Goal: Task Accomplishment & Management: Use online tool/utility

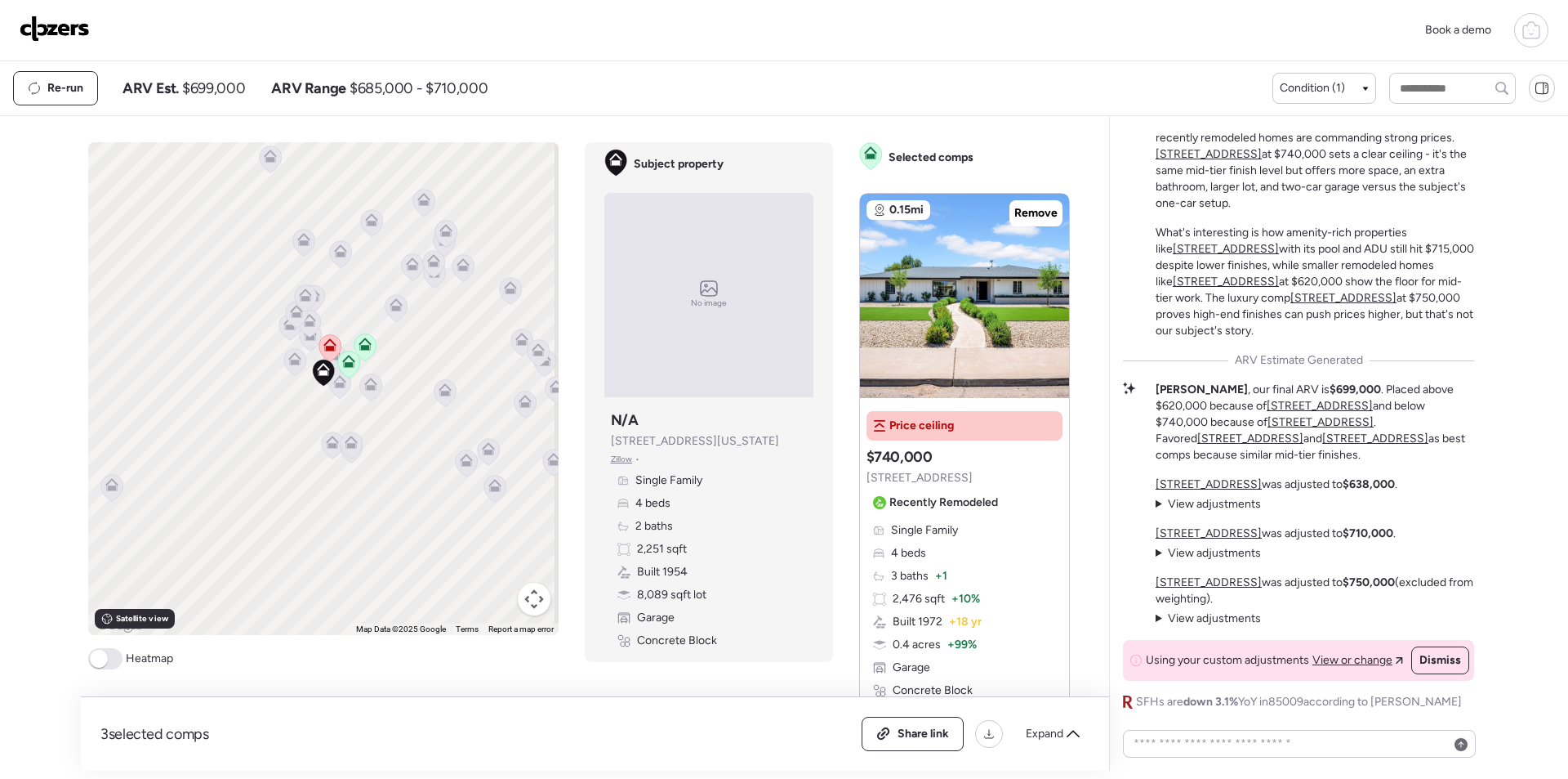
drag, startPoint x: 40, startPoint y: 26, endPoint x: 161, endPoint y: 26, distance: 121.0
click at [40, 26] on img at bounding box center [55, 29] width 70 height 26
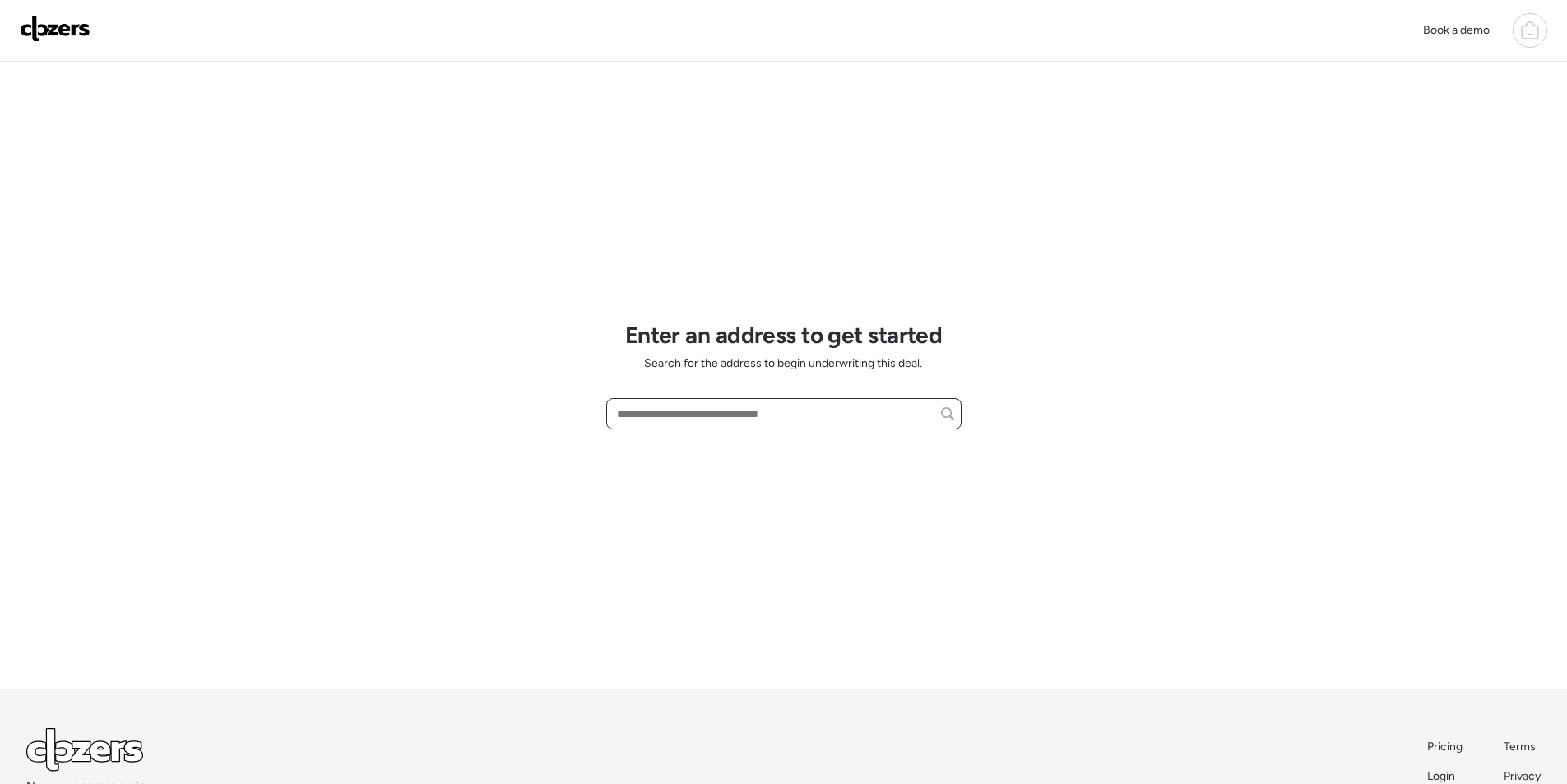
click at [706, 403] on input "text" at bounding box center [784, 414] width 340 height 23
paste input "**********"
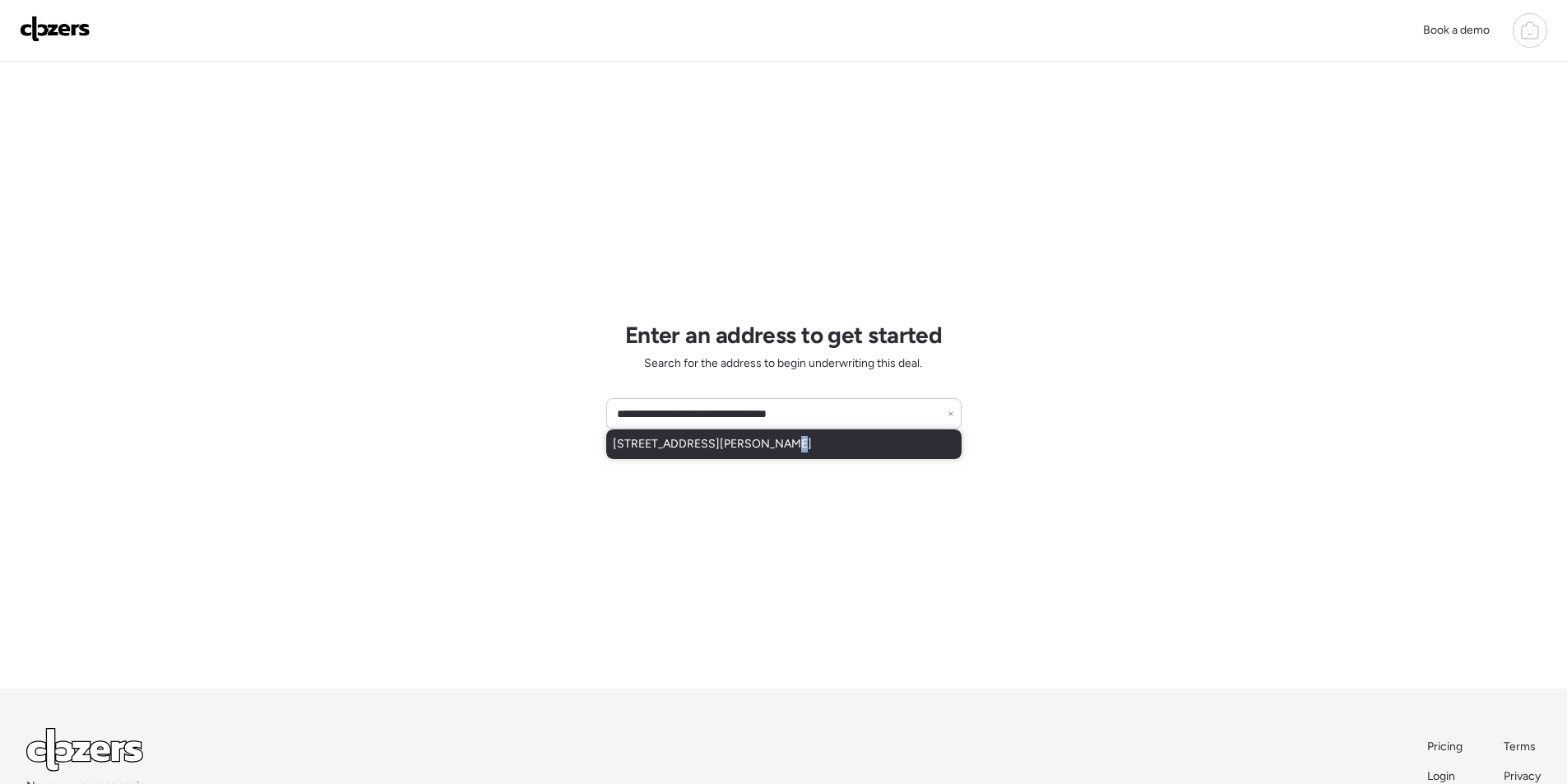
click at [764, 459] on div "4208 W Burgess Ln, Phoenix, AZ, 85041" at bounding box center [784, 444] width 355 height 29
type input "**********"
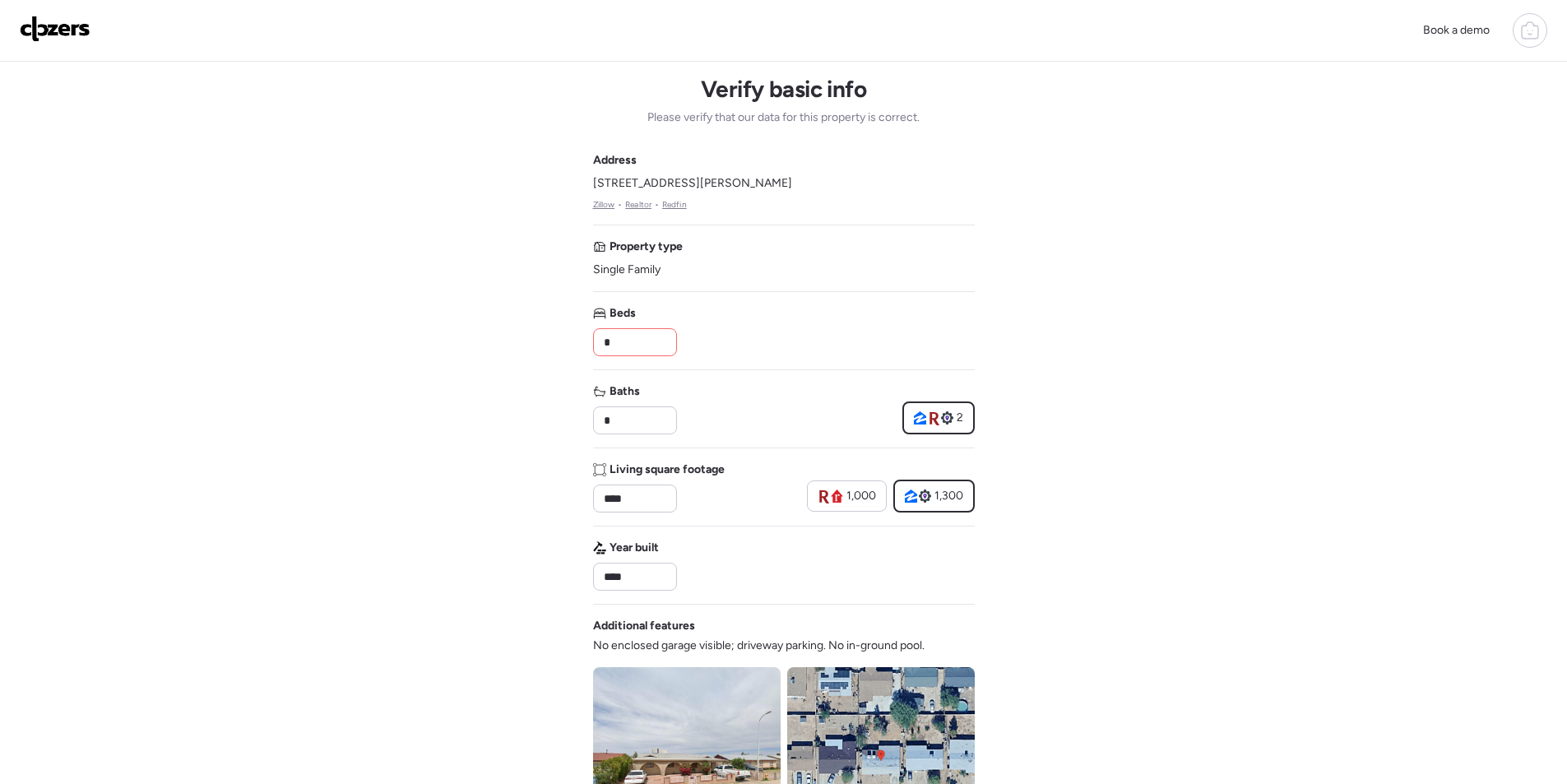
click at [642, 352] on input "*" at bounding box center [635, 342] width 69 height 23
click at [642, 341] on input "*" at bounding box center [635, 342] width 69 height 23
type input "*"
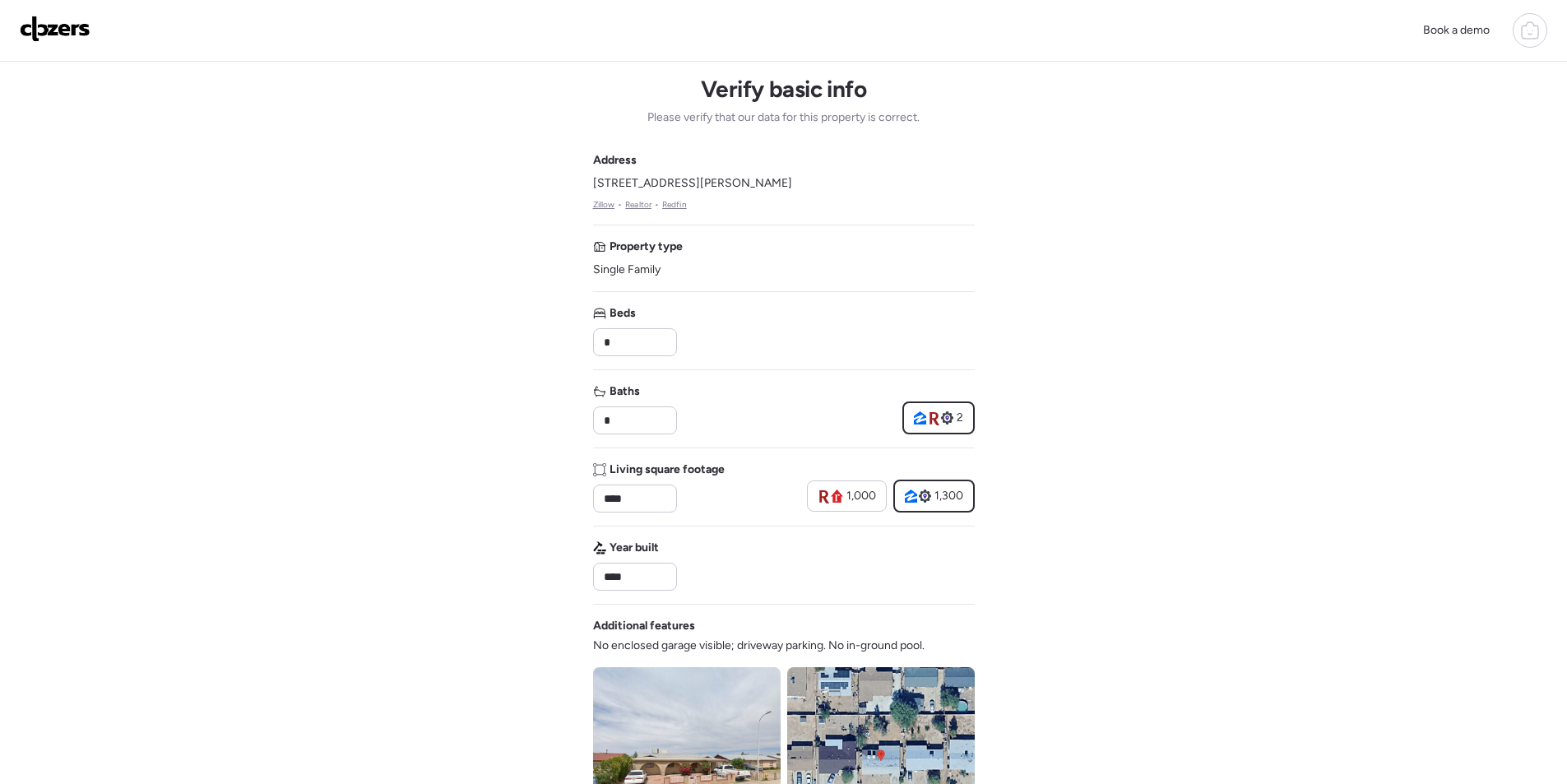
click at [822, 330] on div "Beds *" at bounding box center [784, 330] width 382 height 51
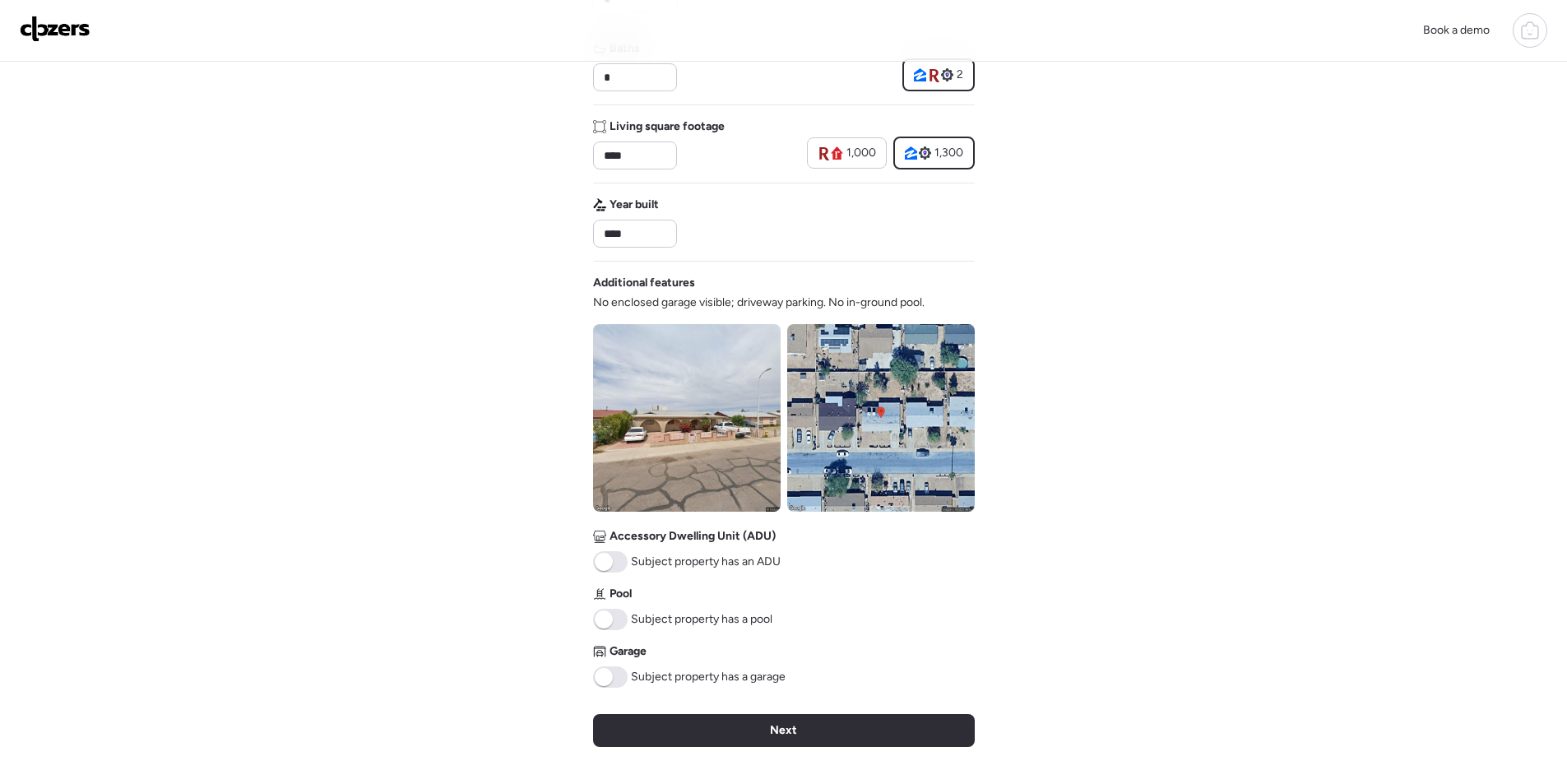
scroll to position [349, 0]
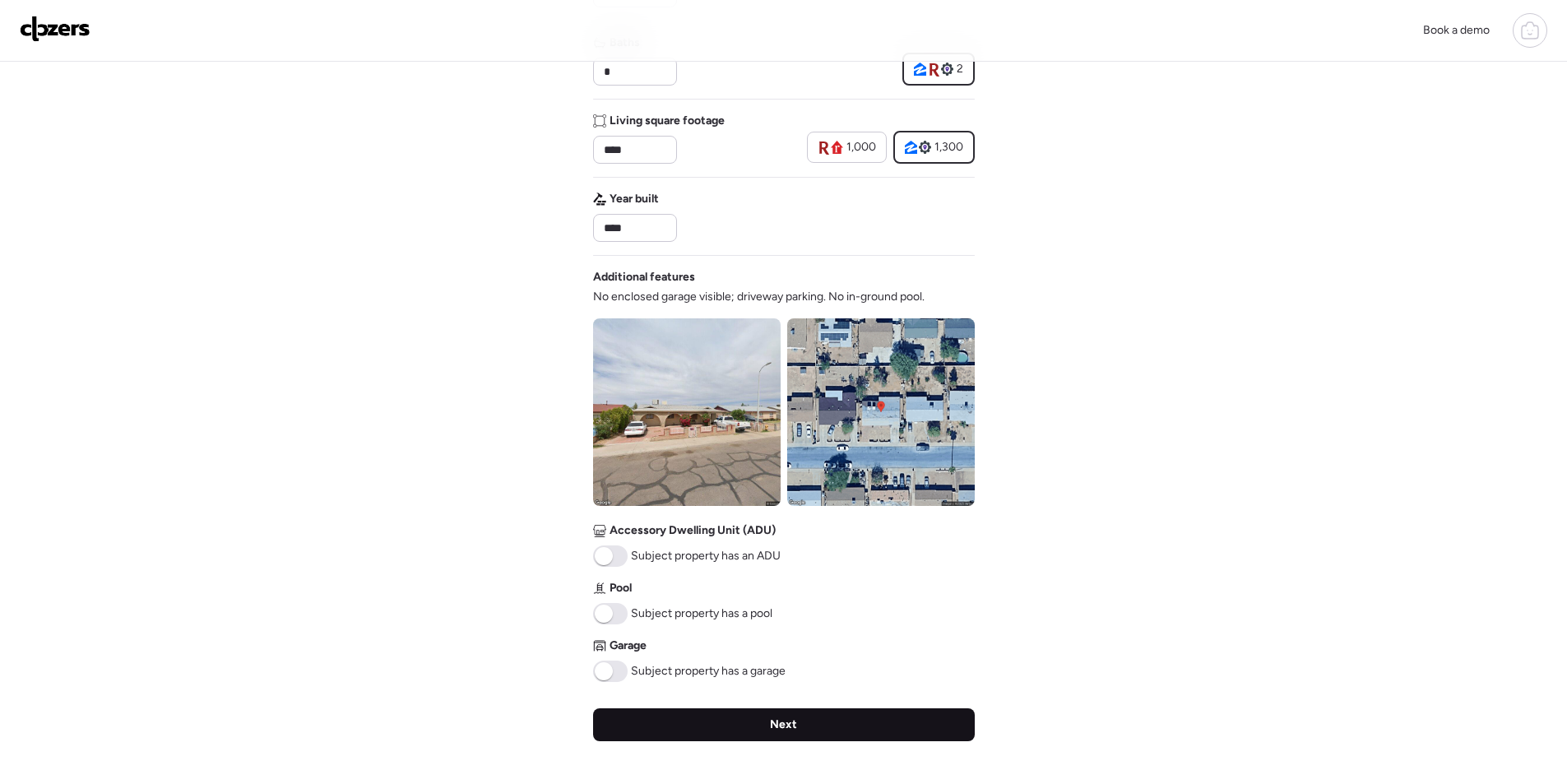
click at [711, 735] on div "Next" at bounding box center [784, 724] width 382 height 33
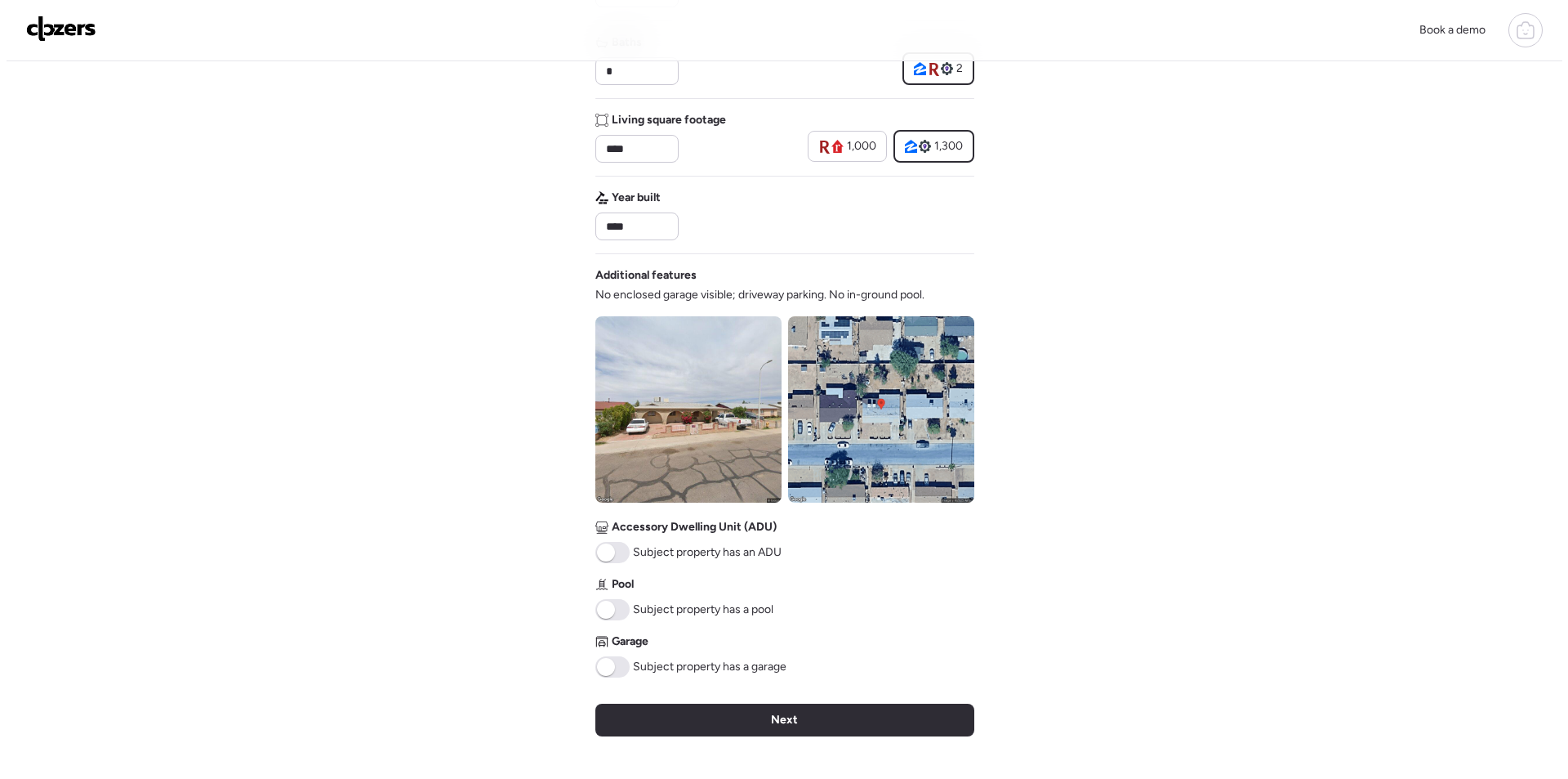
scroll to position [0, 0]
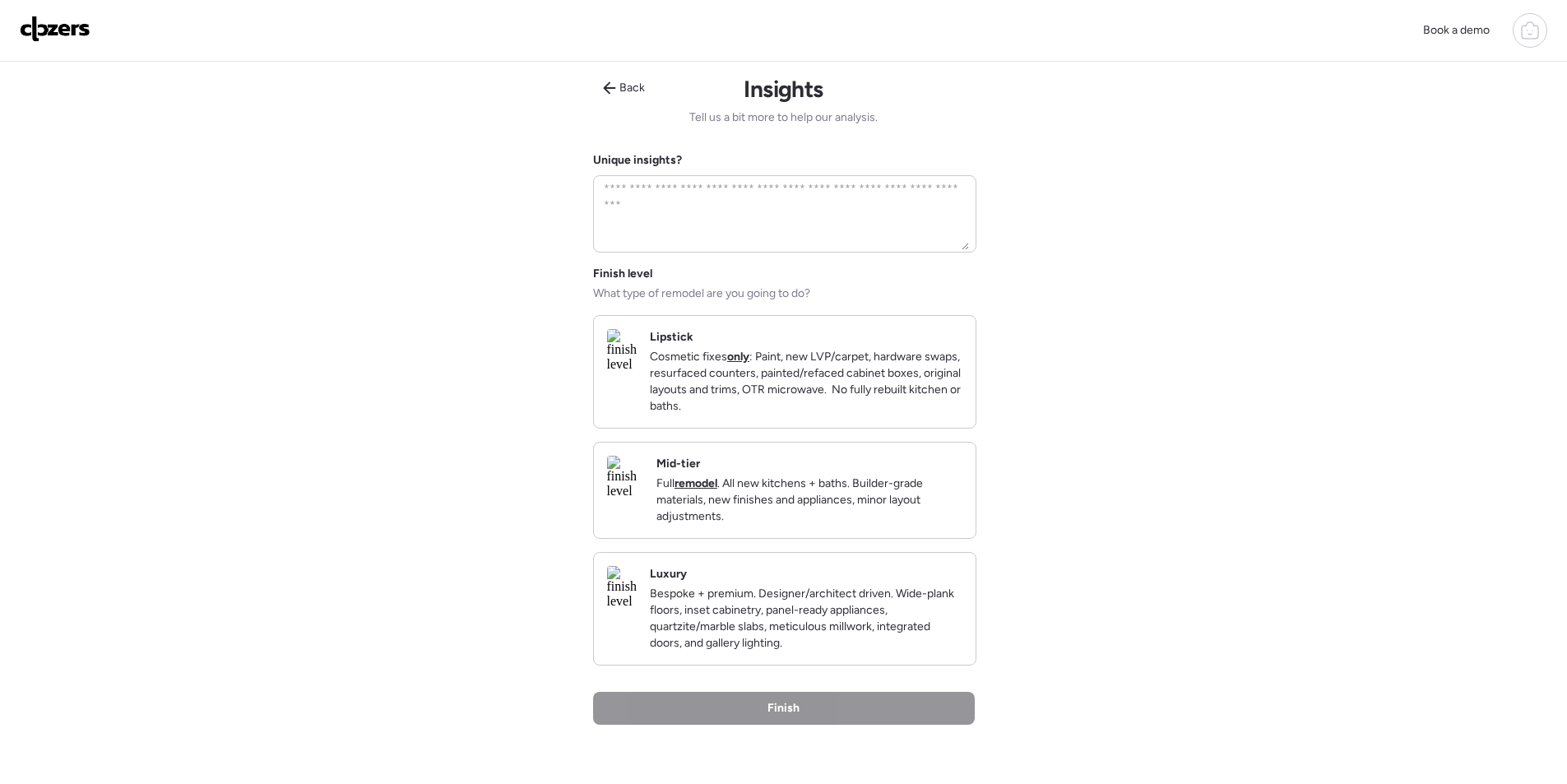
click at [871, 521] on p "Full remodel . All new kitchens + baths. Builder-grade materials, new finishes …" at bounding box center [809, 501] width 306 height 50
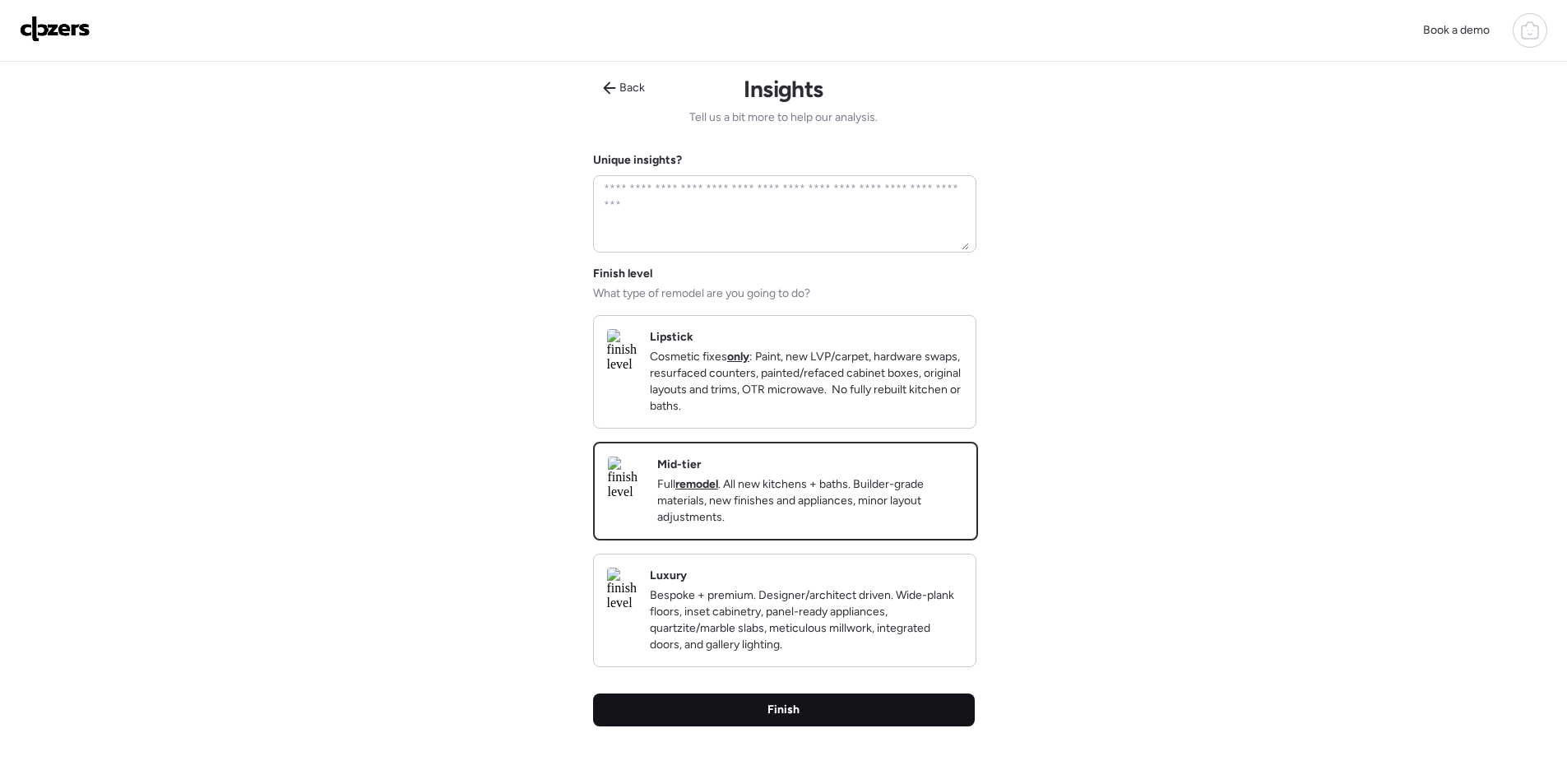
click at [848, 720] on div "Finish" at bounding box center [784, 710] width 382 height 33
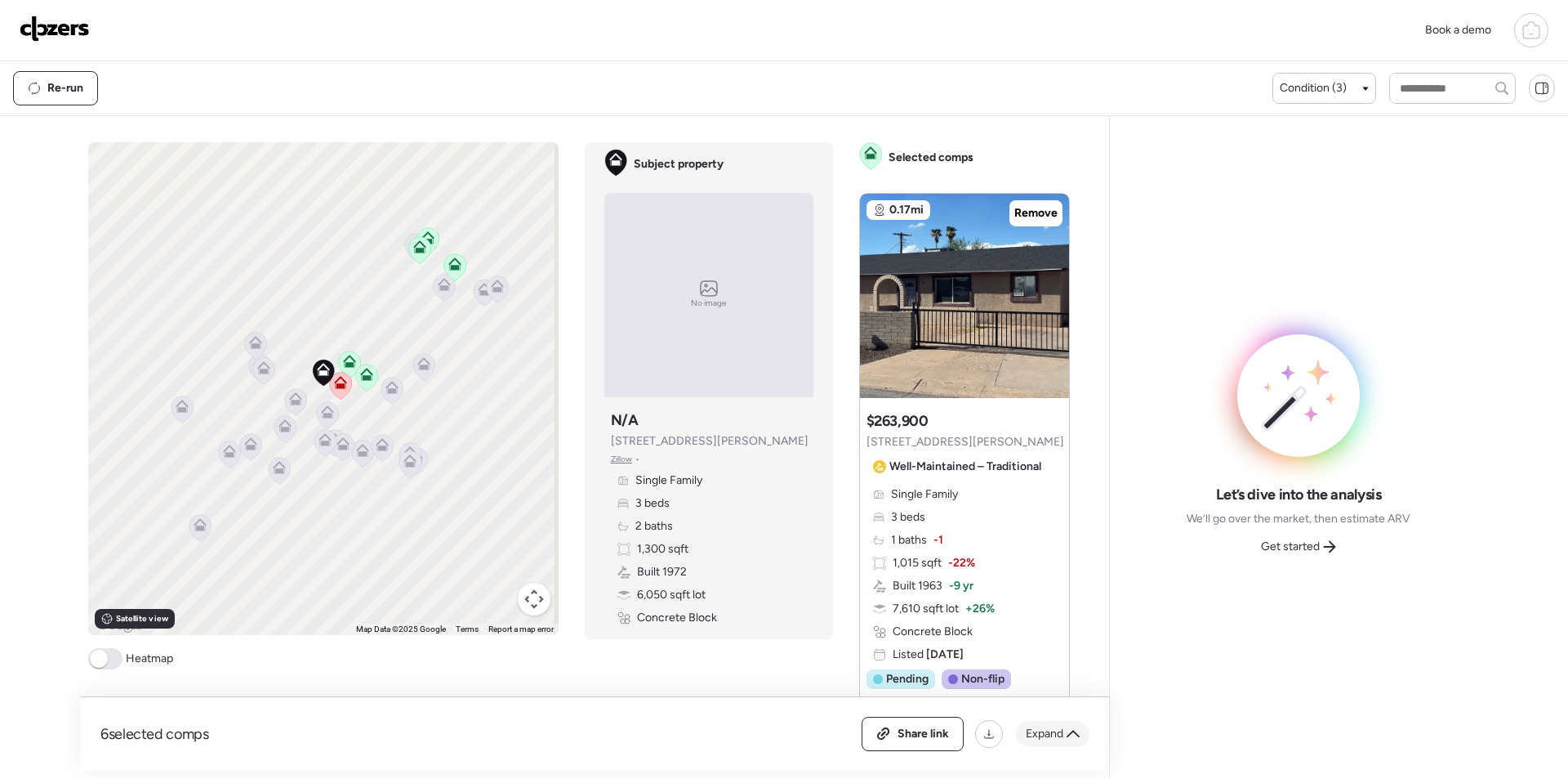
click at [1035, 725] on span "Expand" at bounding box center [1044, 733] width 38 height 17
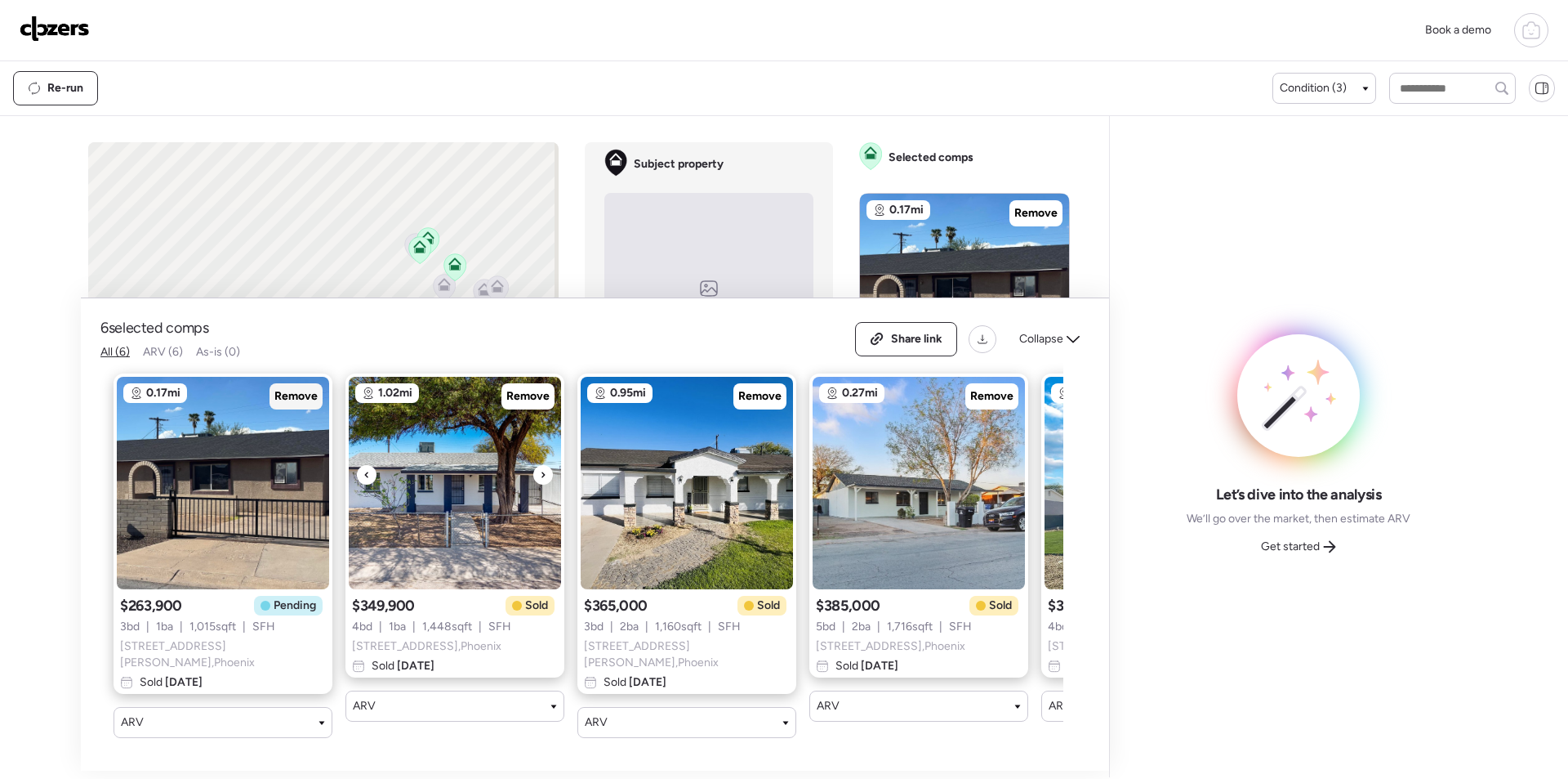
click at [315, 405] on span "Remove" at bounding box center [296, 396] width 43 height 17
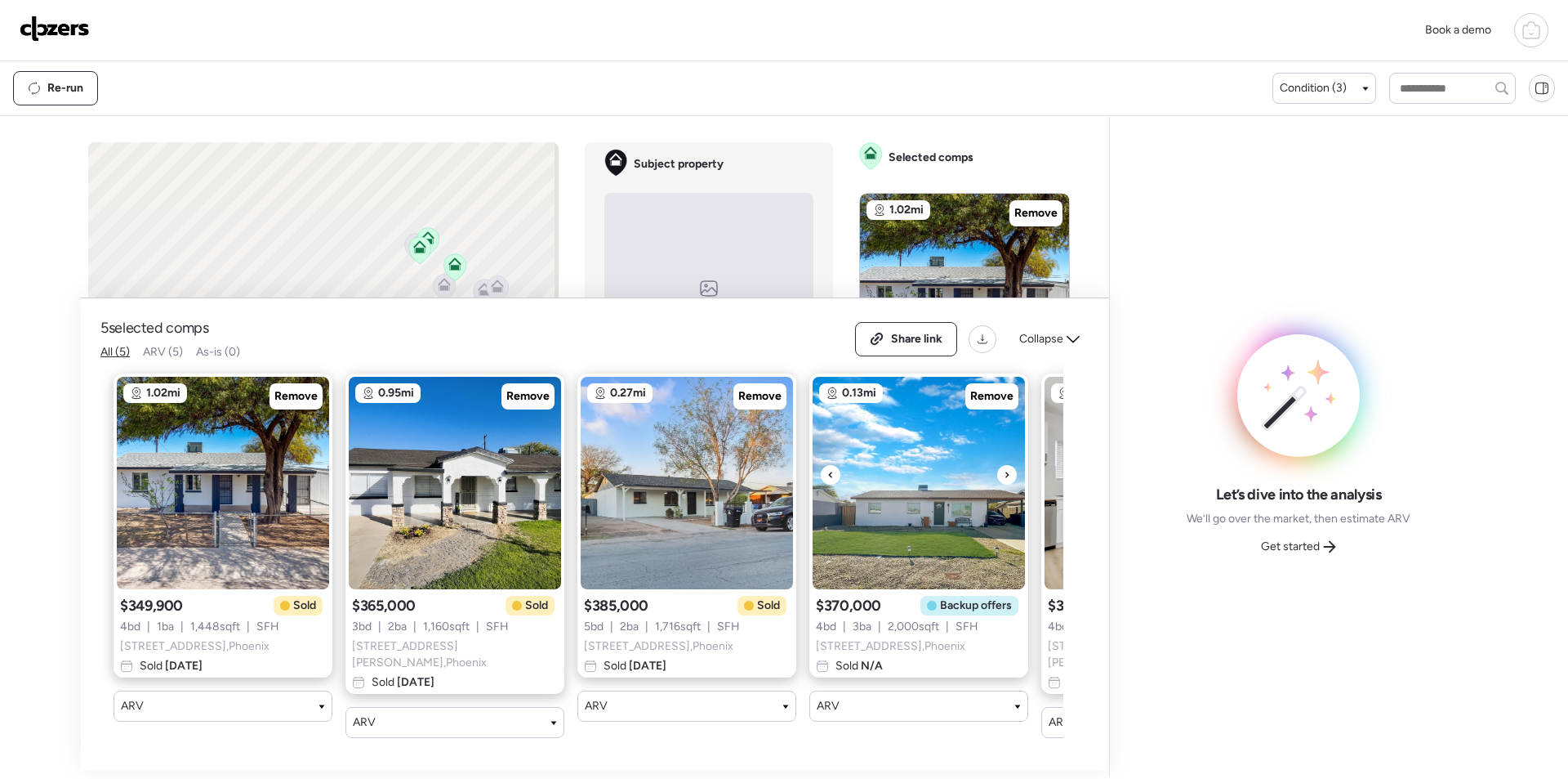
click at [984, 386] on img at bounding box center [919, 482] width 212 height 212
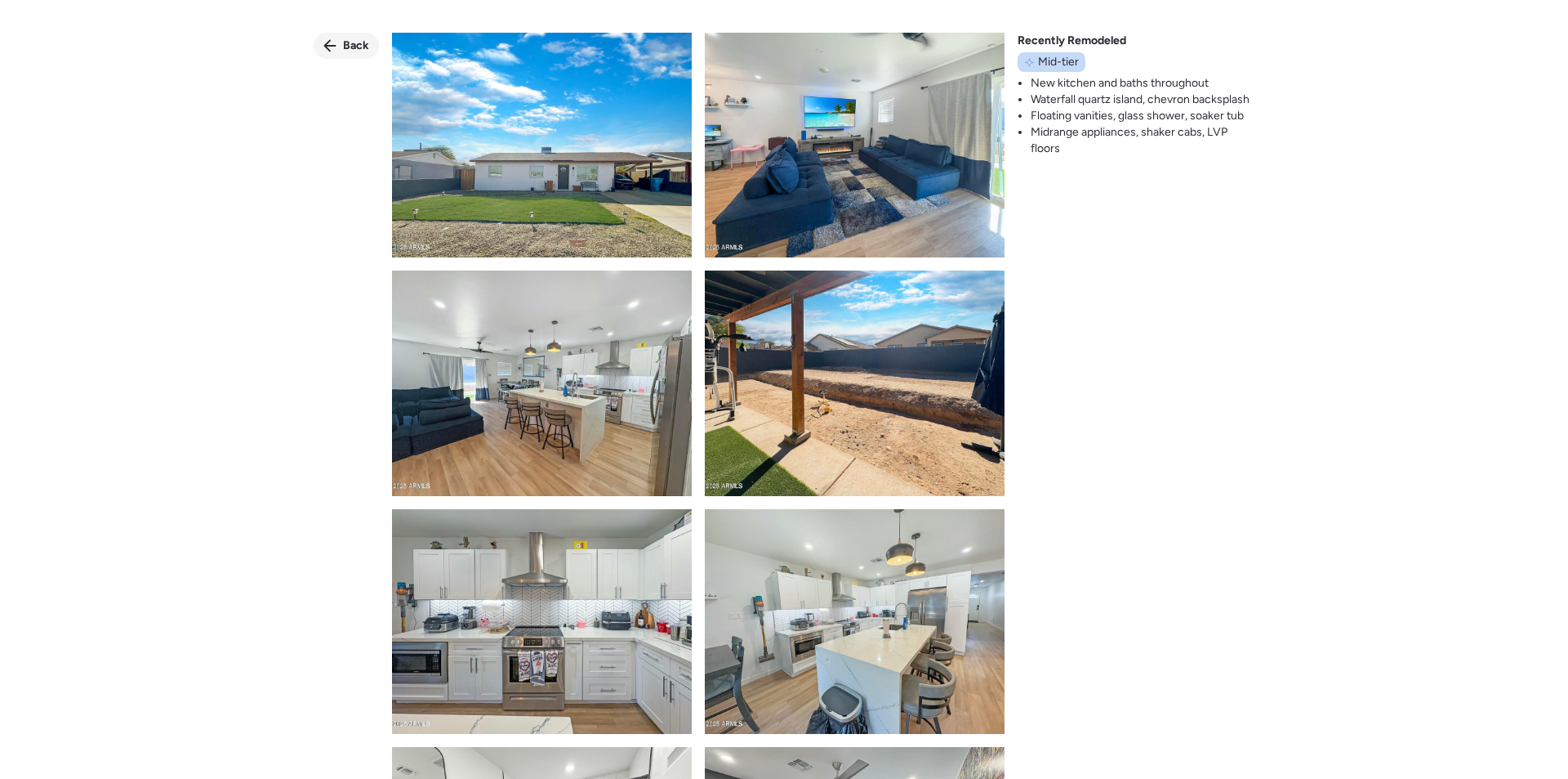
click at [363, 38] on span "Back" at bounding box center [356, 46] width 26 height 17
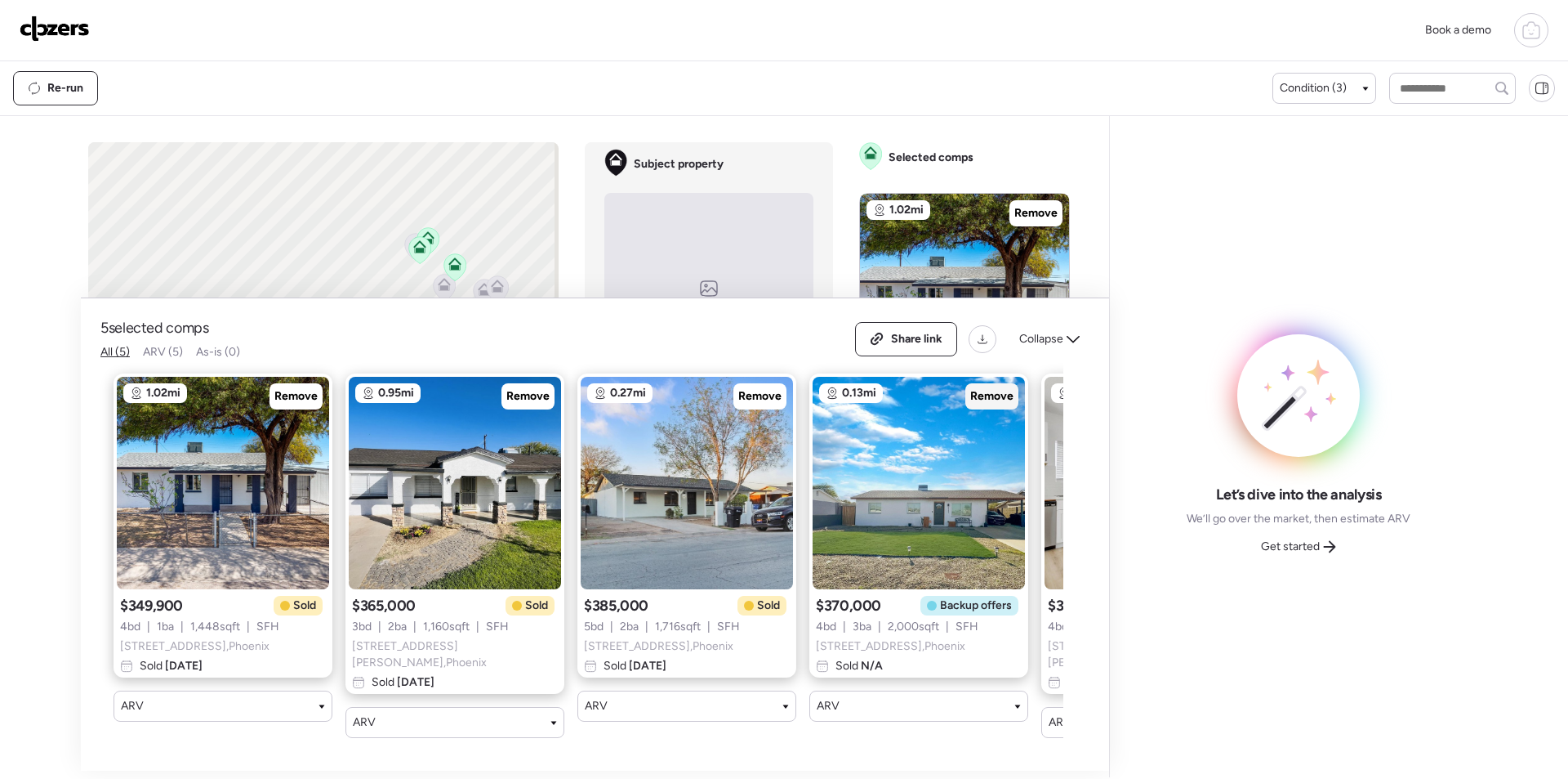
click at [995, 403] on span "Remove" at bounding box center [992, 396] width 43 height 17
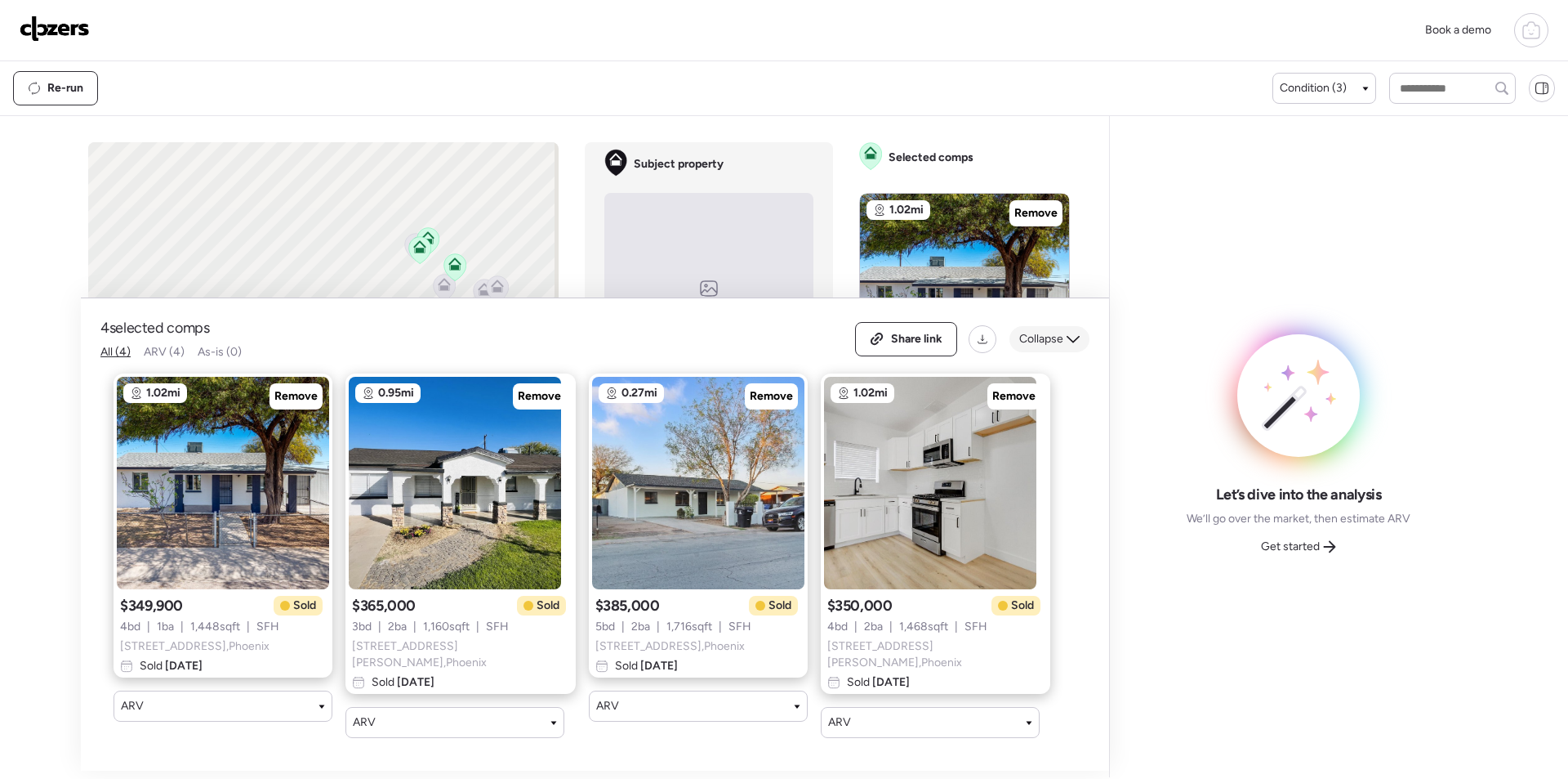
click at [1063, 334] on span "Collapse" at bounding box center [1042, 339] width 44 height 17
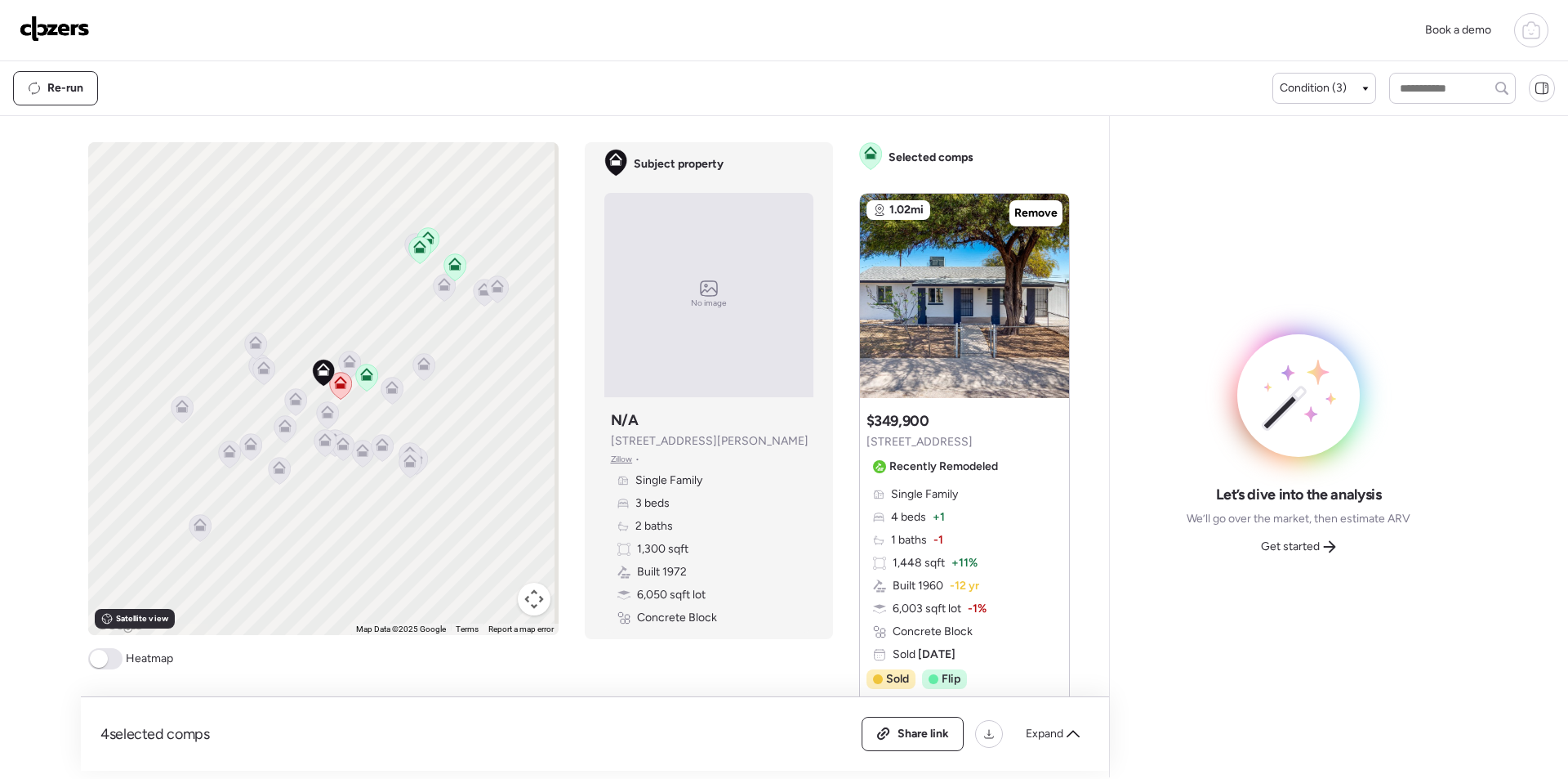
click at [1299, 539] on span "Get started" at bounding box center [1290, 547] width 59 height 17
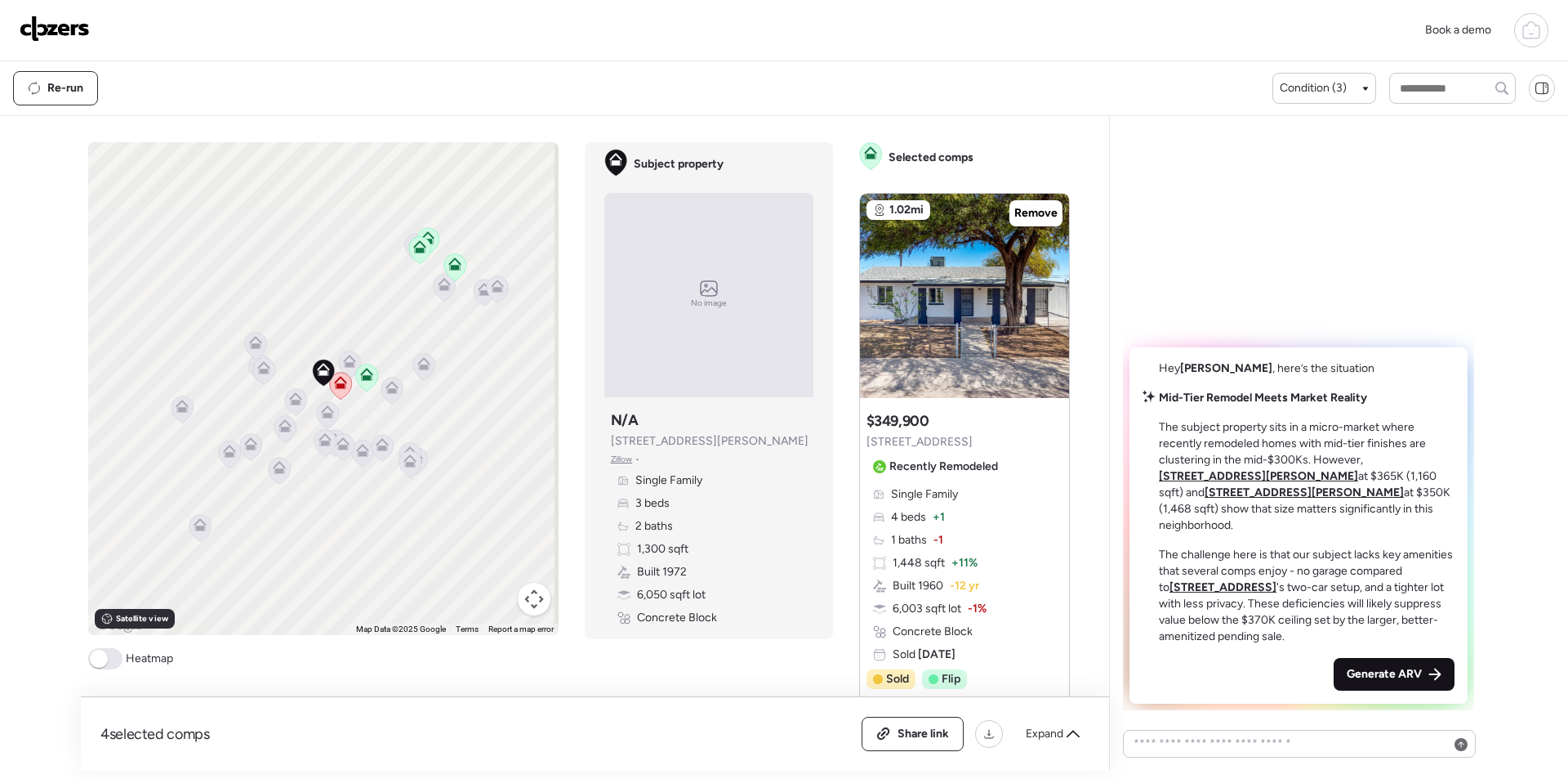
click at [1405, 689] on div "Generate ARV" at bounding box center [1394, 673] width 121 height 33
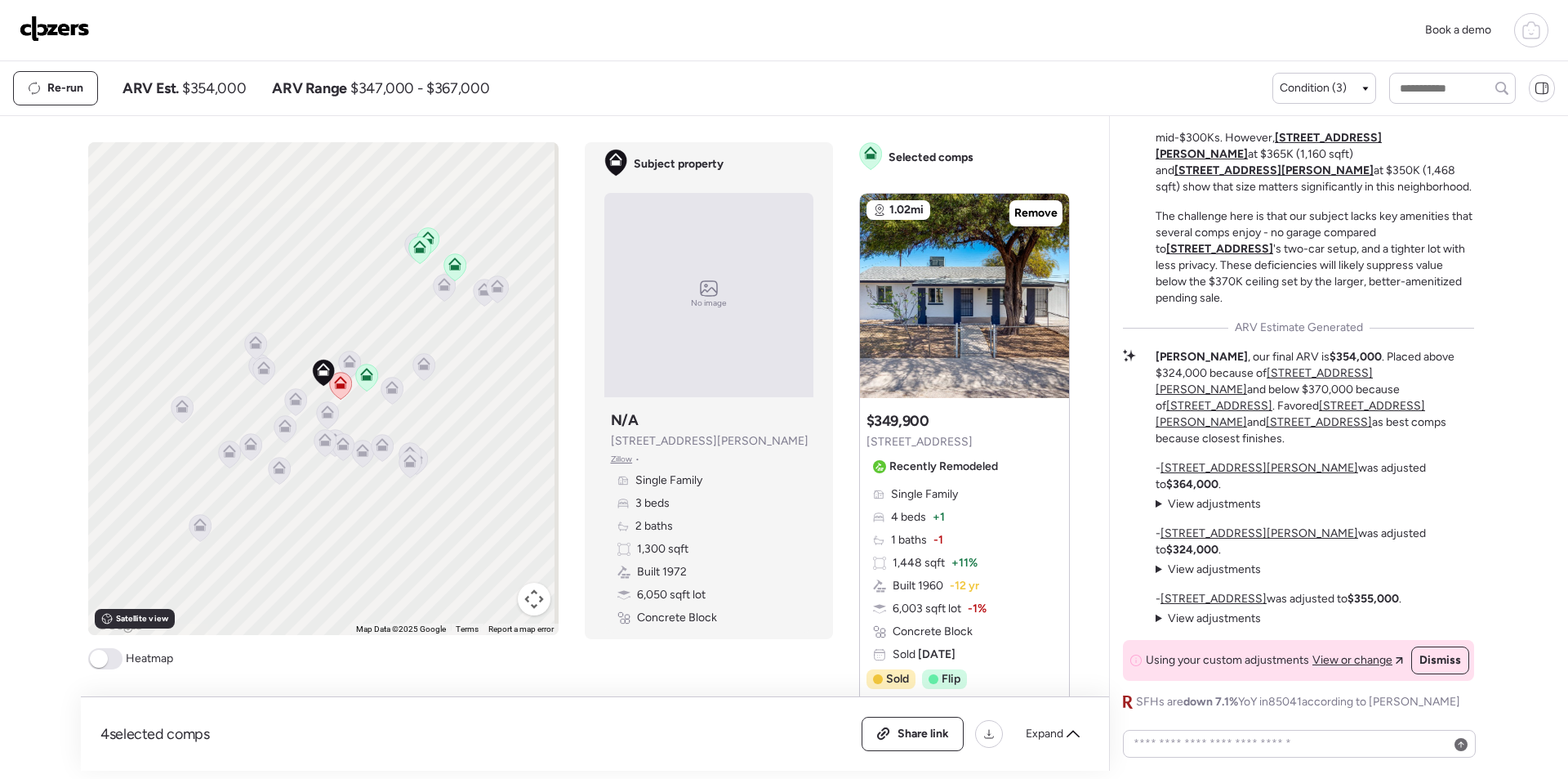
click at [212, 82] on span "$354,000" at bounding box center [214, 88] width 63 height 19
copy span "354,000"
click at [55, 27] on img at bounding box center [55, 29] width 70 height 26
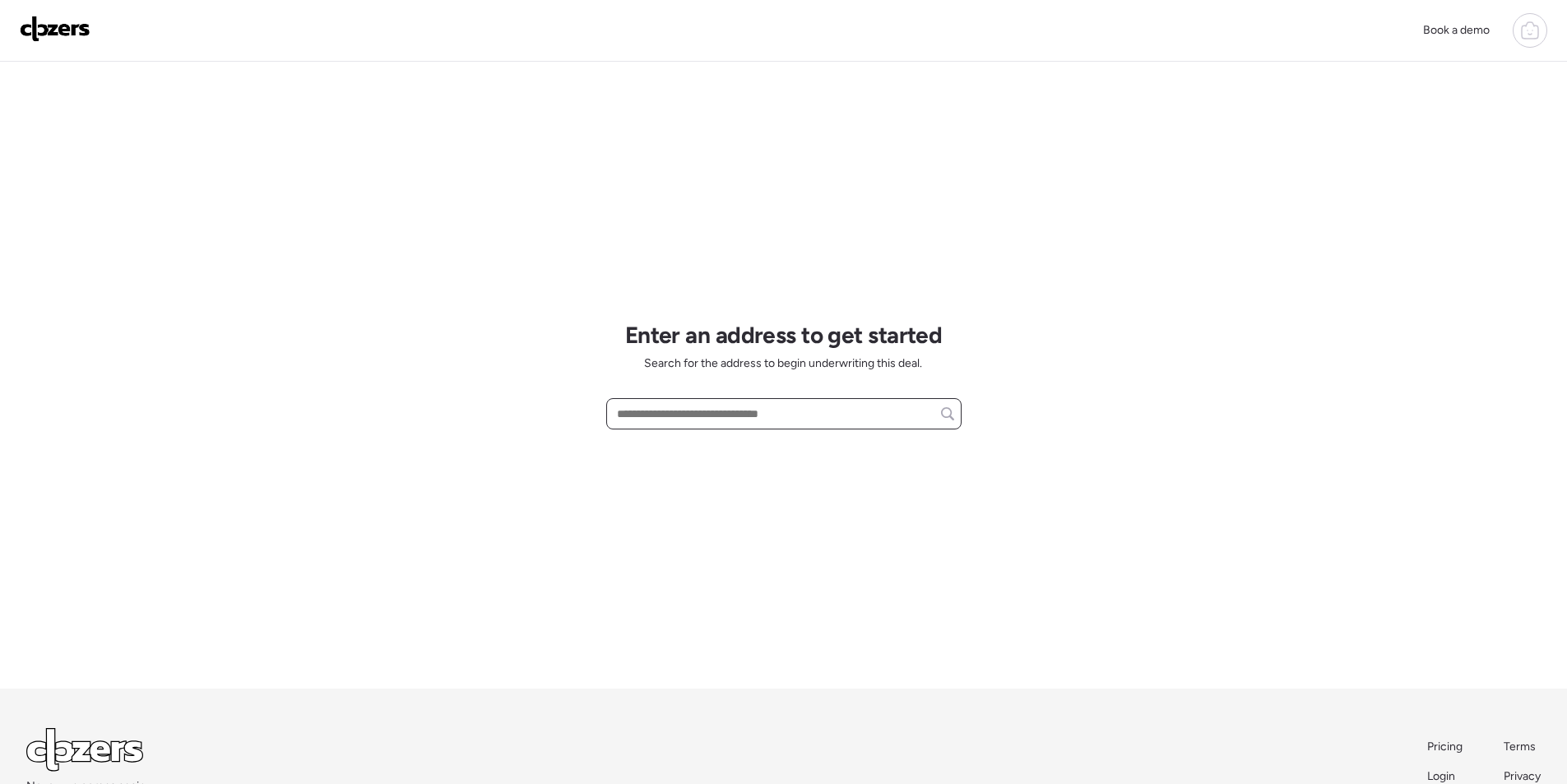
click at [710, 417] on input "text" at bounding box center [784, 414] width 340 height 23
paste input "**********"
click at [706, 443] on span "[STREET_ADDRESS]" at bounding box center [667, 444] width 107 height 17
type input "**********"
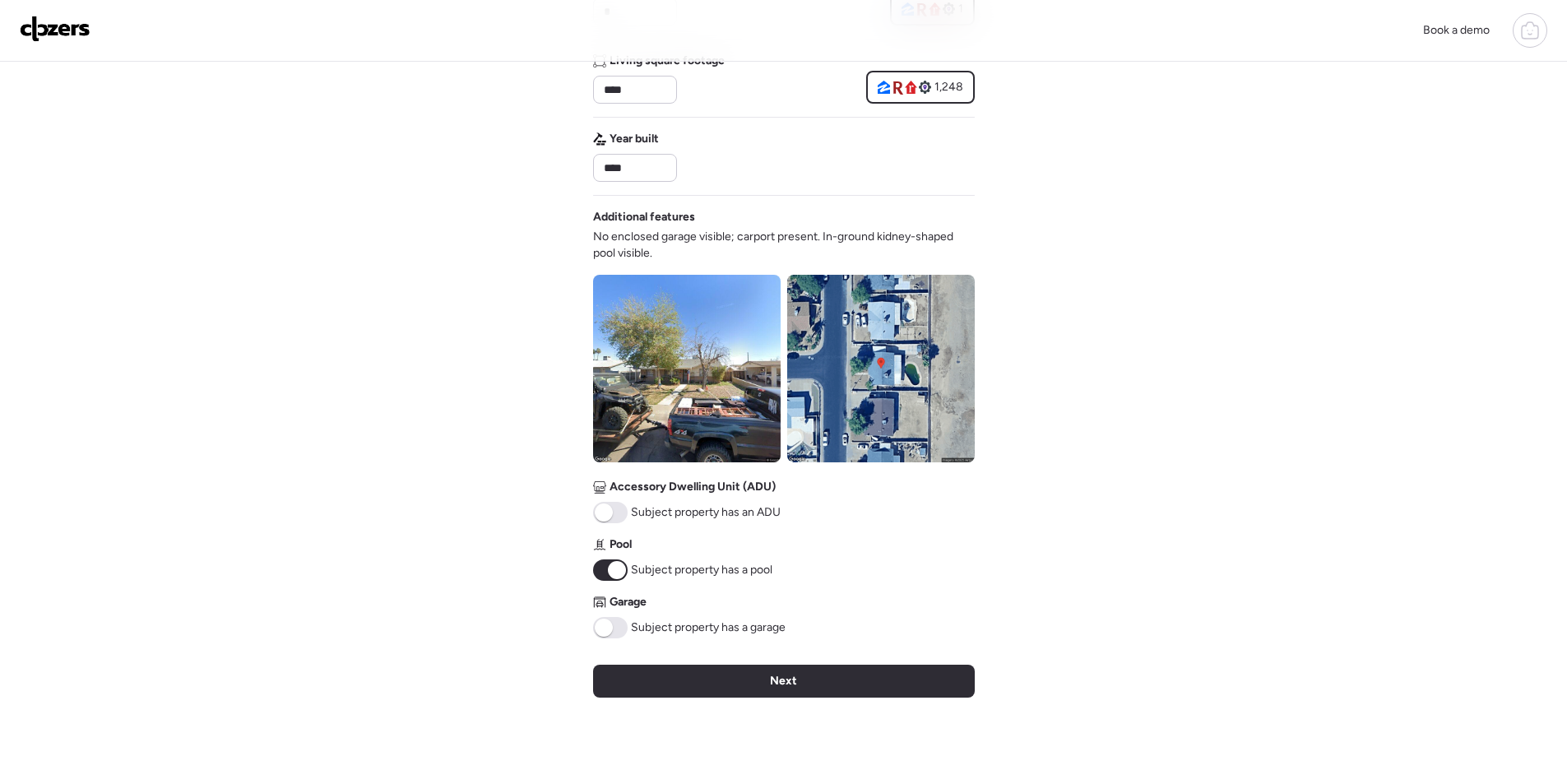
scroll to position [625, 0]
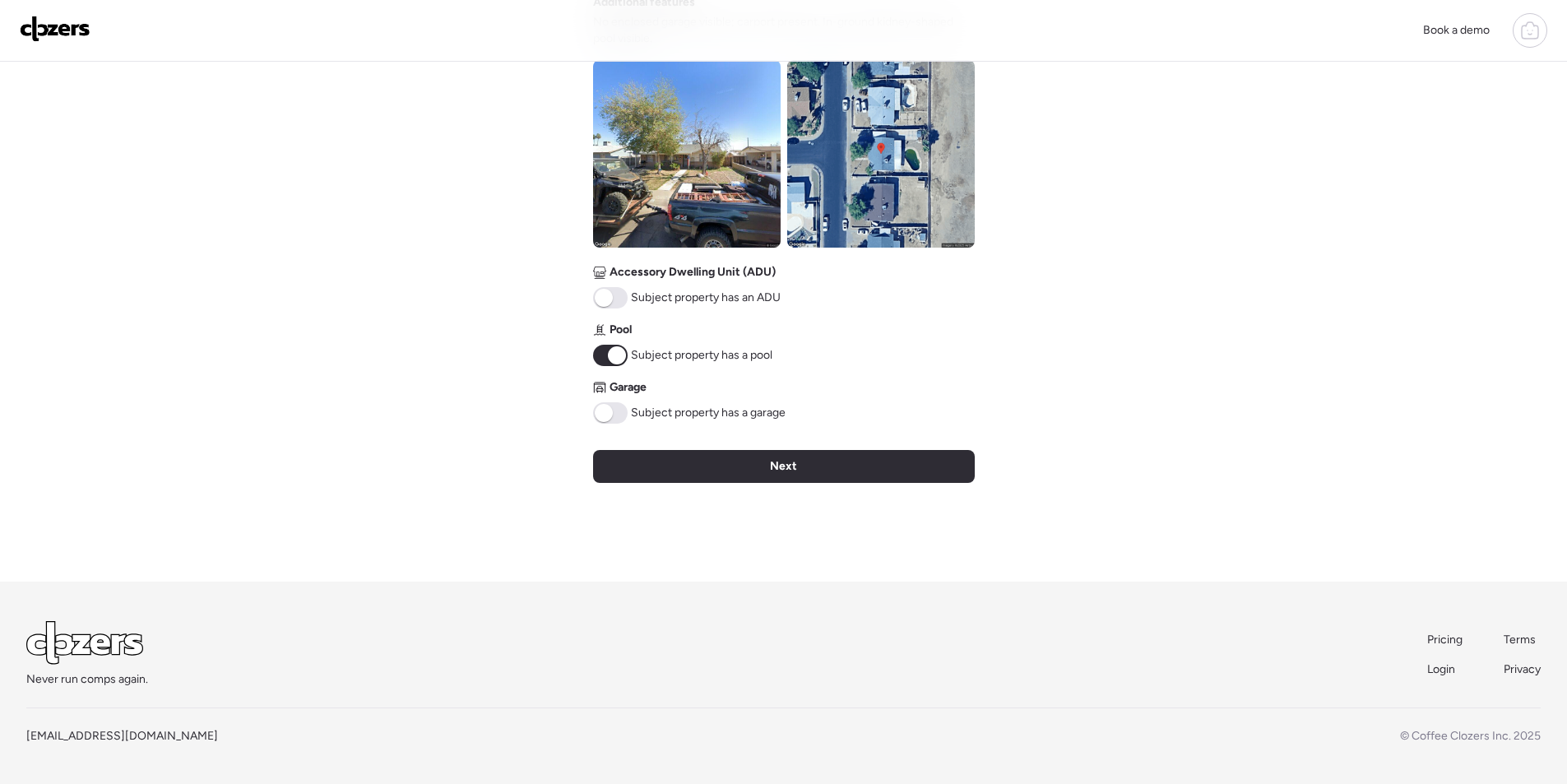
click at [923, 137] on img at bounding box center [881, 154] width 188 height 188
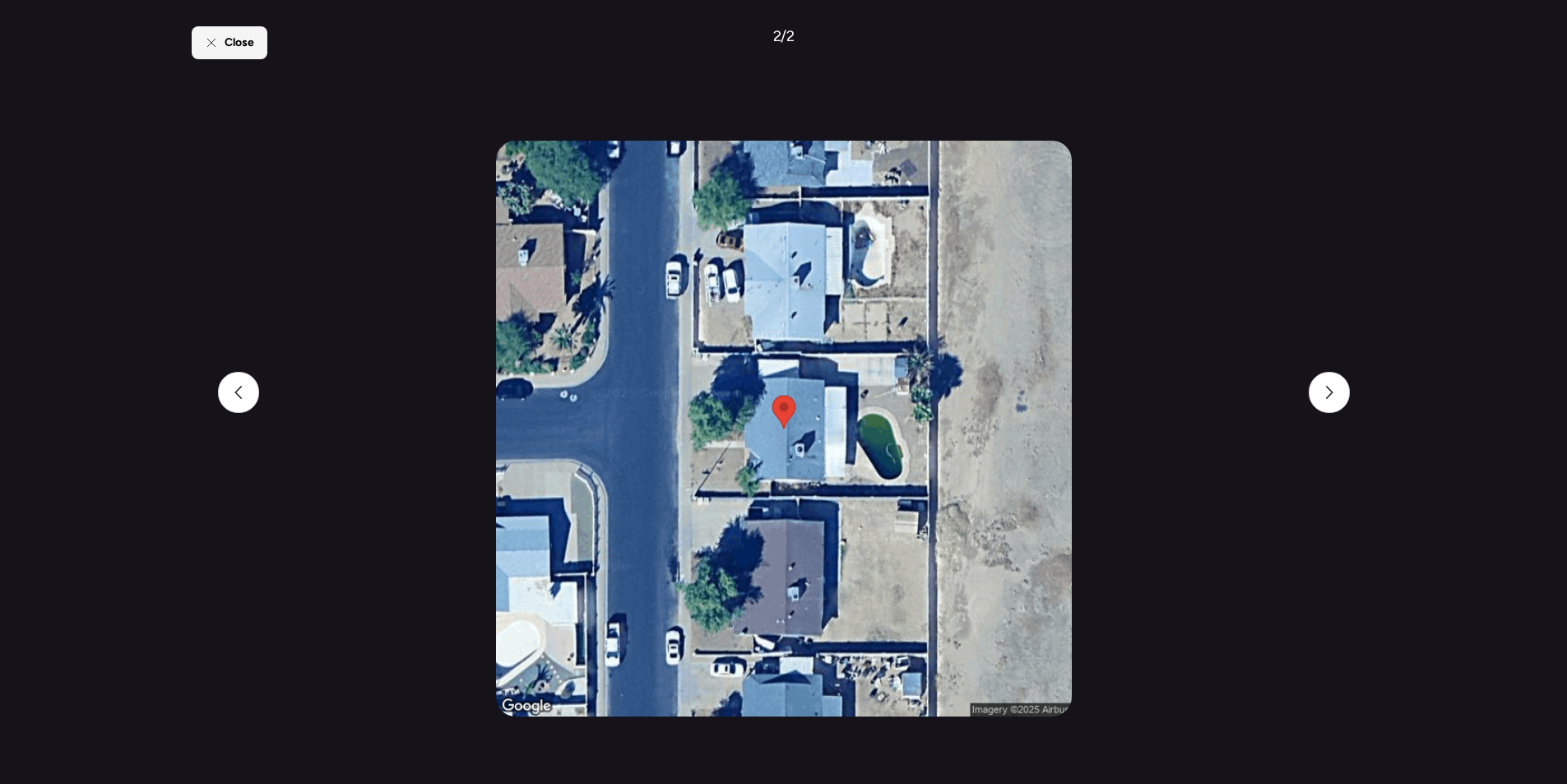
click at [246, 50] on span "Close" at bounding box center [238, 43] width 29 height 17
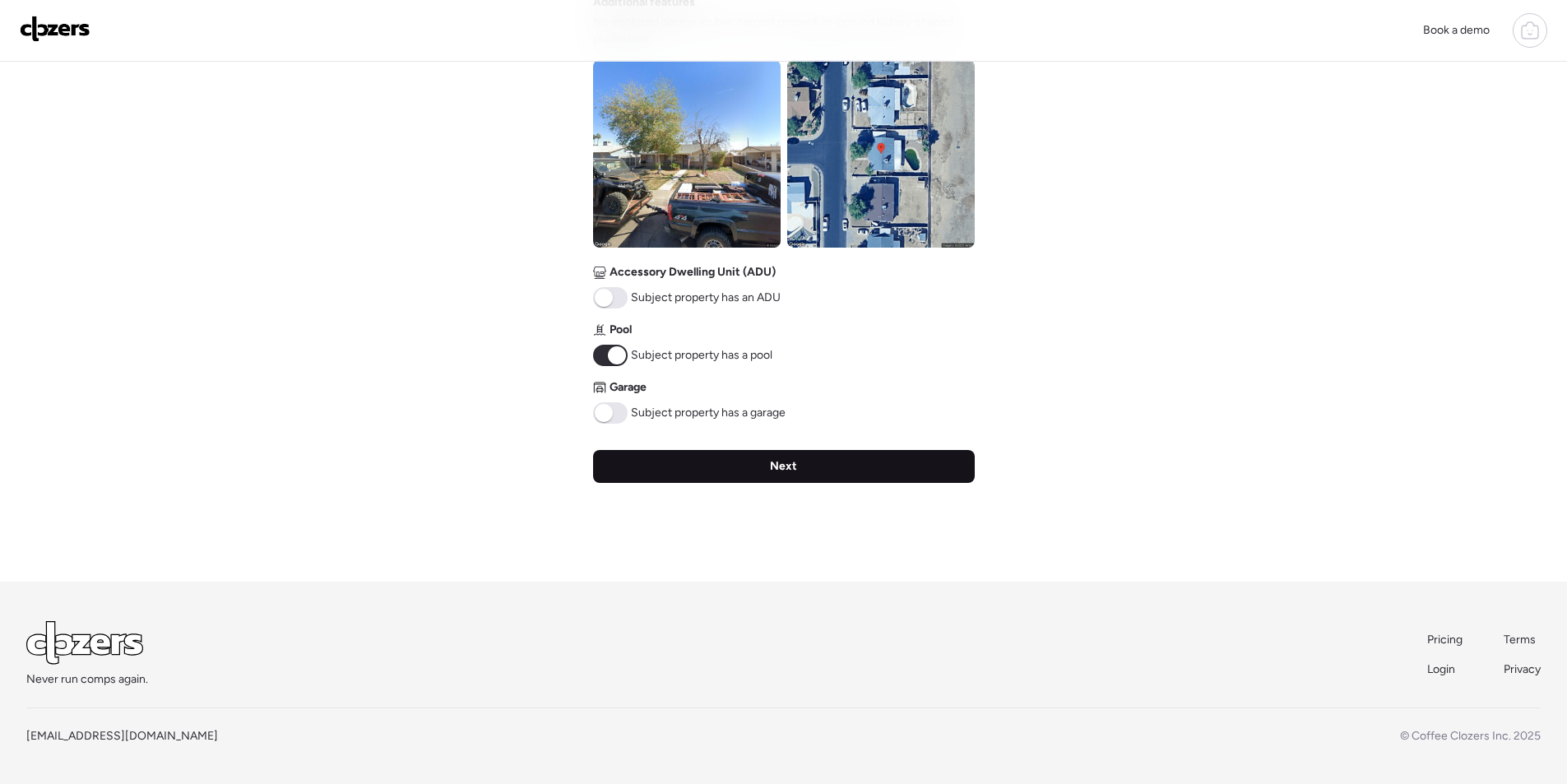
click at [783, 477] on div "Next" at bounding box center [784, 466] width 382 height 33
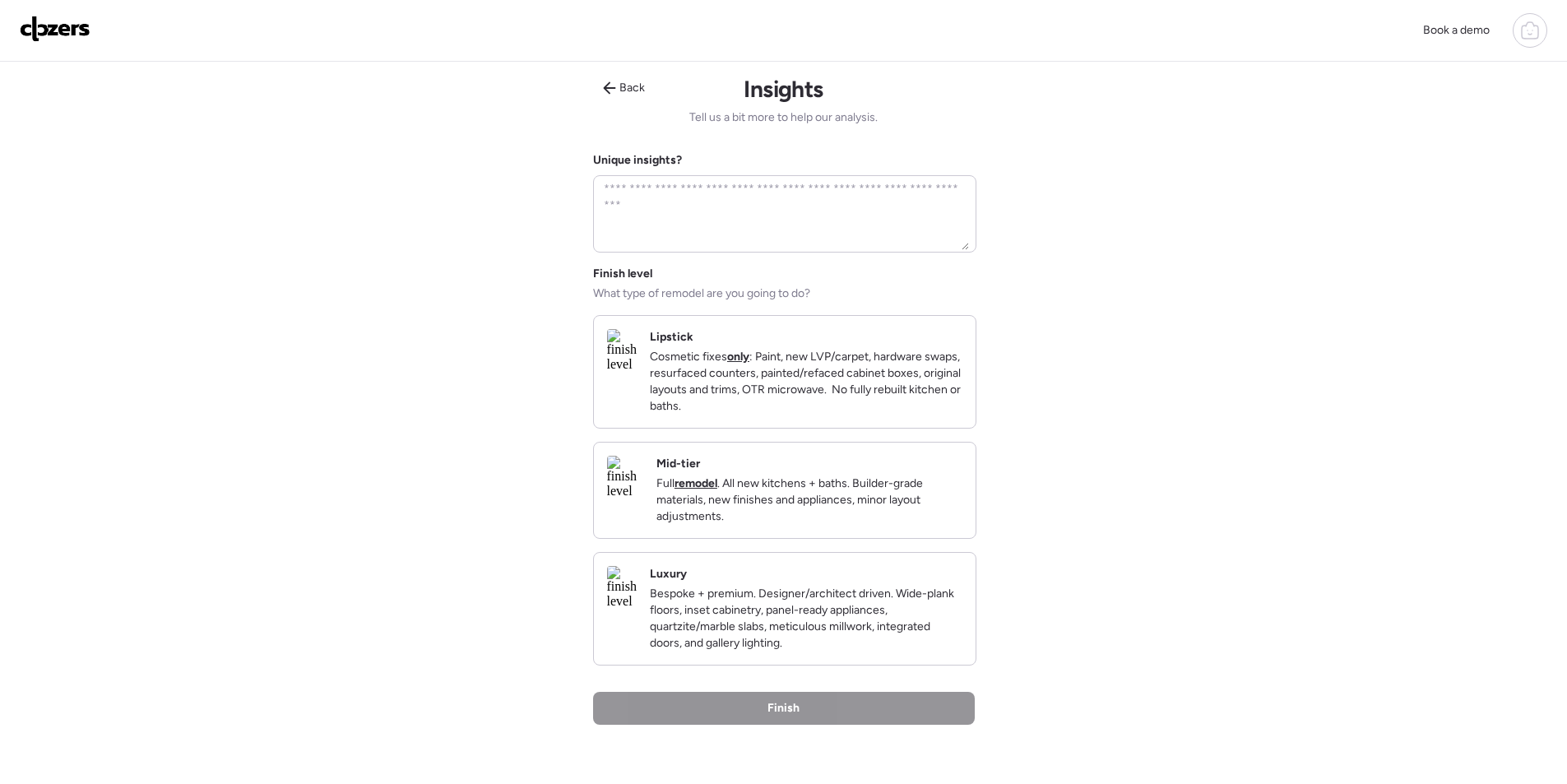
click at [922, 518] on p "Full remodel . All new kitchens + baths. Builder-grade materials, new finishes …" at bounding box center [809, 501] width 306 height 50
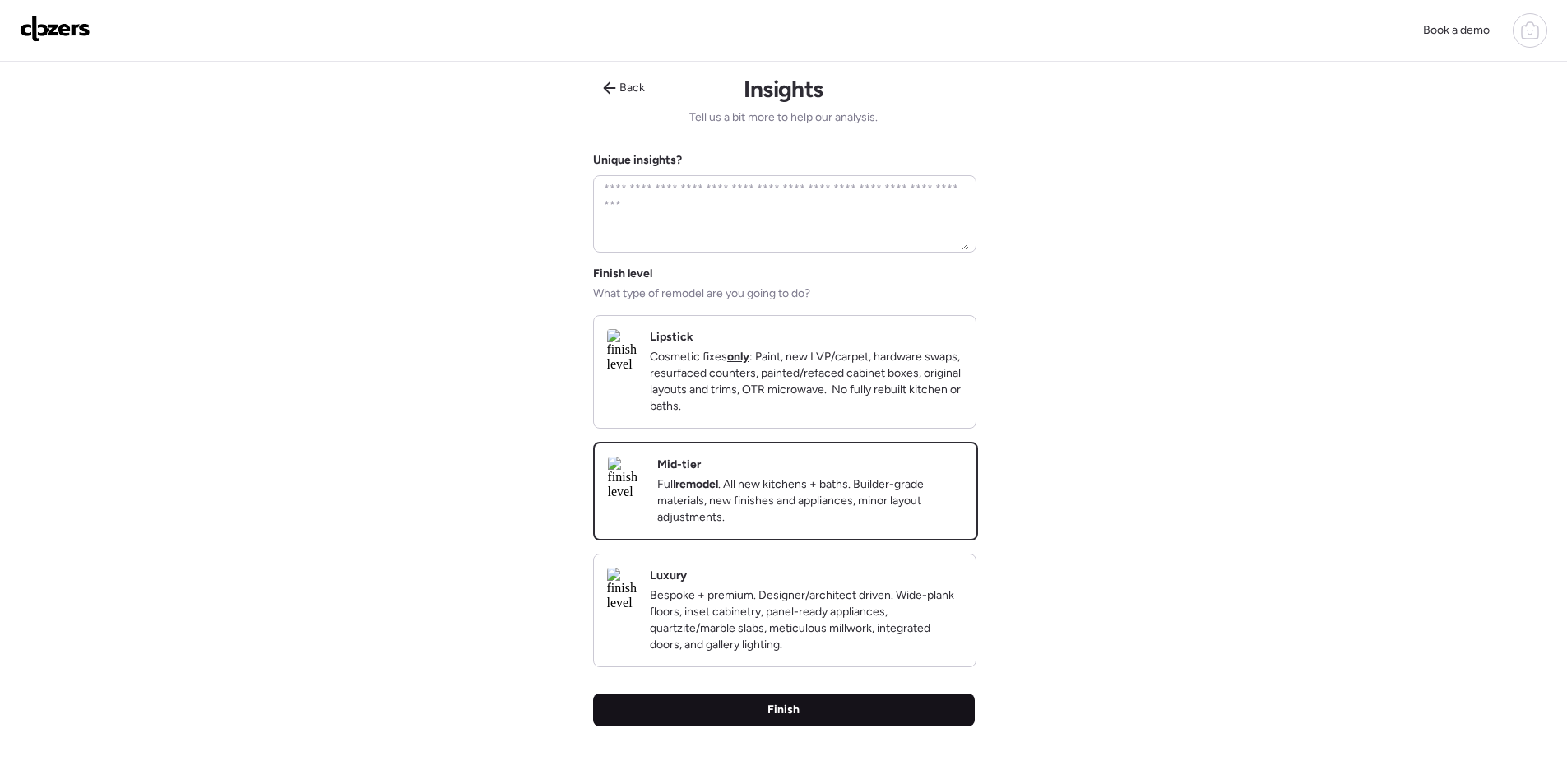
click at [860, 726] on div "Finish" at bounding box center [784, 710] width 382 height 33
click at [858, 726] on div "Finish" at bounding box center [784, 710] width 382 height 33
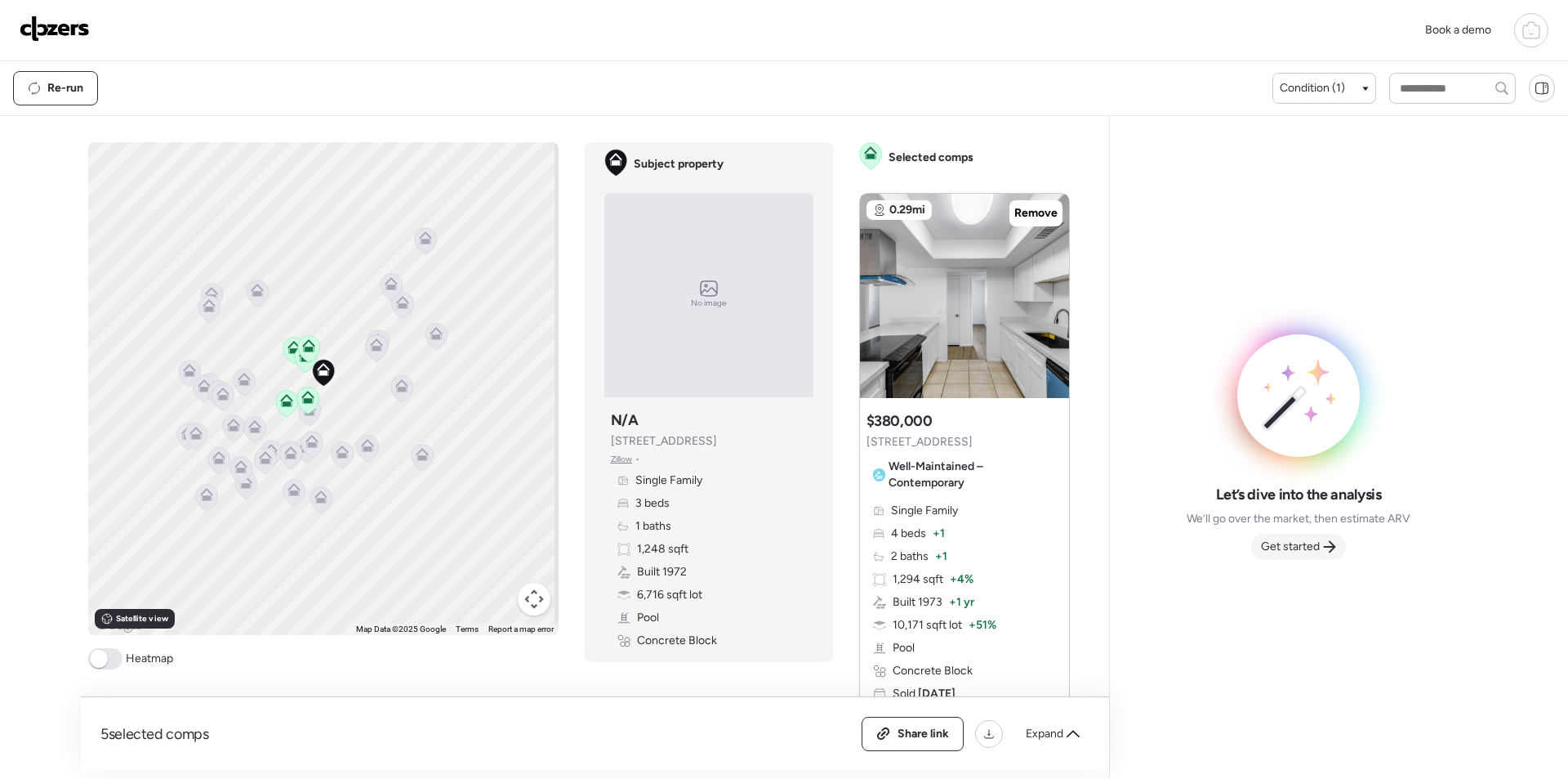
click at [1284, 541] on span "Get started" at bounding box center [1290, 547] width 59 height 17
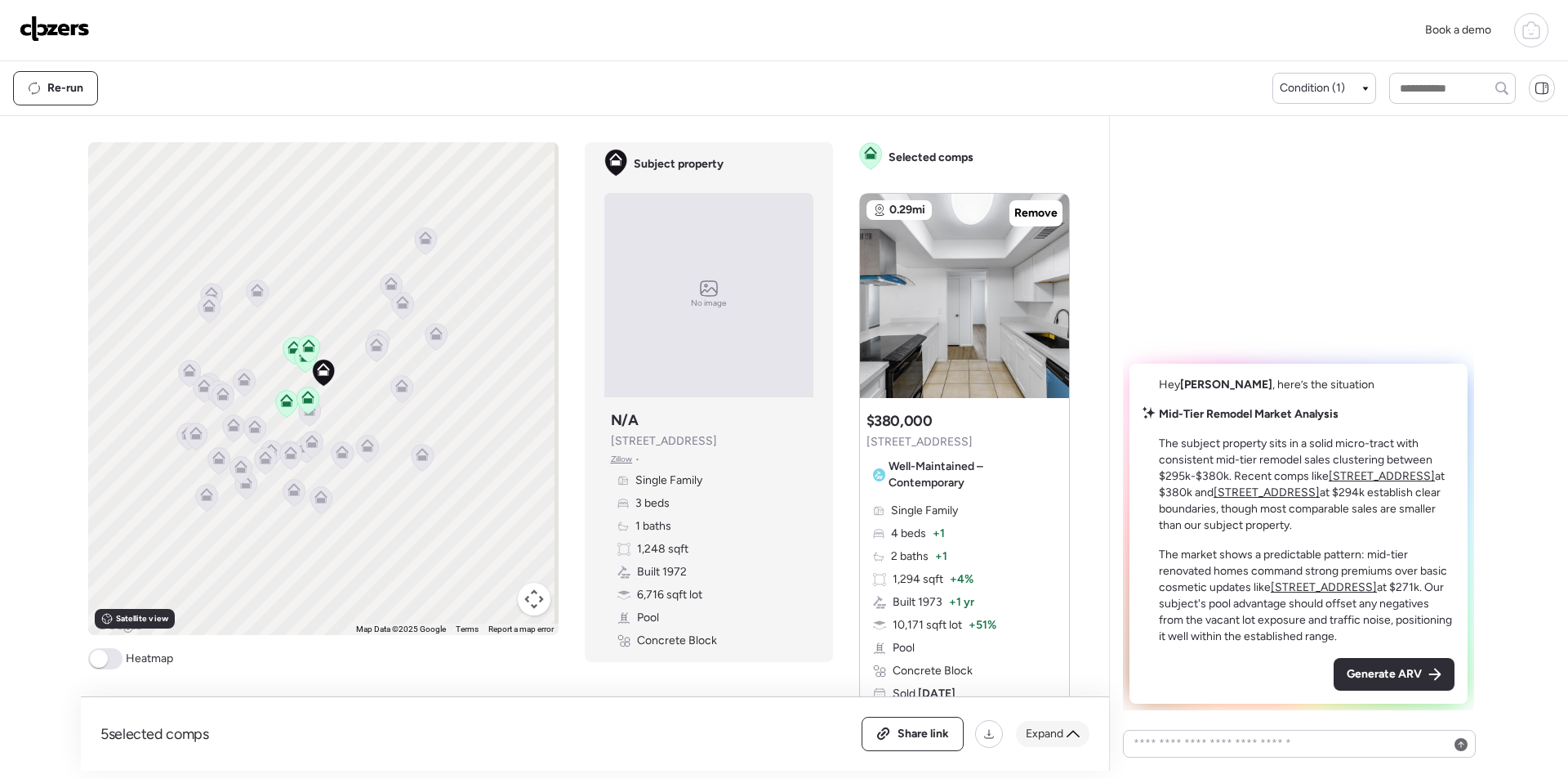
click at [1057, 735] on span "Expand" at bounding box center [1044, 733] width 38 height 17
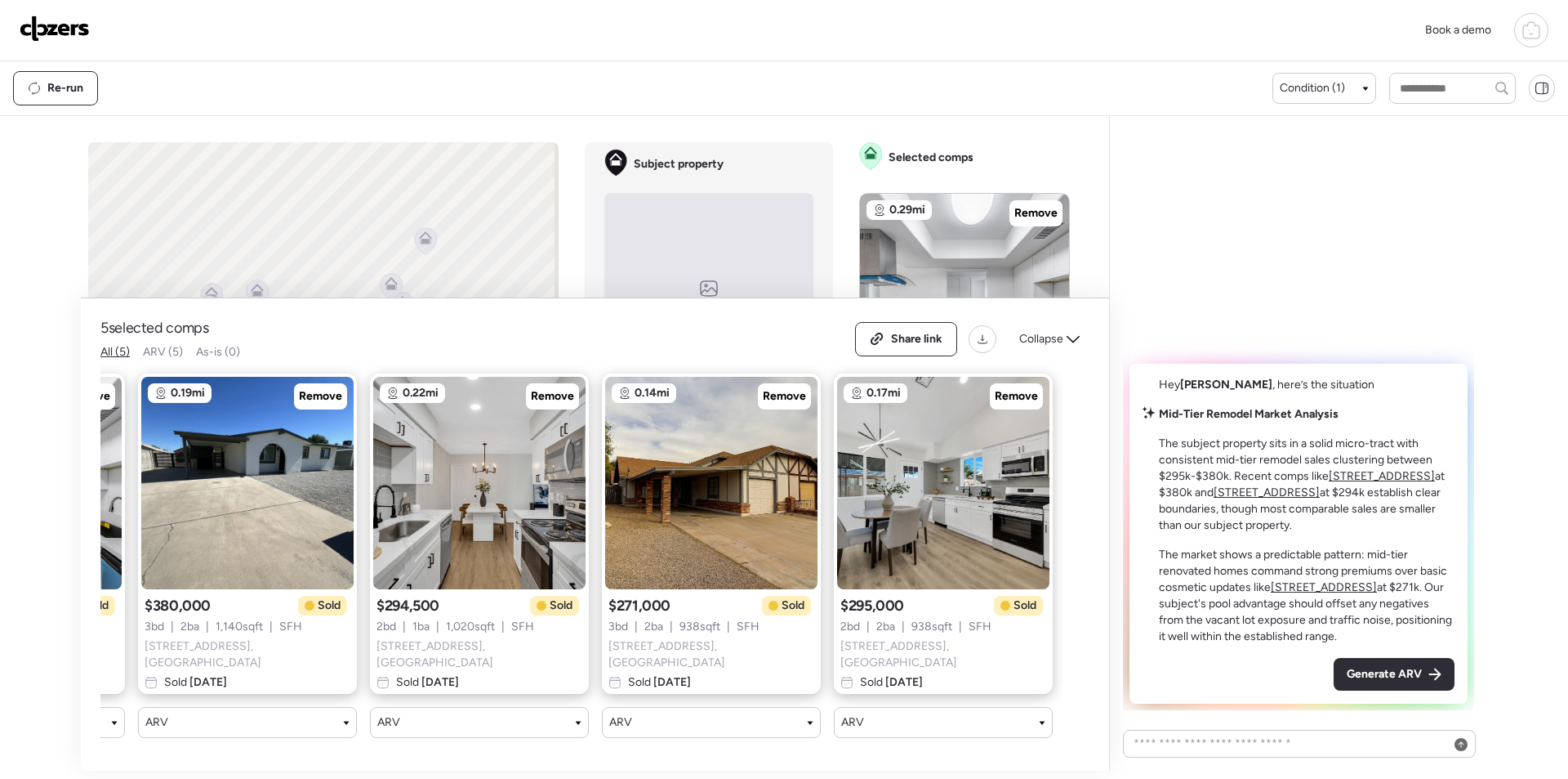
scroll to position [0, 210]
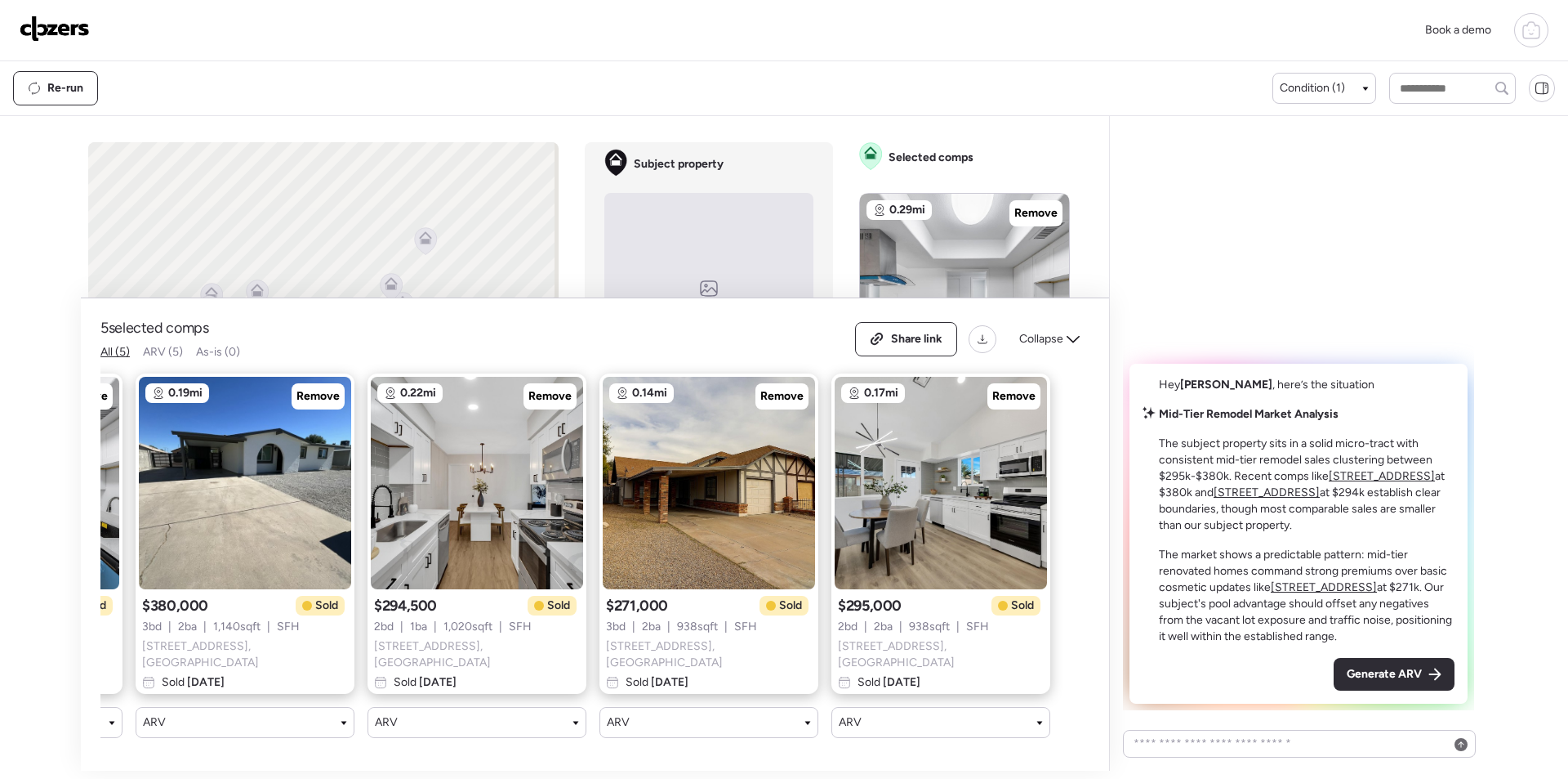
click at [1038, 356] on div "Share link Collapse" at bounding box center [972, 339] width 234 height 34
click at [1039, 345] on span "Collapse" at bounding box center [1042, 339] width 44 height 17
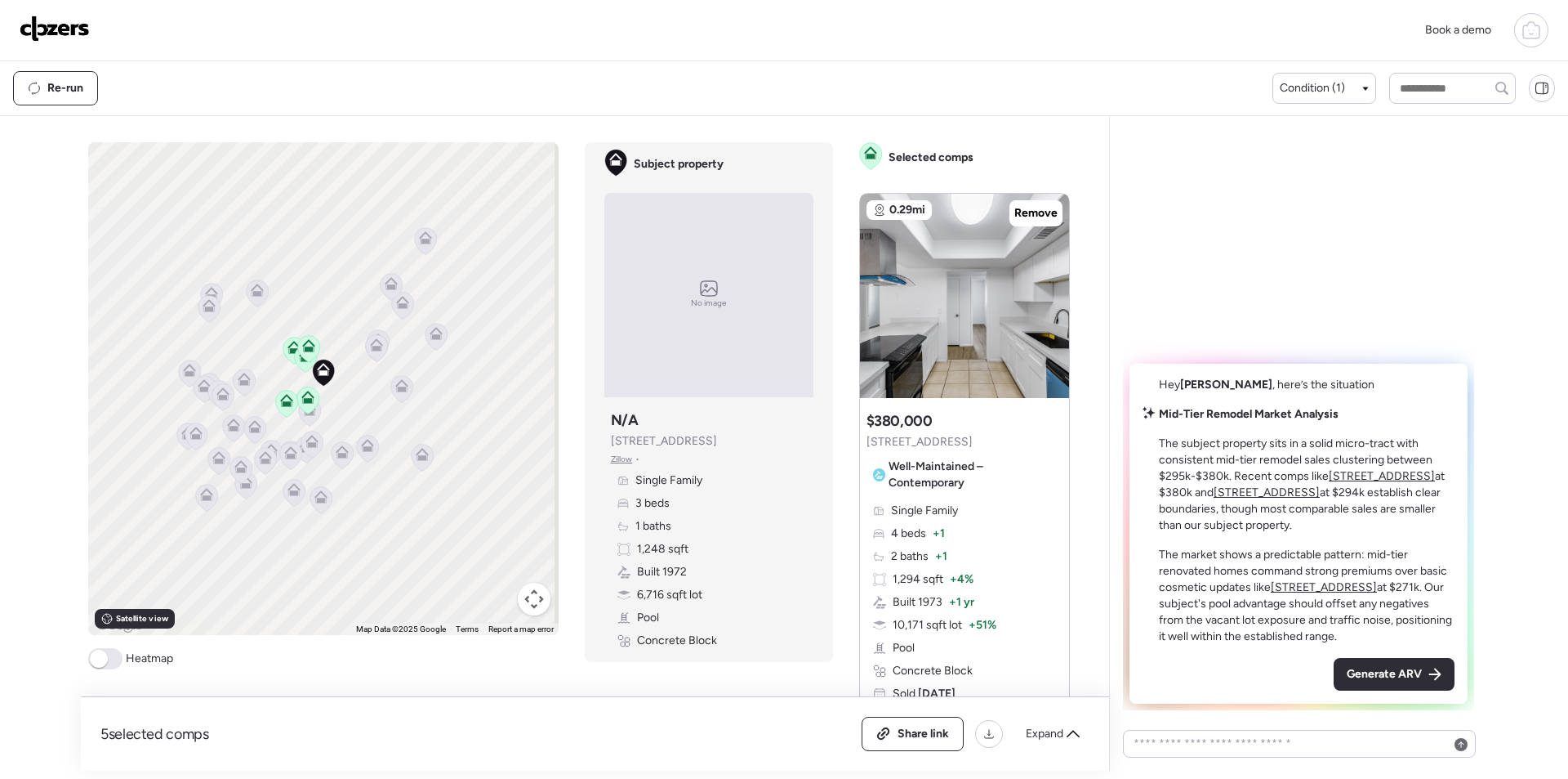
click at [298, 416] on icon at bounding box center [309, 412] width 22 height 27
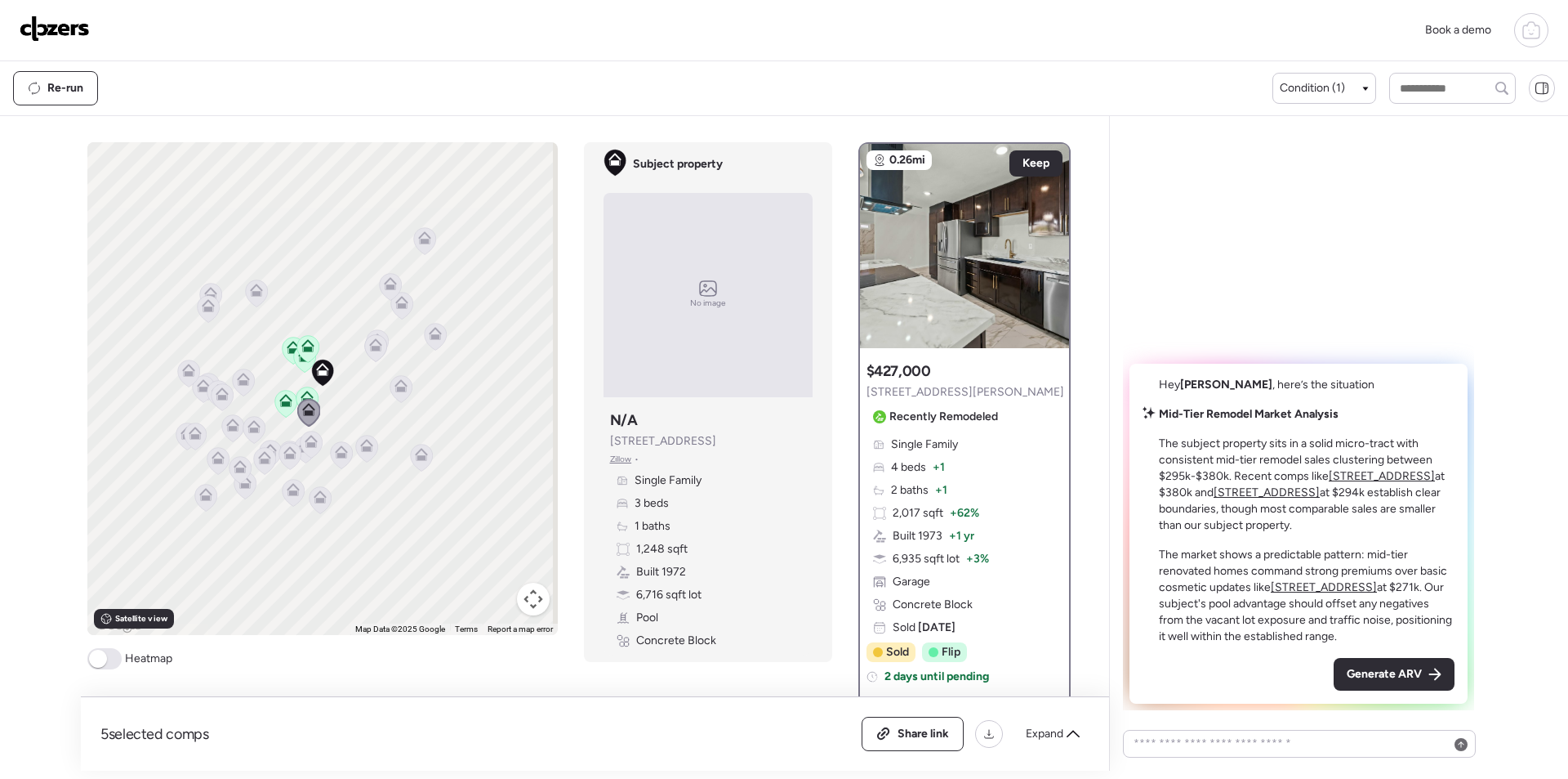
click at [304, 441] on icon at bounding box center [311, 441] width 13 height 13
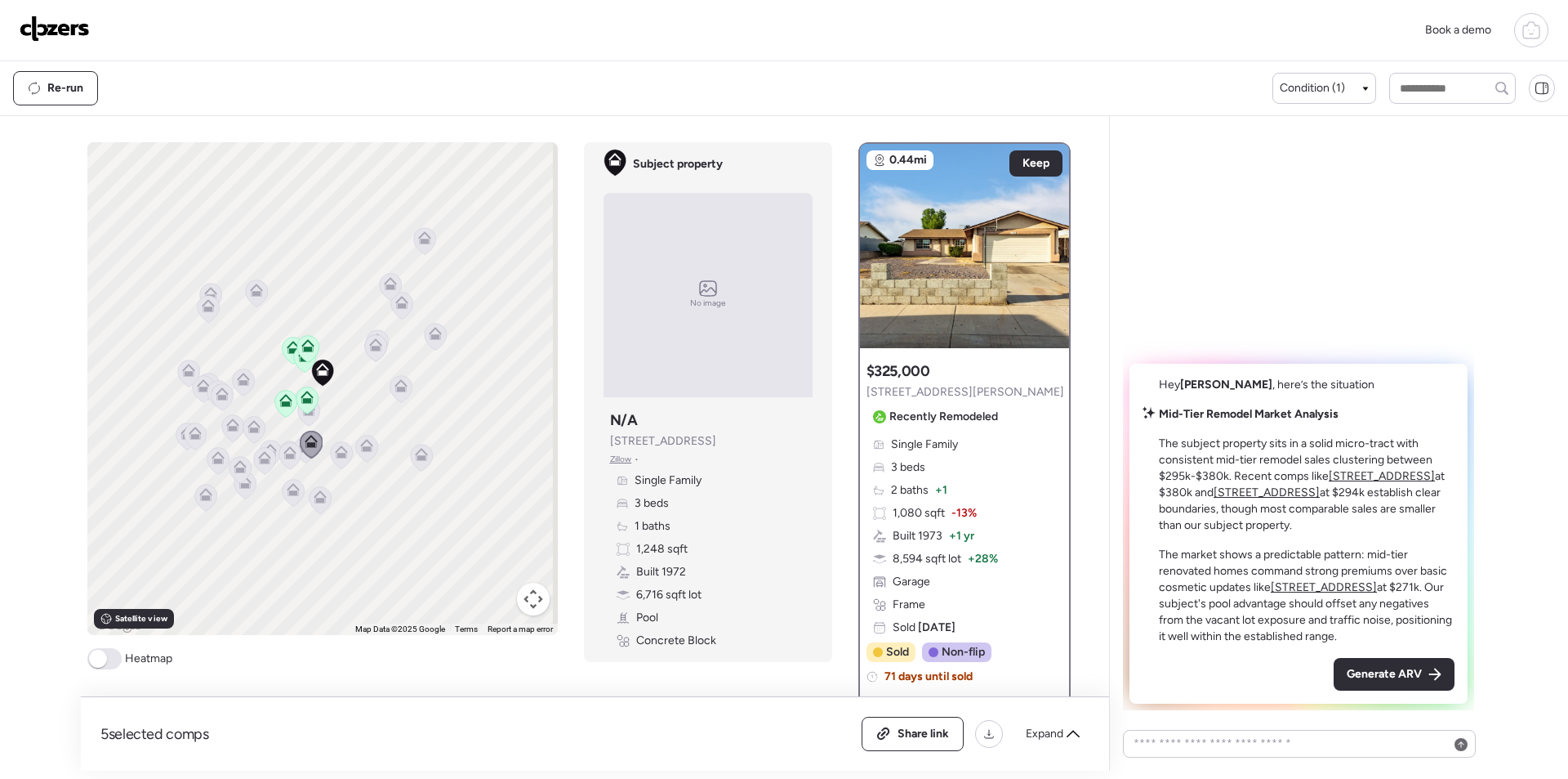
click at [302, 466] on div "To activate drag with keyboard, press Alt + Enter. Once in keyboard drag state,…" at bounding box center [322, 389] width 471 height 493
click at [288, 461] on icon at bounding box center [289, 455] width 22 height 27
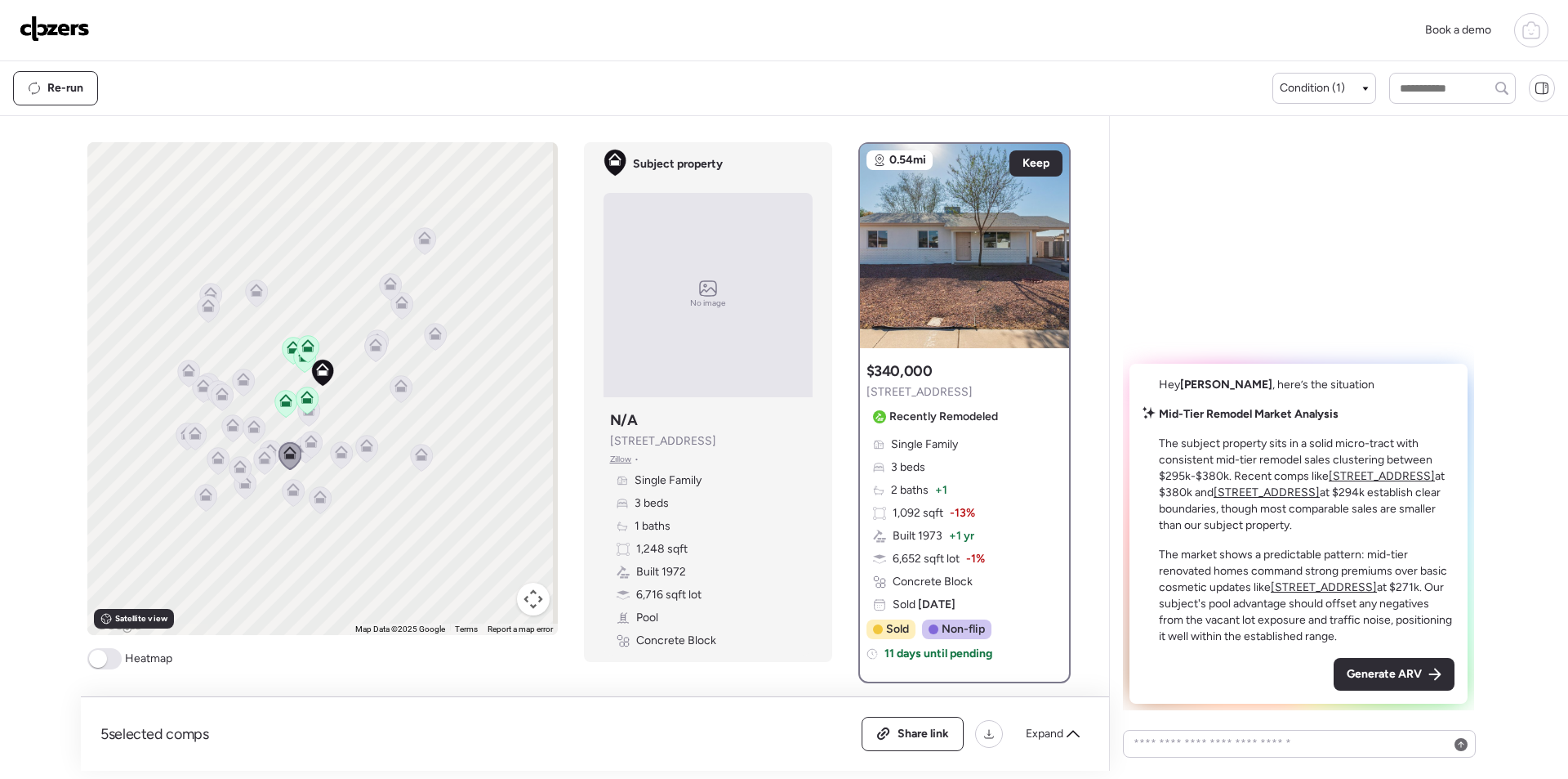
click at [268, 447] on icon at bounding box center [265, 461] width 23 height 28
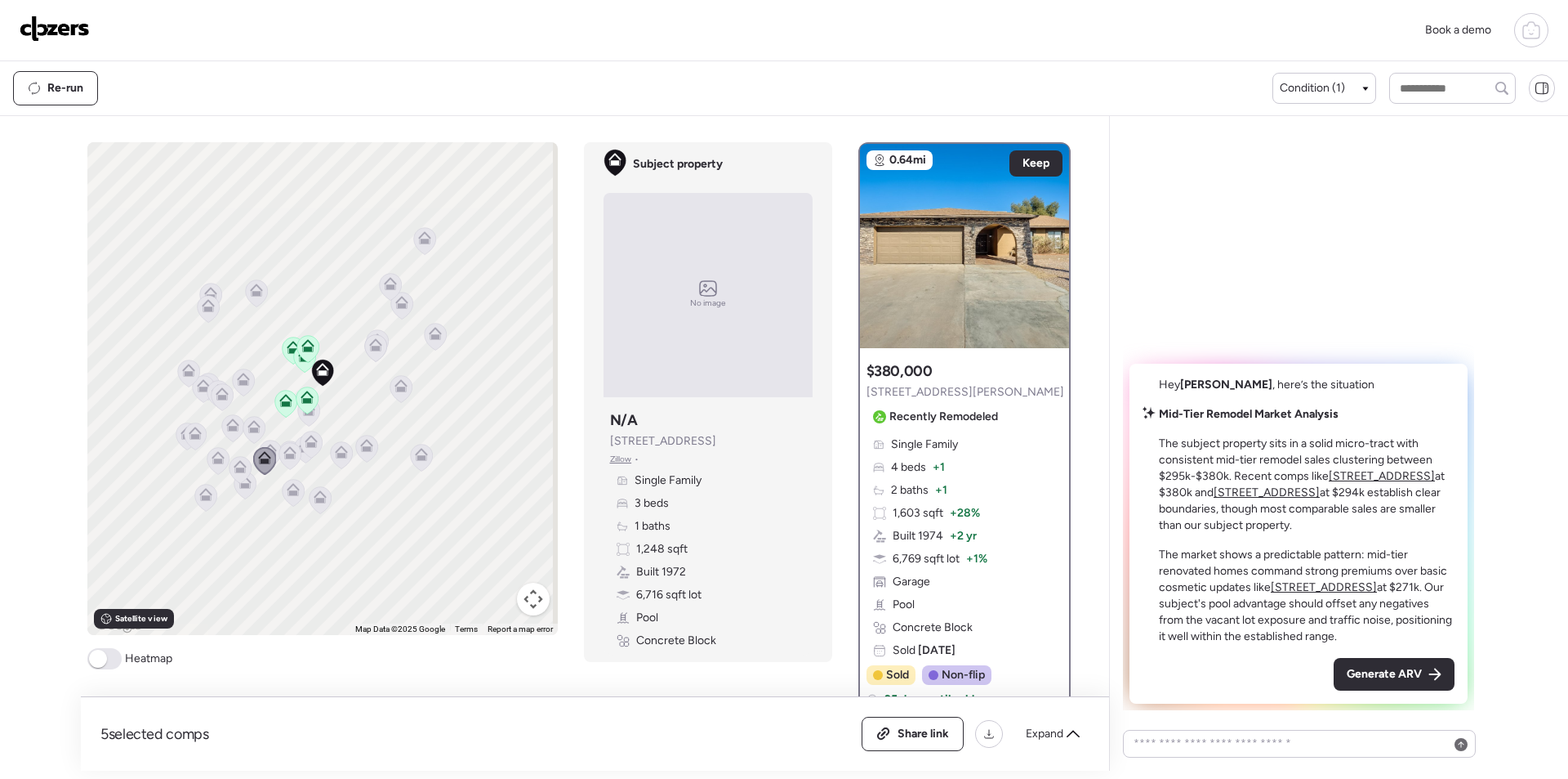
click at [283, 451] on icon at bounding box center [289, 450] width 12 height 7
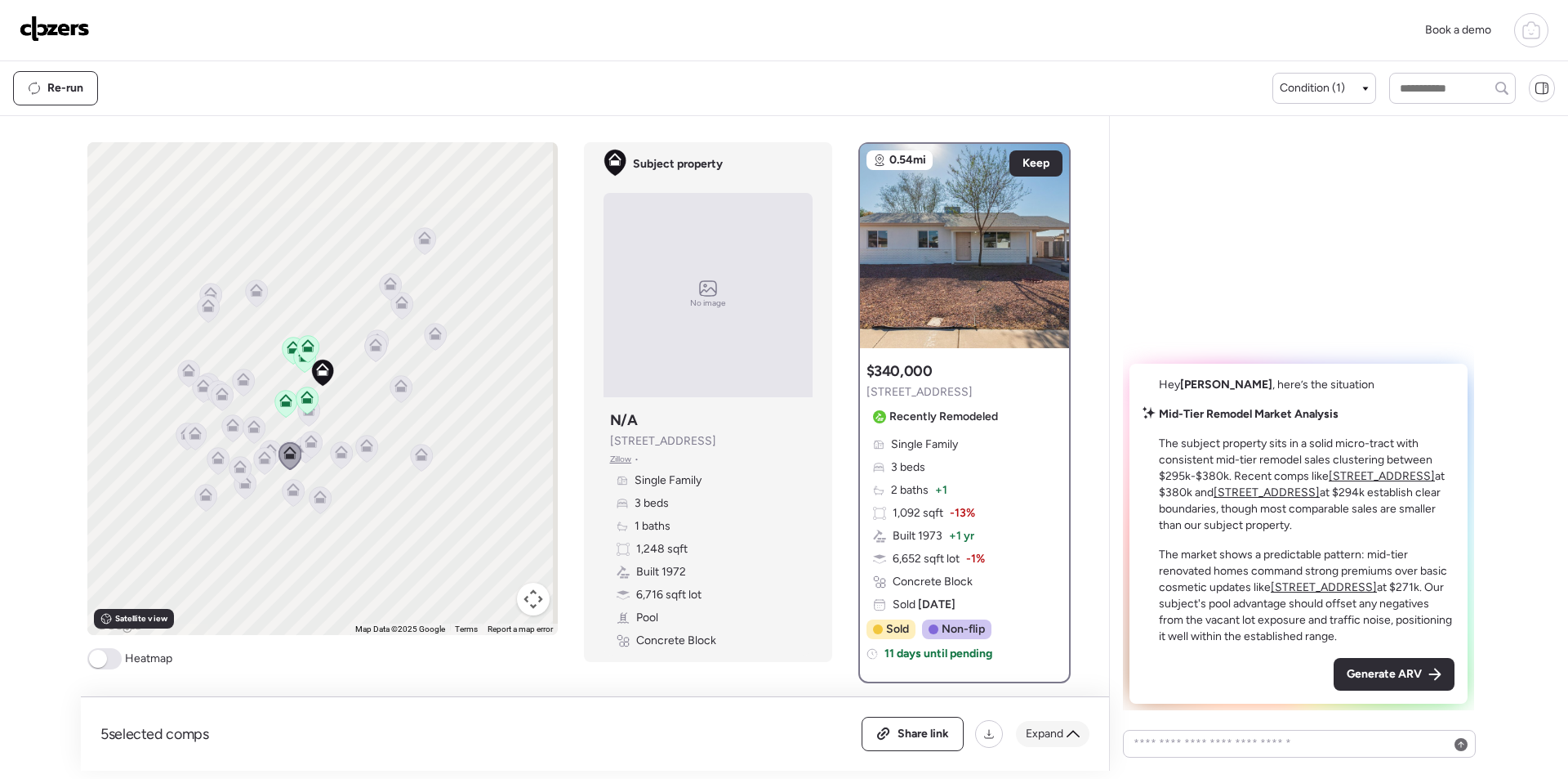
click at [1047, 736] on span "Expand" at bounding box center [1044, 733] width 38 height 17
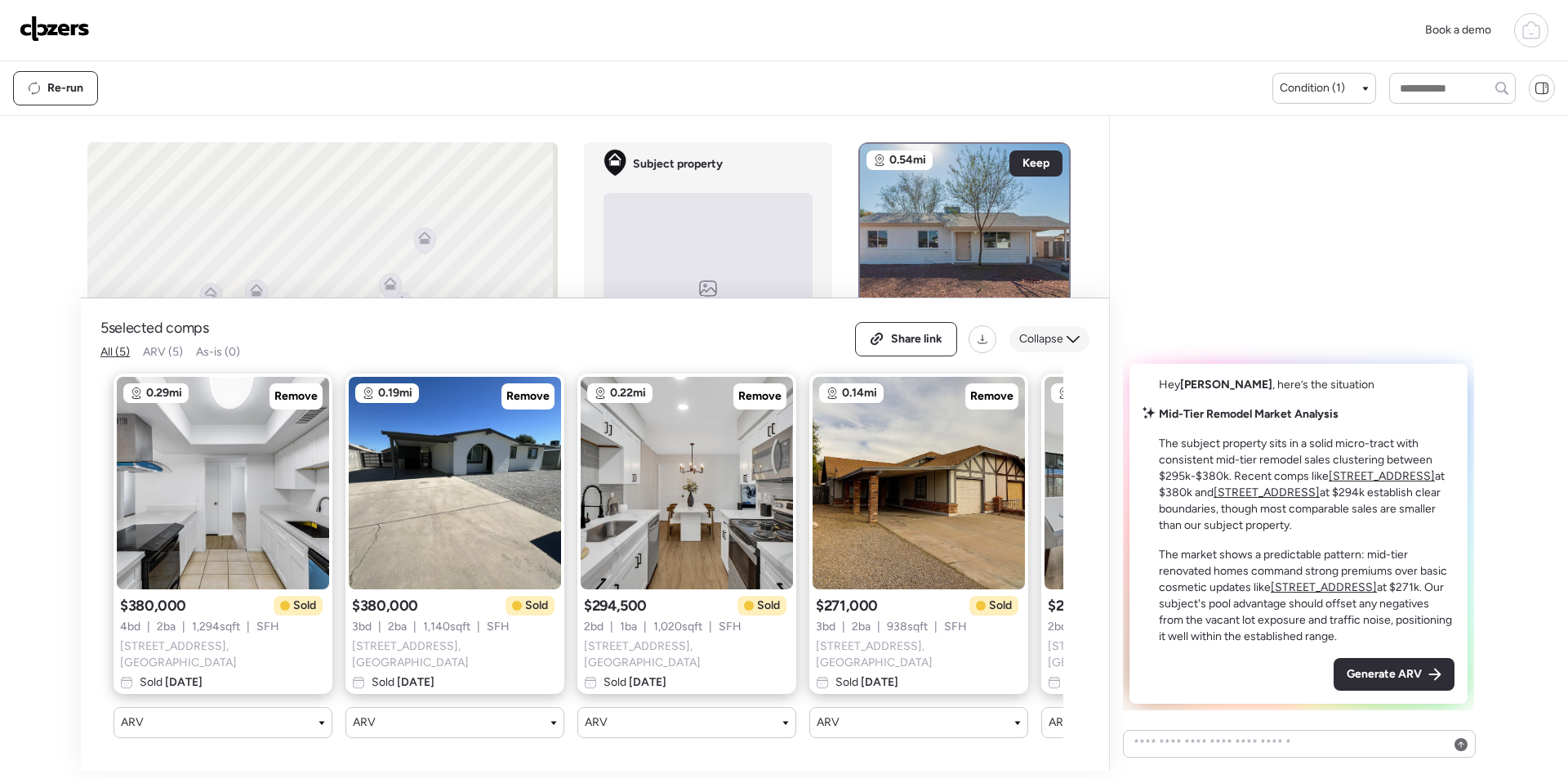
click at [1083, 348] on div "Collapse" at bounding box center [1049, 339] width 80 height 26
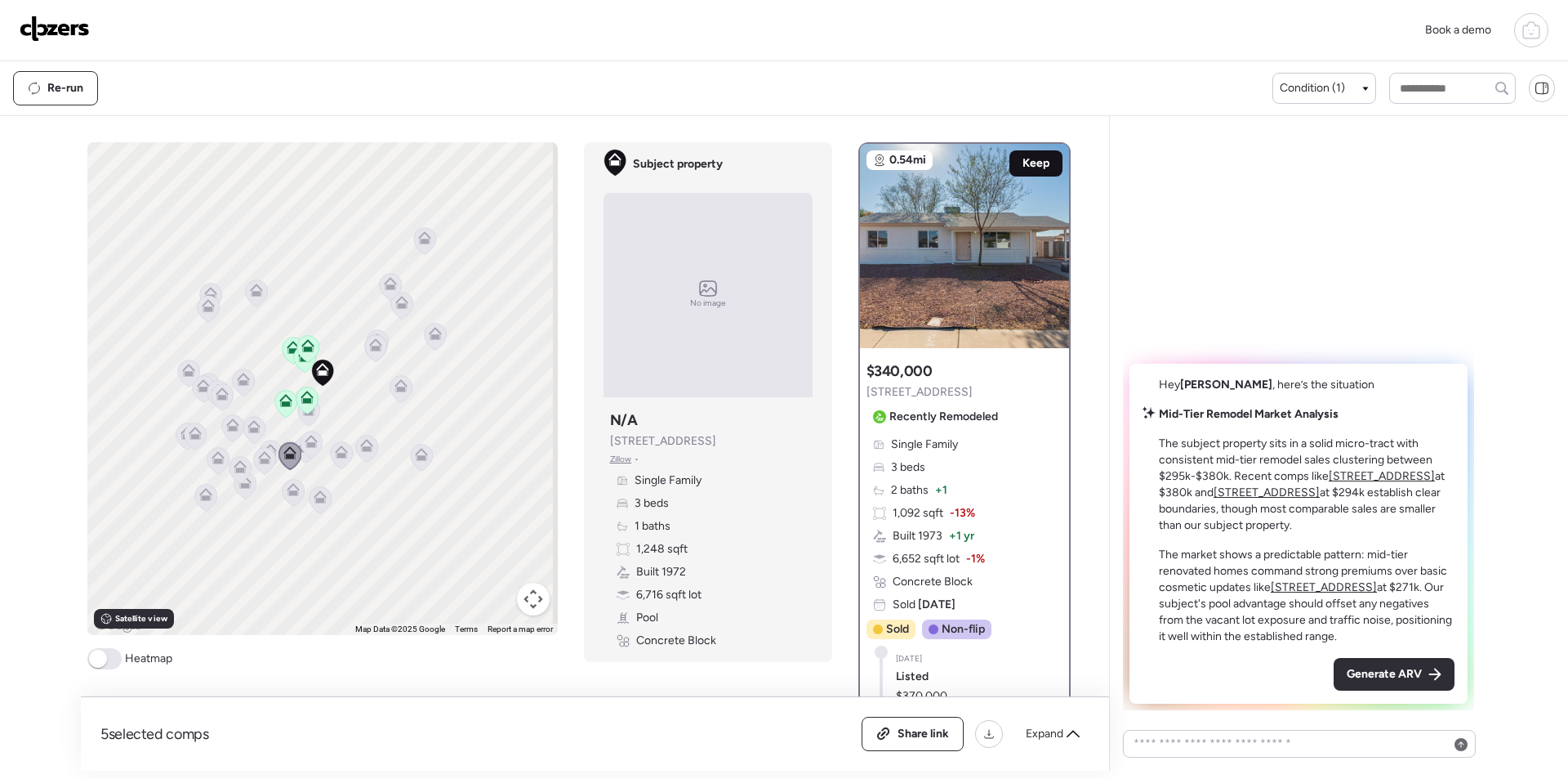
click at [1022, 162] on span "Keep" at bounding box center [1036, 163] width 27 height 17
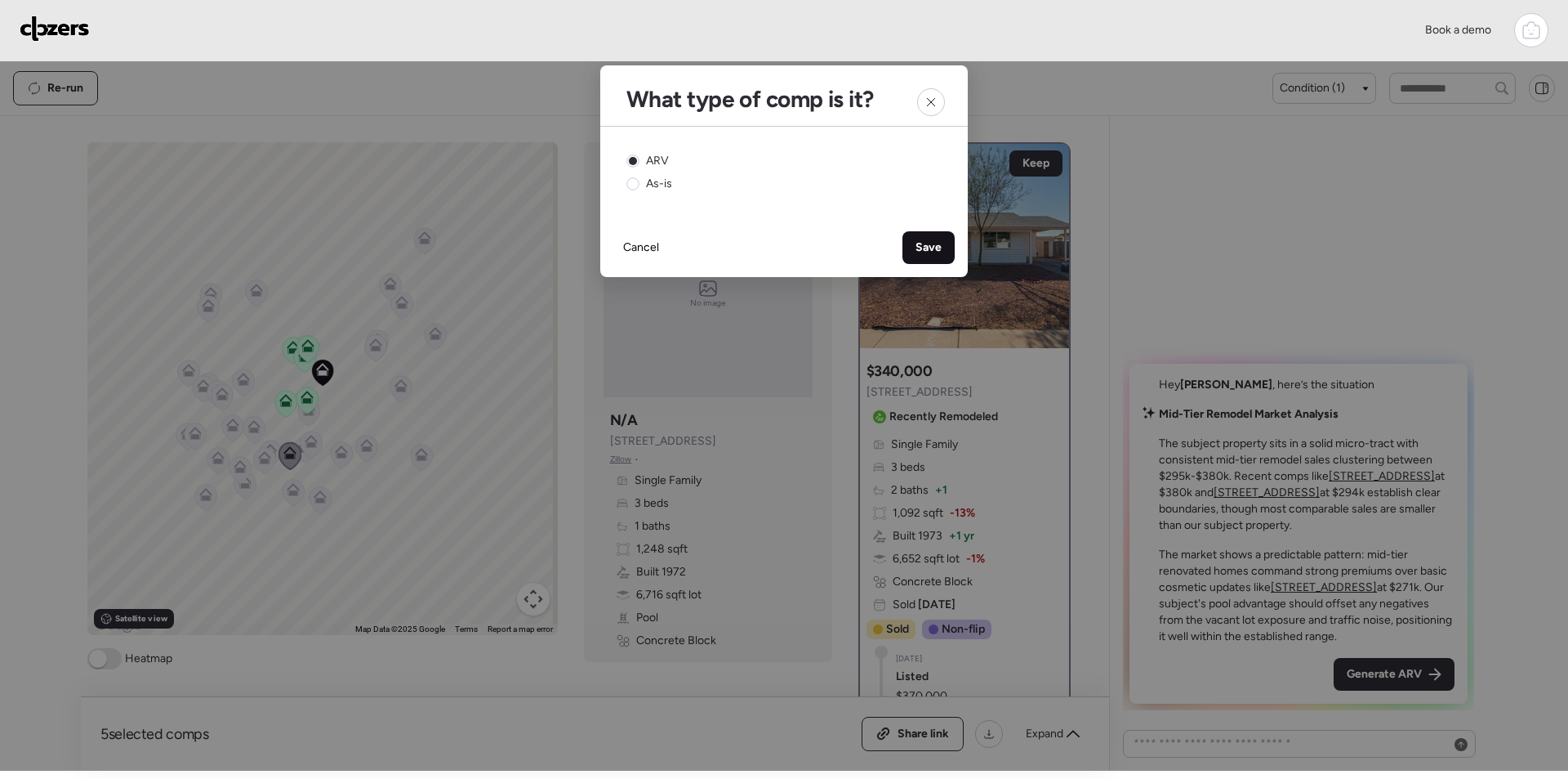
click at [938, 248] on span "Save" at bounding box center [929, 247] width 26 height 17
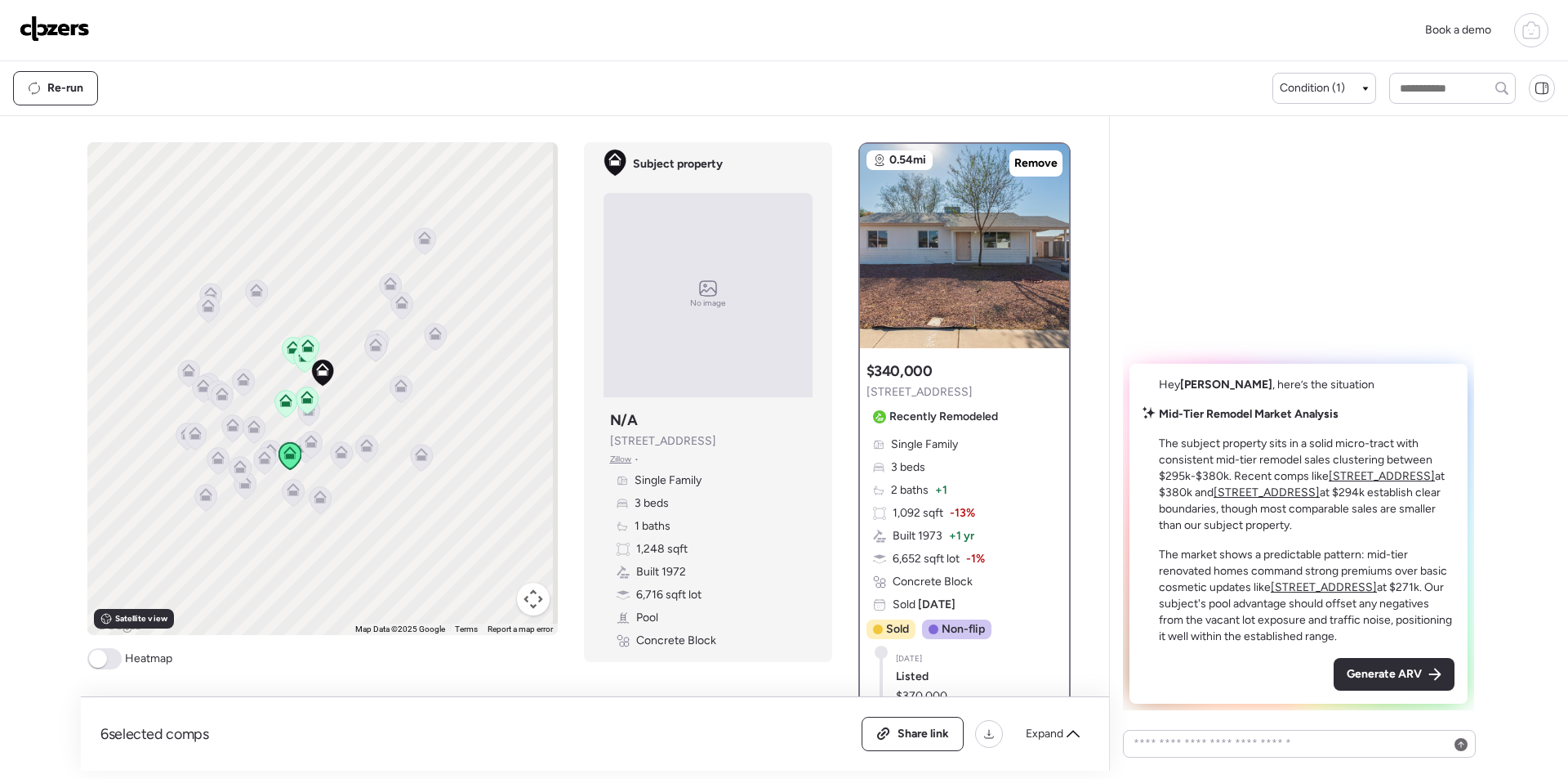
click at [1378, 682] on div "Generate ARV" at bounding box center [1394, 673] width 121 height 33
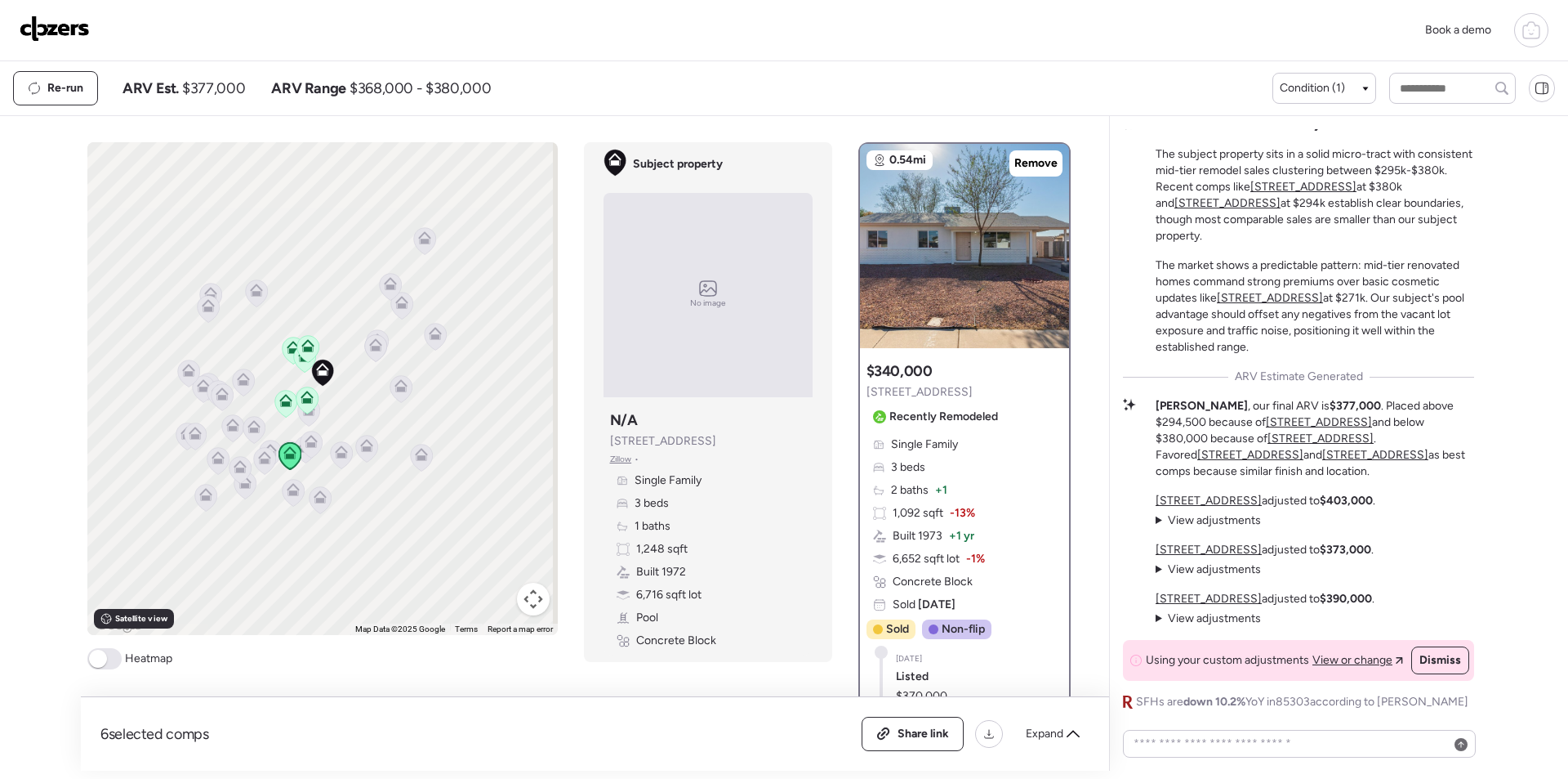
click at [194, 85] on span "$377,000" at bounding box center [213, 88] width 62 height 19
copy span "377,000"
click at [45, 34] on img at bounding box center [55, 29] width 70 height 26
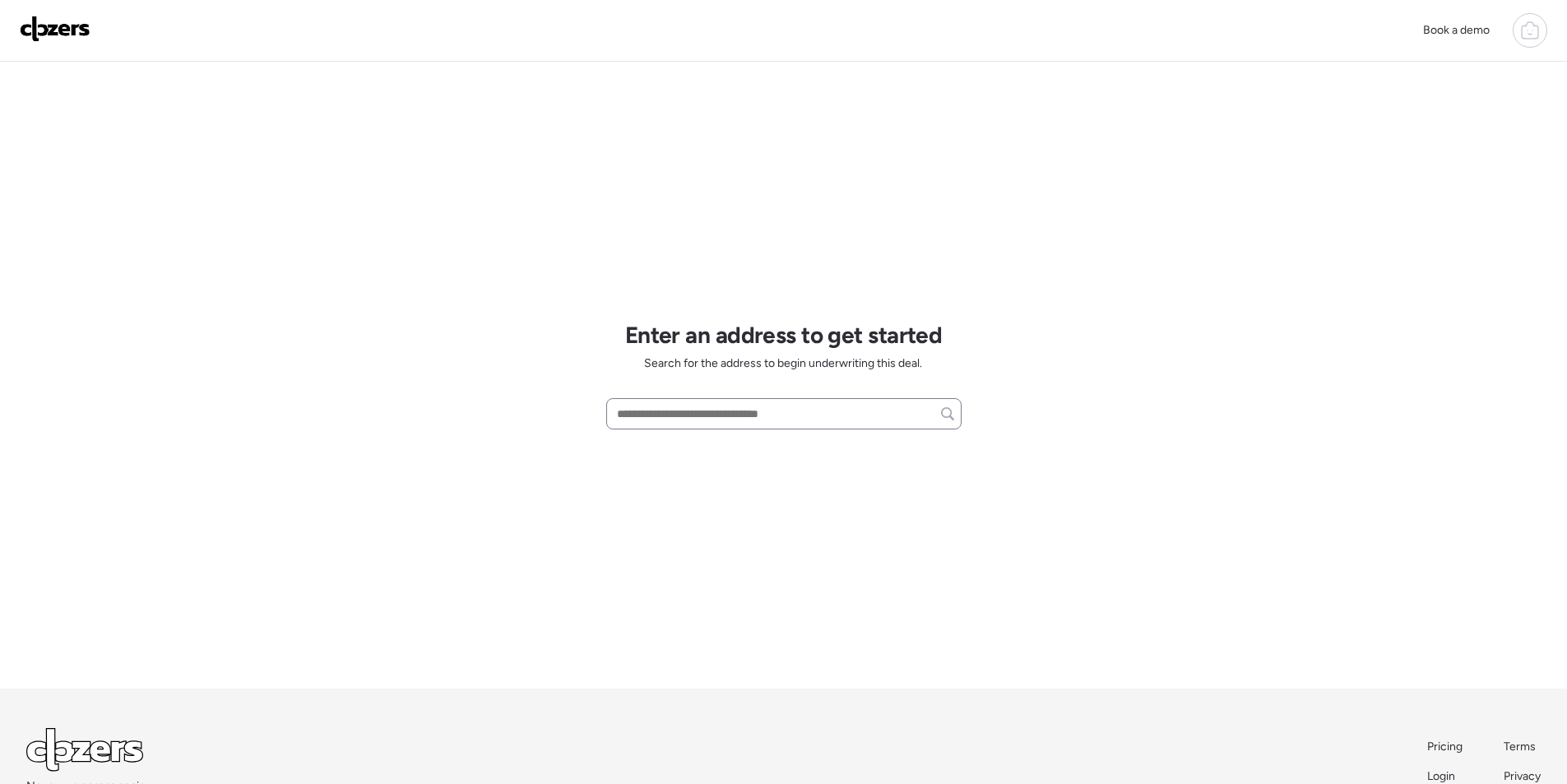
click at [691, 400] on div at bounding box center [784, 413] width 355 height 31
click at [694, 415] on input "text" at bounding box center [784, 414] width 340 height 23
paste input "**********"
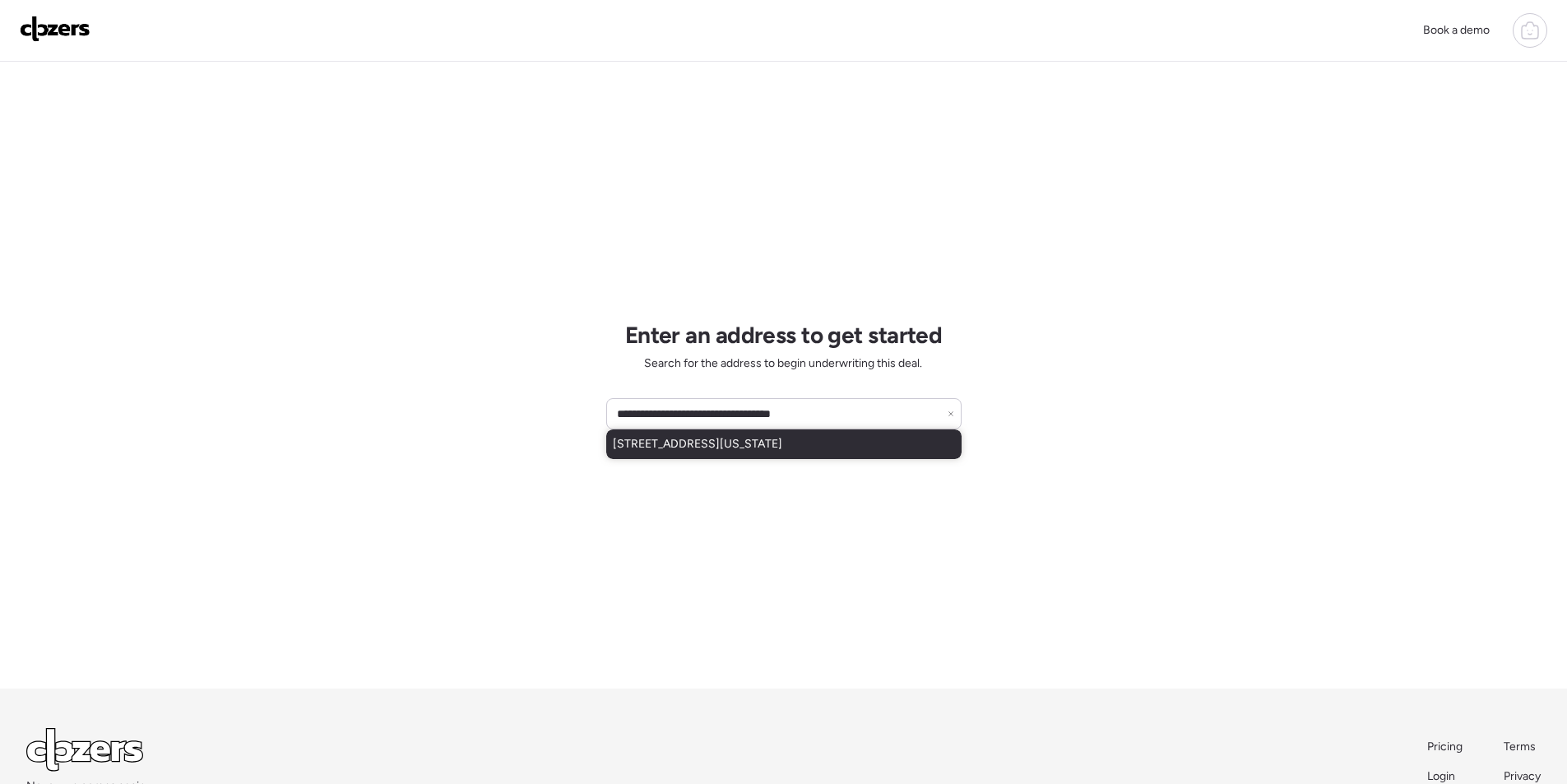
click at [737, 451] on span "1822 E Georgia Ave, Phoenix, AZ, 85016" at bounding box center [698, 444] width 169 height 17
type input "**********"
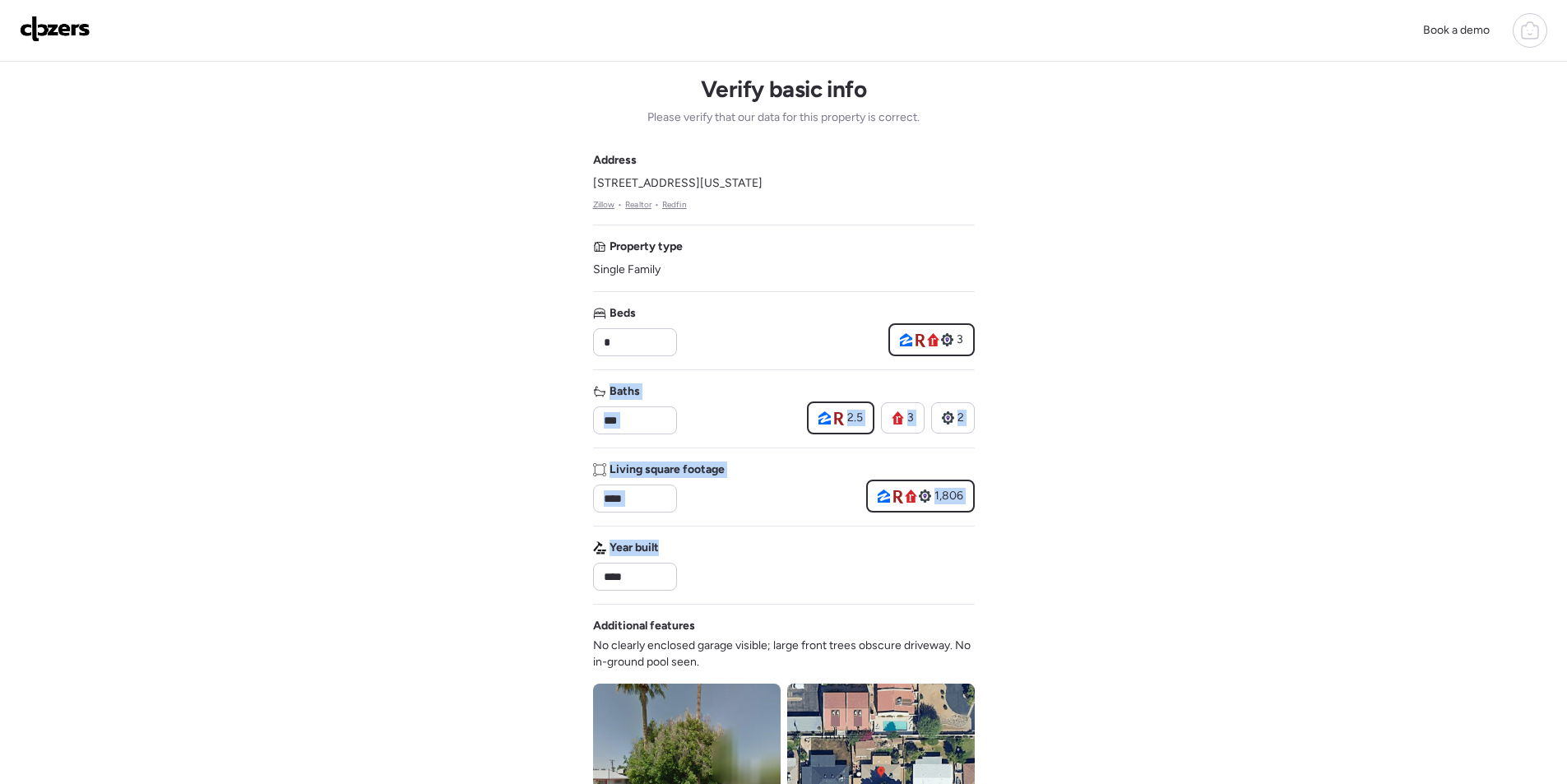
drag, startPoint x: 1561, startPoint y: 371, endPoint x: 1578, endPoint y: 533, distance: 162.9
click at [1566, 536] on html "Book a demo Verify basic info Please verify that our data for this property is …" at bounding box center [784, 703] width 1567 height 1407
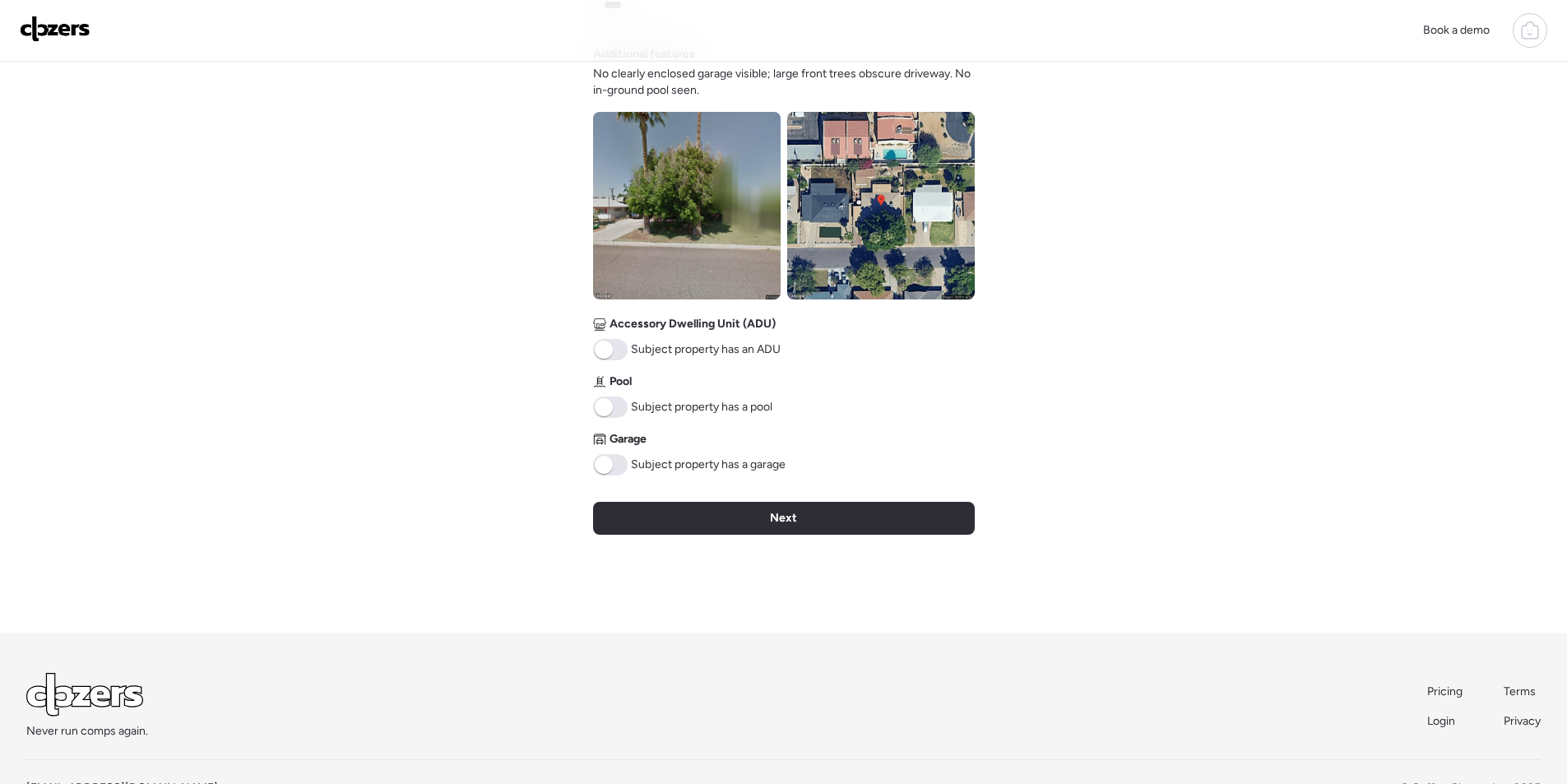
scroll to position [580, 0]
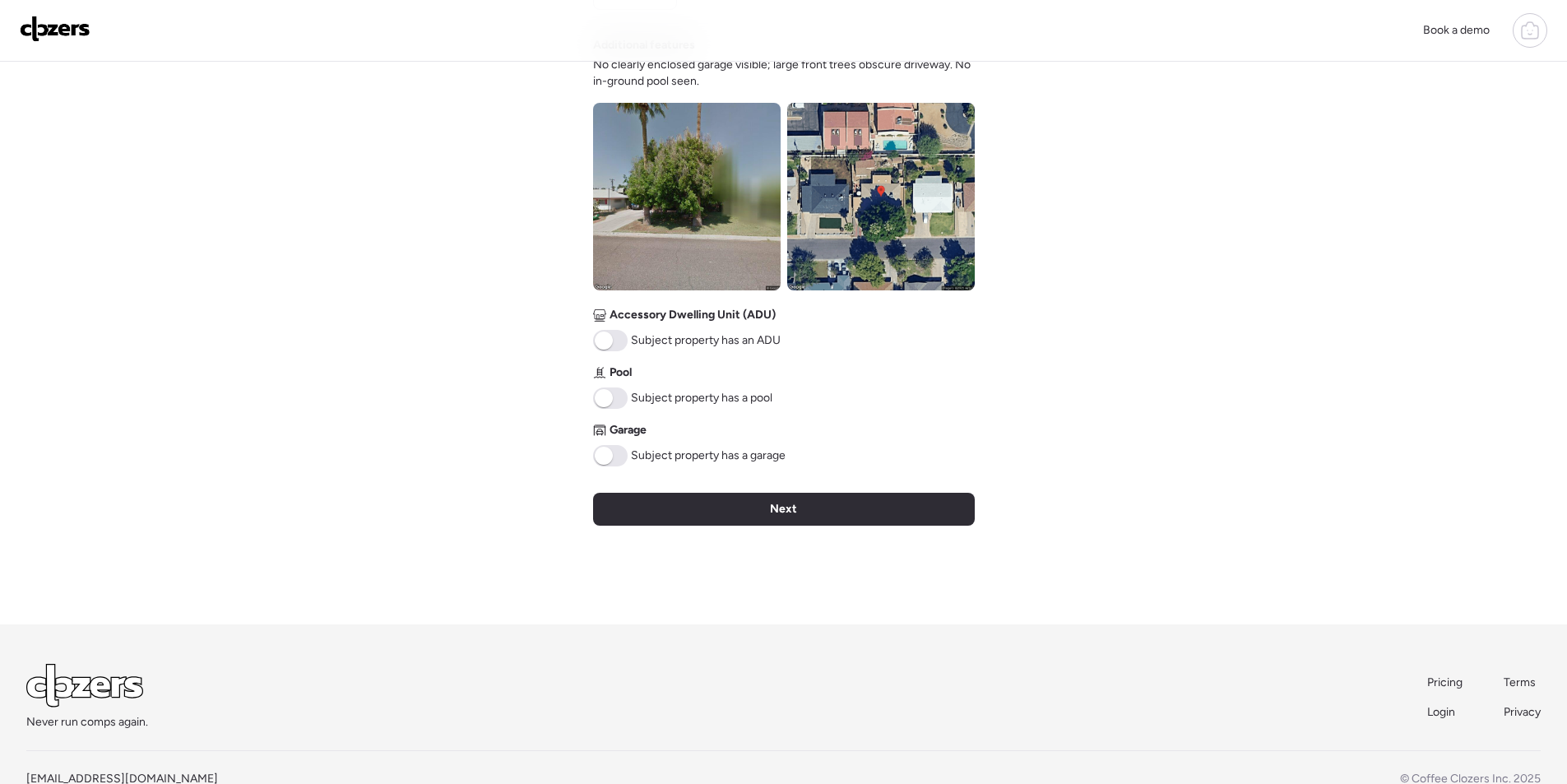
click at [912, 203] on img at bounding box center [881, 197] width 188 height 188
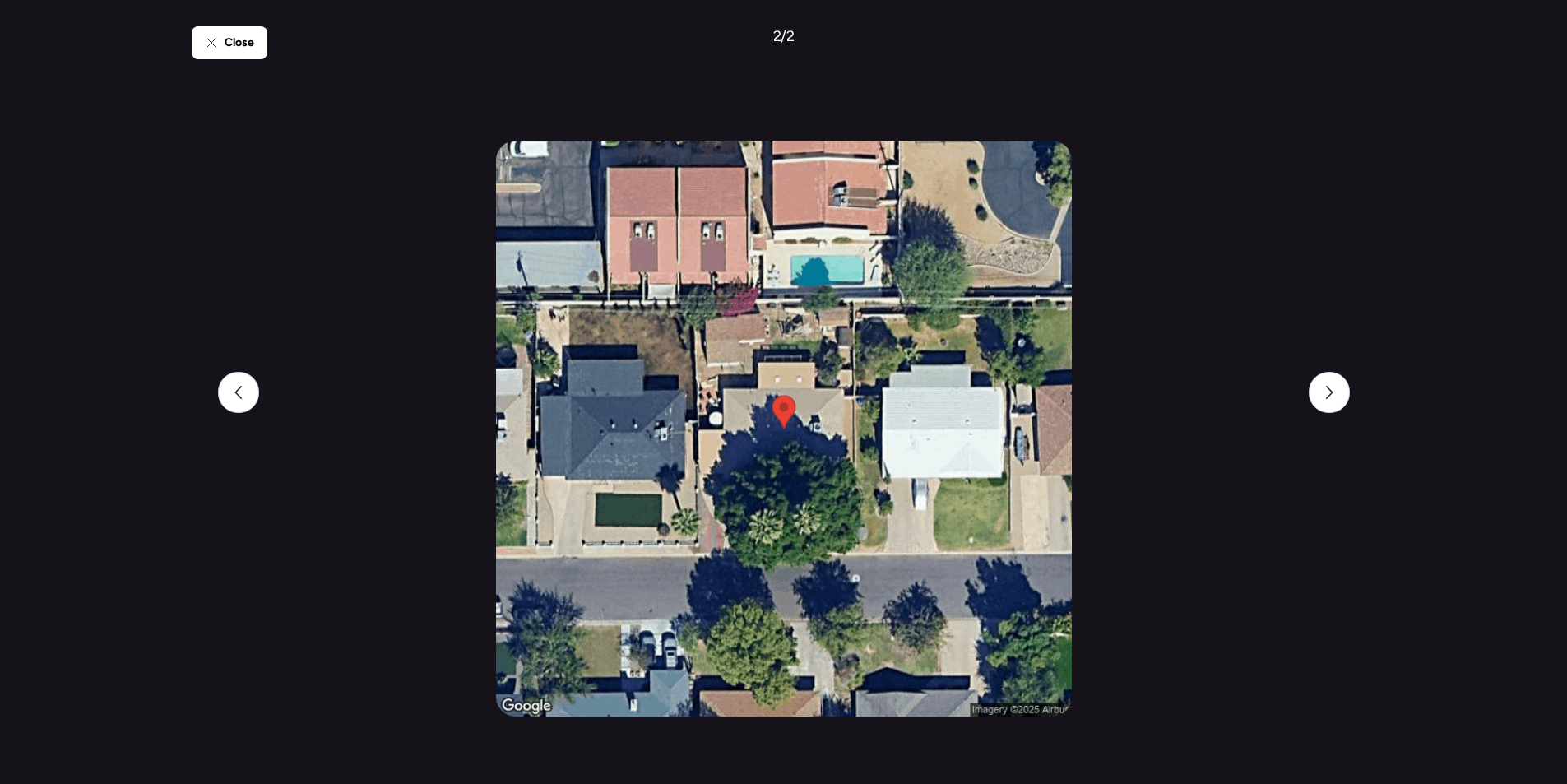
drag, startPoint x: 210, startPoint y: 35, endPoint x: 261, endPoint y: 83, distance: 70.0
click at [210, 34] on div "Close" at bounding box center [229, 43] width 75 height 33
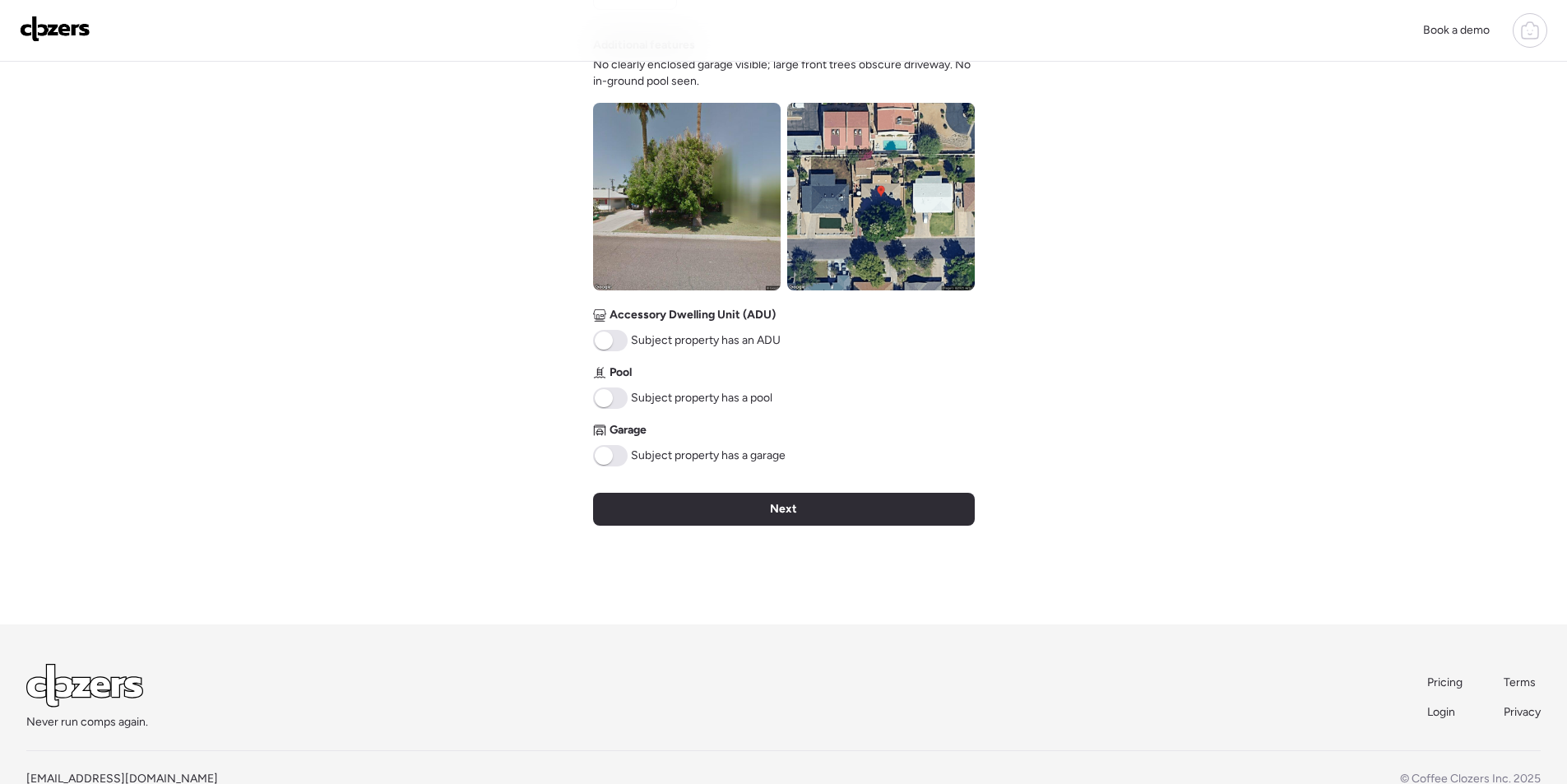
click at [718, 536] on div "Verify basic info Please verify that our data for this property is correct. Add…" at bounding box center [784, 52] width 382 height 1143
click at [718, 512] on div "Next" at bounding box center [784, 508] width 382 height 33
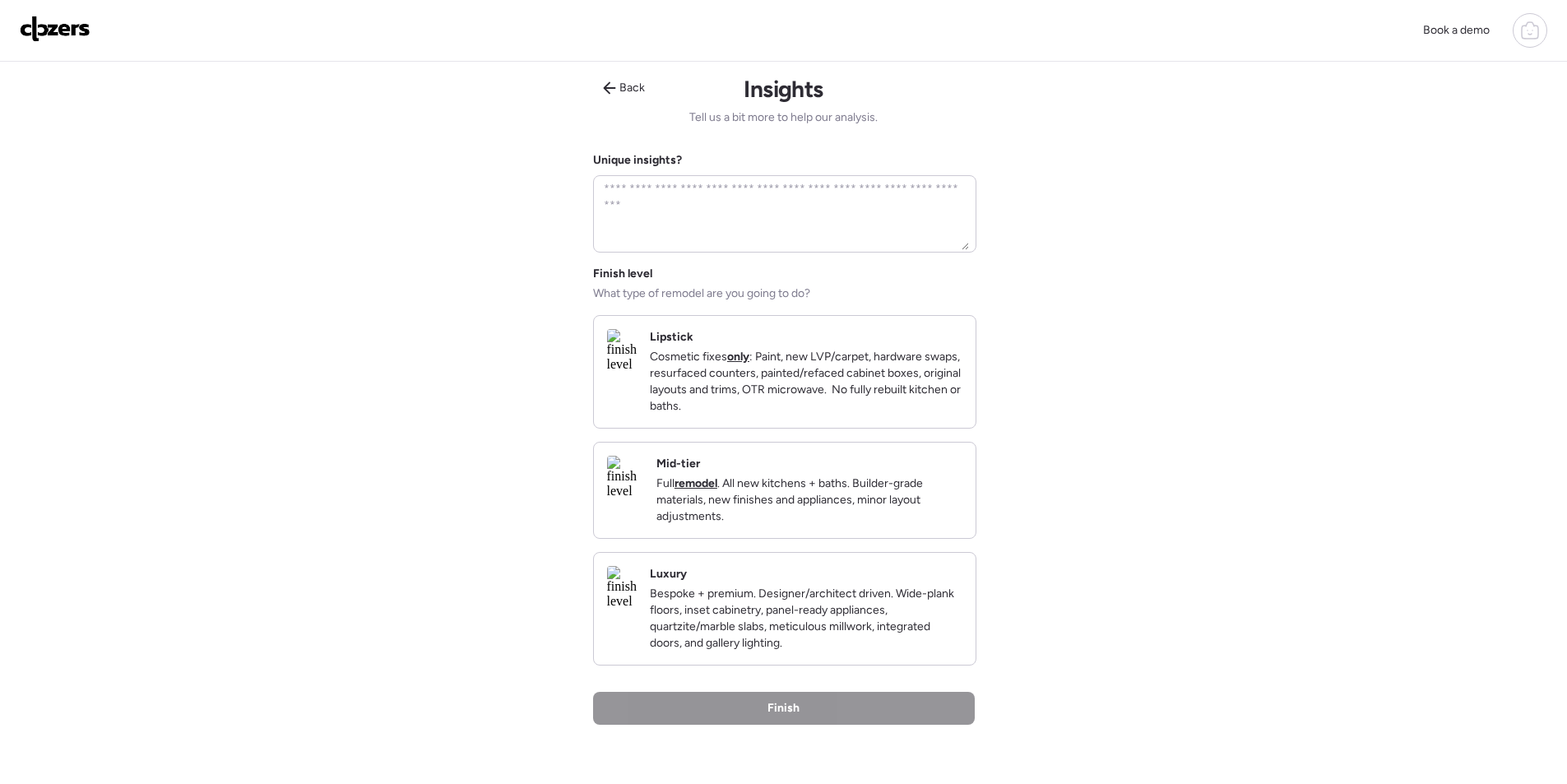
click at [883, 524] on p "Full remodel . All new kitchens + baths. Builder-grade materials, new finishes …" at bounding box center [809, 501] width 306 height 50
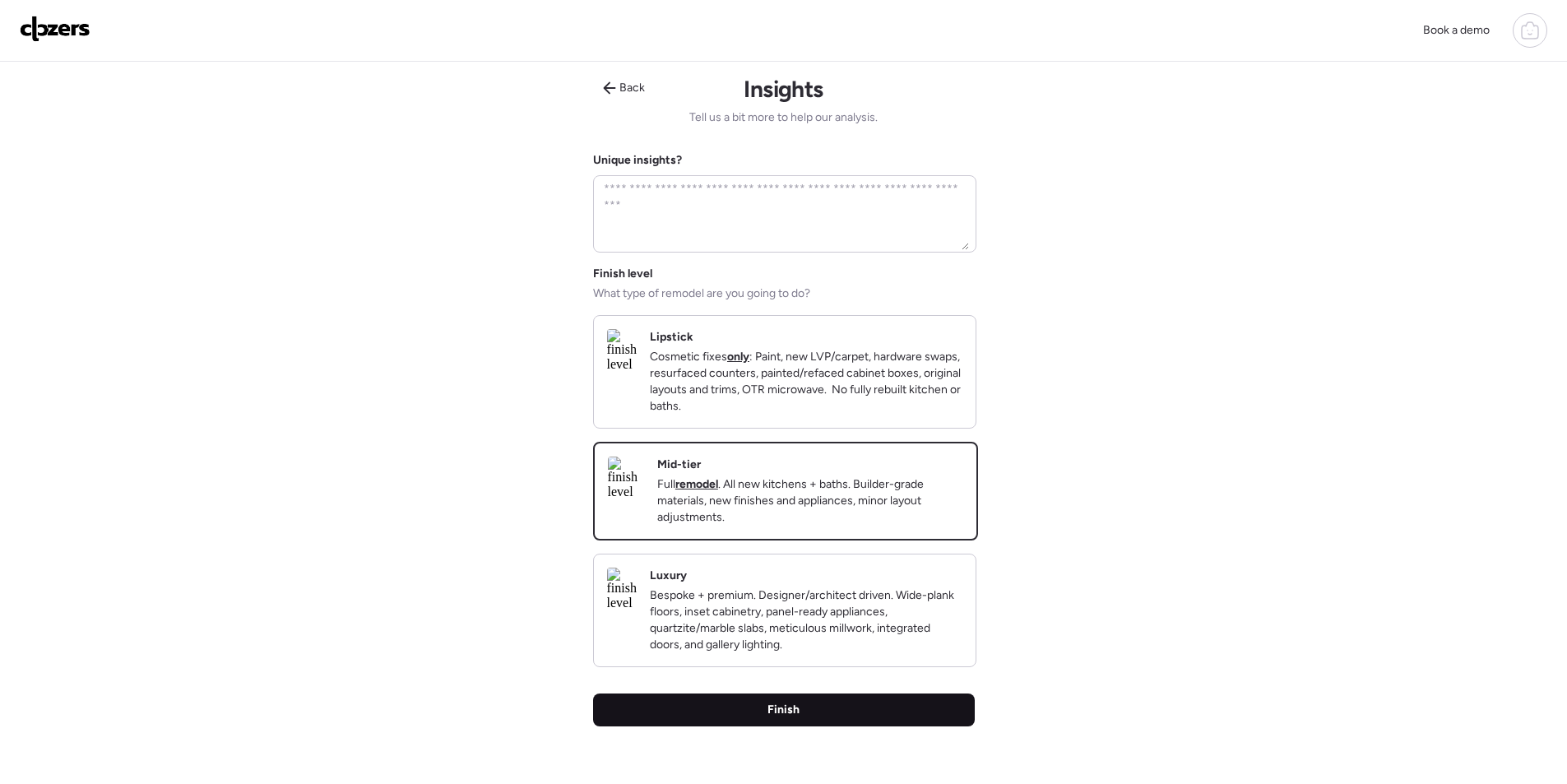
click at [866, 726] on div "Finish" at bounding box center [784, 710] width 382 height 33
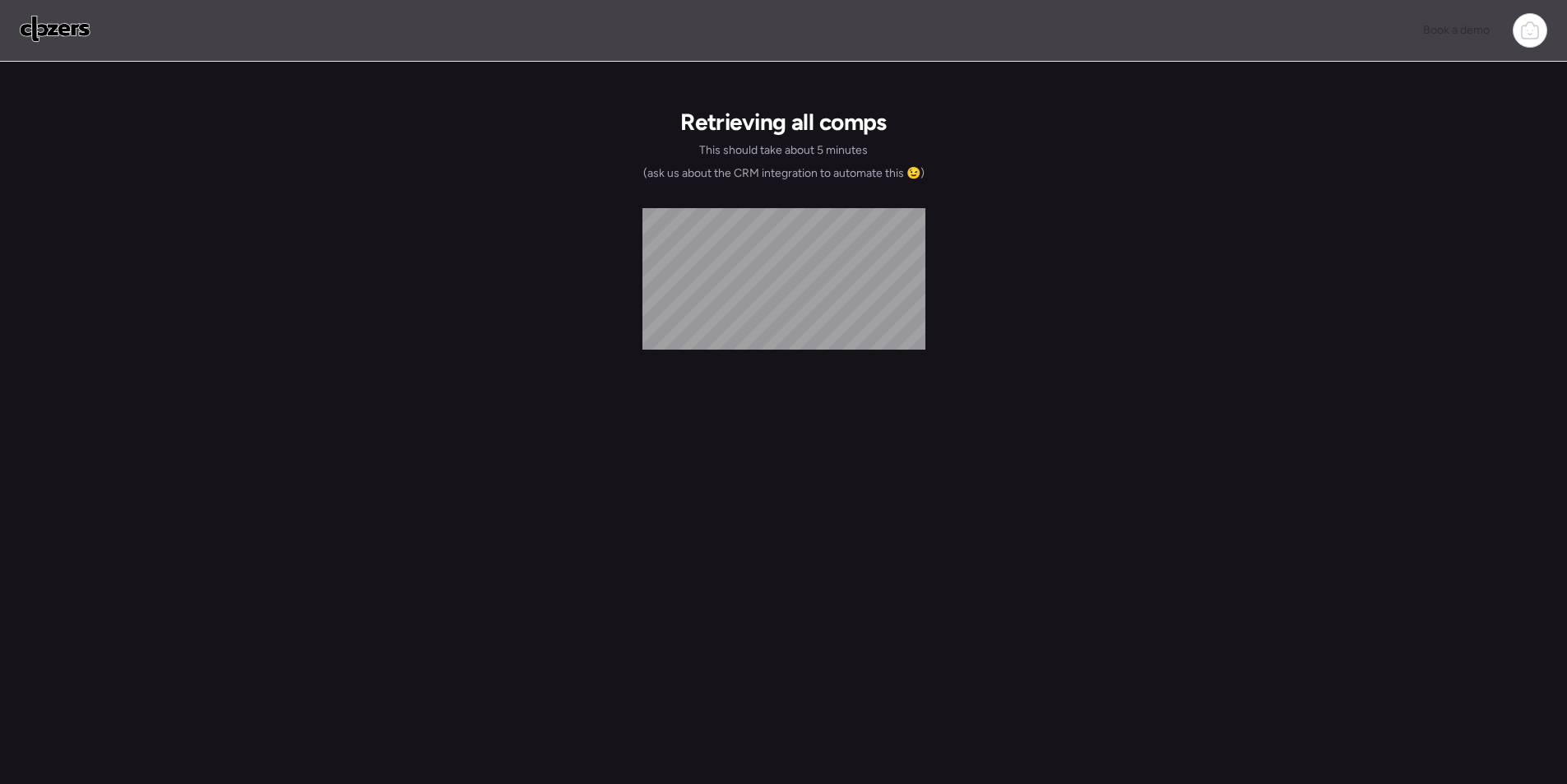
click at [706, 745] on div "Retrieving all comps This should take about 5 minutes (ask us about the CRM int…" at bounding box center [784, 431] width 382 height 739
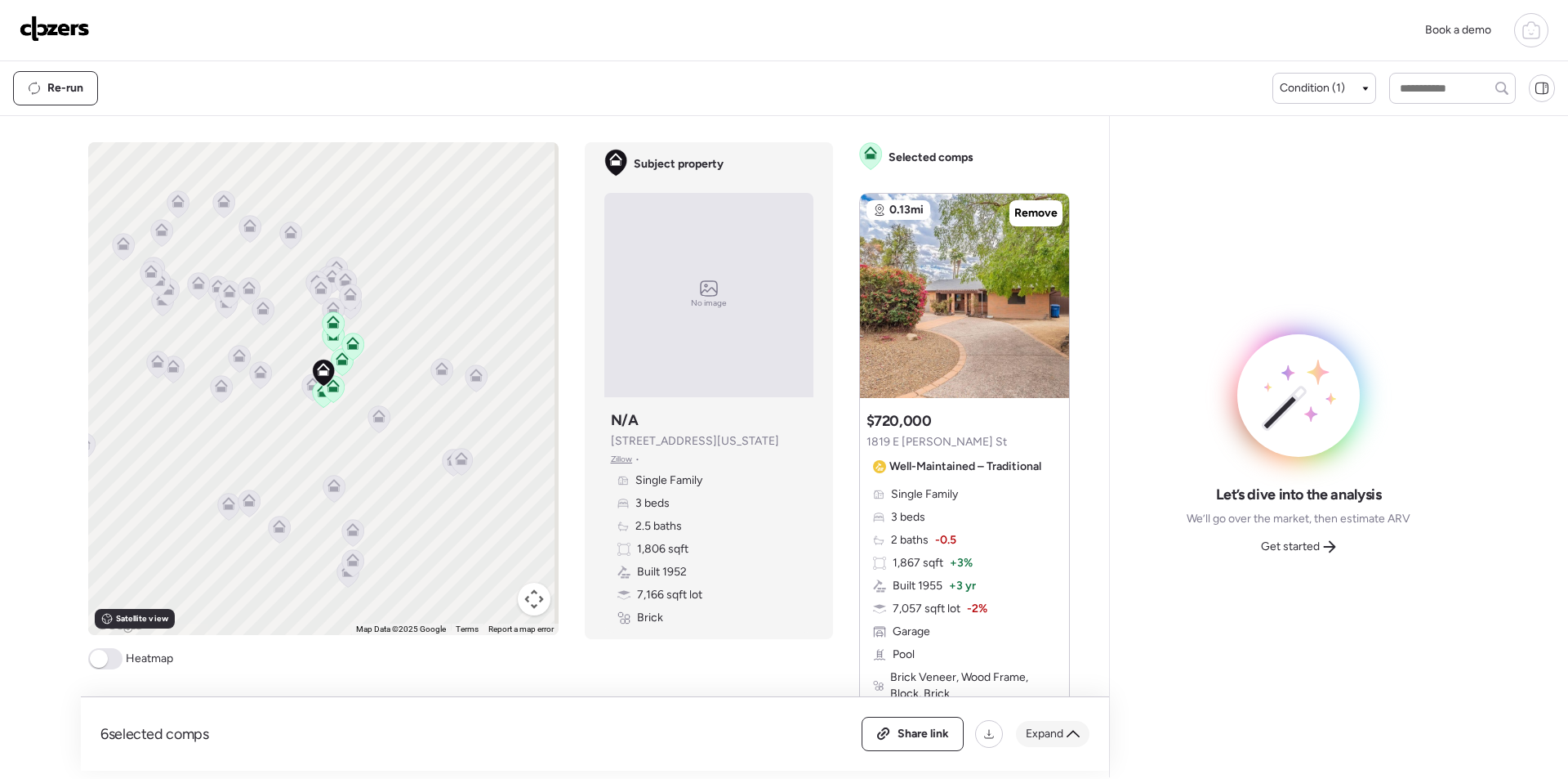
click at [1044, 730] on span "Expand" at bounding box center [1044, 733] width 38 height 17
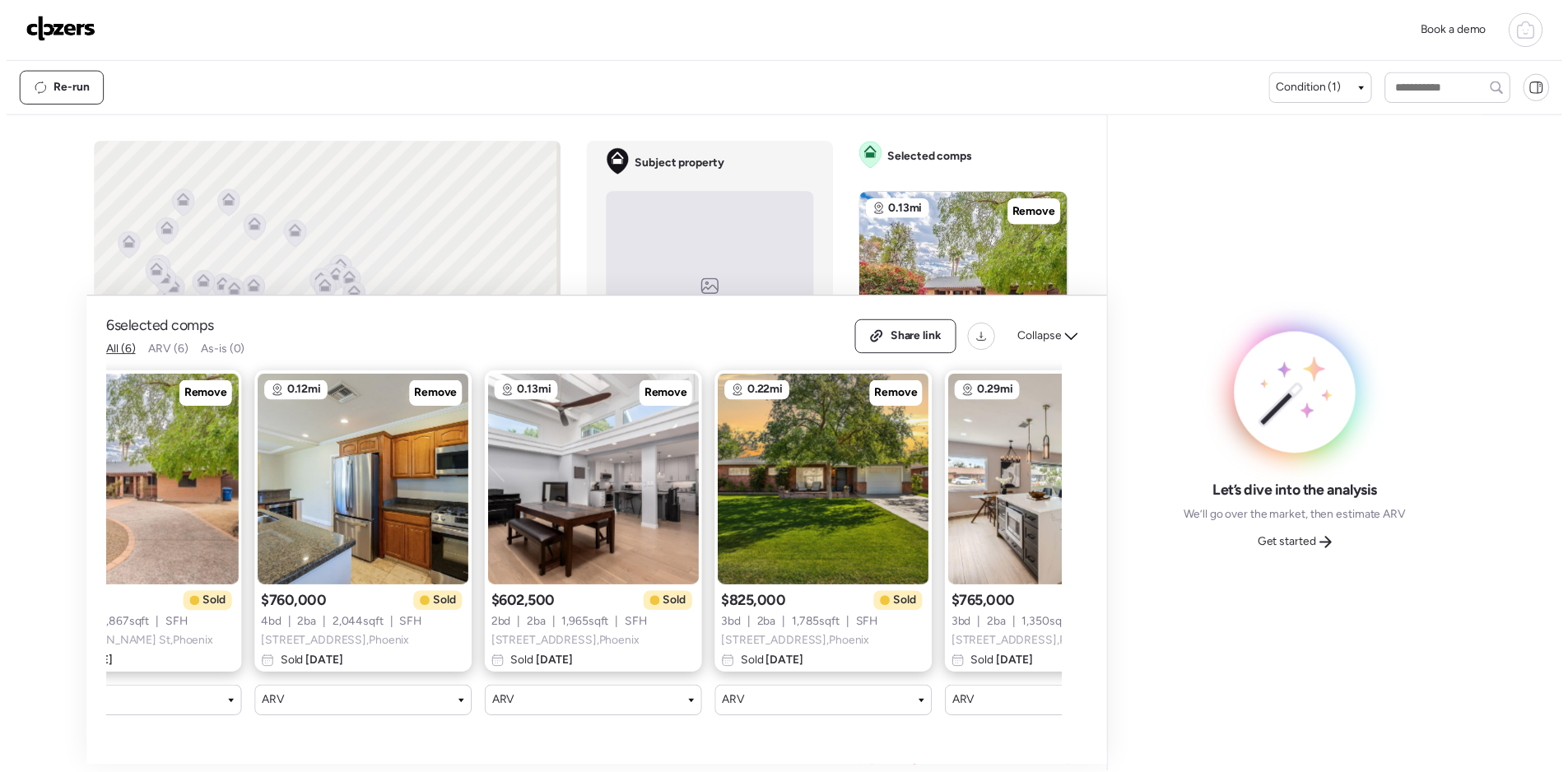
scroll to position [0, 445]
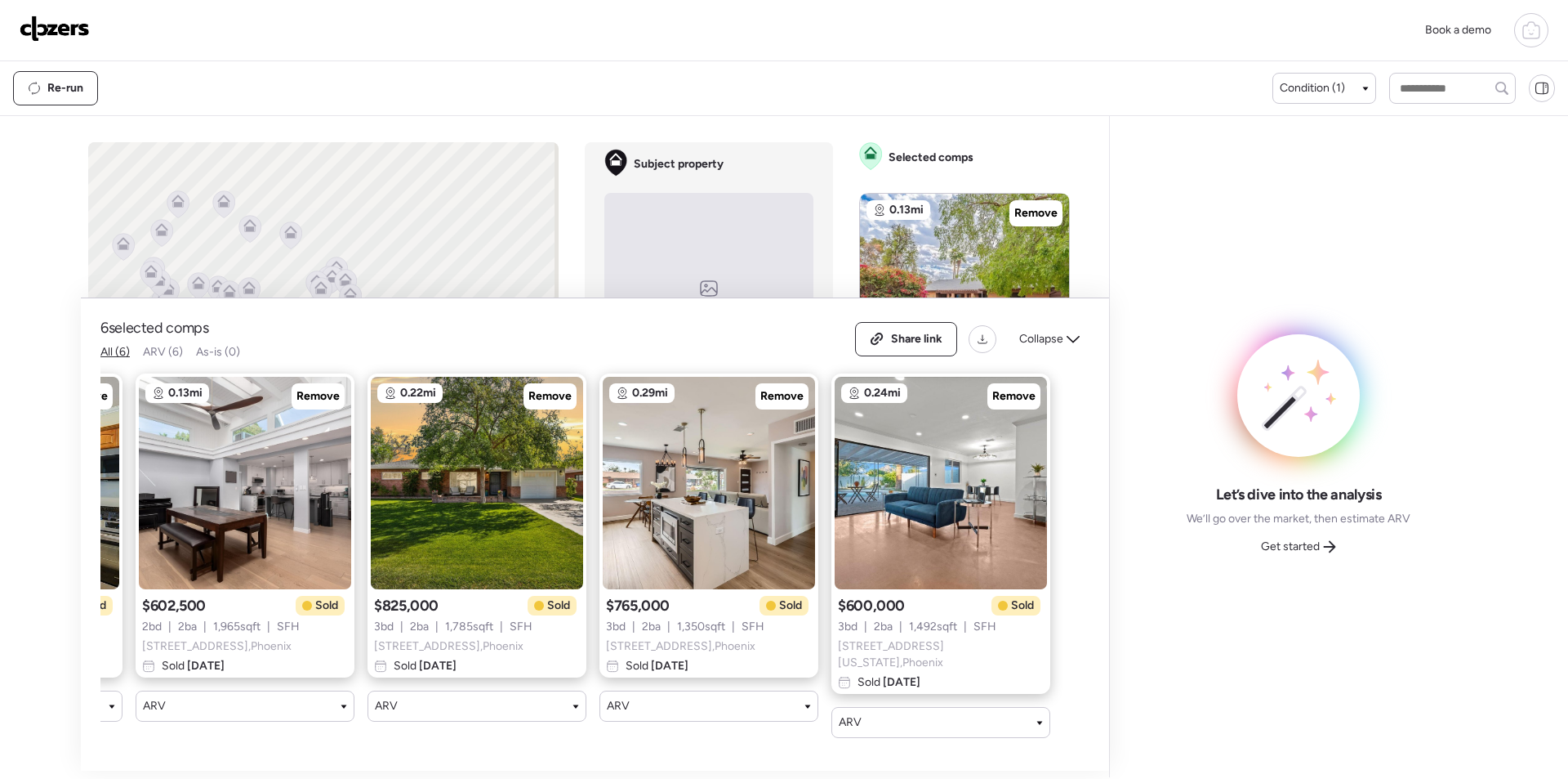
click at [1312, 537] on div "Get started" at bounding box center [1299, 547] width 95 height 26
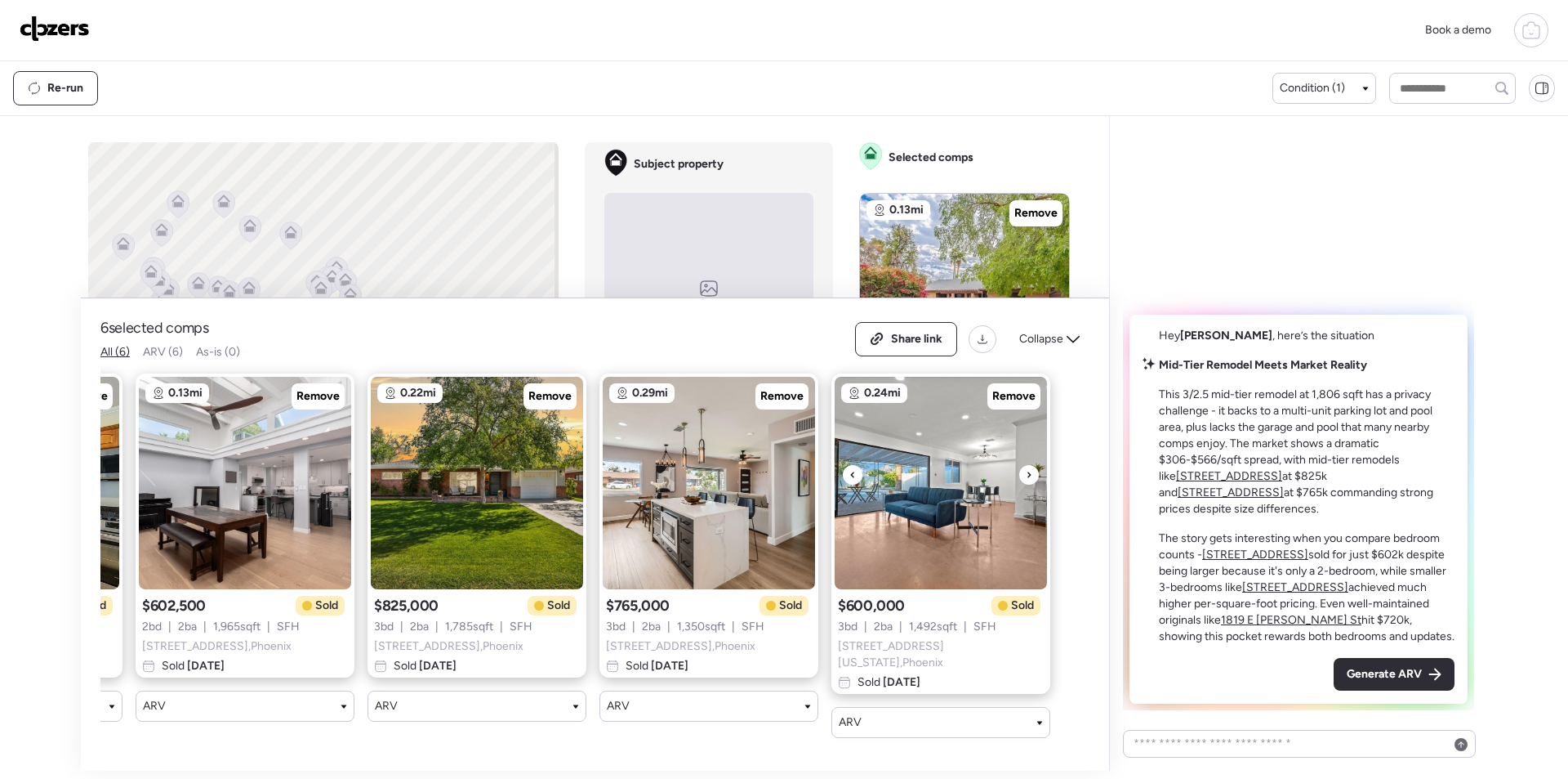
scroll to position [0, 64]
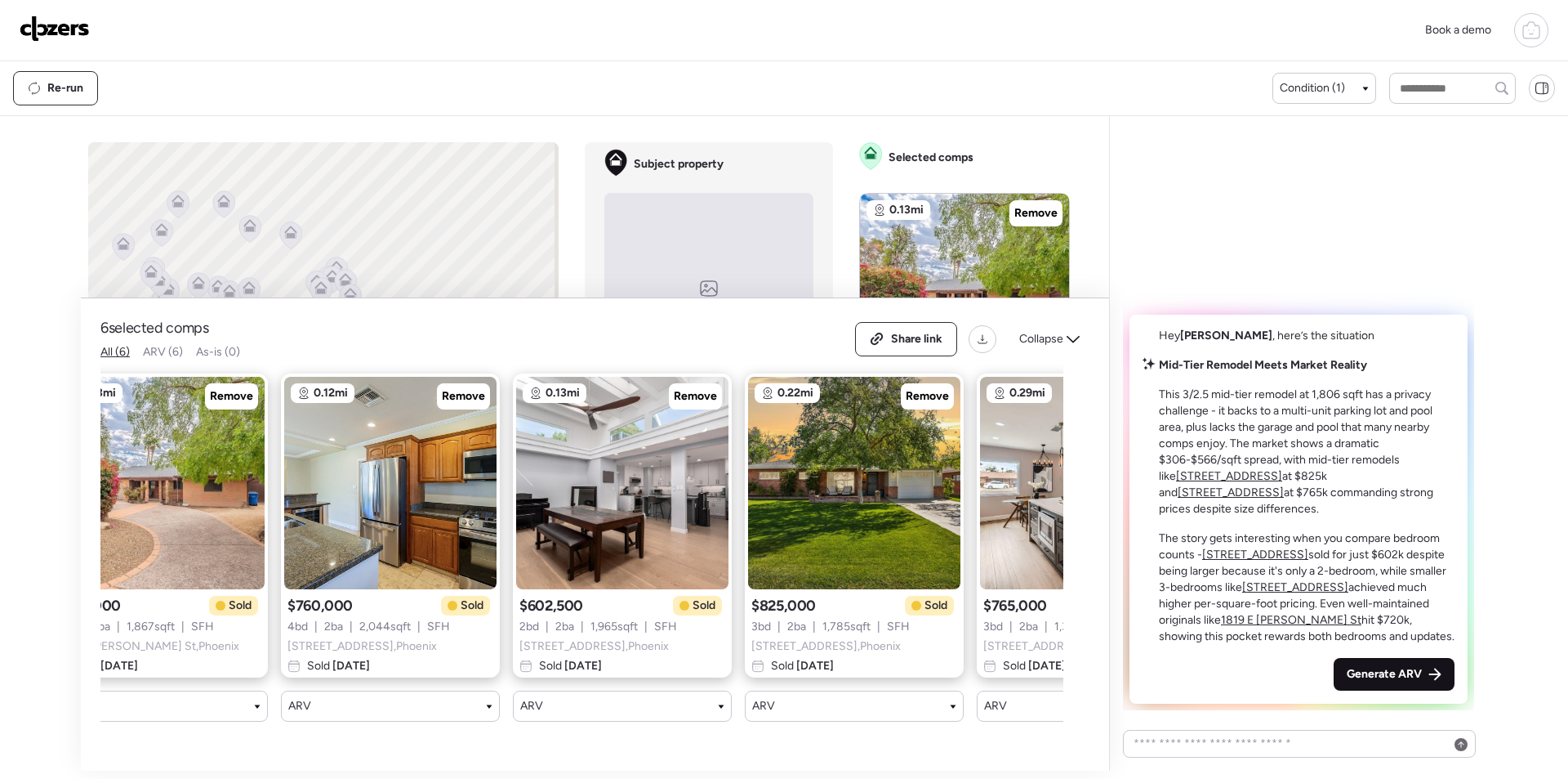
click at [1369, 689] on div "Generate ARV" at bounding box center [1394, 673] width 121 height 33
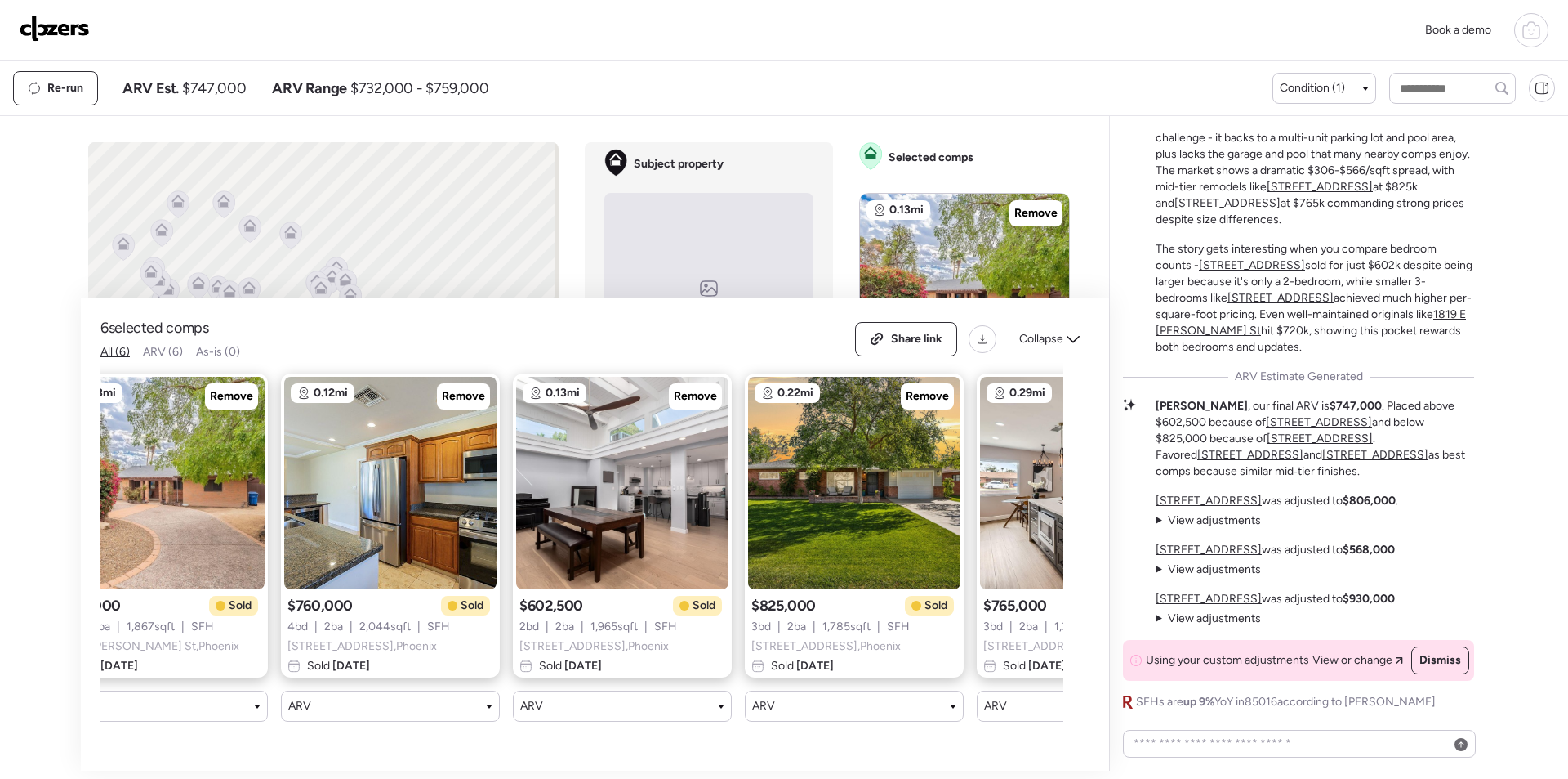
click at [209, 83] on span "$747,000" at bounding box center [214, 88] width 63 height 19
click at [207, 83] on span "$747,000" at bounding box center [214, 88] width 63 height 19
copy span "747,000"
click at [950, 341] on div "Share link" at bounding box center [906, 339] width 100 height 33
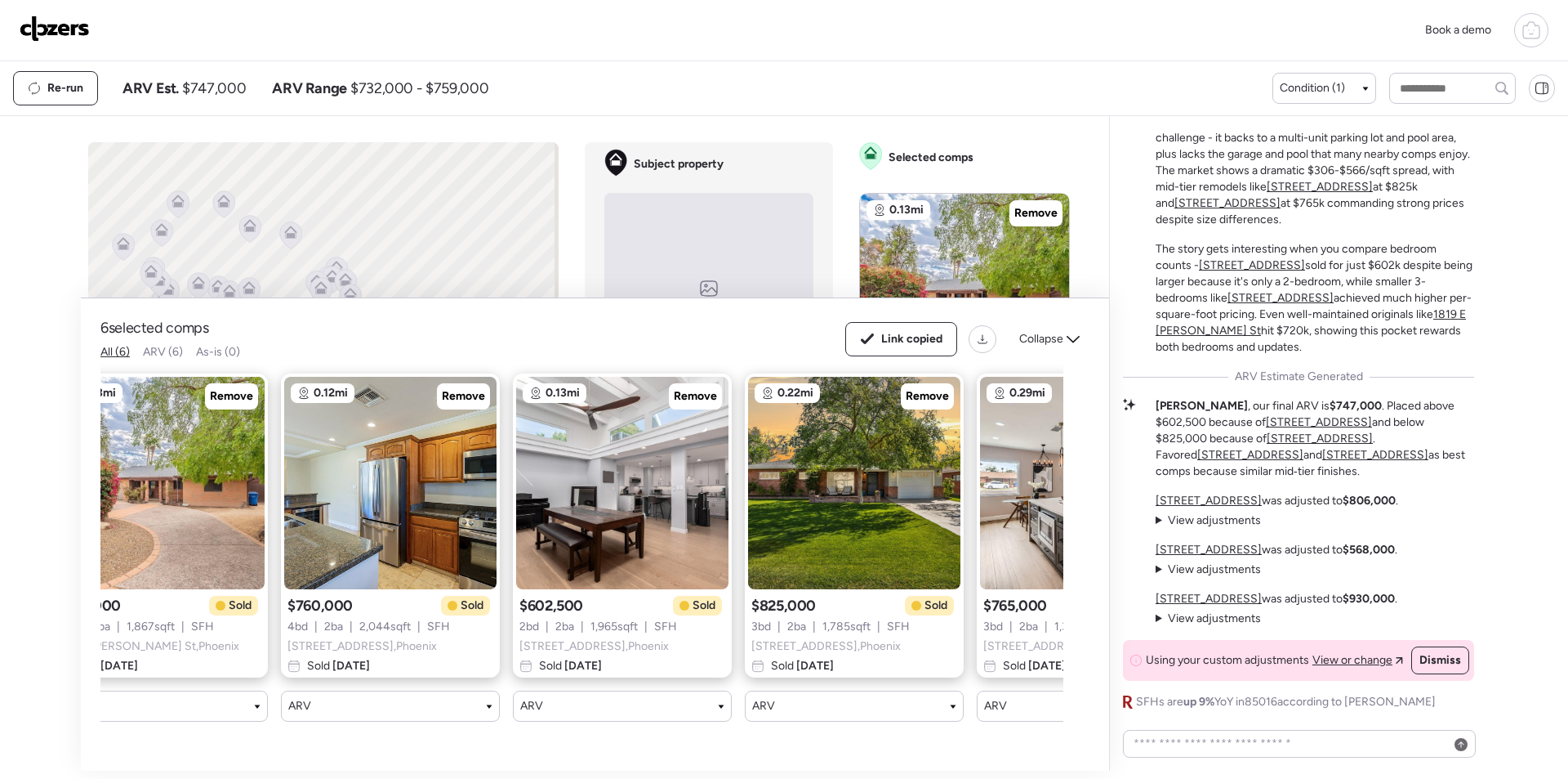
click at [62, 29] on img at bounding box center [55, 29] width 70 height 26
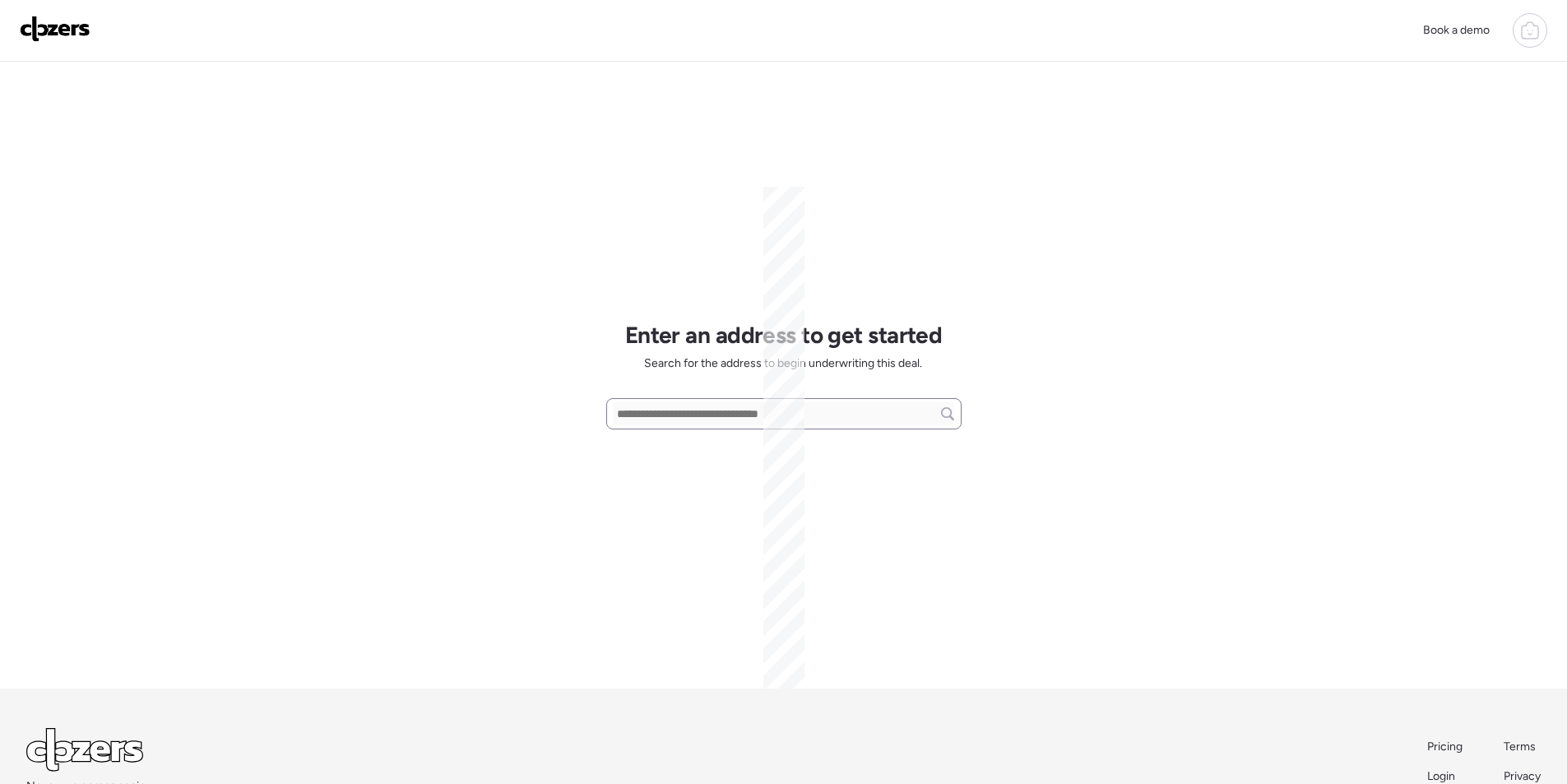
click at [701, 415] on input "text" at bounding box center [784, 414] width 340 height 23
paste input "**********"
drag, startPoint x: 682, startPoint y: 454, endPoint x: 643, endPoint y: 293, distance: 165.7
click at [684, 454] on div "[STREET_ADDRESS]" at bounding box center [784, 444] width 355 height 29
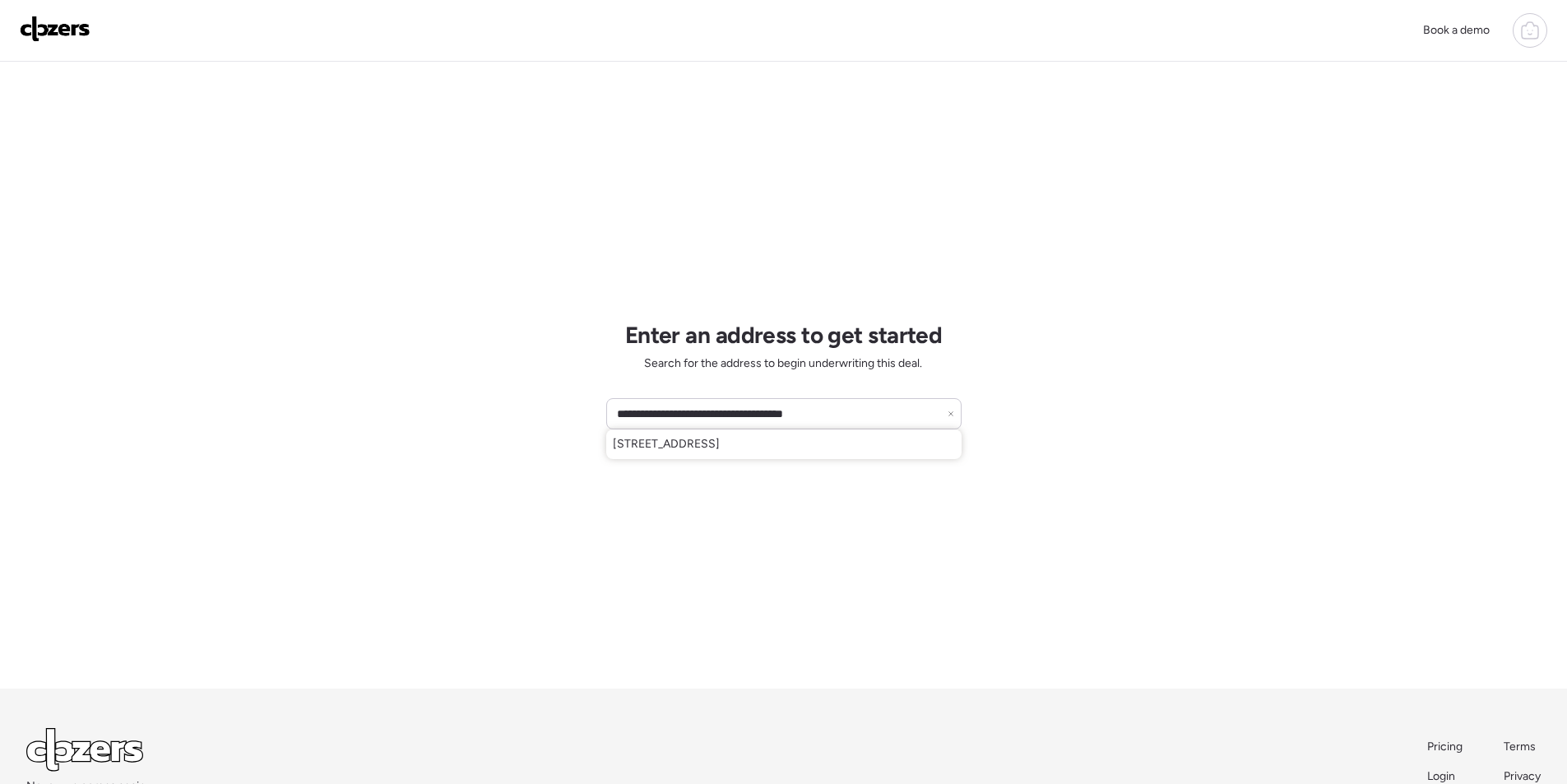
type input "**********"
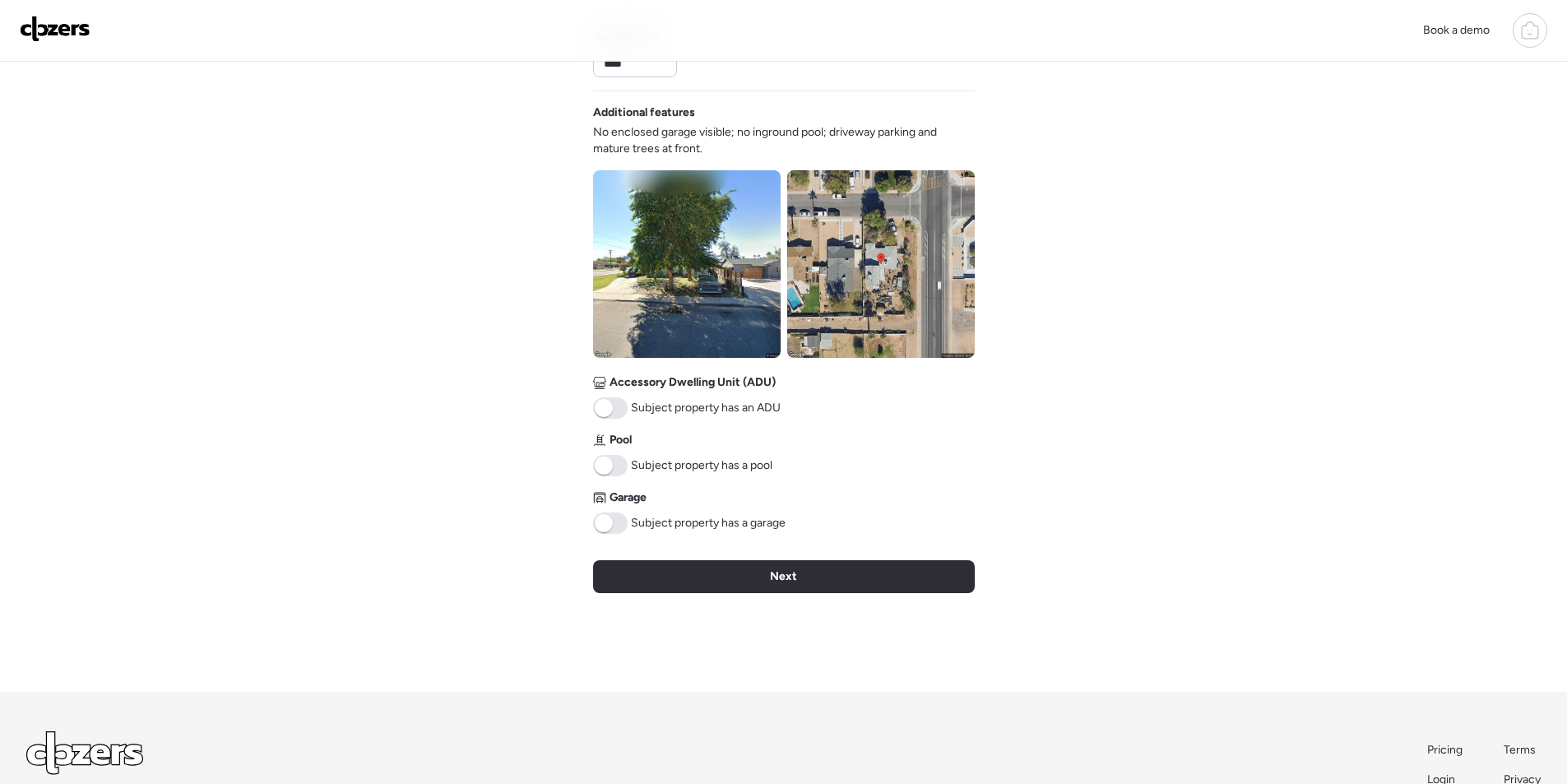
scroll to position [515, 0]
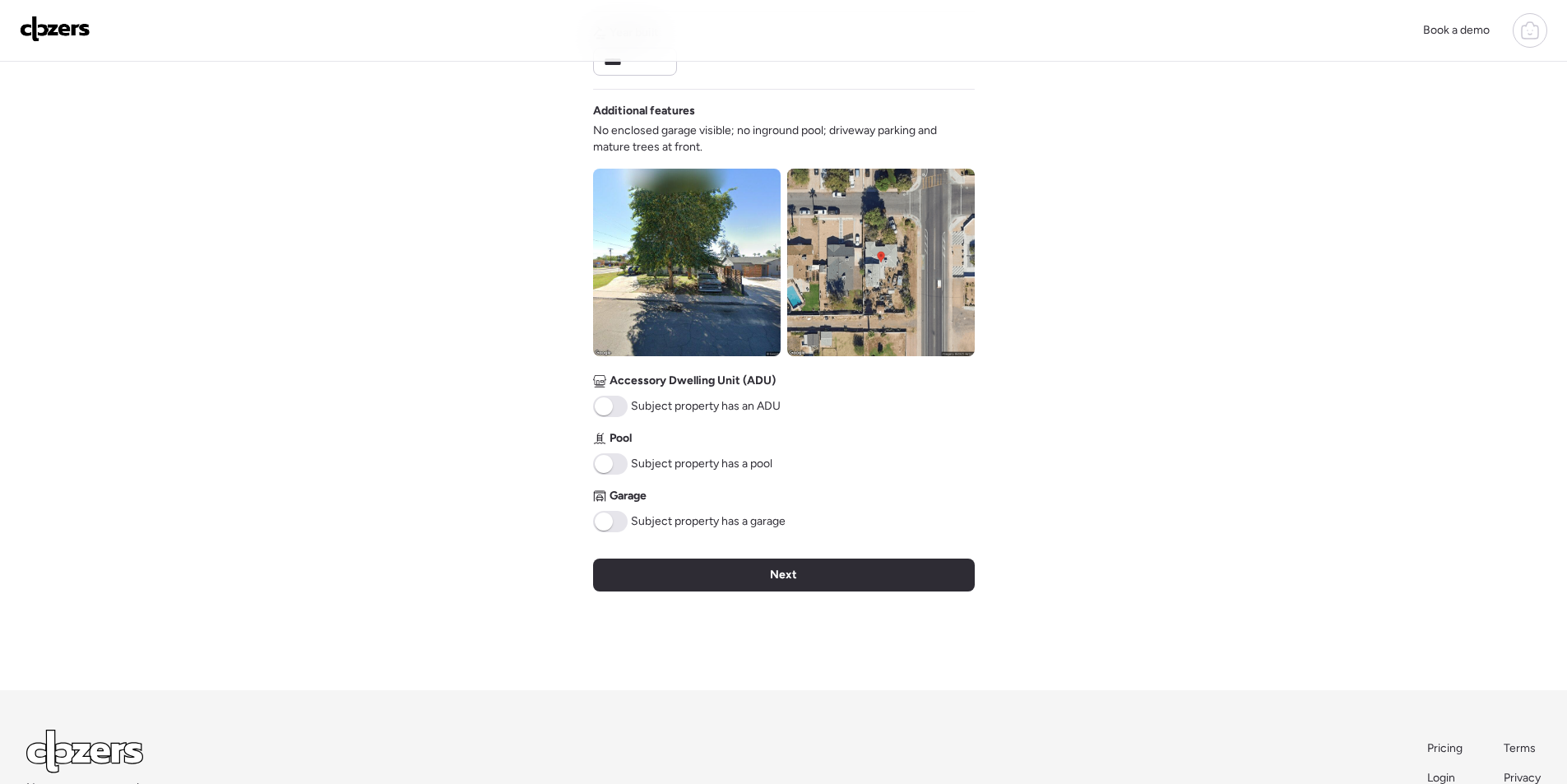
click at [693, 252] on img at bounding box center [687, 262] width 188 height 188
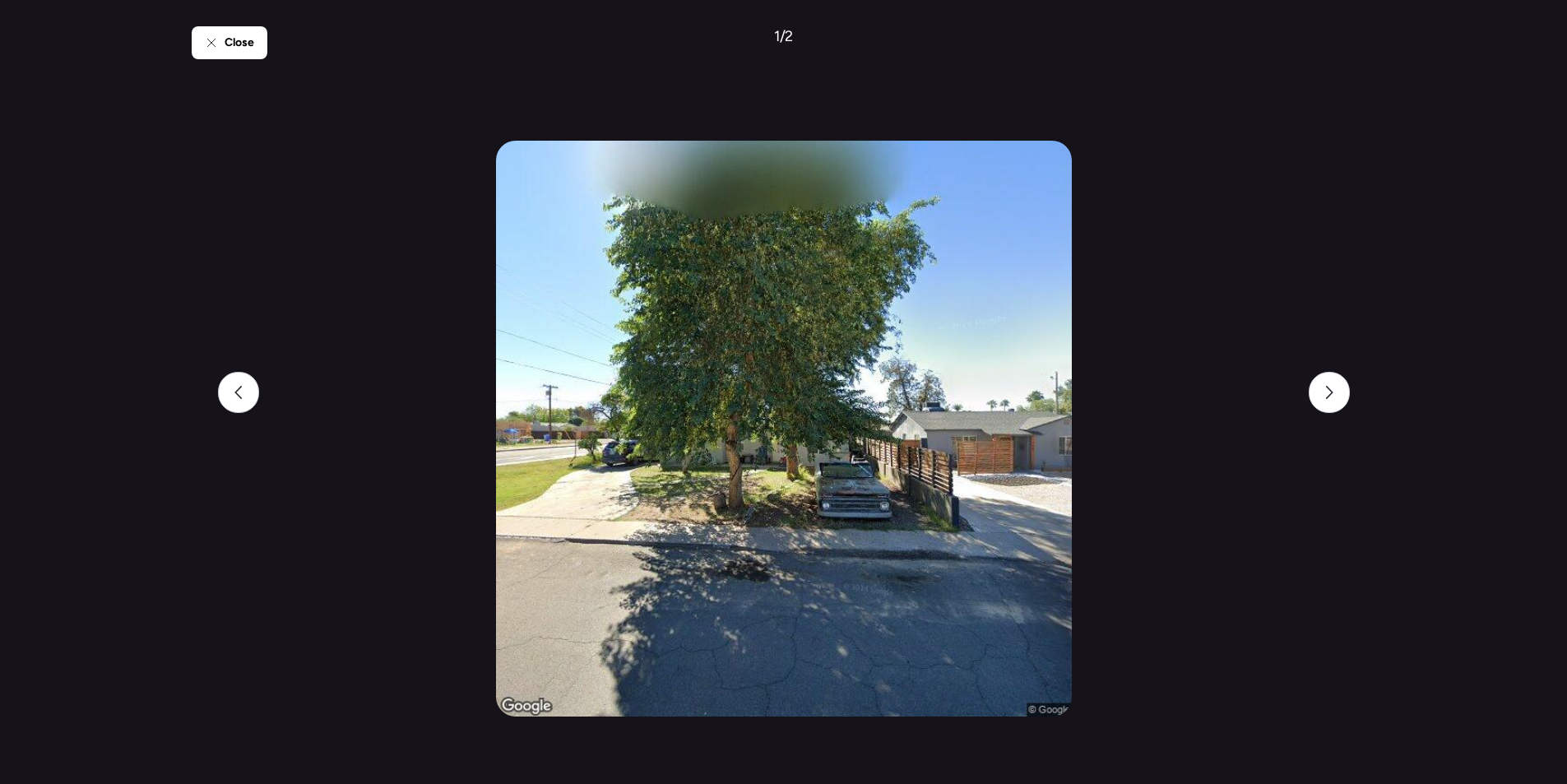
click at [813, 441] on img at bounding box center [784, 429] width 576 height 576
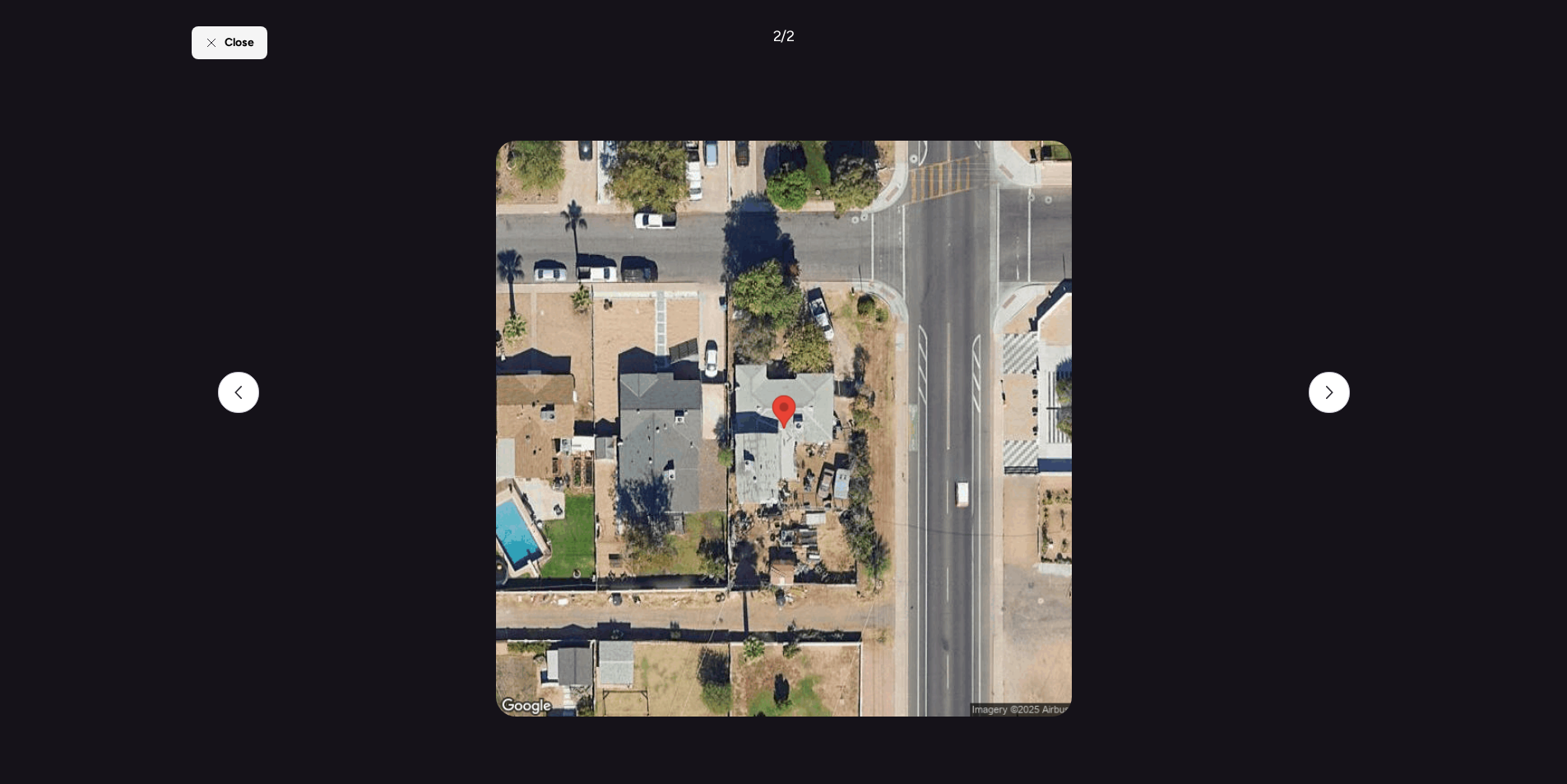
click at [241, 52] on div "Close" at bounding box center [229, 43] width 75 height 33
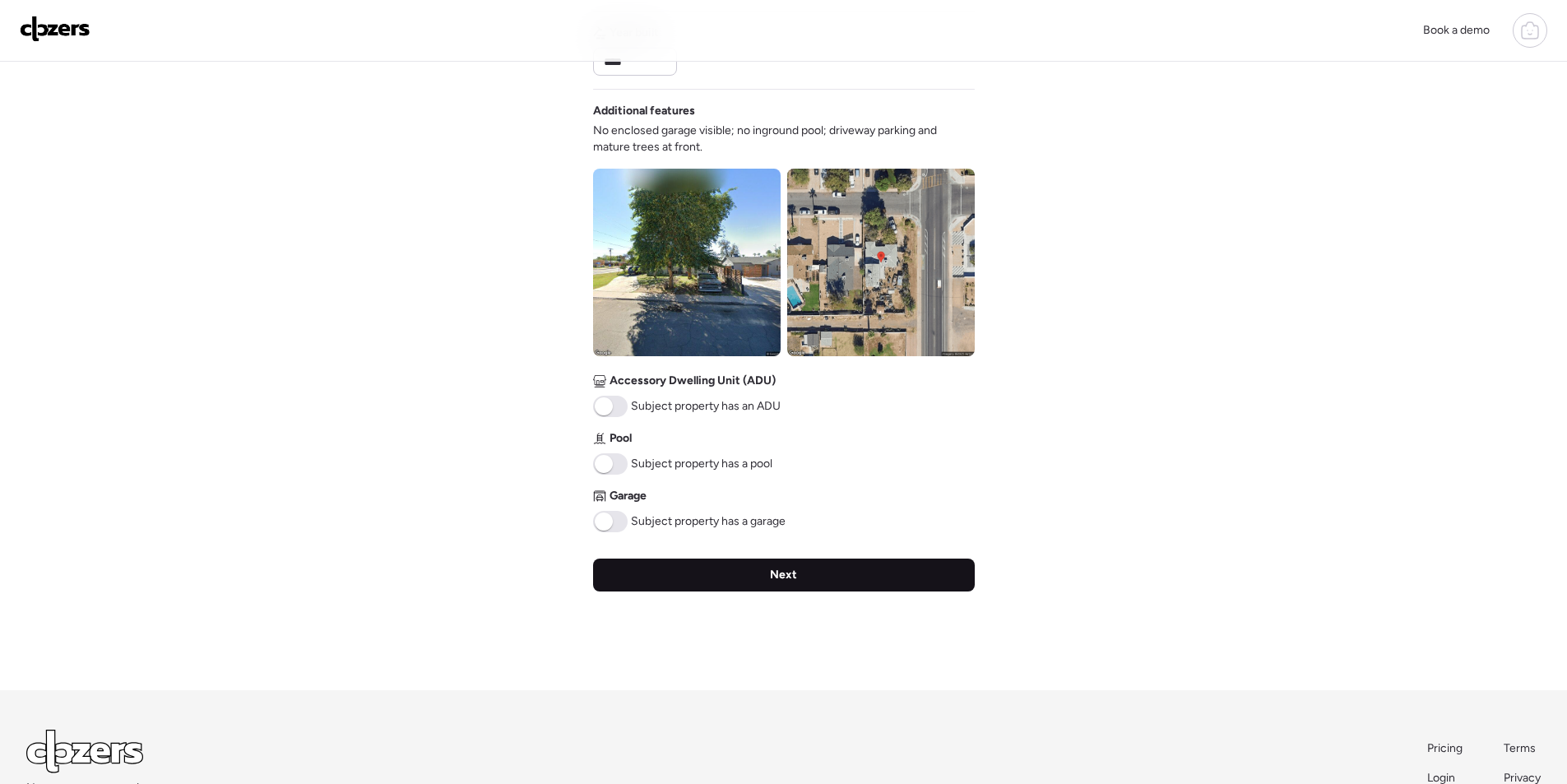
click at [644, 576] on div "Next" at bounding box center [784, 574] width 382 height 33
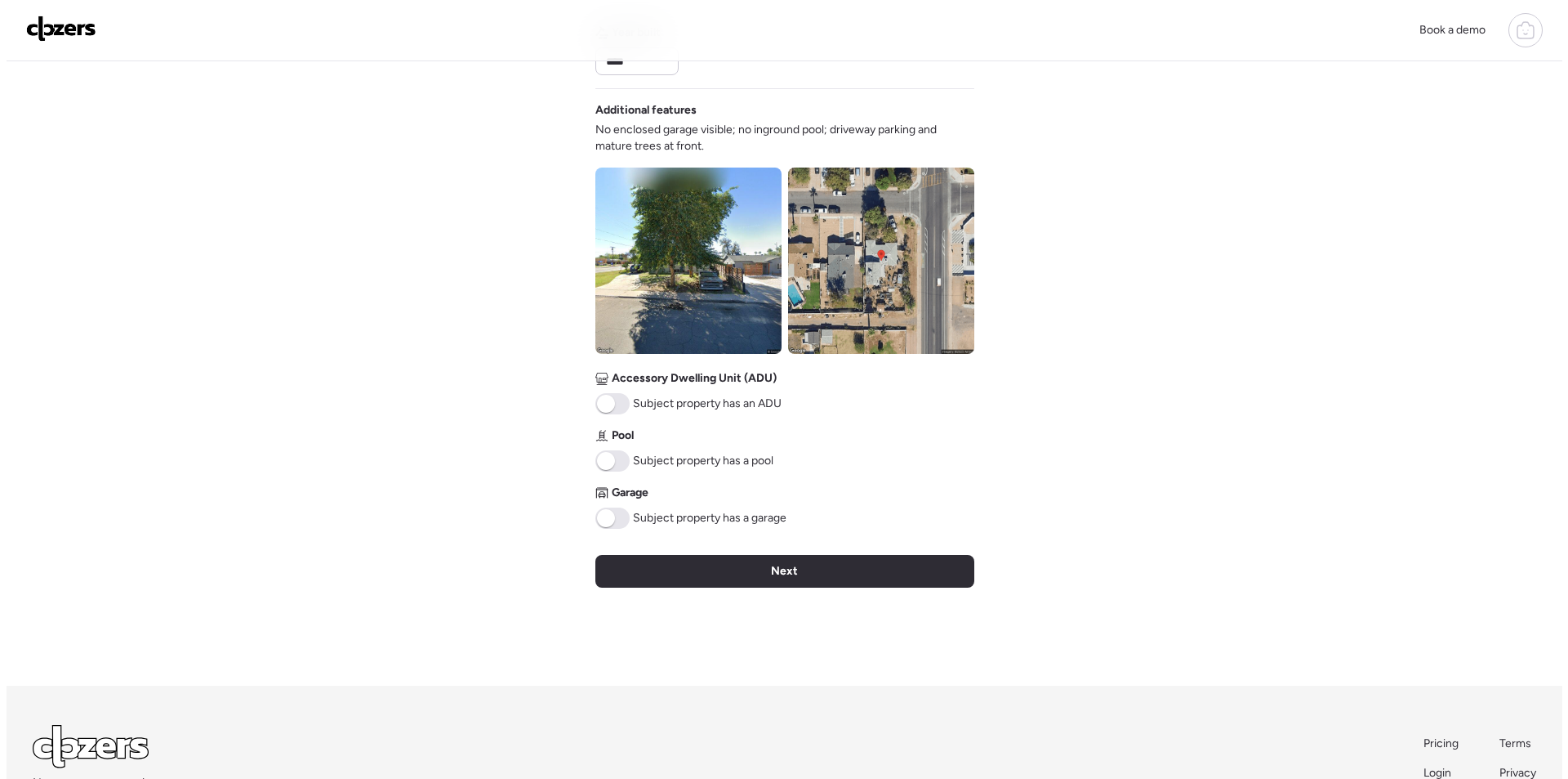
scroll to position [0, 0]
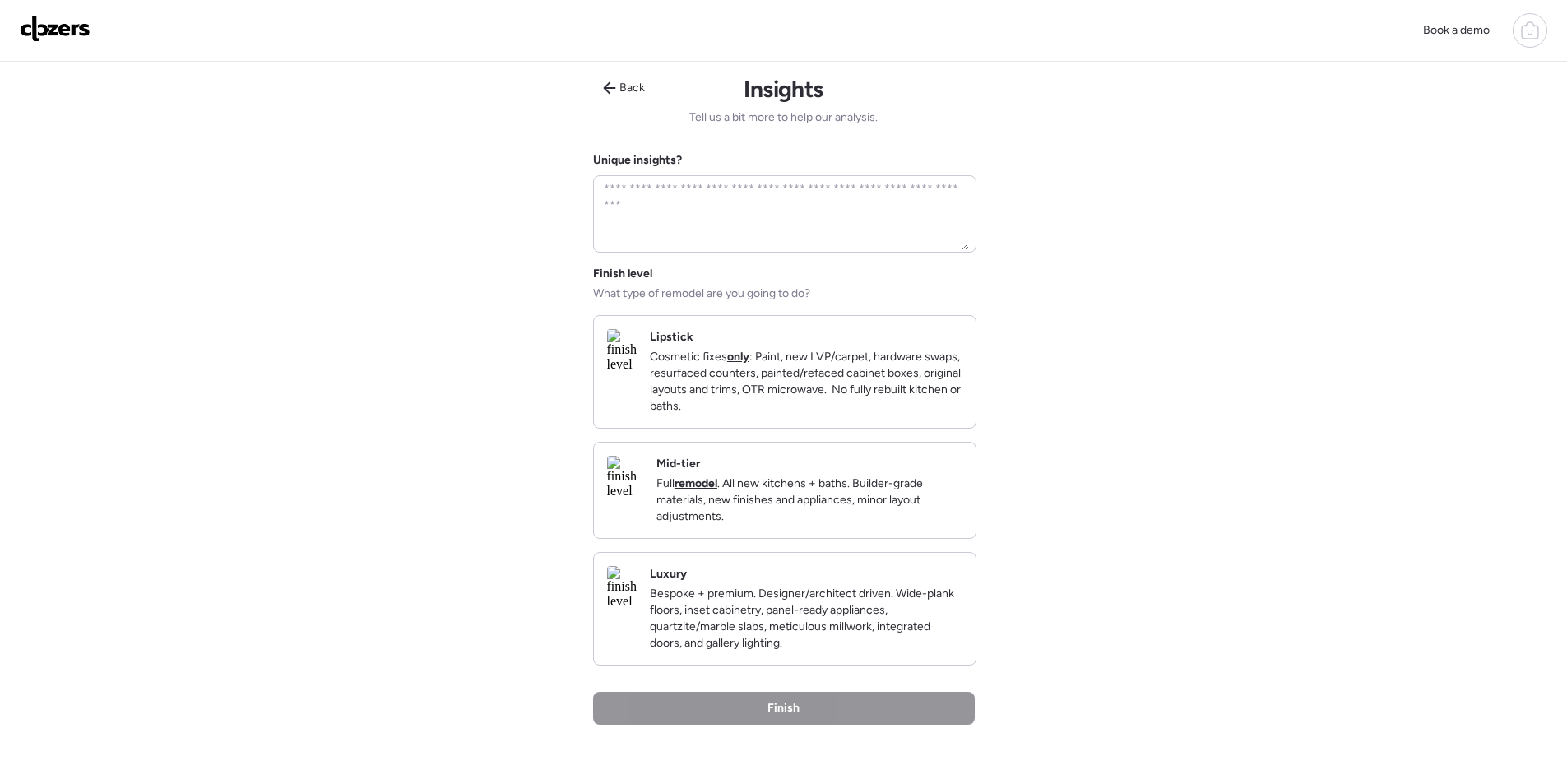
click at [841, 510] on p "Full remodel . All new kitchens + baths. Builder-grade materials, new finishes …" at bounding box center [809, 501] width 306 height 50
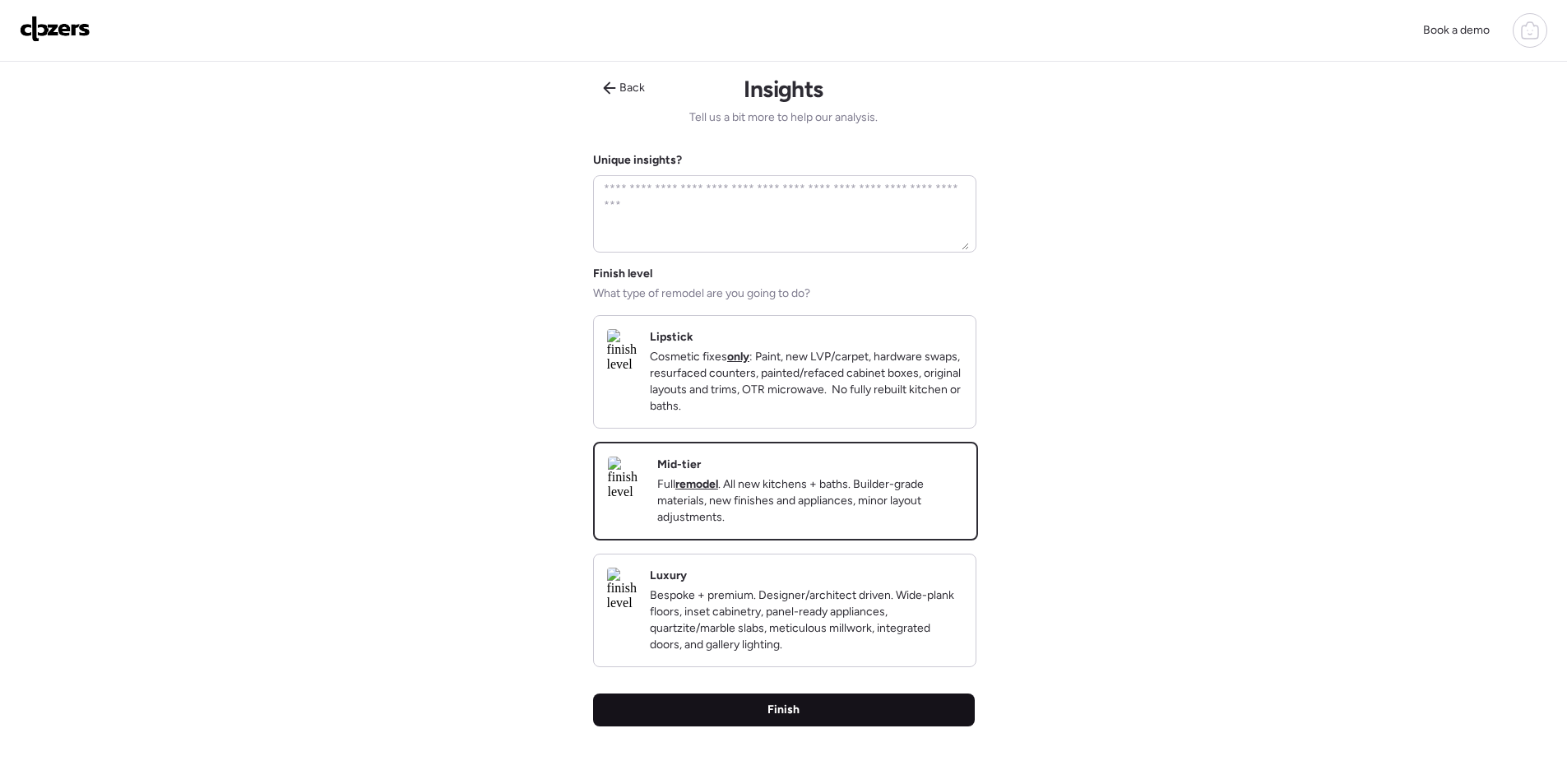
click at [827, 726] on div "Finish" at bounding box center [784, 710] width 382 height 33
click at [932, 726] on div "Finish" at bounding box center [784, 710] width 382 height 33
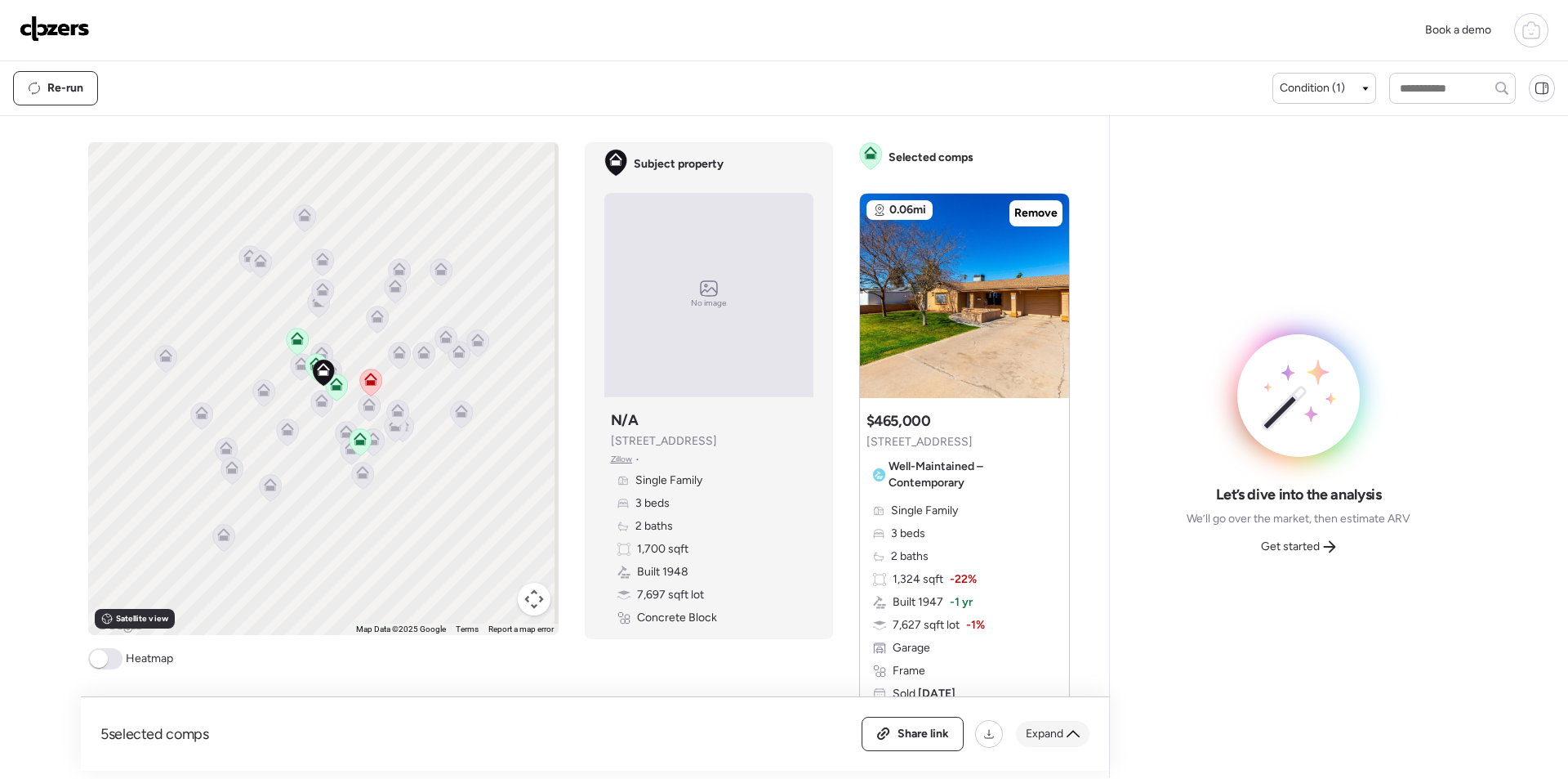
click at [1049, 730] on span "Expand" at bounding box center [1044, 733] width 38 height 17
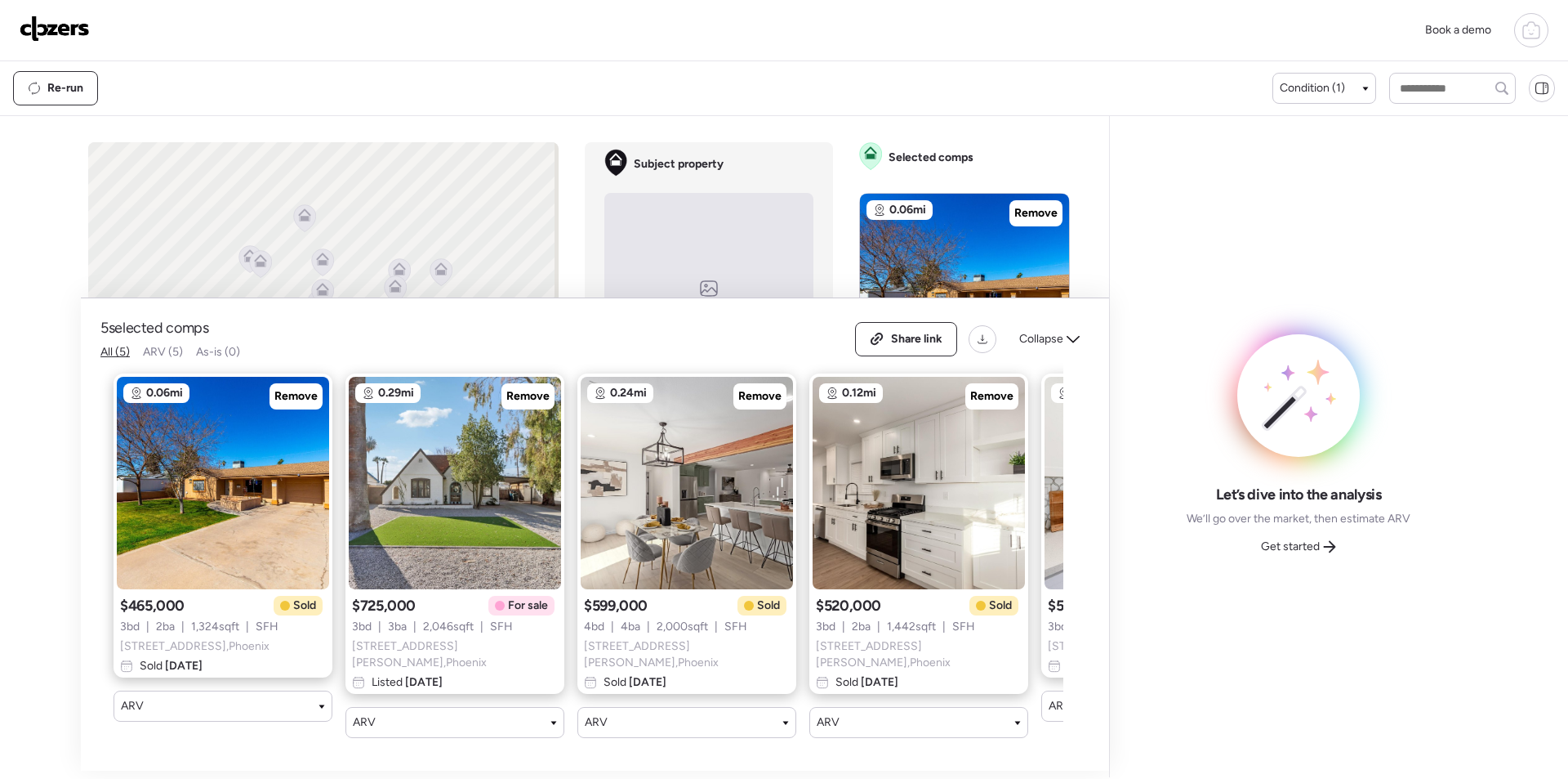
drag, startPoint x: 517, startPoint y: 406, endPoint x: 610, endPoint y: 413, distance: 93.3
click at [517, 405] on span "Remove" at bounding box center [528, 396] width 43 height 17
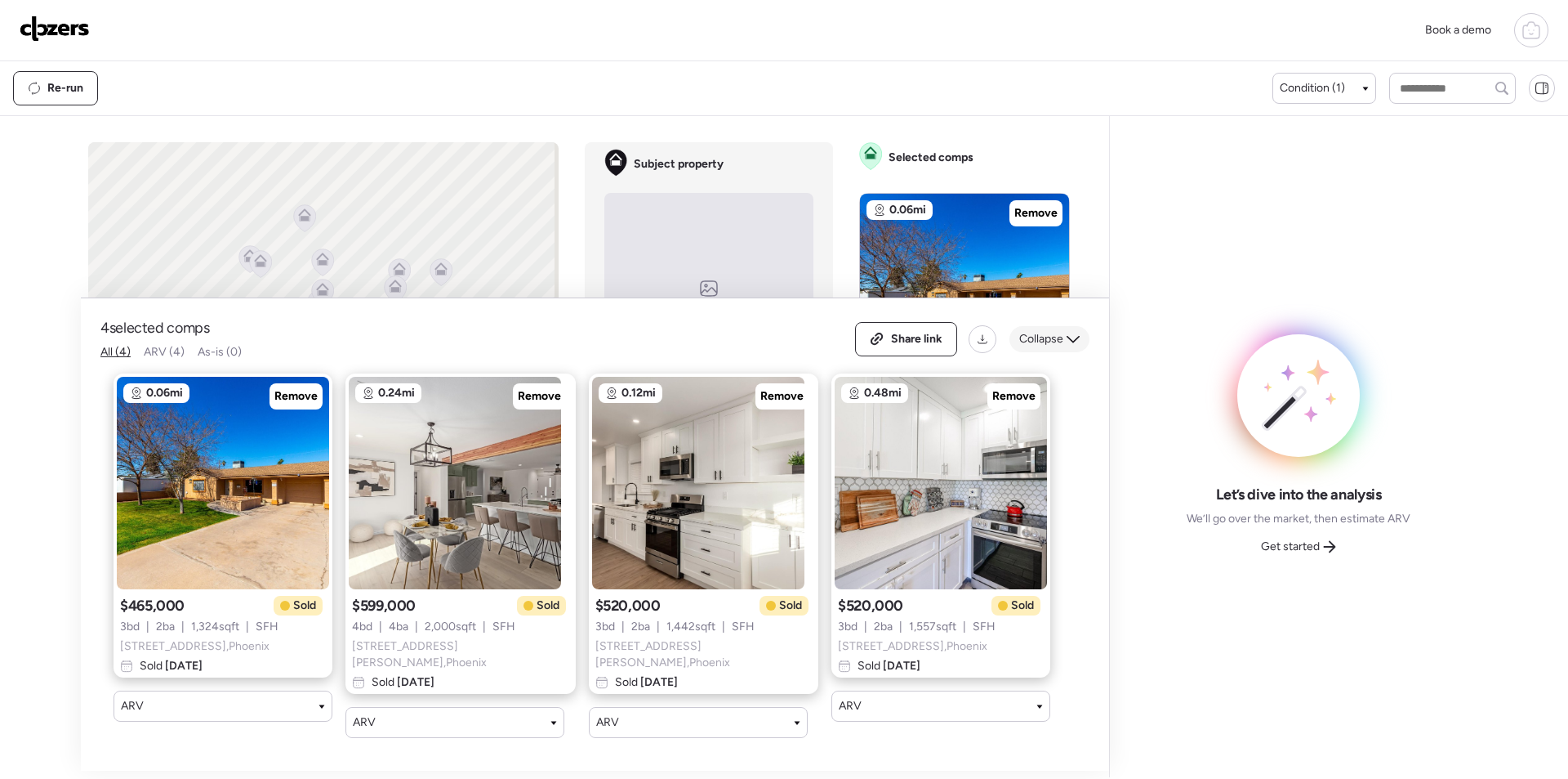
click at [1065, 352] on div "Collapse" at bounding box center [1049, 339] width 80 height 26
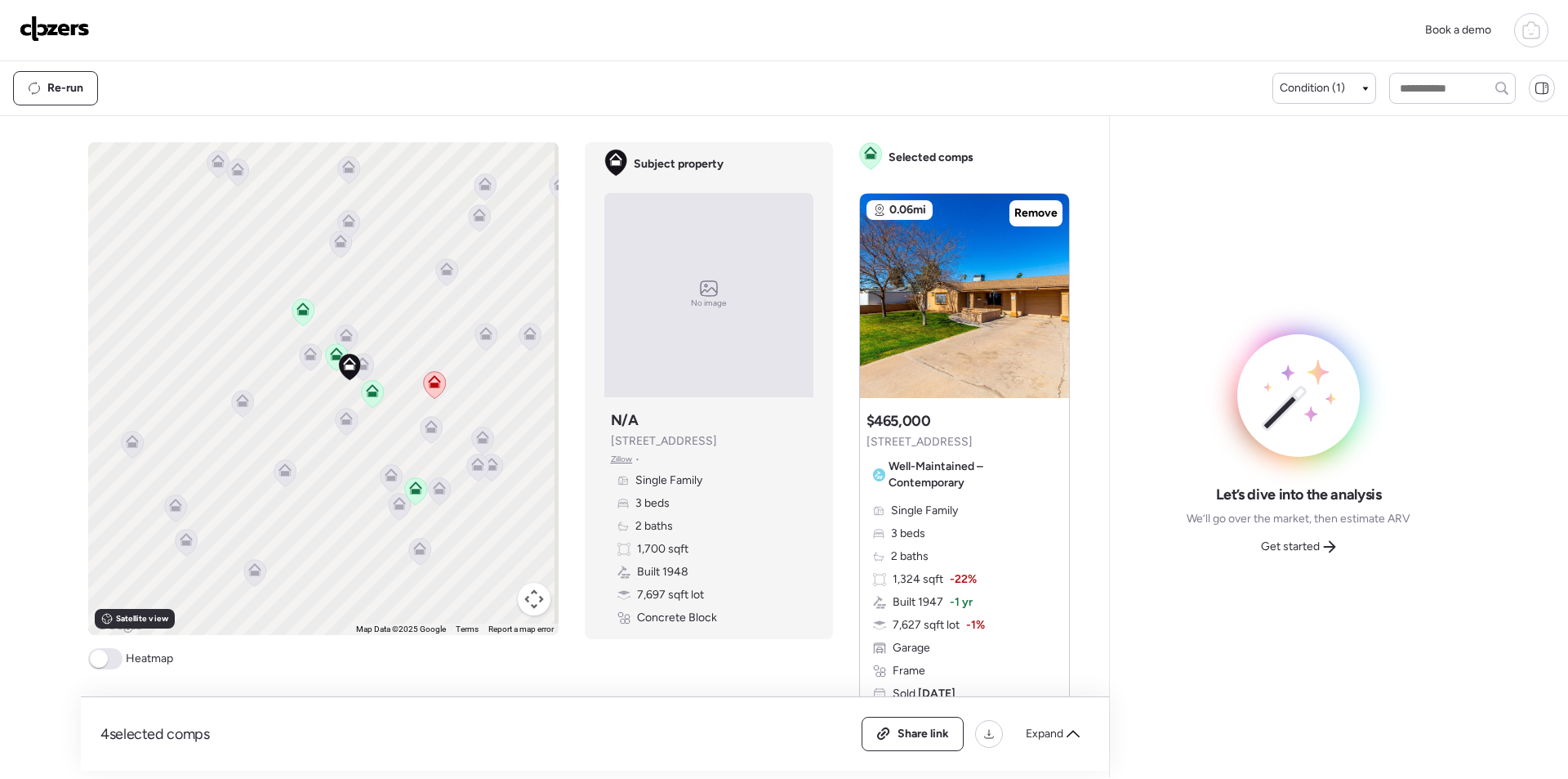
click at [343, 334] on icon at bounding box center [346, 334] width 13 height 13
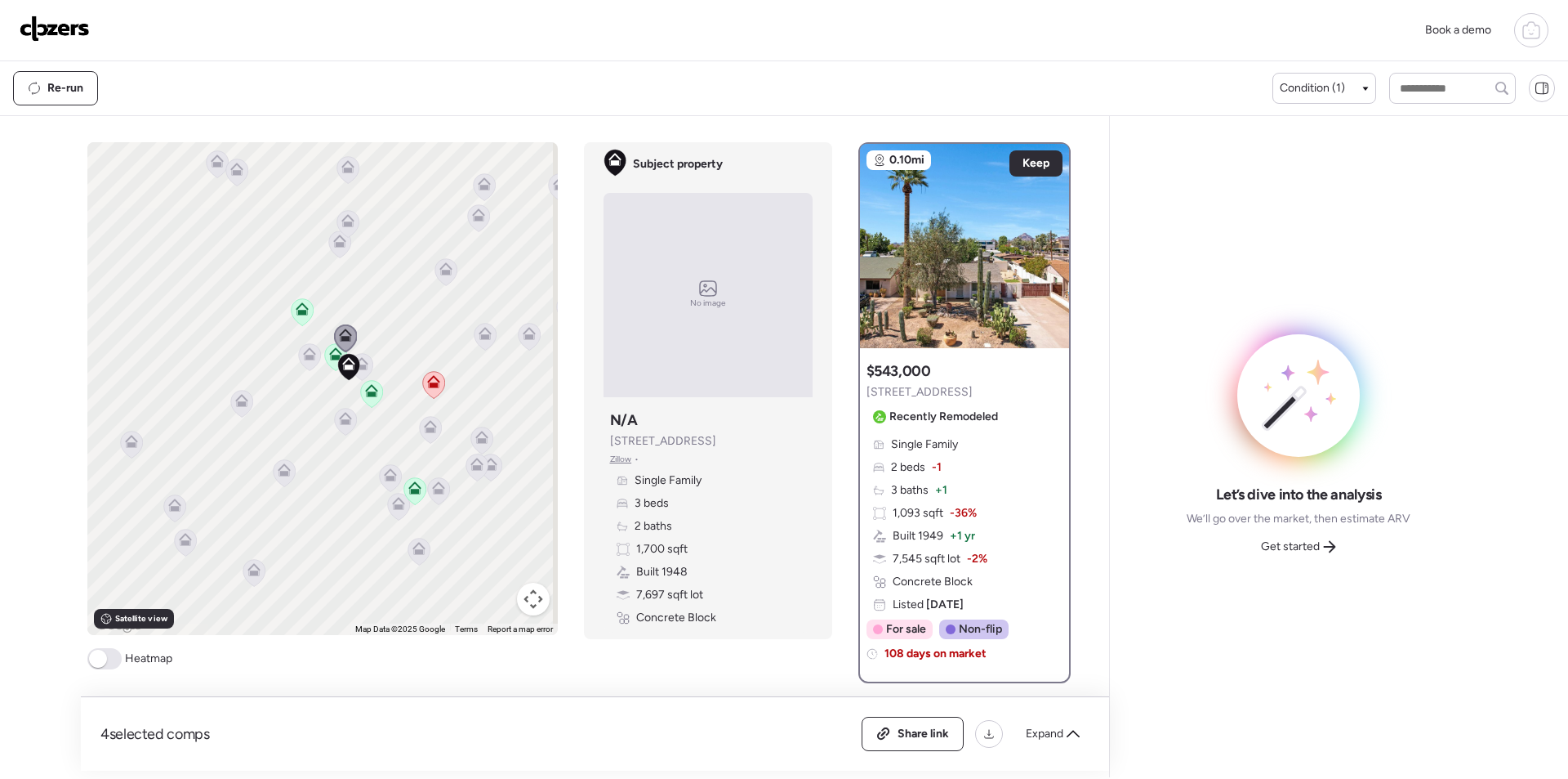
click at [355, 362] on icon at bounding box center [362, 364] width 13 height 13
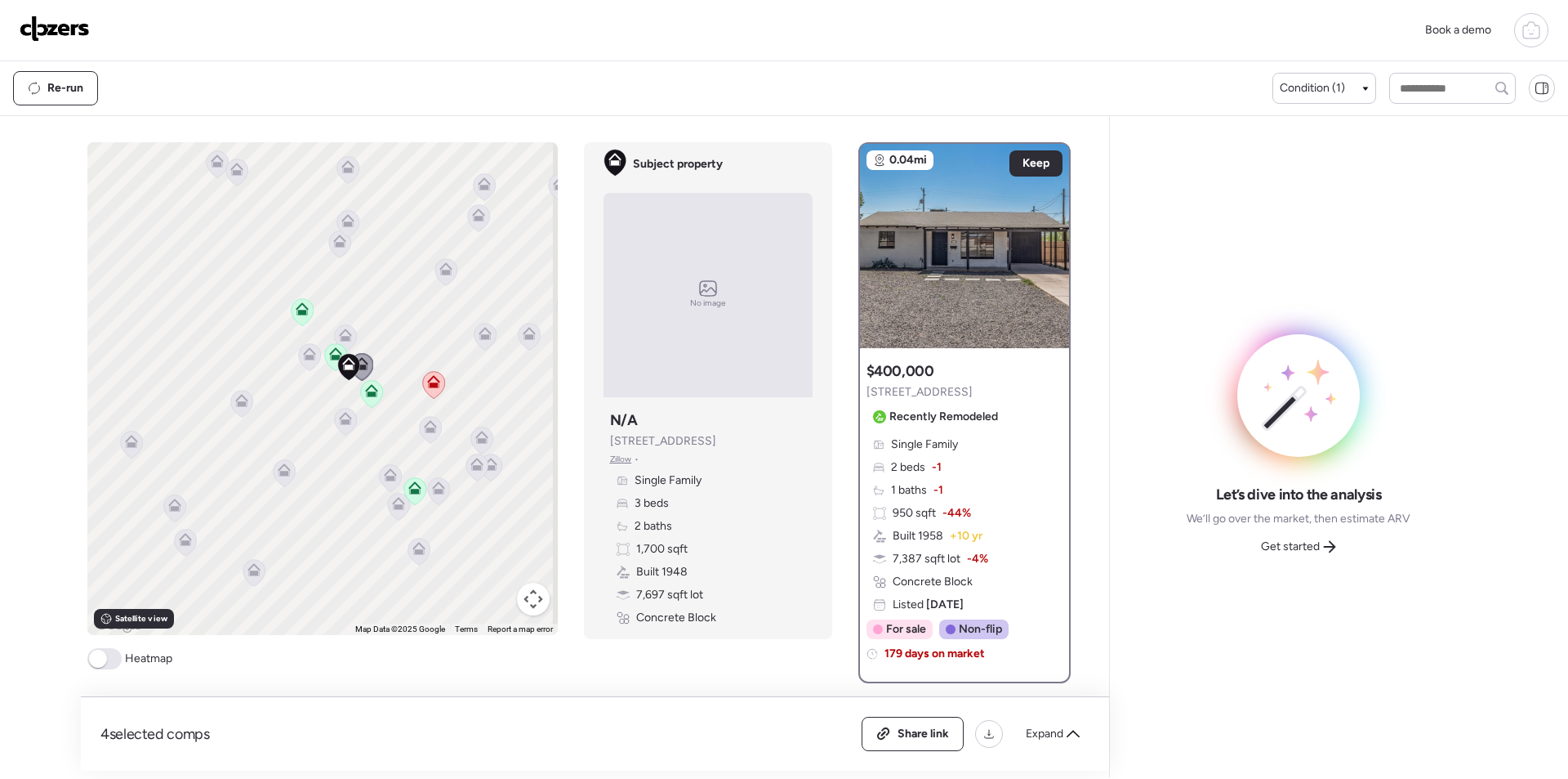
click at [308, 364] on icon at bounding box center [309, 356] width 22 height 27
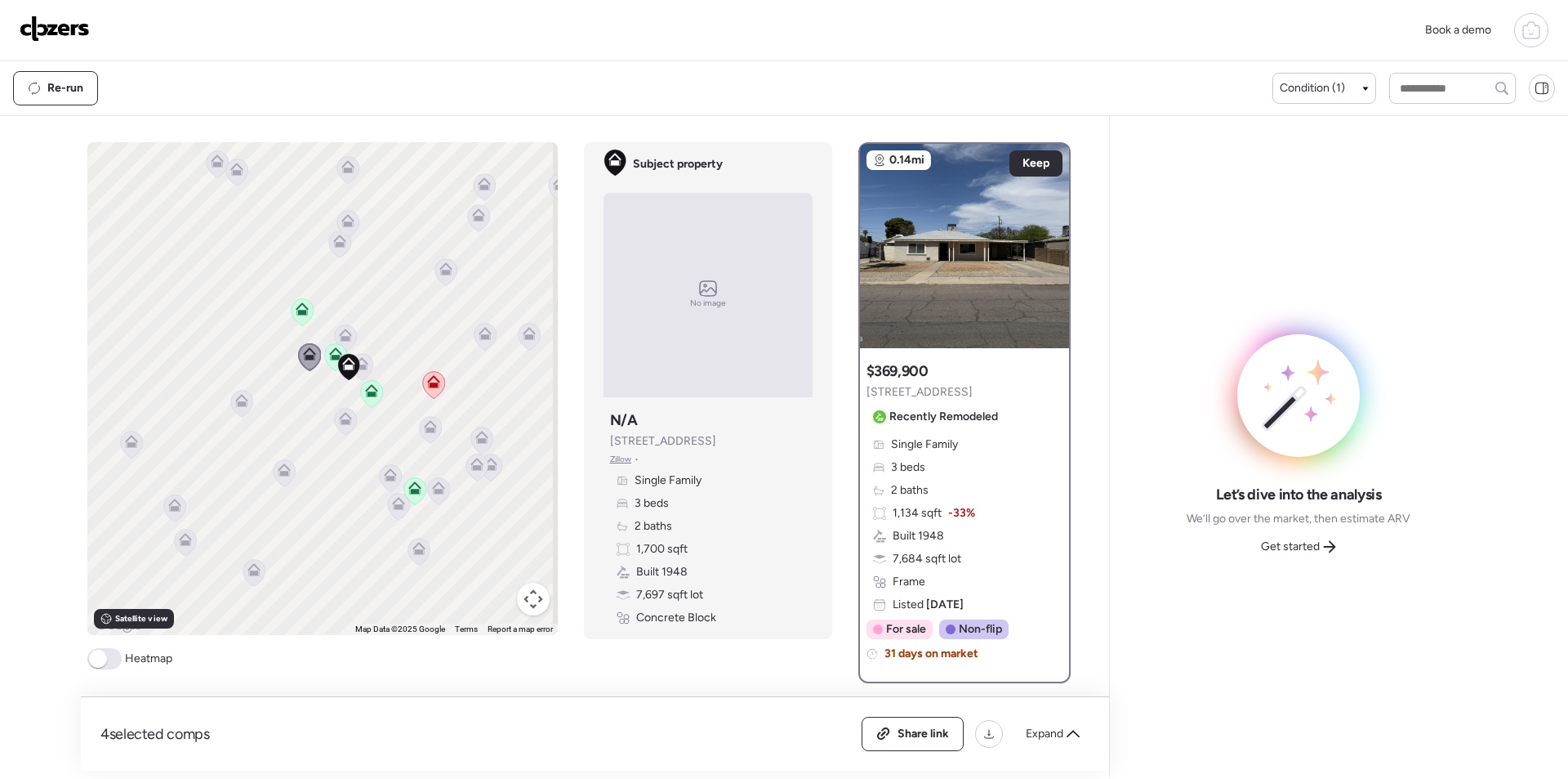
click at [341, 420] on icon at bounding box center [345, 418] width 13 height 13
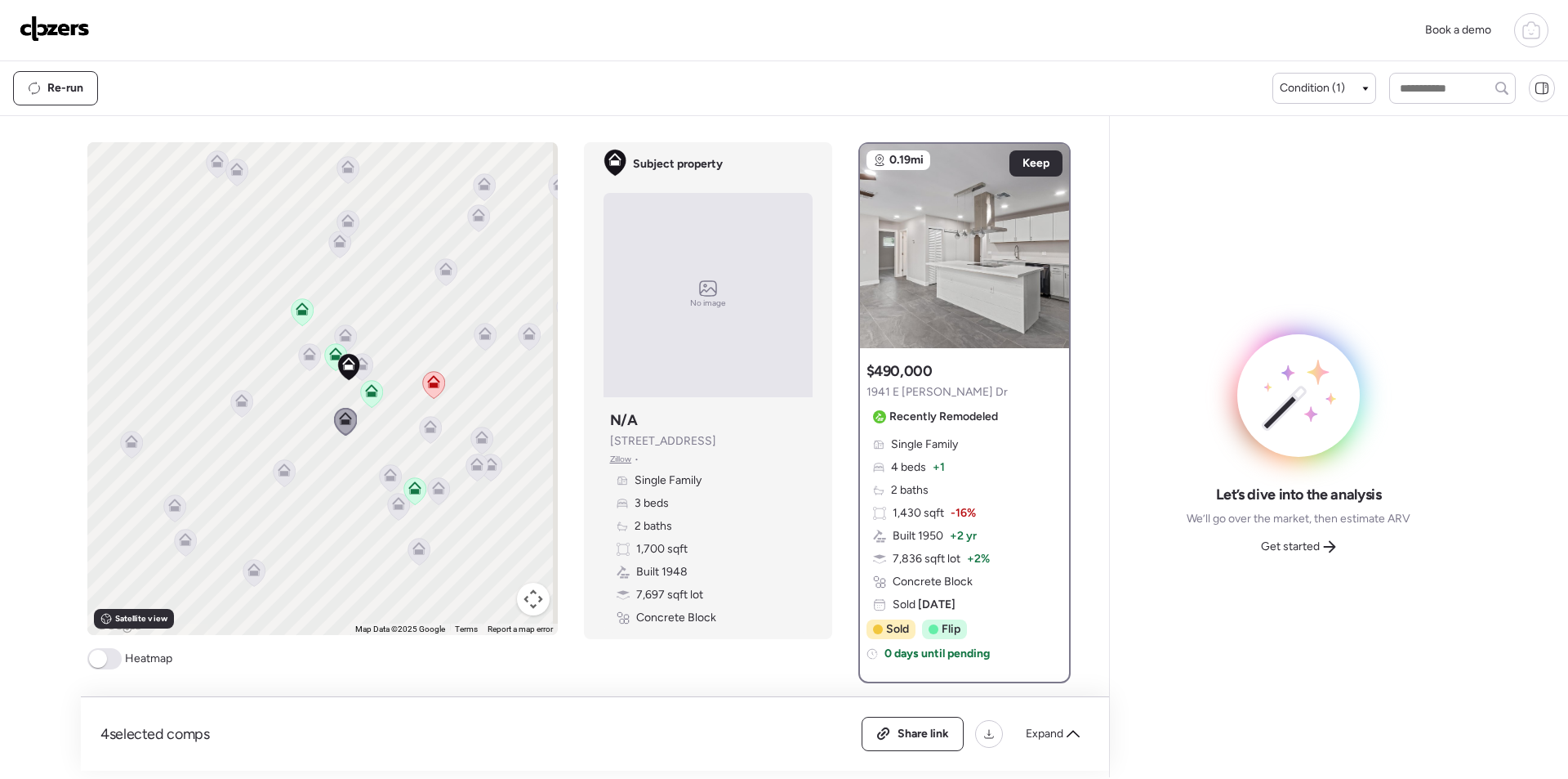
click at [425, 432] on icon at bounding box center [430, 430] width 11 height 5
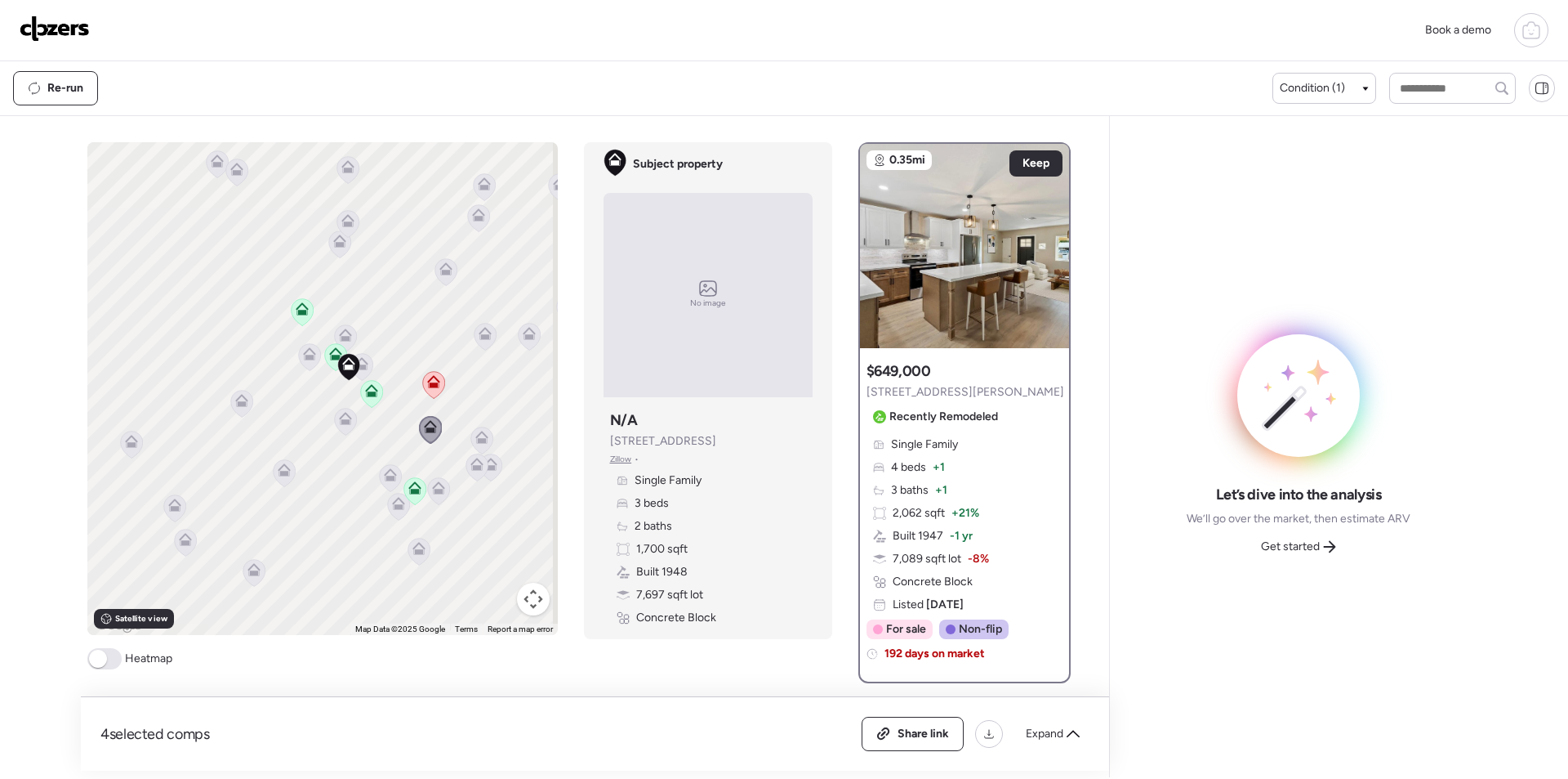
click at [385, 469] on icon at bounding box center [390, 472] width 12 height 7
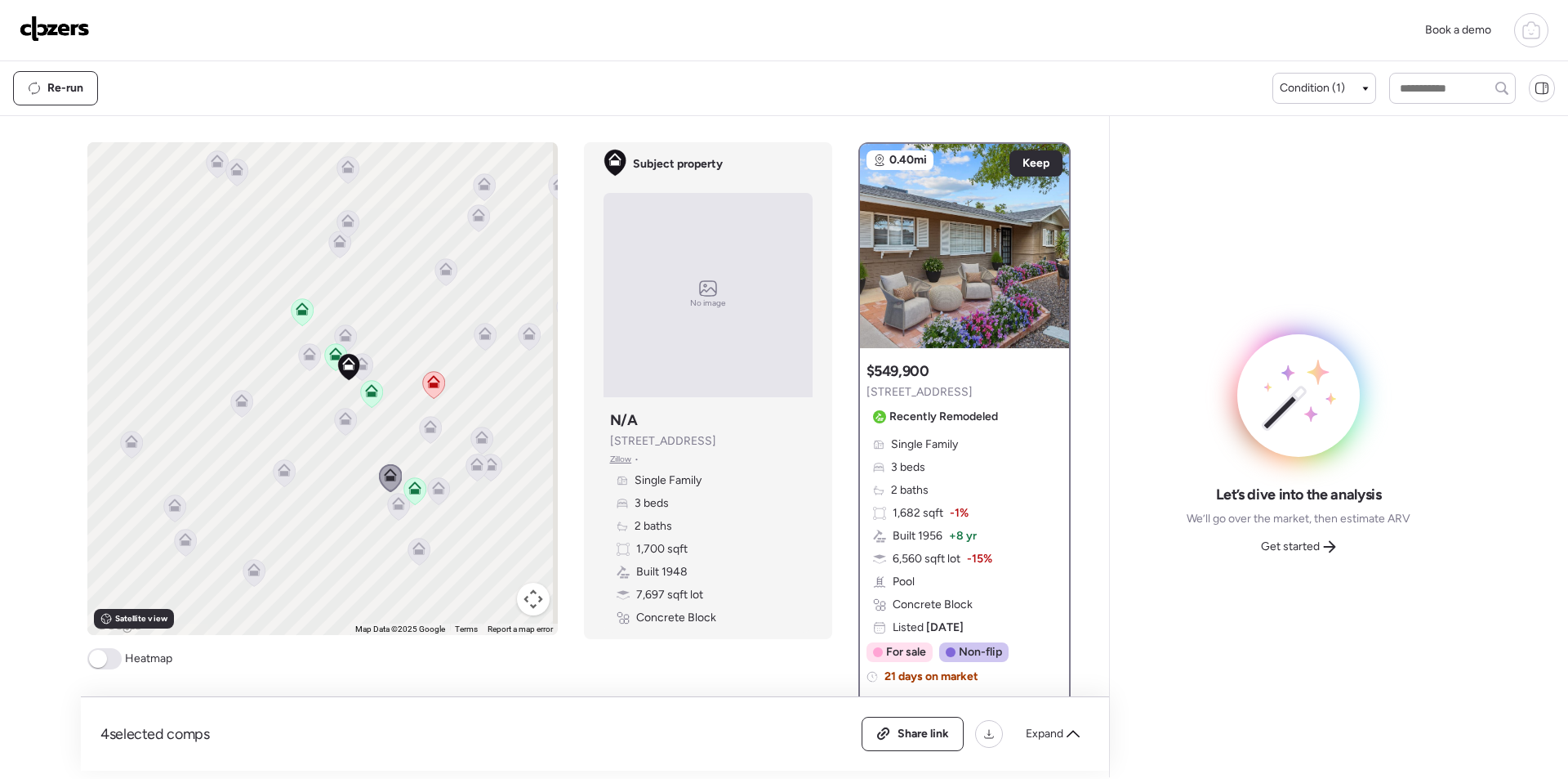
click at [387, 515] on icon at bounding box center [399, 507] width 23 height 28
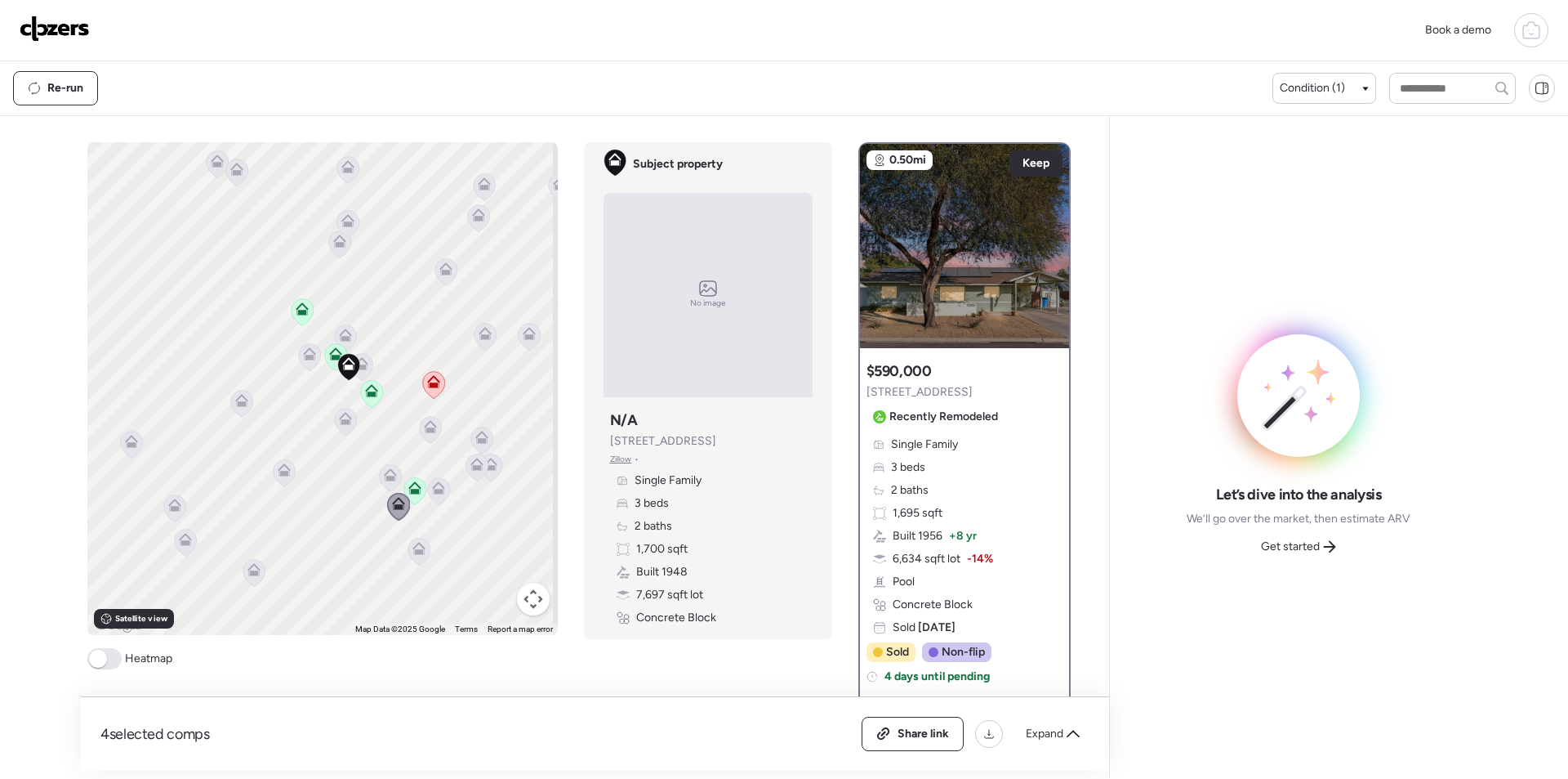
click at [384, 475] on icon at bounding box center [390, 474] width 13 height 13
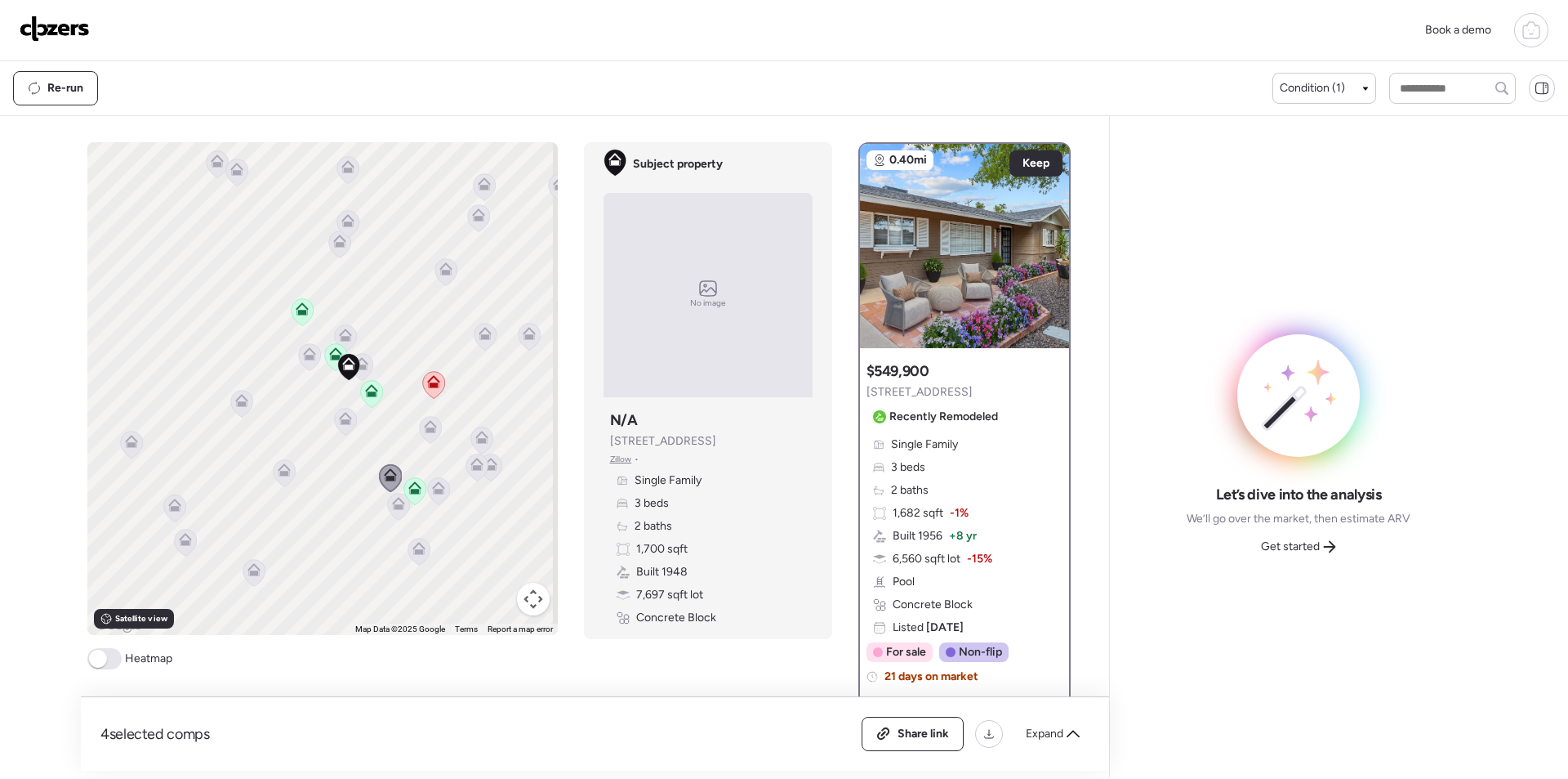
click at [328, 259] on div at bounding box center [340, 246] width 23 height 30
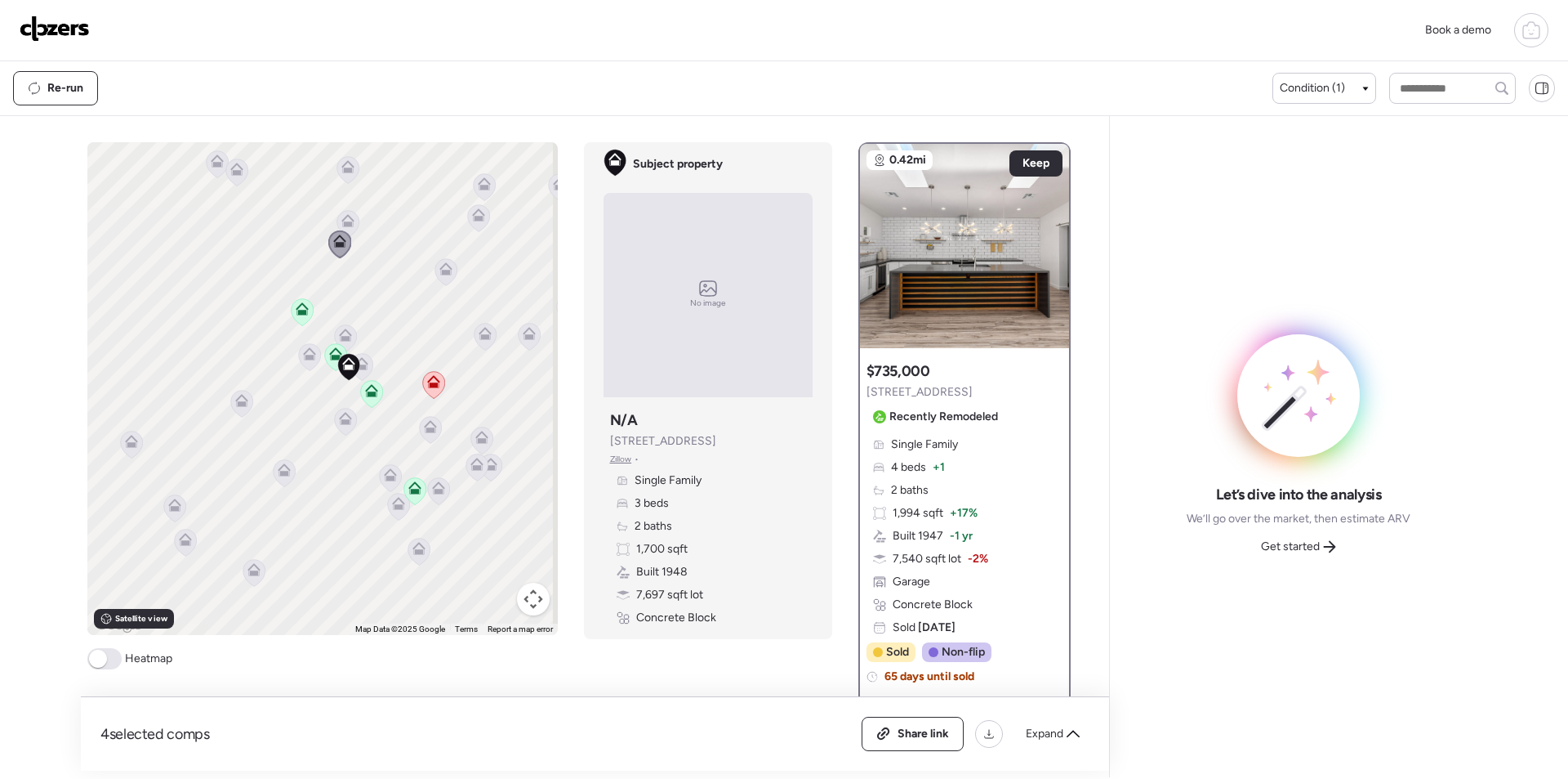
click at [336, 226] on icon at bounding box center [348, 224] width 23 height 28
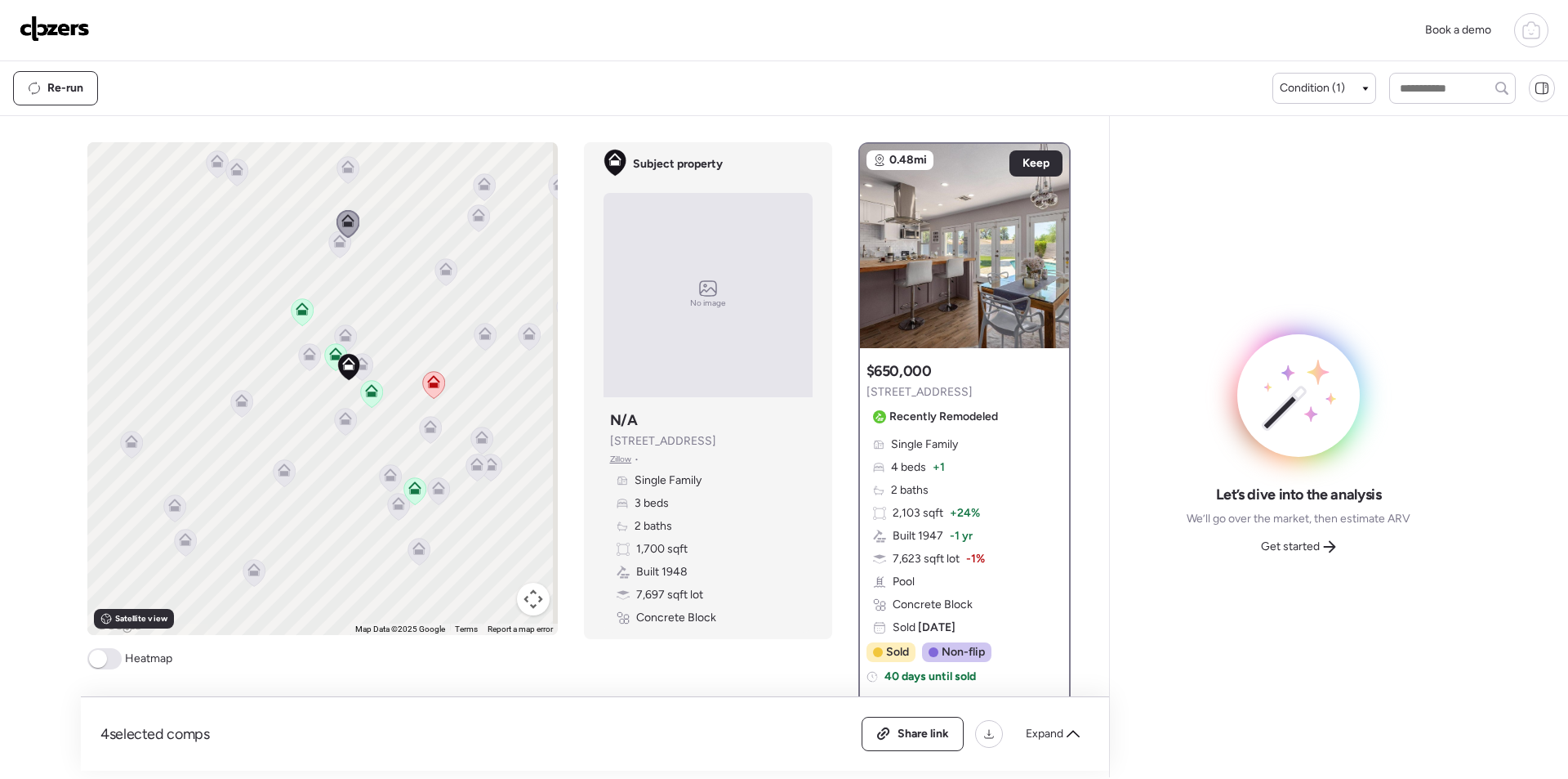
click at [435, 276] on icon at bounding box center [446, 272] width 23 height 28
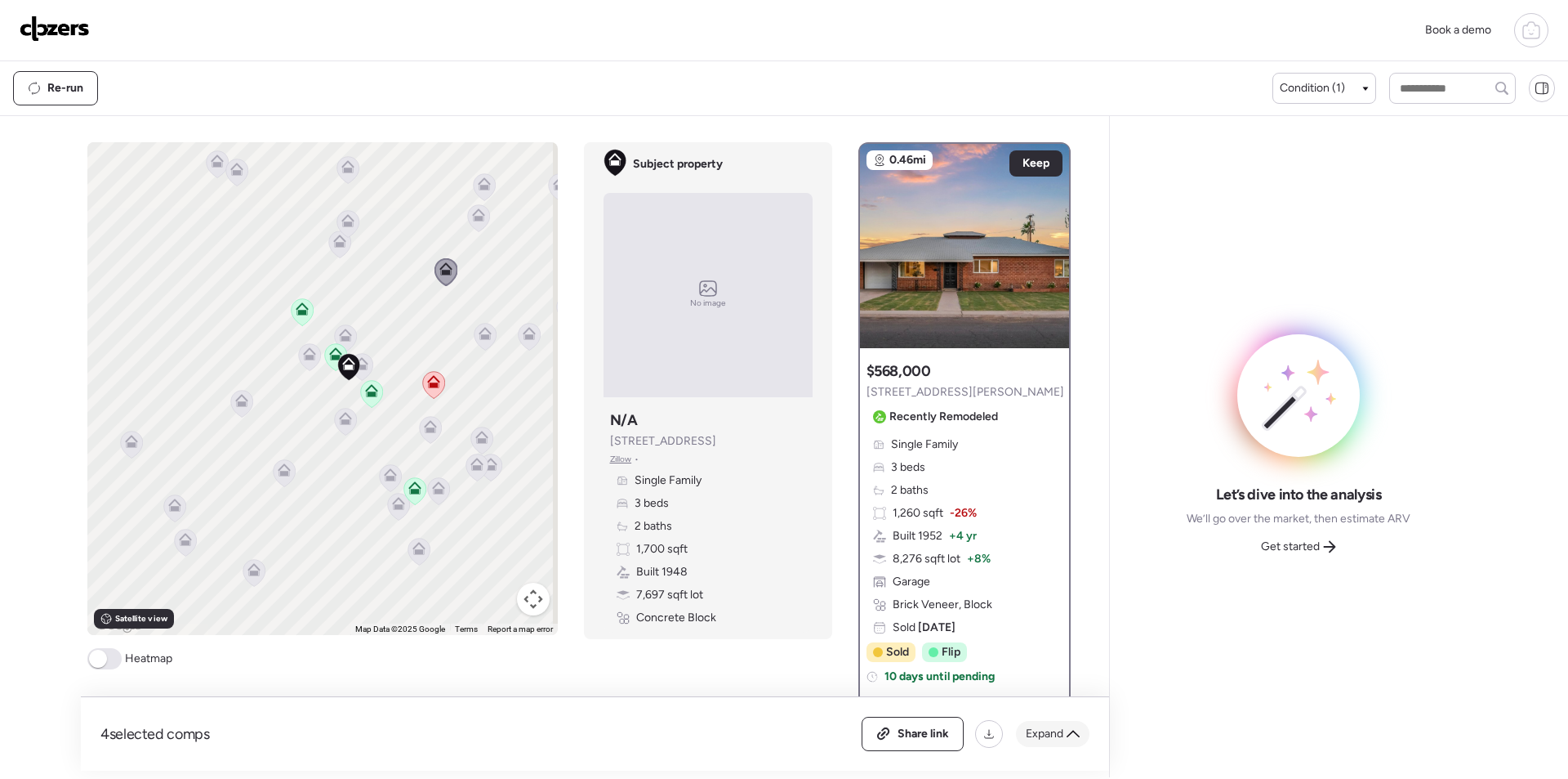
click at [1063, 725] on div "Expand" at bounding box center [1053, 734] width 74 height 26
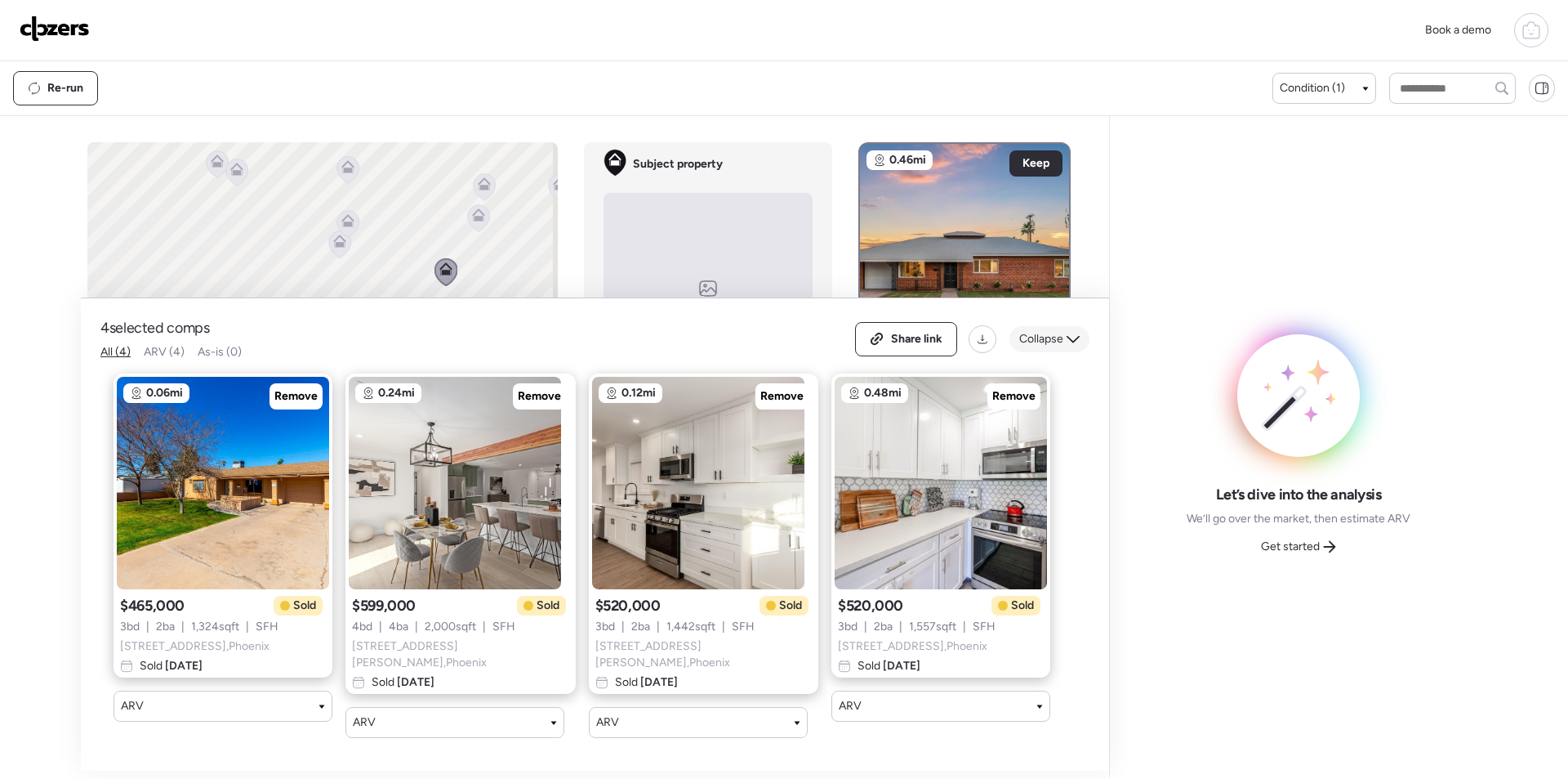
click at [1051, 340] on span "Collapse" at bounding box center [1042, 339] width 44 height 17
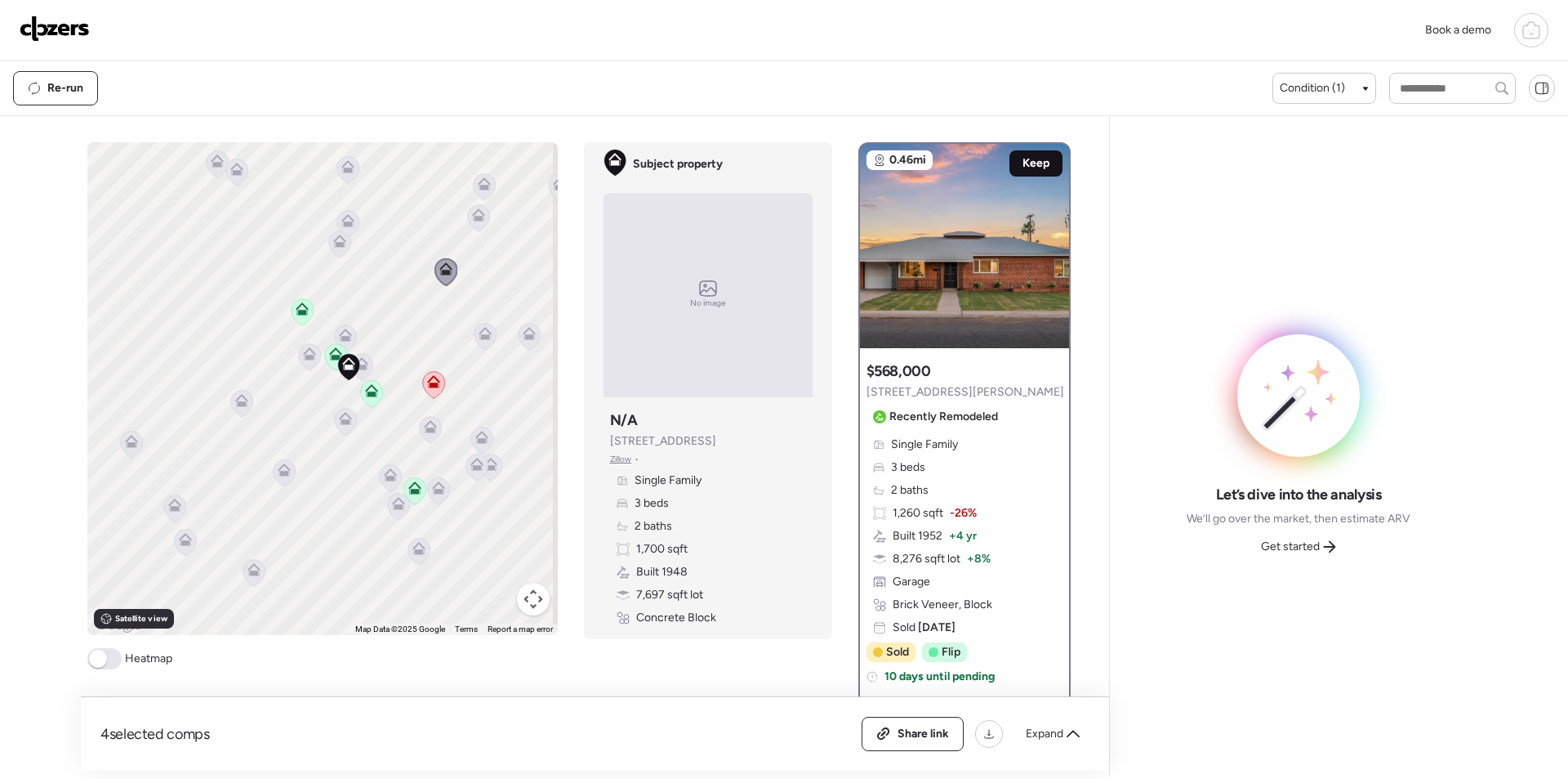
click at [1036, 166] on span "Keep" at bounding box center [1036, 163] width 27 height 17
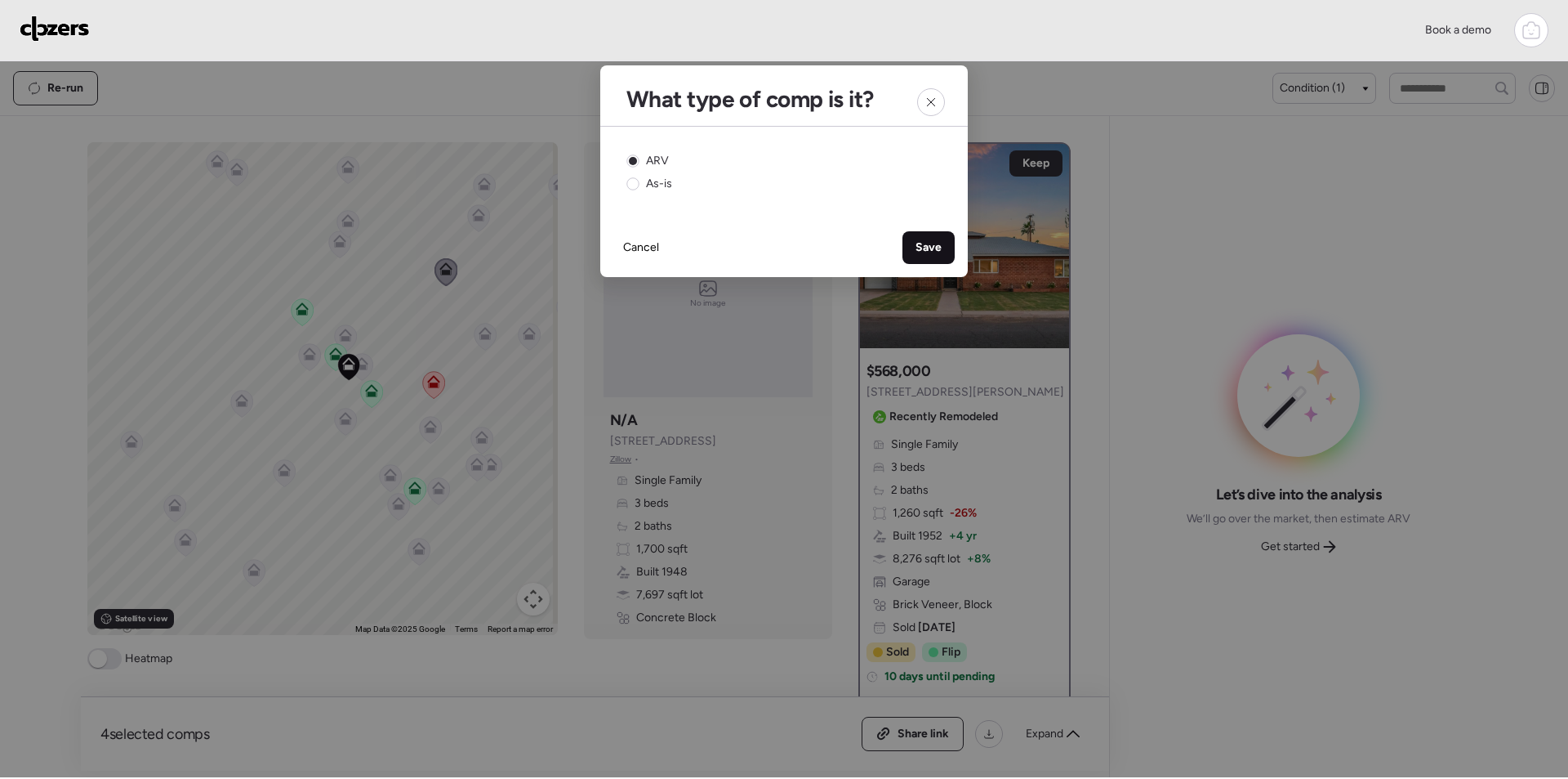
click at [920, 239] on span "Save" at bounding box center [929, 247] width 26 height 17
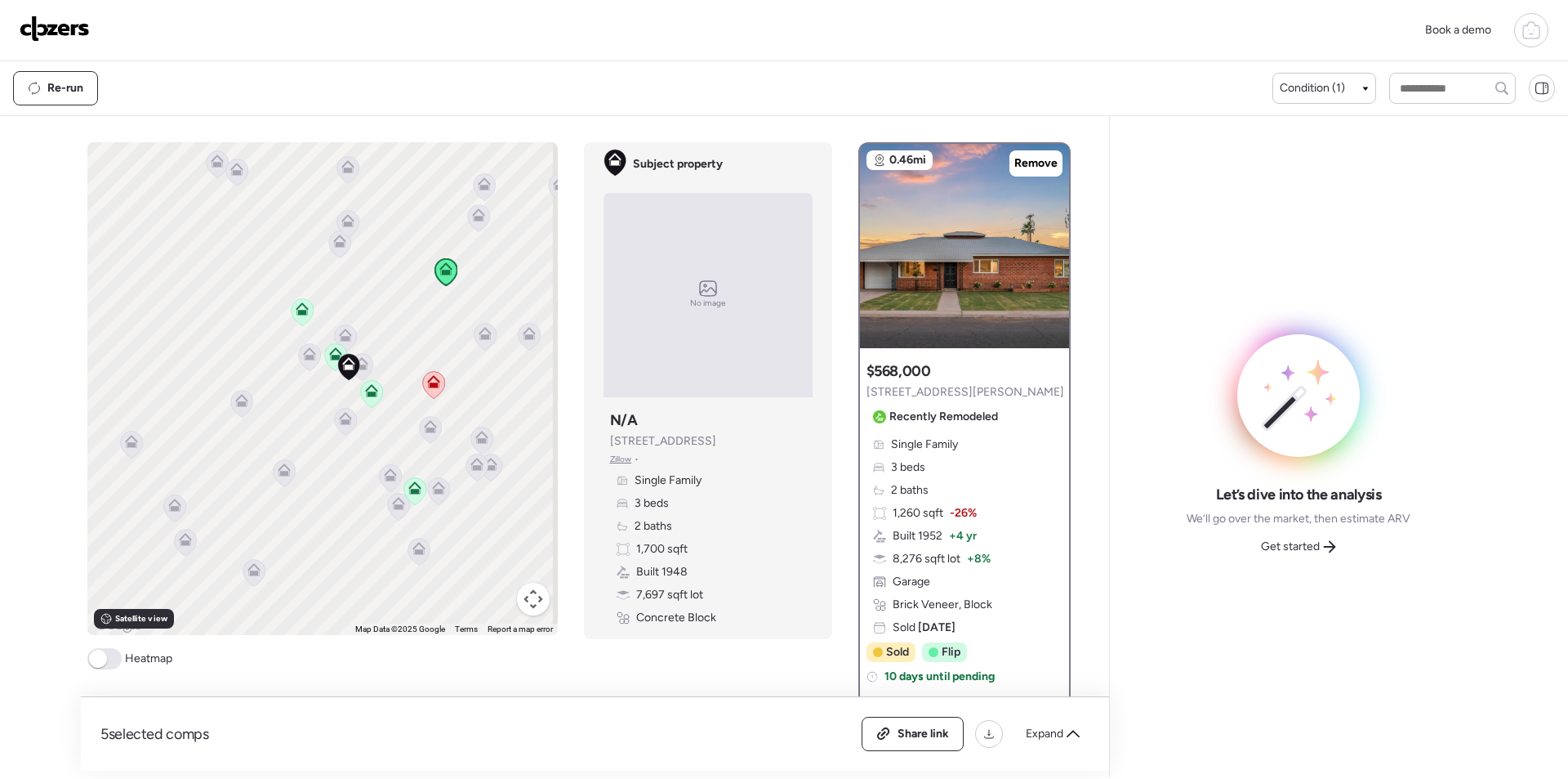
click at [1306, 549] on span "Get started" at bounding box center [1290, 547] width 59 height 17
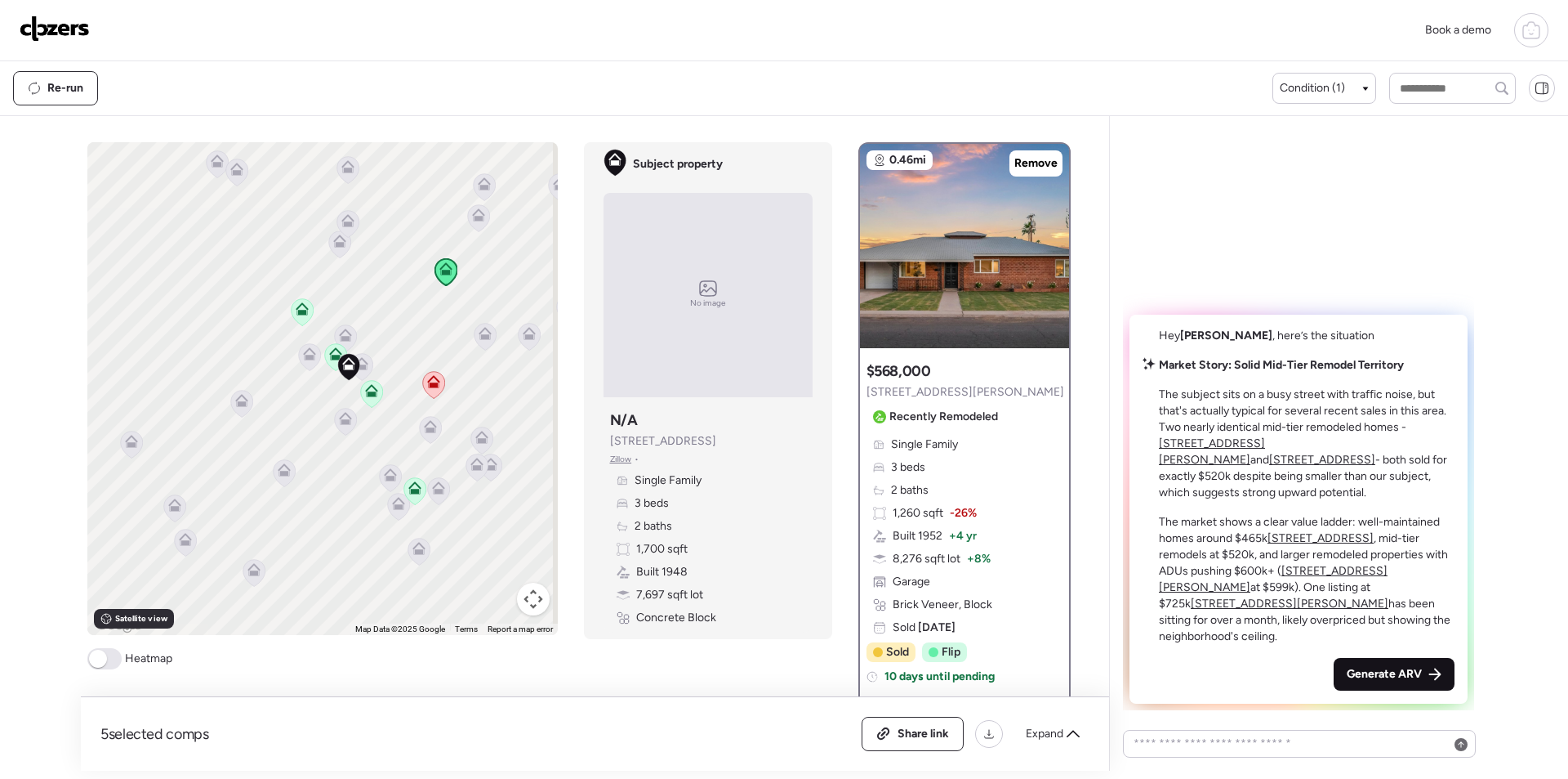
click at [1395, 675] on span "Generate ARV" at bounding box center [1384, 674] width 75 height 17
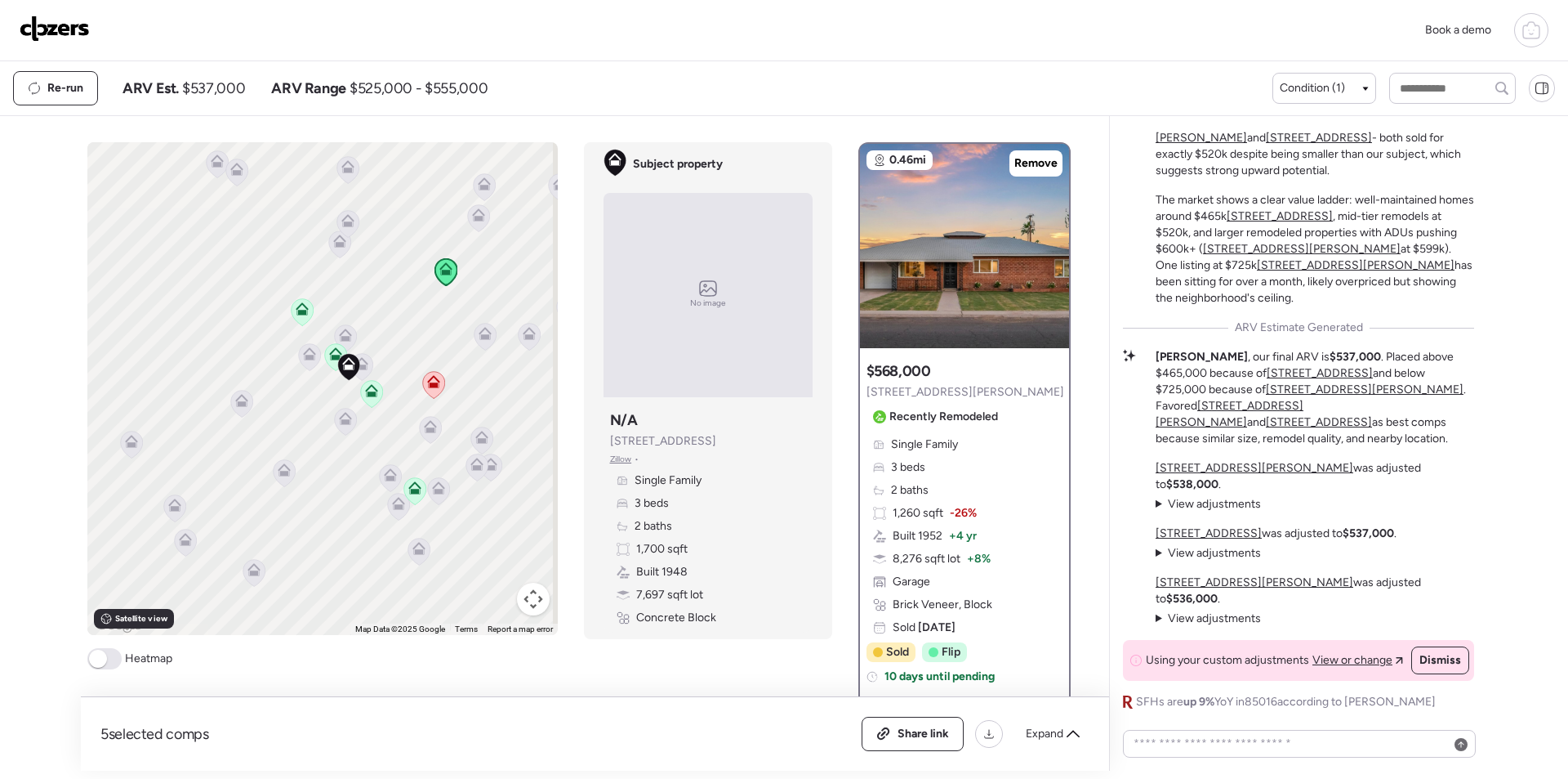
click at [216, 89] on span "$537,000" at bounding box center [213, 88] width 62 height 19
copy span "537,000"
click at [920, 725] on div "Share link" at bounding box center [912, 733] width 100 height 33
click at [68, 25] on img at bounding box center [55, 29] width 70 height 26
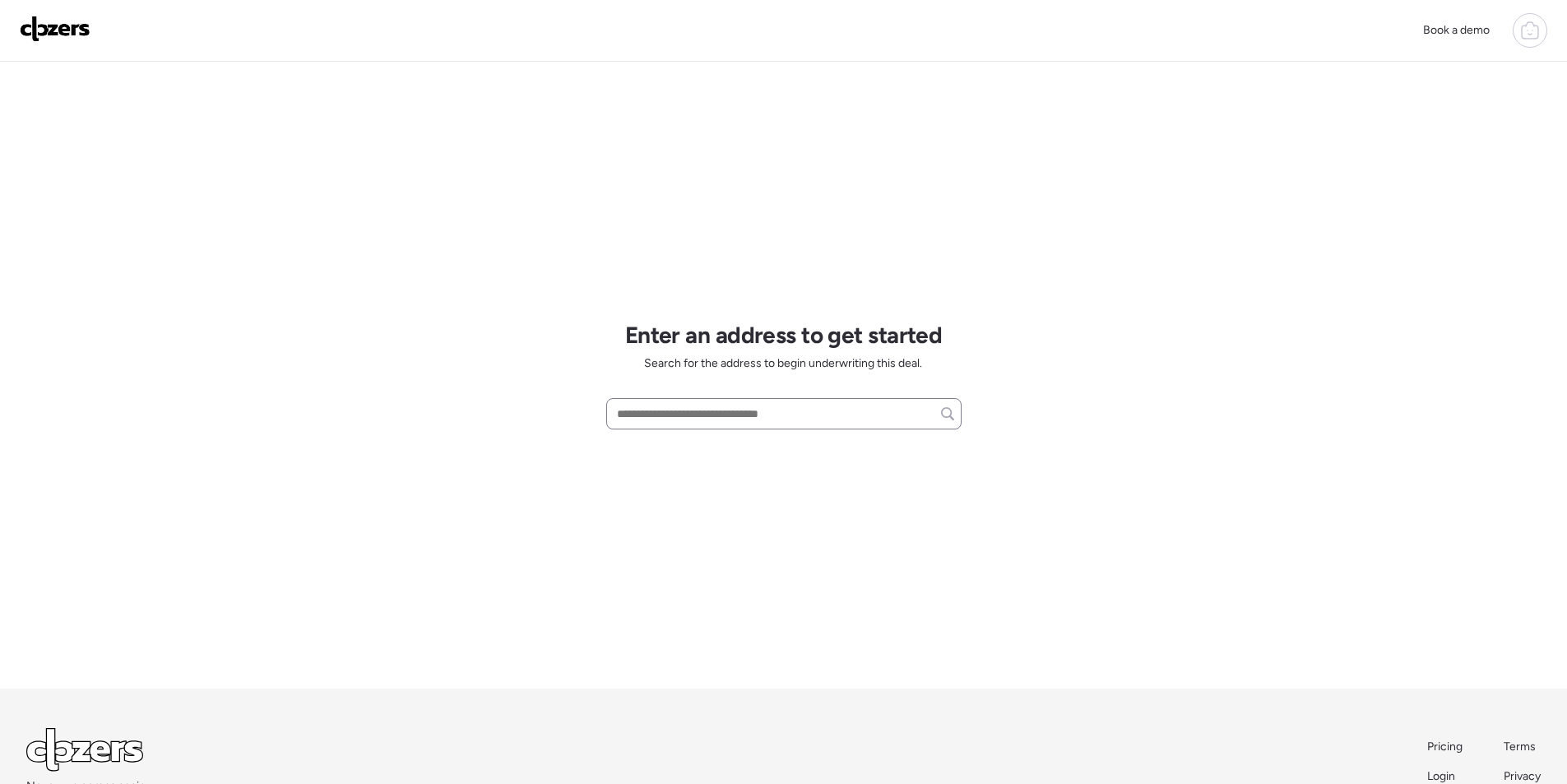
click at [746, 427] on div at bounding box center [784, 413] width 355 height 31
click at [722, 402] on input "text" at bounding box center [784, 414] width 340 height 23
paste input "**********"
click at [681, 454] on div "4605 S Priest Dr, Tempe, AZ, 85282" at bounding box center [784, 444] width 355 height 29
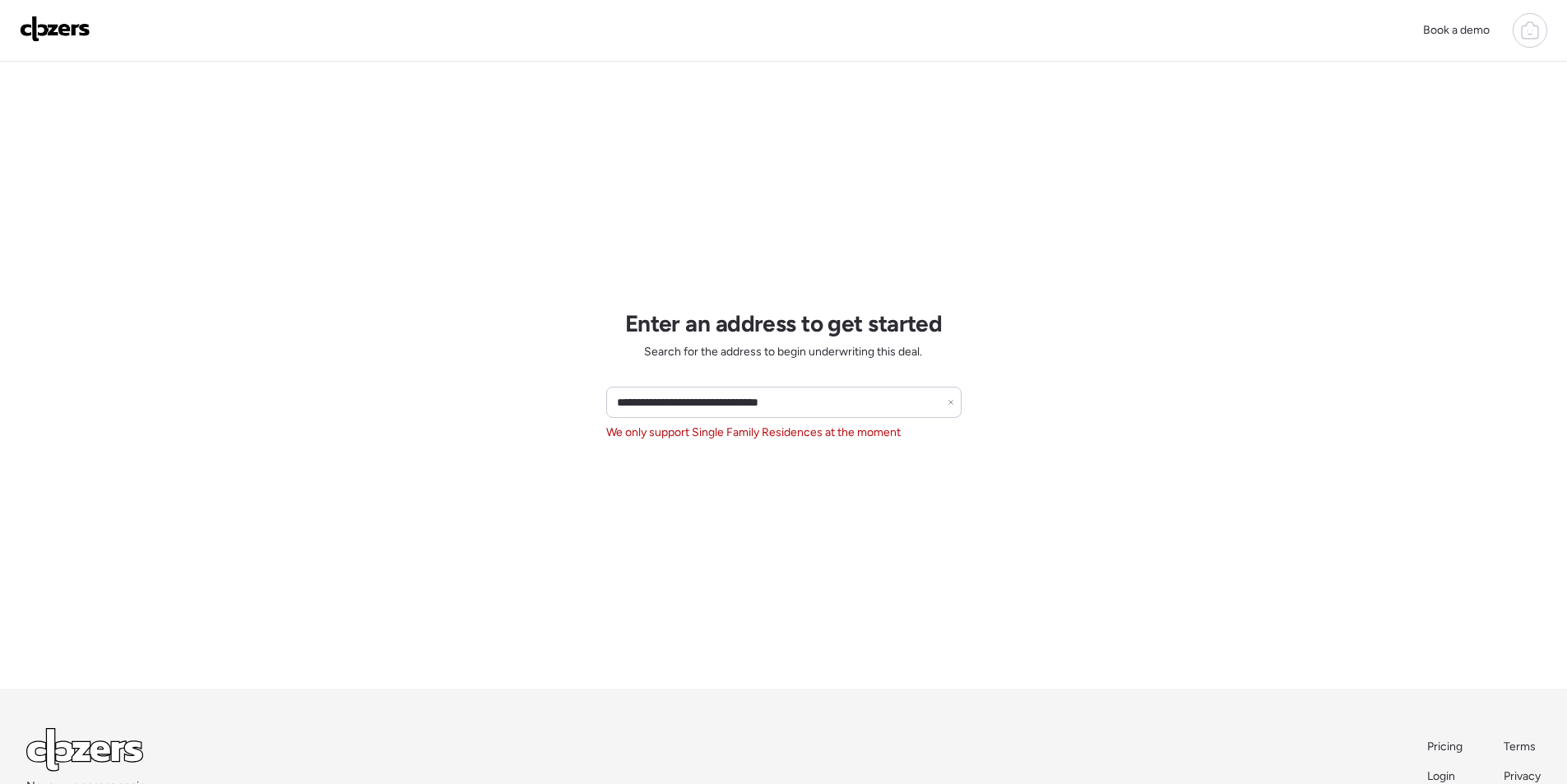
click at [752, 422] on div "**********" at bounding box center [784, 413] width 355 height 54
click at [745, 402] on input "**********" at bounding box center [784, 402] width 340 height 23
paste input "text"
click at [714, 431] on span "10002 N 34th Ln, Phoenix, AZ, 85051" at bounding box center [667, 432] width 107 height 17
type input "**********"
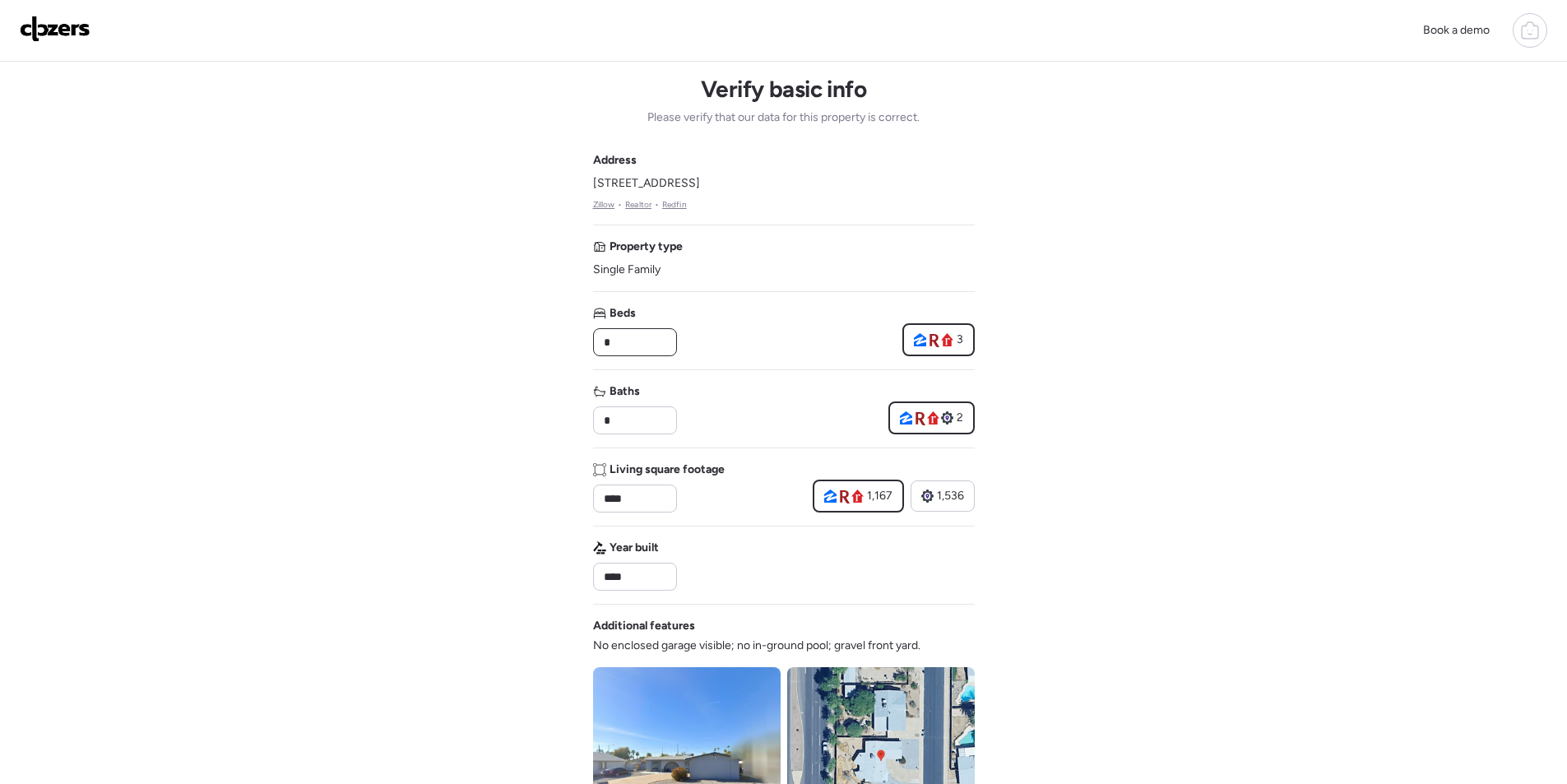
click at [651, 343] on input "*" at bounding box center [635, 342] width 69 height 23
click at [638, 485] on div "****" at bounding box center [635, 499] width 84 height 28
click at [639, 485] on div "****" at bounding box center [635, 499] width 84 height 28
click at [1109, 497] on div "Book a demo Verify basic info Please verify that our data for this property is …" at bounding box center [784, 695] width 1567 height 1391
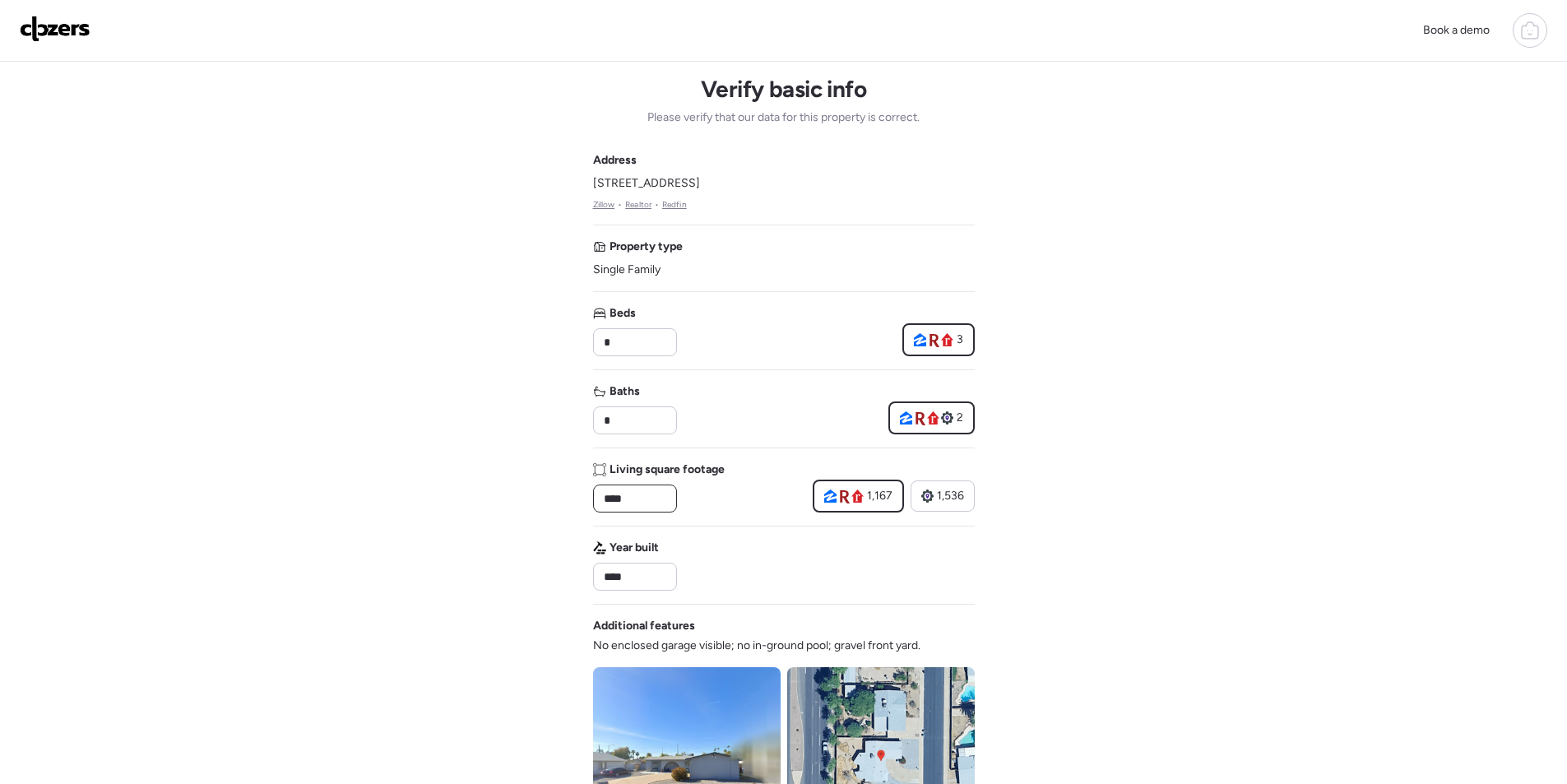
click at [644, 492] on input "****" at bounding box center [635, 499] width 69 height 23
paste input "*"
click at [735, 507] on div "Living square footage ***** 1,167 1,536" at bounding box center [784, 487] width 382 height 51
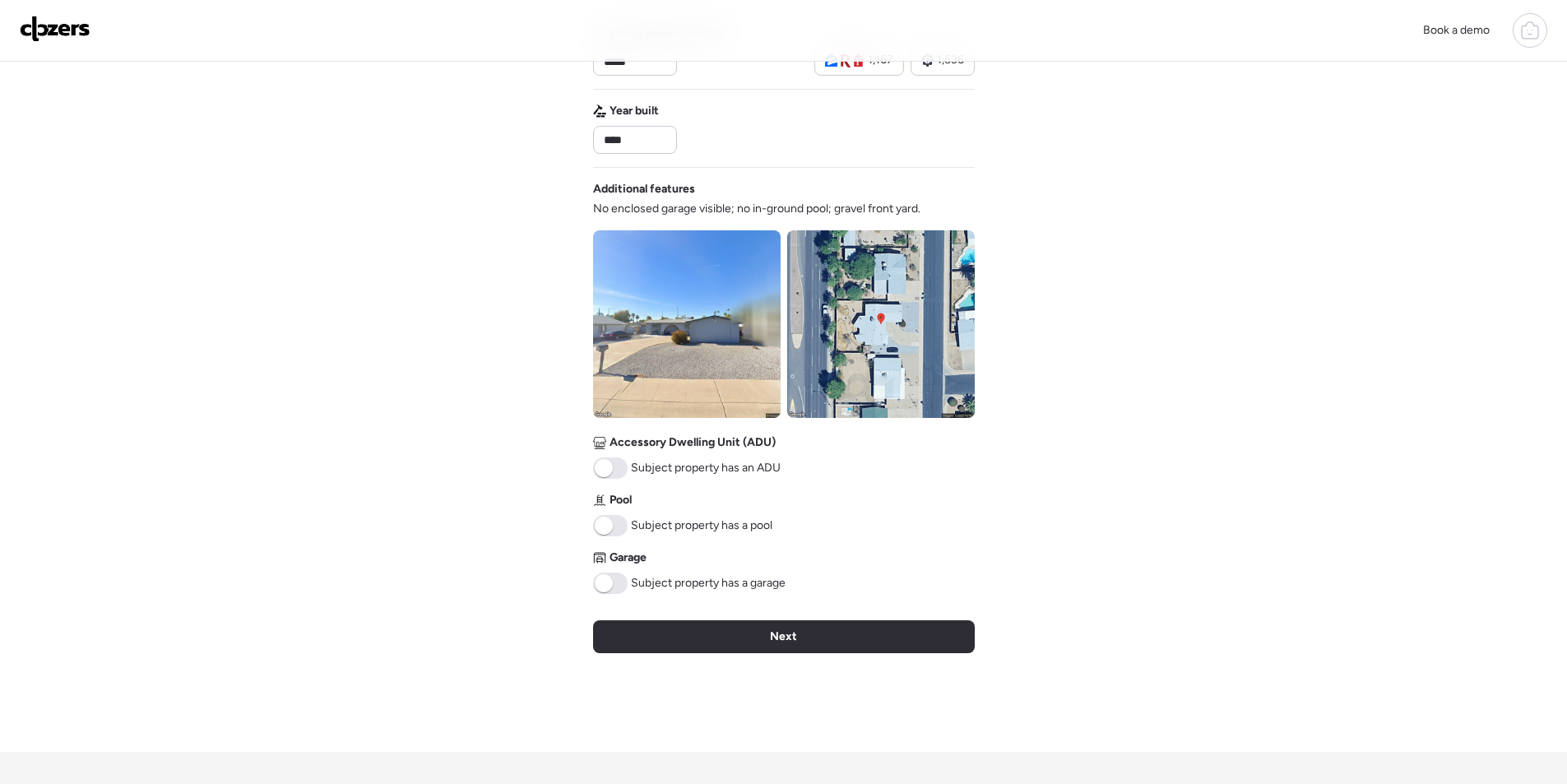
scroll to position [609, 0]
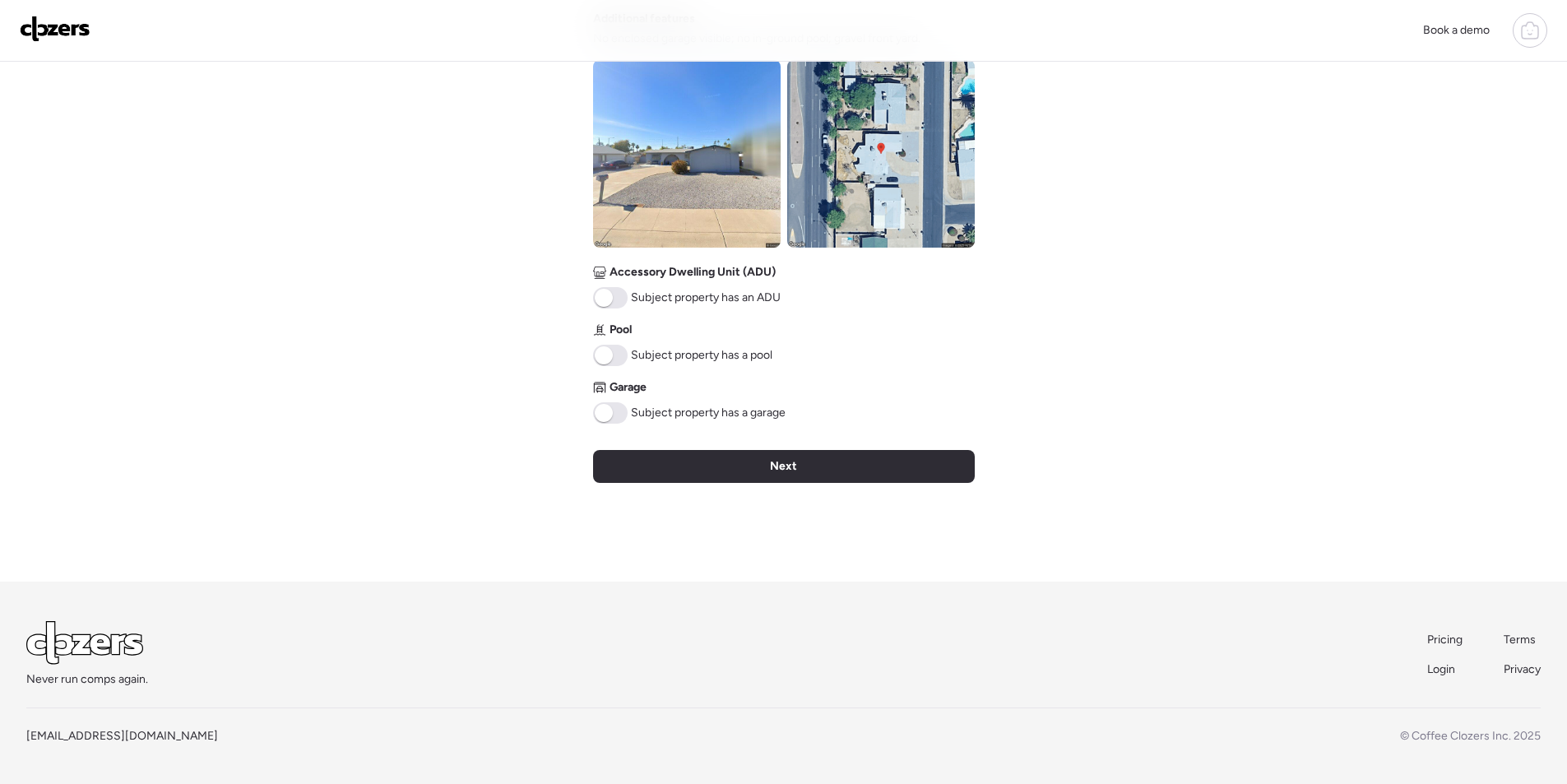
click at [624, 400] on div "Garage Subject property has a garage" at bounding box center [689, 401] width 192 height 44
click at [933, 176] on img at bounding box center [881, 154] width 188 height 188
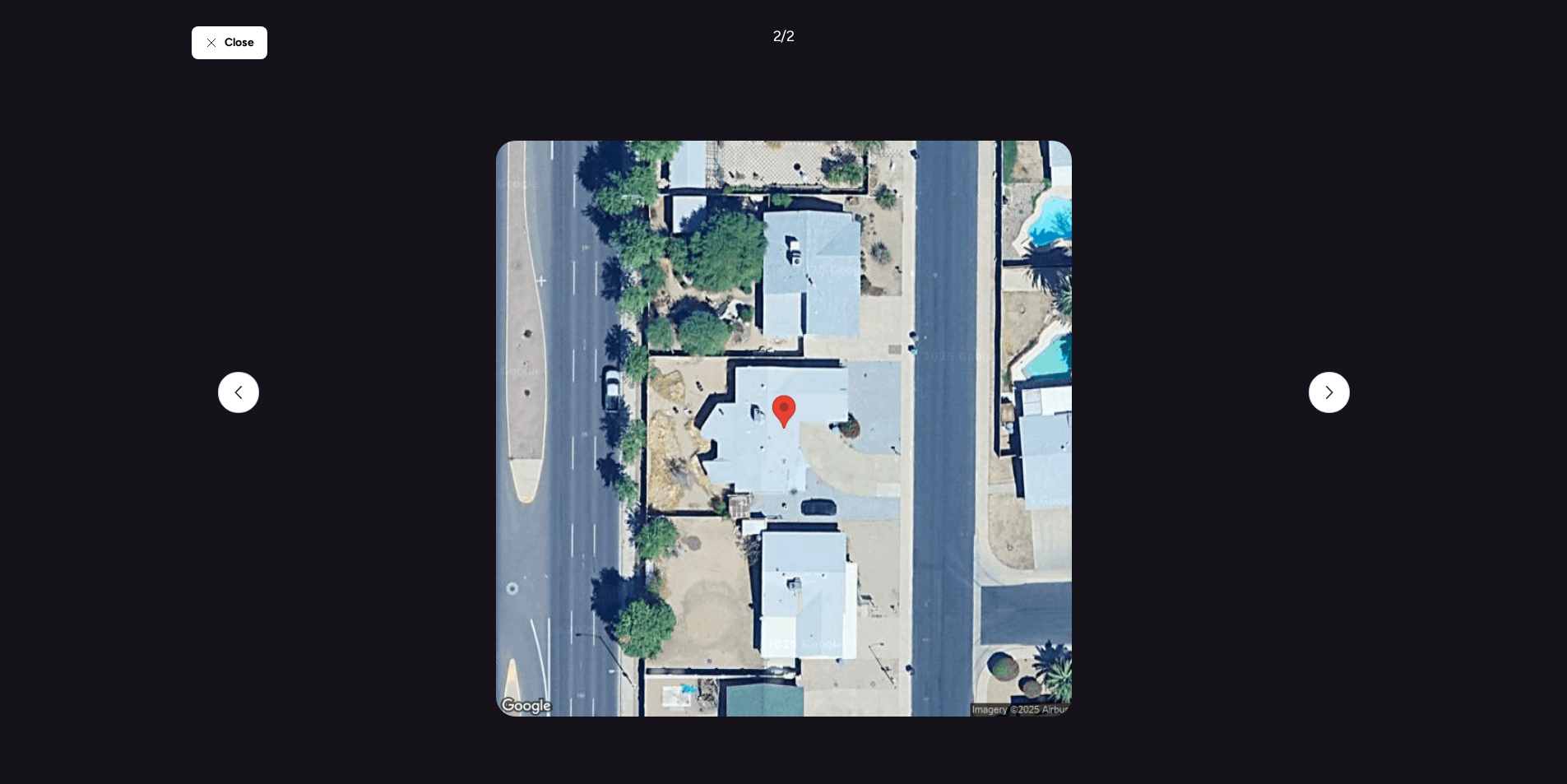
click at [216, 378] on div "Close 2 / 2" at bounding box center [784, 392] width 1185 height 784
drag, startPoint x: 219, startPoint y: 381, endPoint x: 226, endPoint y: 386, distance: 8.6
click at [219, 382] on div "Close 2 / 2" at bounding box center [784, 392] width 1185 height 784
click at [231, 391] on div at bounding box center [238, 392] width 41 height 41
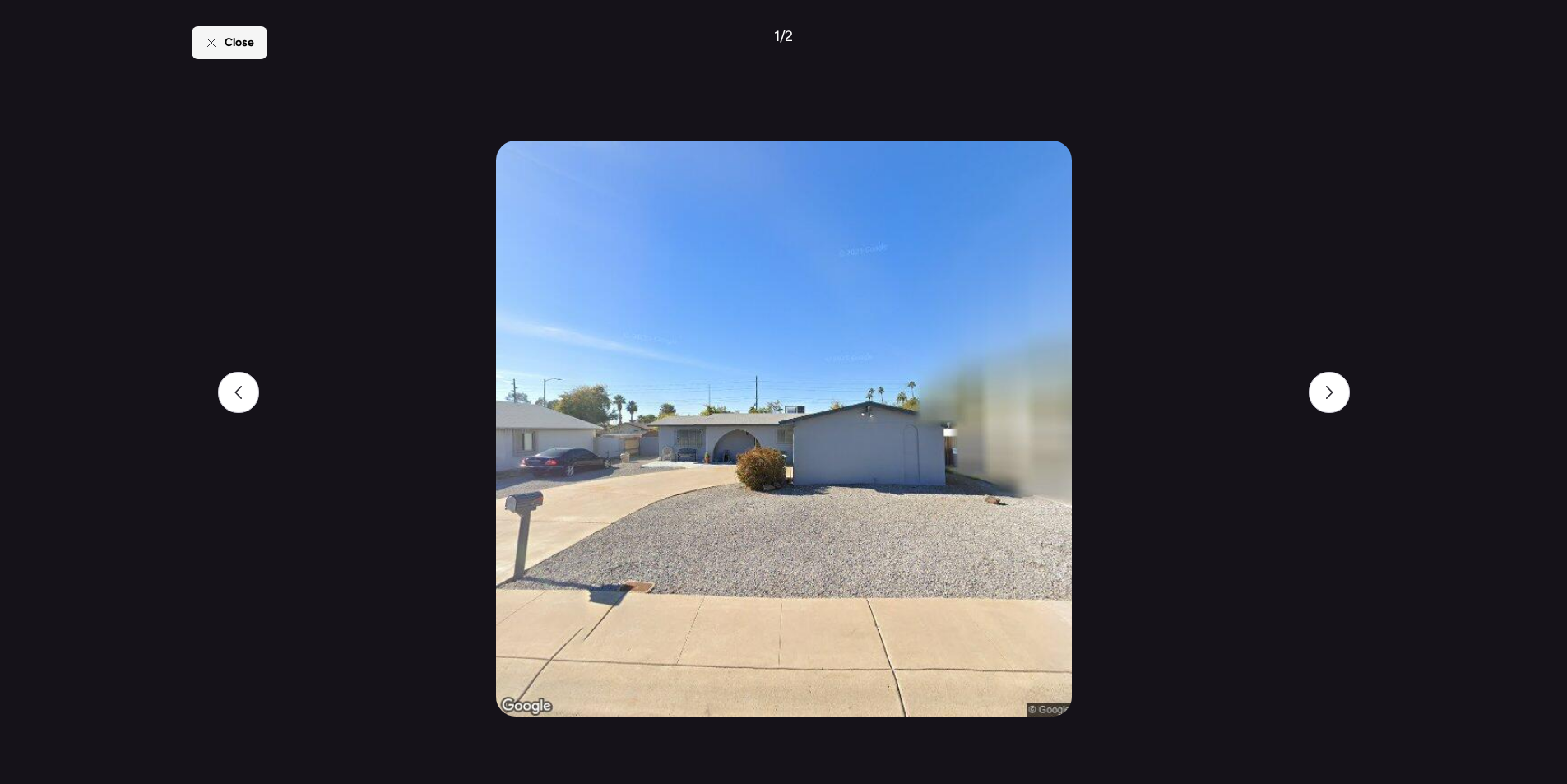
drag, startPoint x: 224, startPoint y: 41, endPoint x: 441, endPoint y: 27, distance: 217.5
click at [225, 41] on span "Close" at bounding box center [238, 43] width 29 height 17
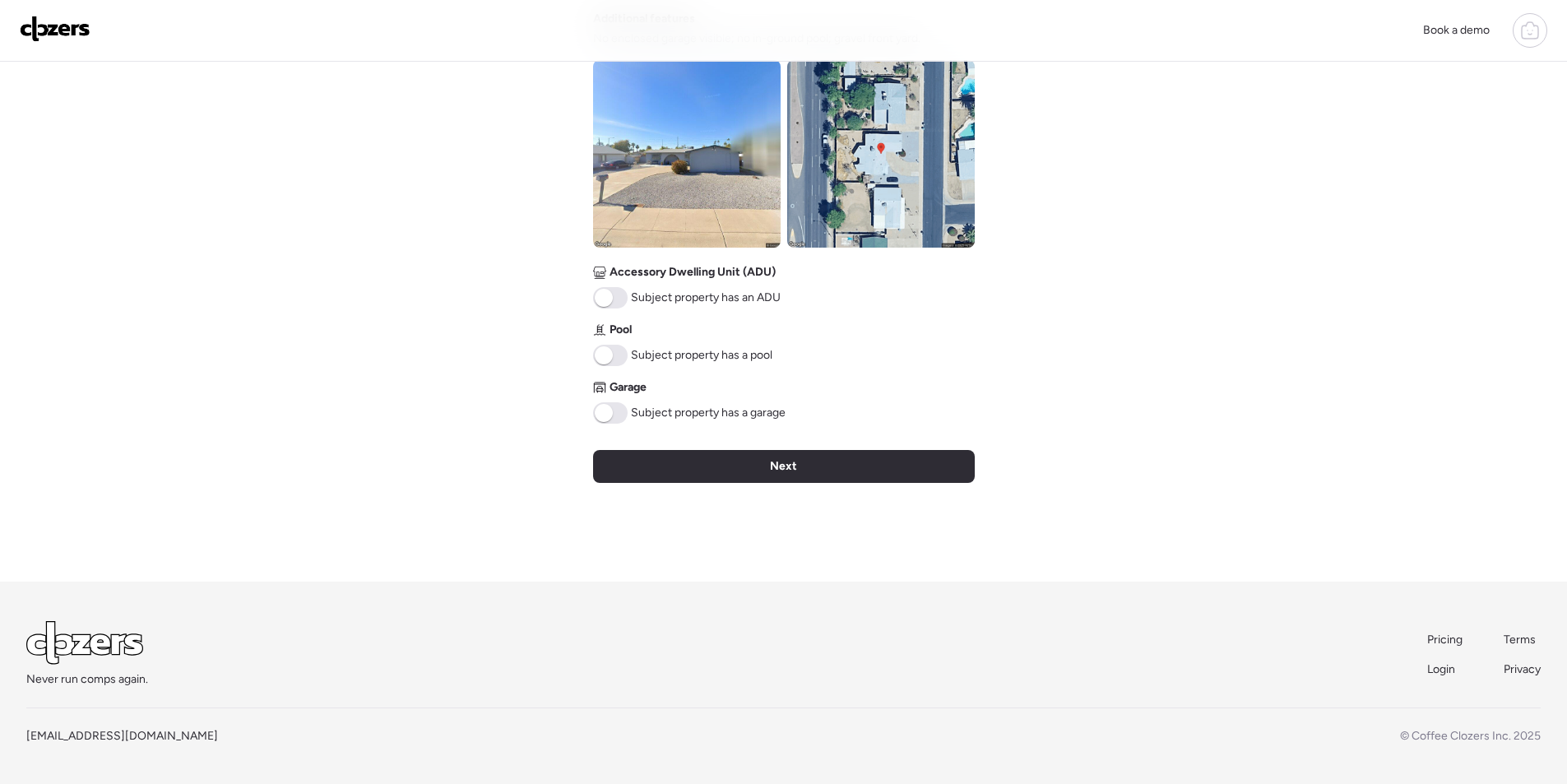
click at [614, 408] on span at bounding box center [610, 413] width 35 height 21
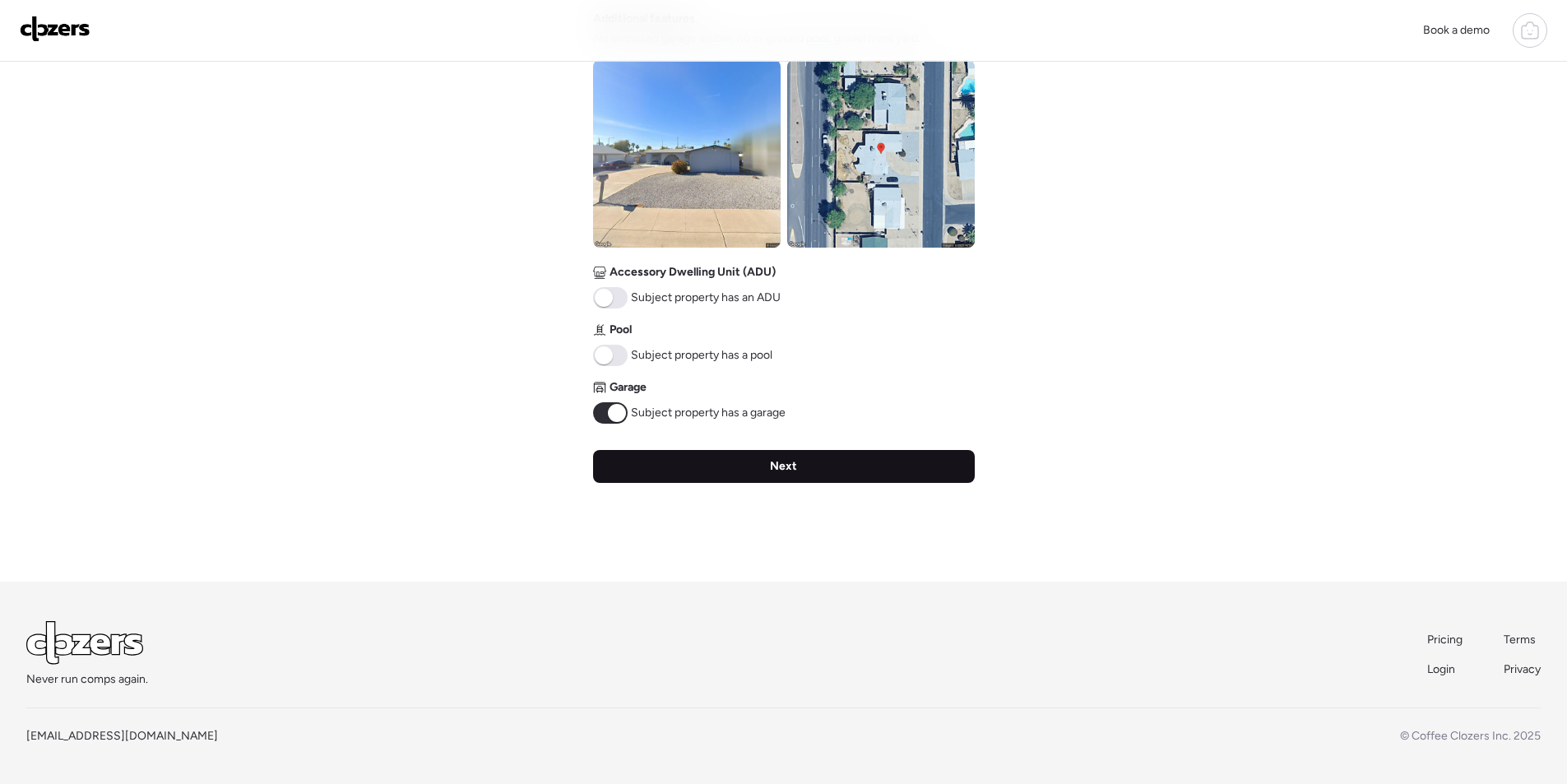
click at [698, 473] on div "Next" at bounding box center [784, 466] width 382 height 33
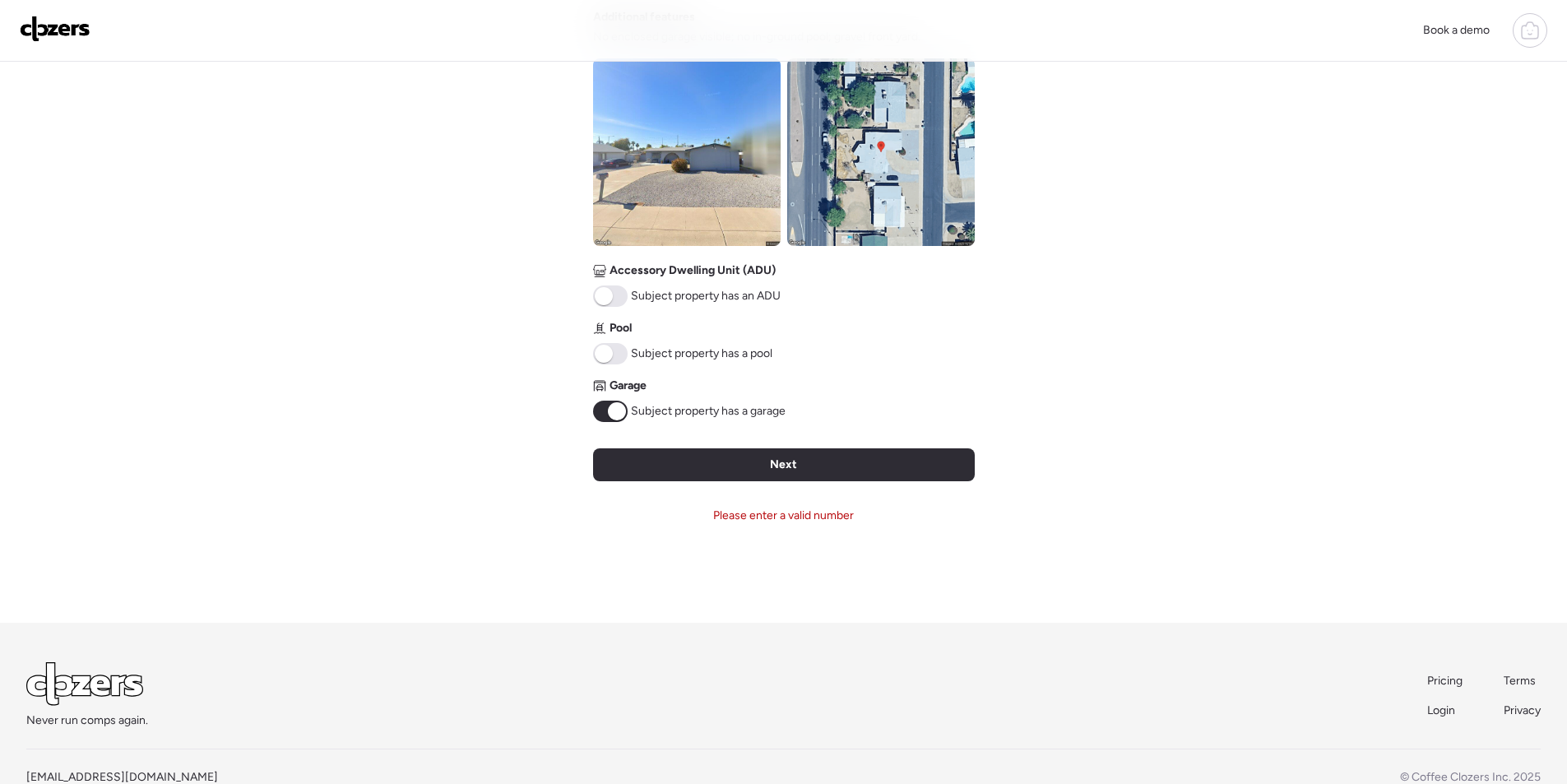
click at [810, 483] on div "Verify basic info Please verify that our data for this property is correct. Add…" at bounding box center [784, 38] width 382 height 1169
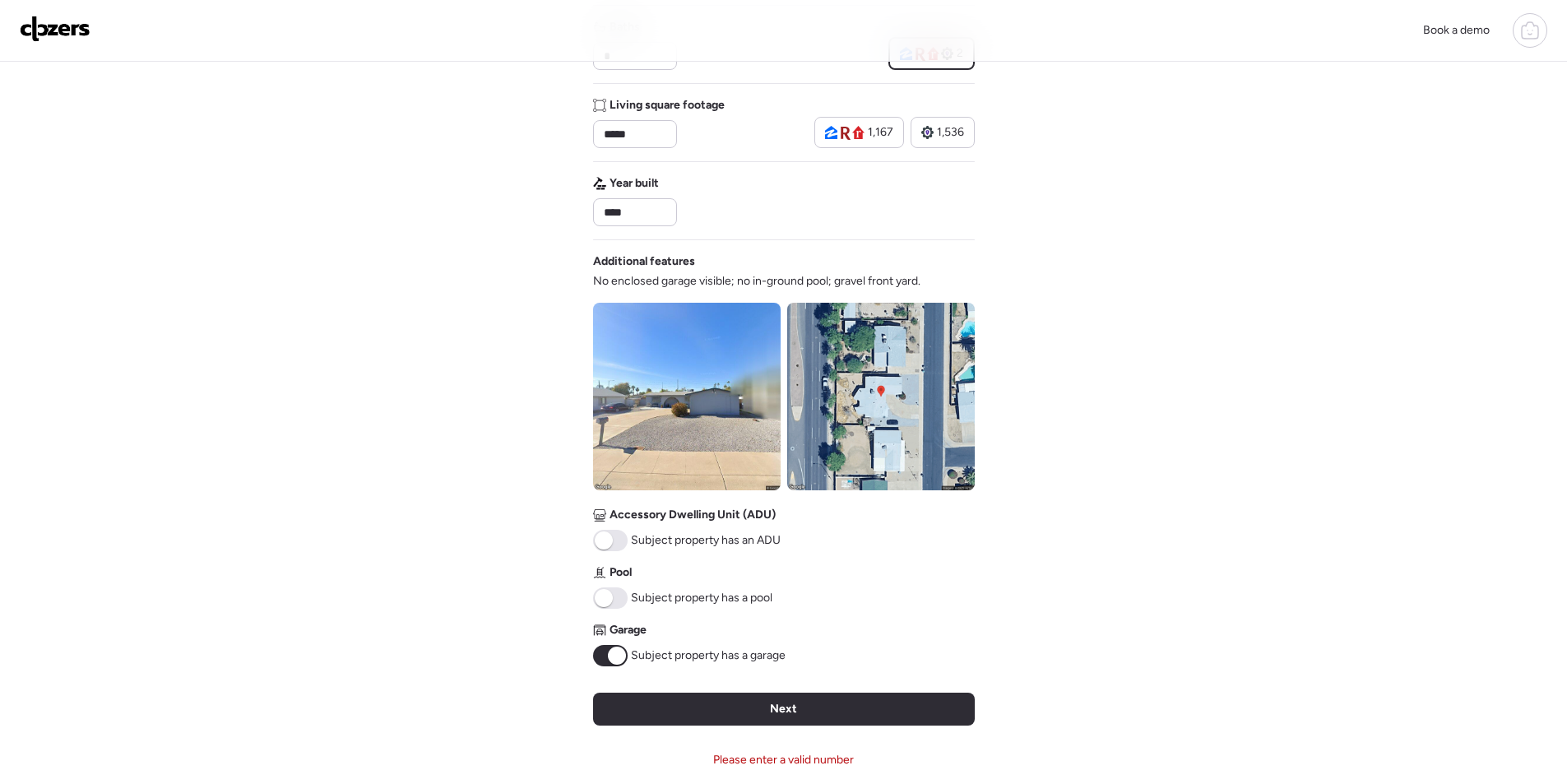
scroll to position [342, 0]
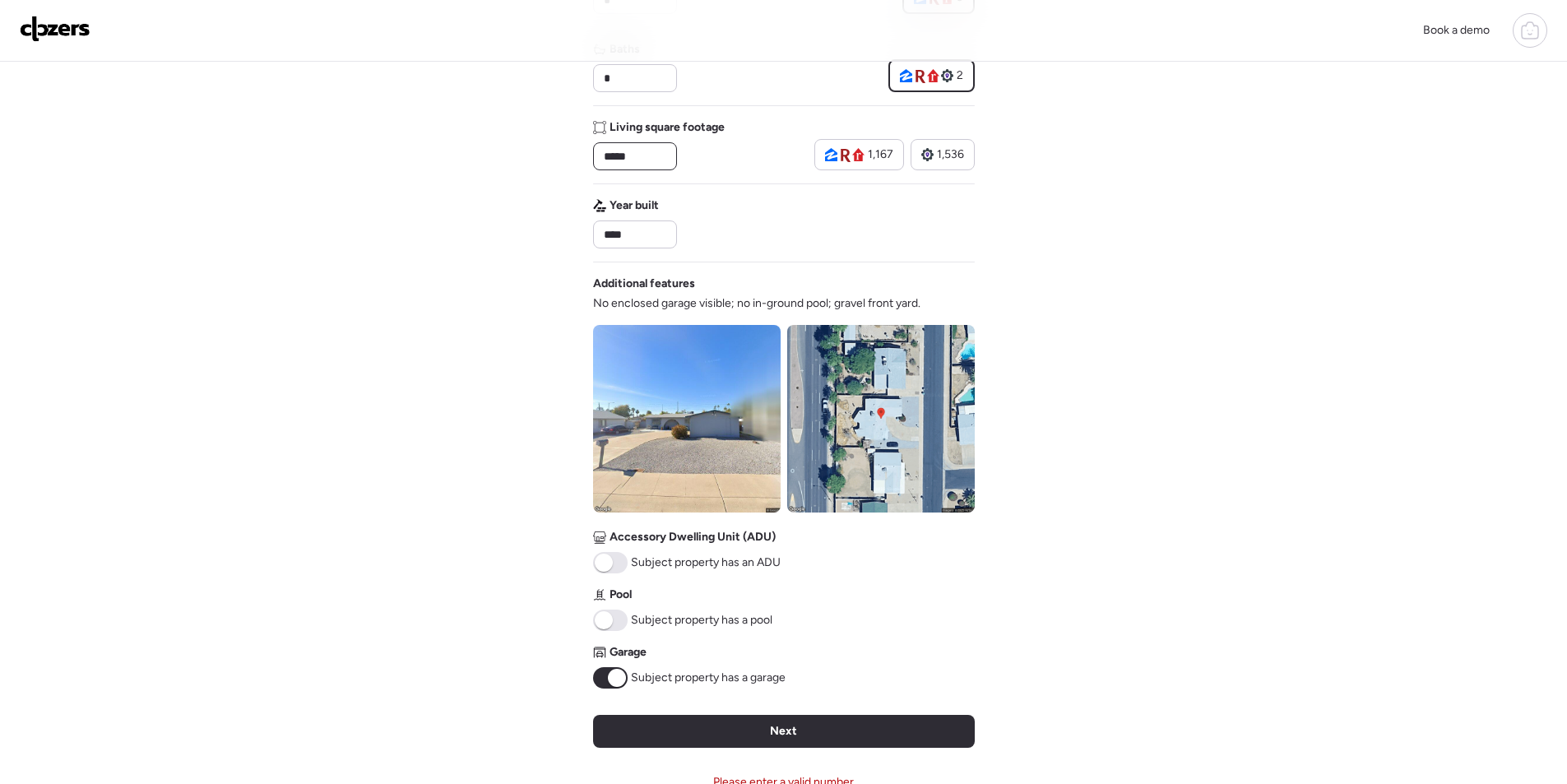
click at [612, 151] on input "*****" at bounding box center [635, 156] width 69 height 23
type input "****"
click at [815, 235] on div "Year built ****" at bounding box center [784, 223] width 382 height 51
click at [694, 724] on div "Next" at bounding box center [784, 731] width 382 height 33
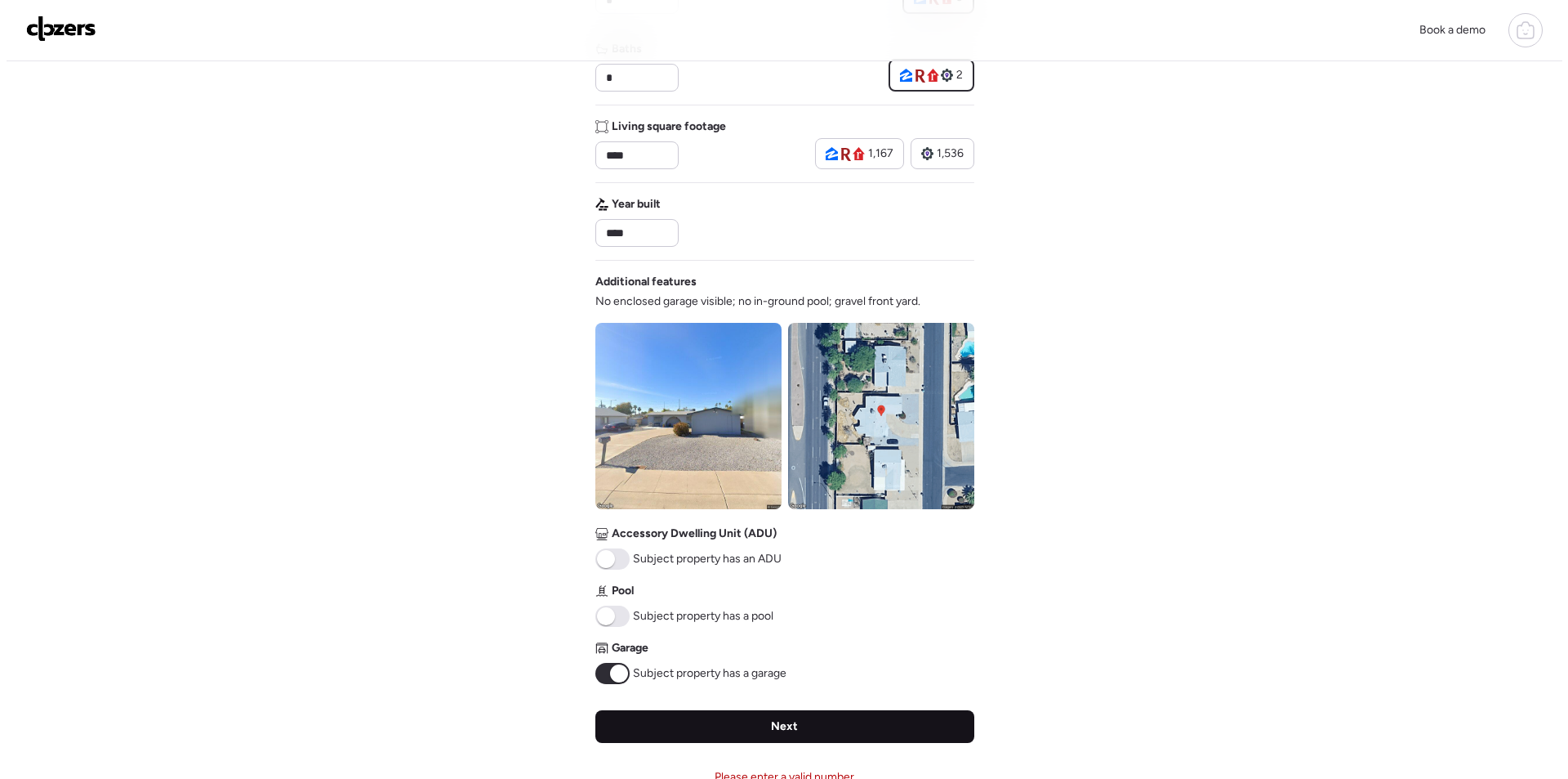
scroll to position [0, 0]
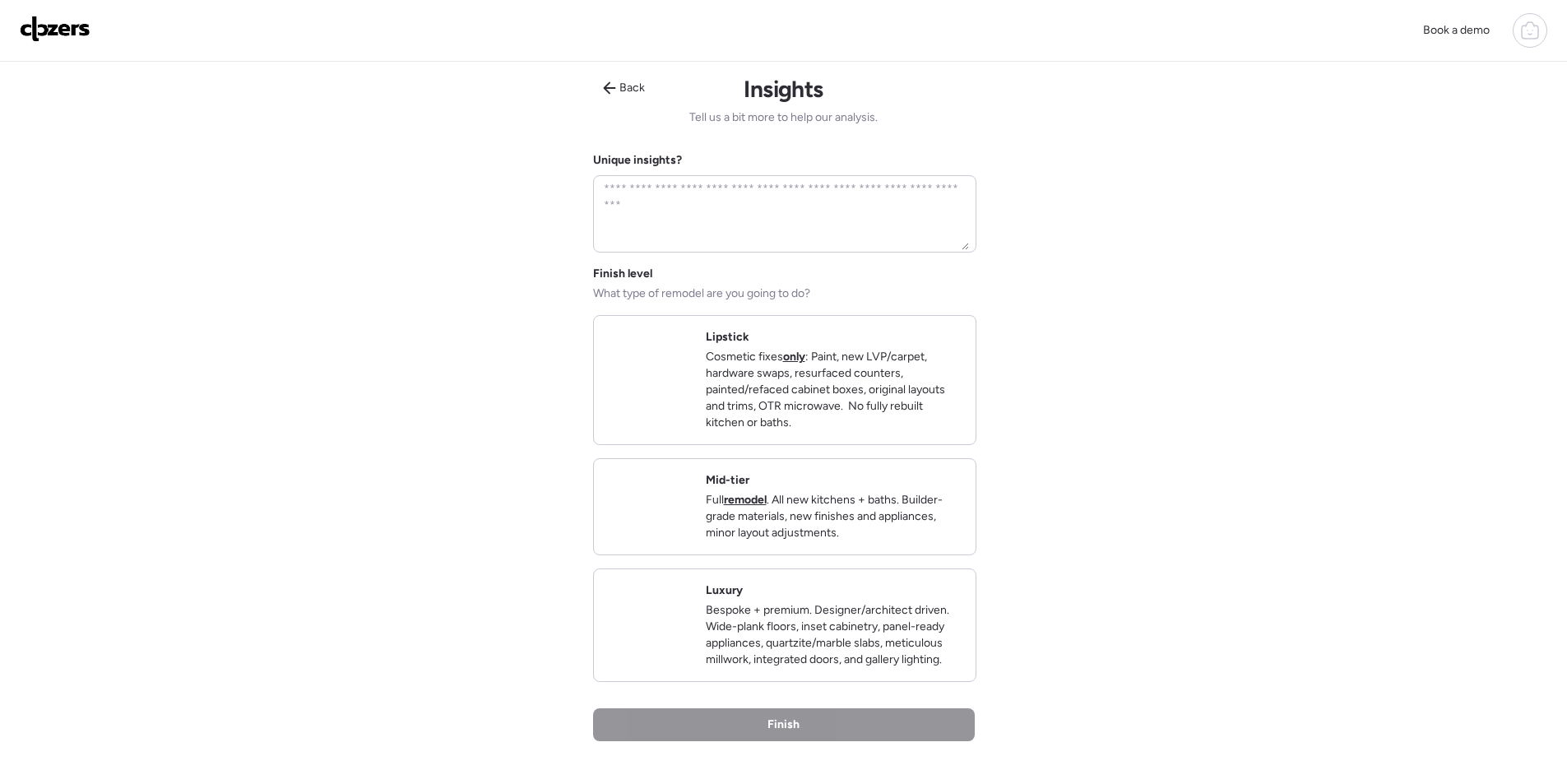
click at [885, 538] on div "Mid-tier Full remodel . All new kitchens + baths. Builder-grade materials, new …" at bounding box center [784, 490] width 382 height 96
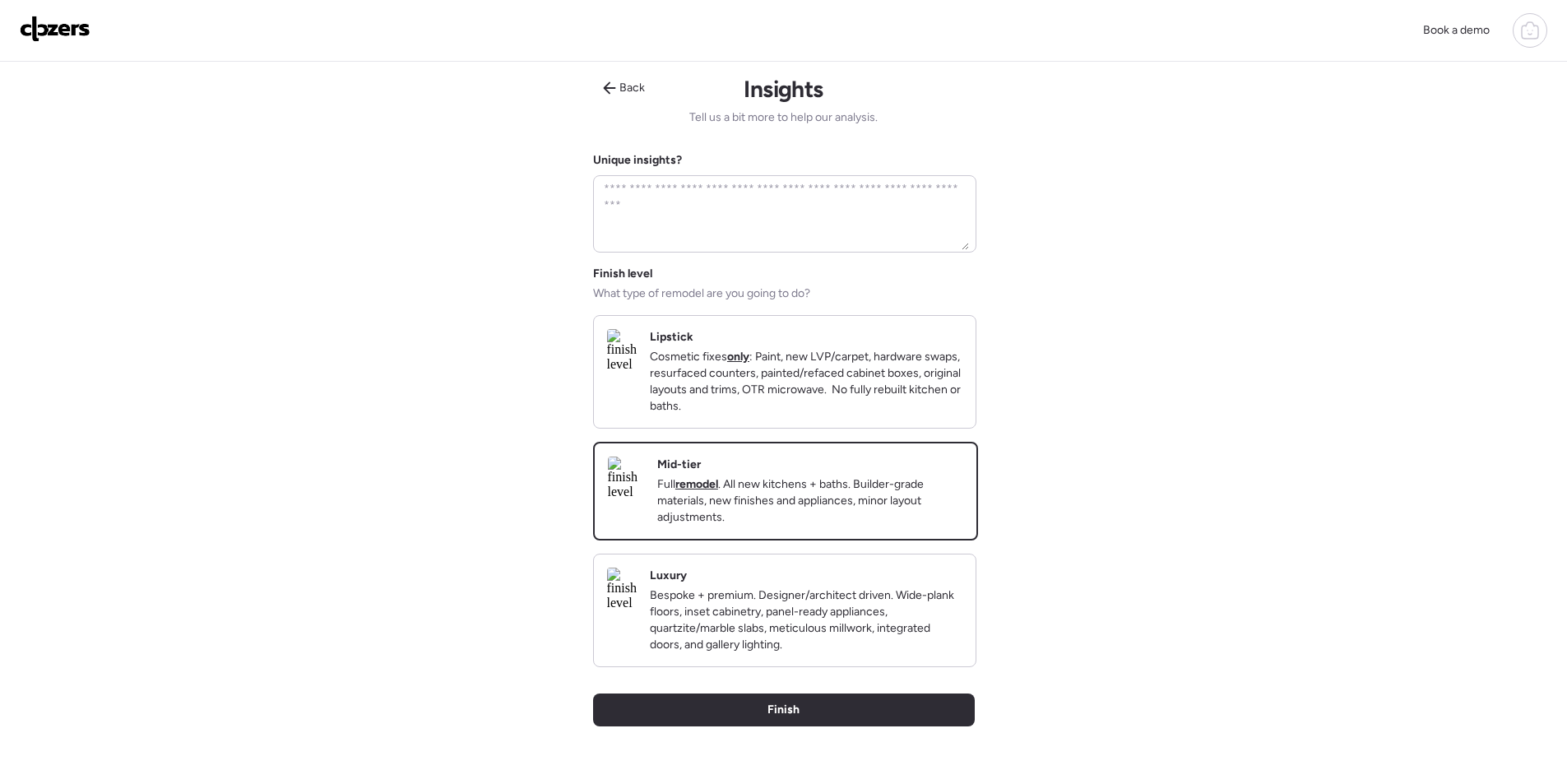
drag, startPoint x: 819, startPoint y: 734, endPoint x: 97, endPoint y: 650, distance: 726.9
click at [815, 726] on div "Finish" at bounding box center [784, 710] width 382 height 33
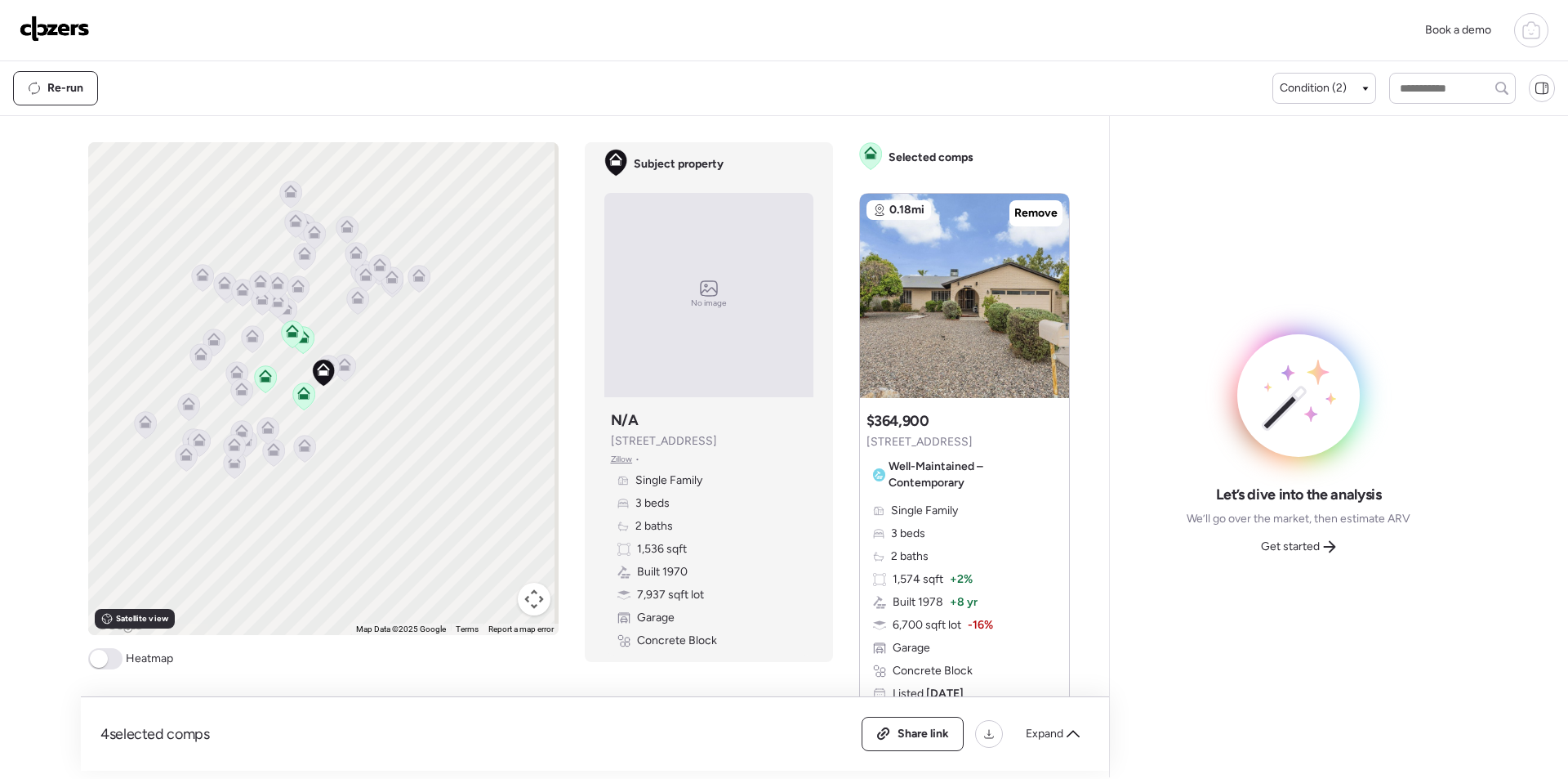
click at [1028, 716] on div "4 selected comps All (4) ARV (4) As-is (0) Share link Expand" at bounding box center [595, 734] width 1029 height 74
click at [1043, 731] on span "Expand" at bounding box center [1044, 733] width 38 height 17
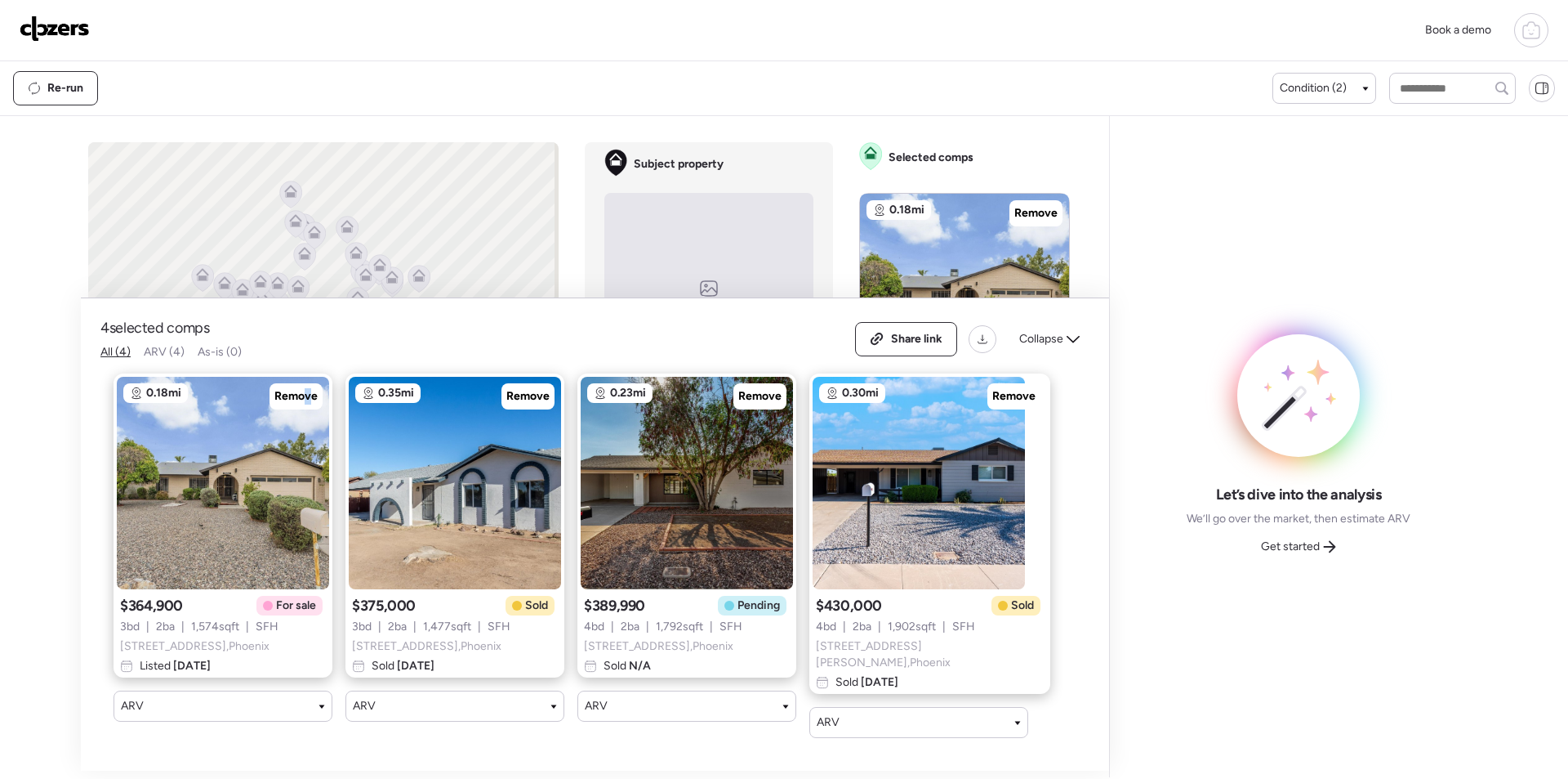
click at [308, 398] on span "Remove" at bounding box center [296, 396] width 43 height 17
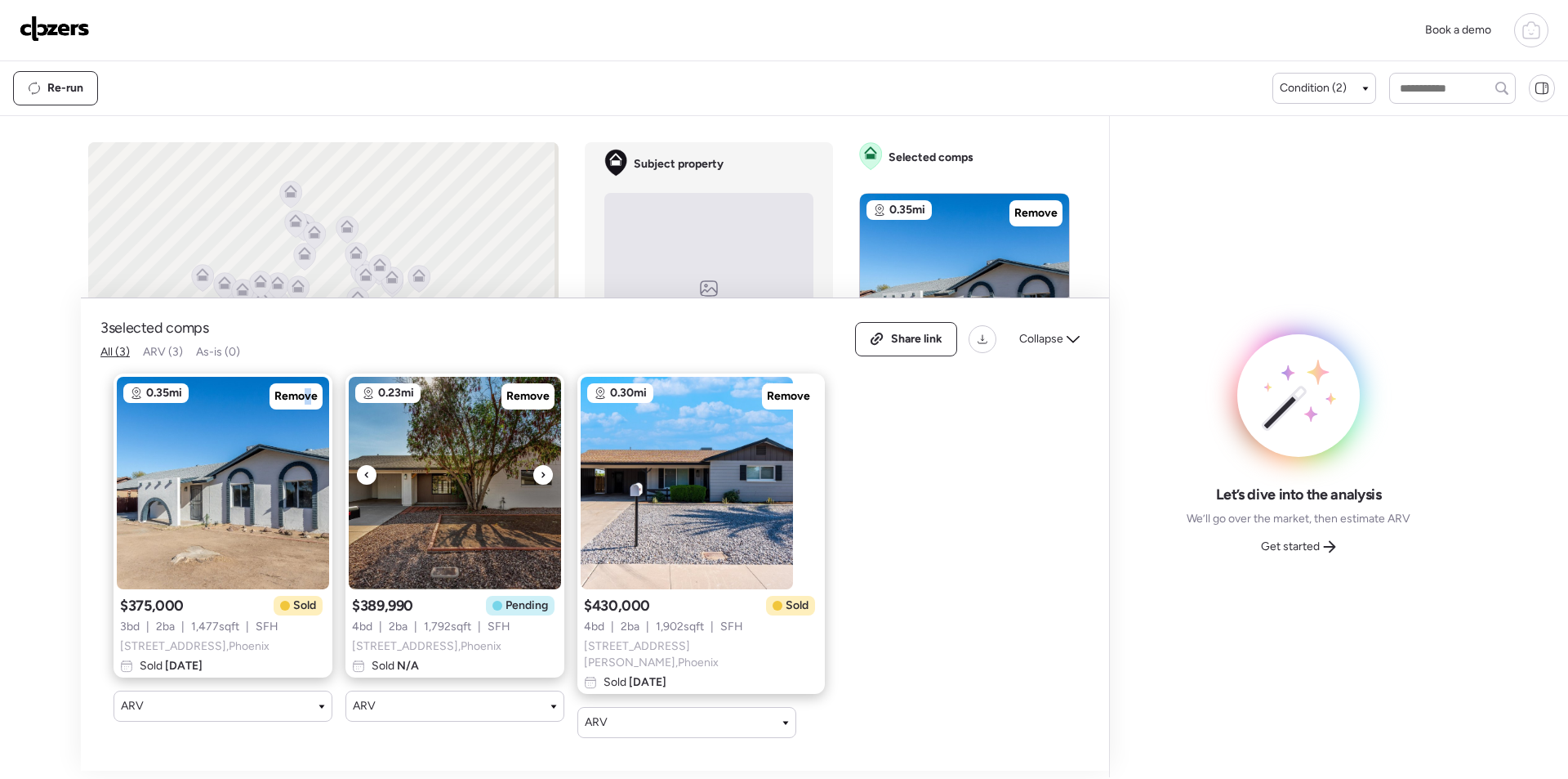
drag, startPoint x: 515, startPoint y: 400, endPoint x: 591, endPoint y: 413, distance: 77.1
click at [516, 400] on span "Remove" at bounding box center [528, 396] width 43 height 17
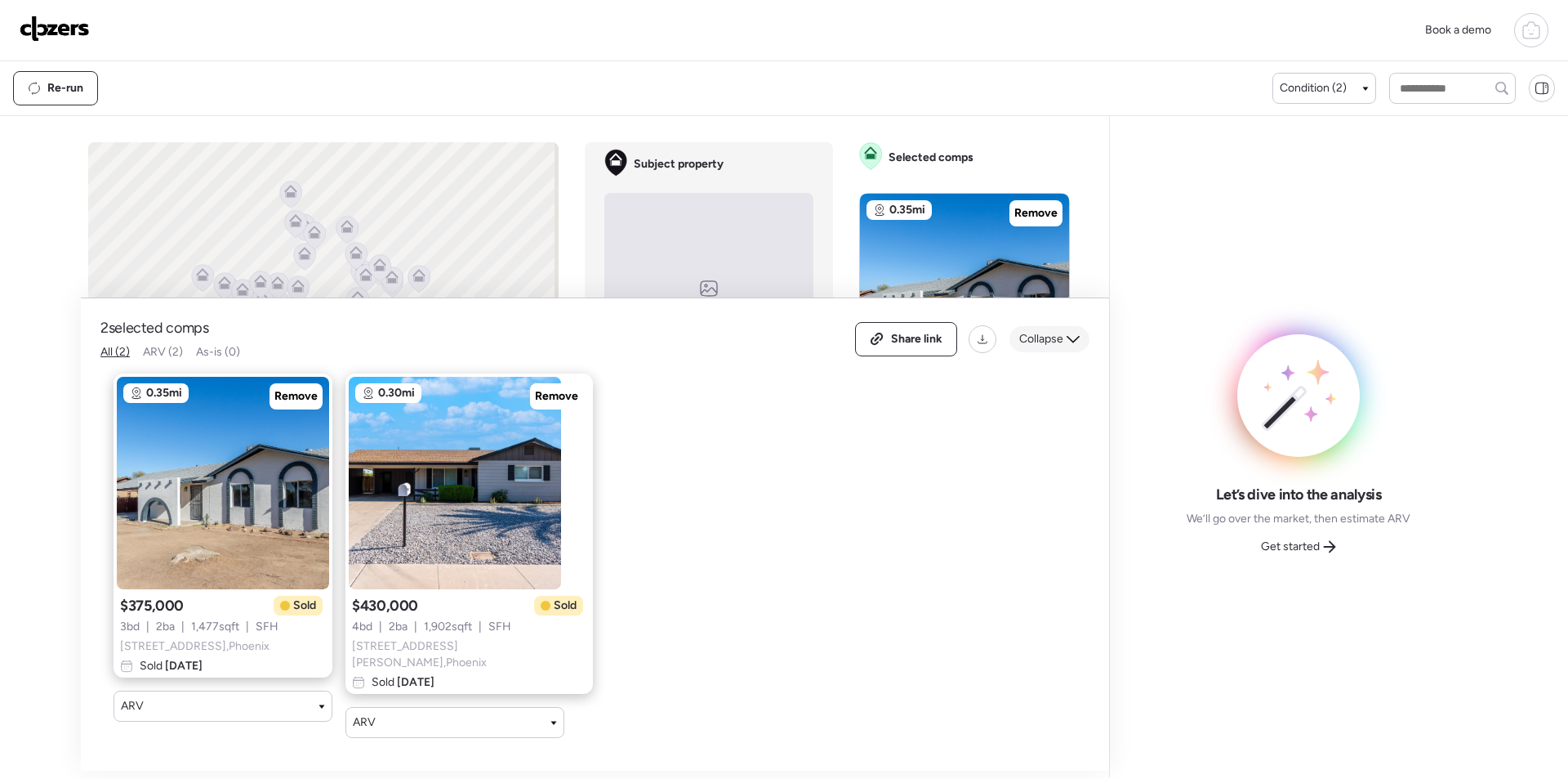
click at [1063, 339] on span "Collapse" at bounding box center [1042, 339] width 44 height 17
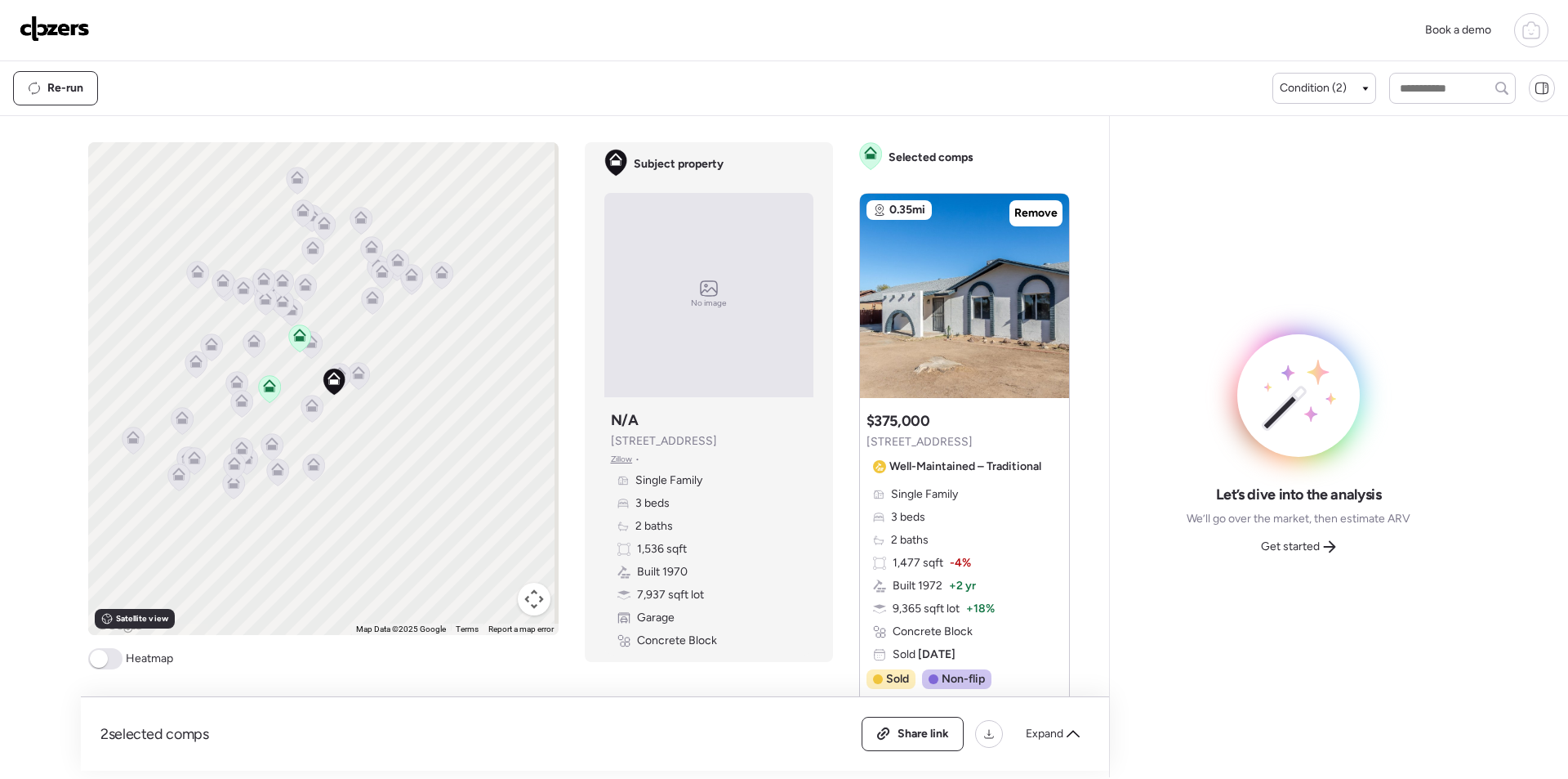
click at [314, 352] on icon at bounding box center [311, 345] width 23 height 28
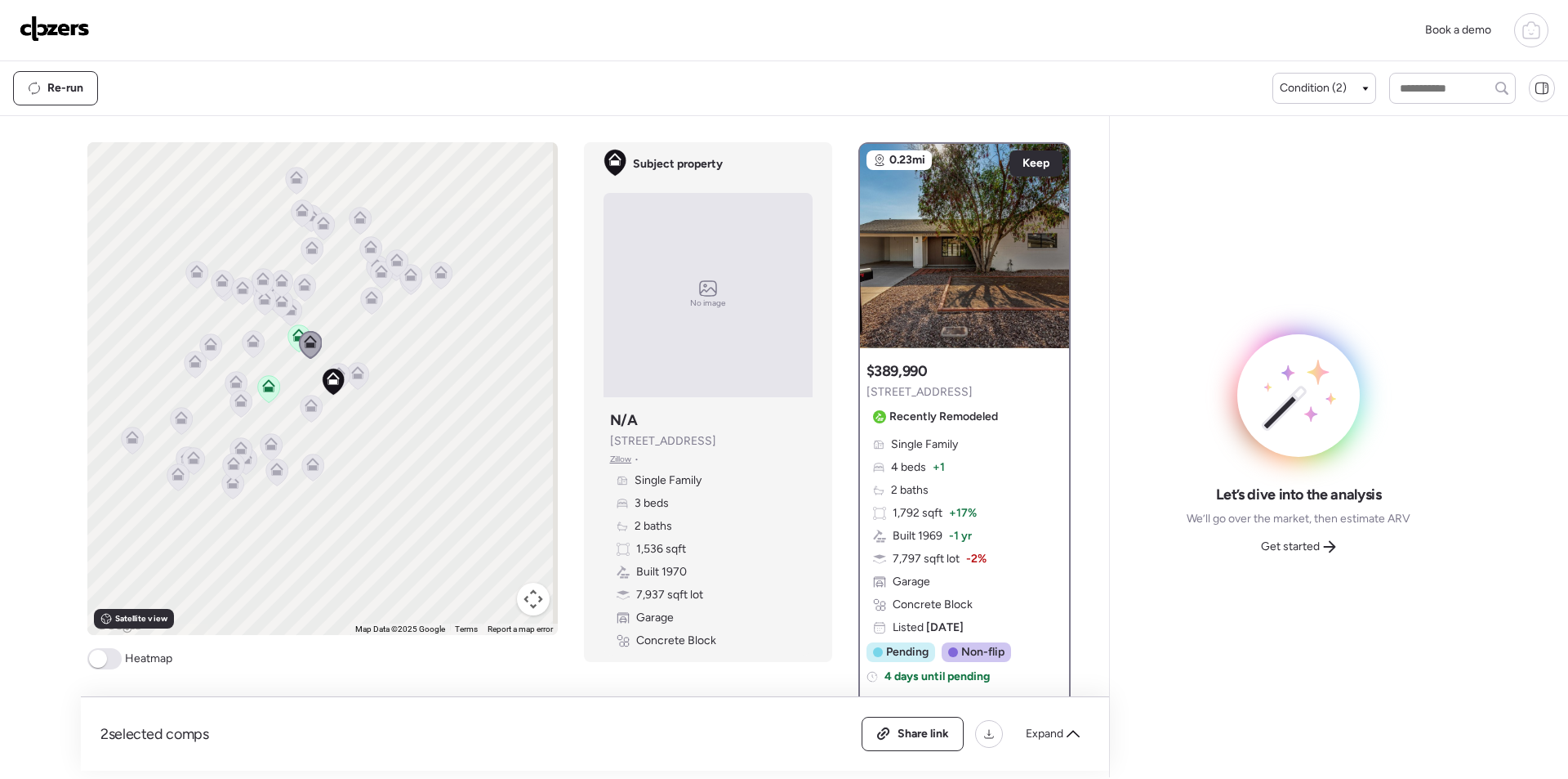
click at [246, 345] on icon at bounding box center [253, 341] width 13 height 13
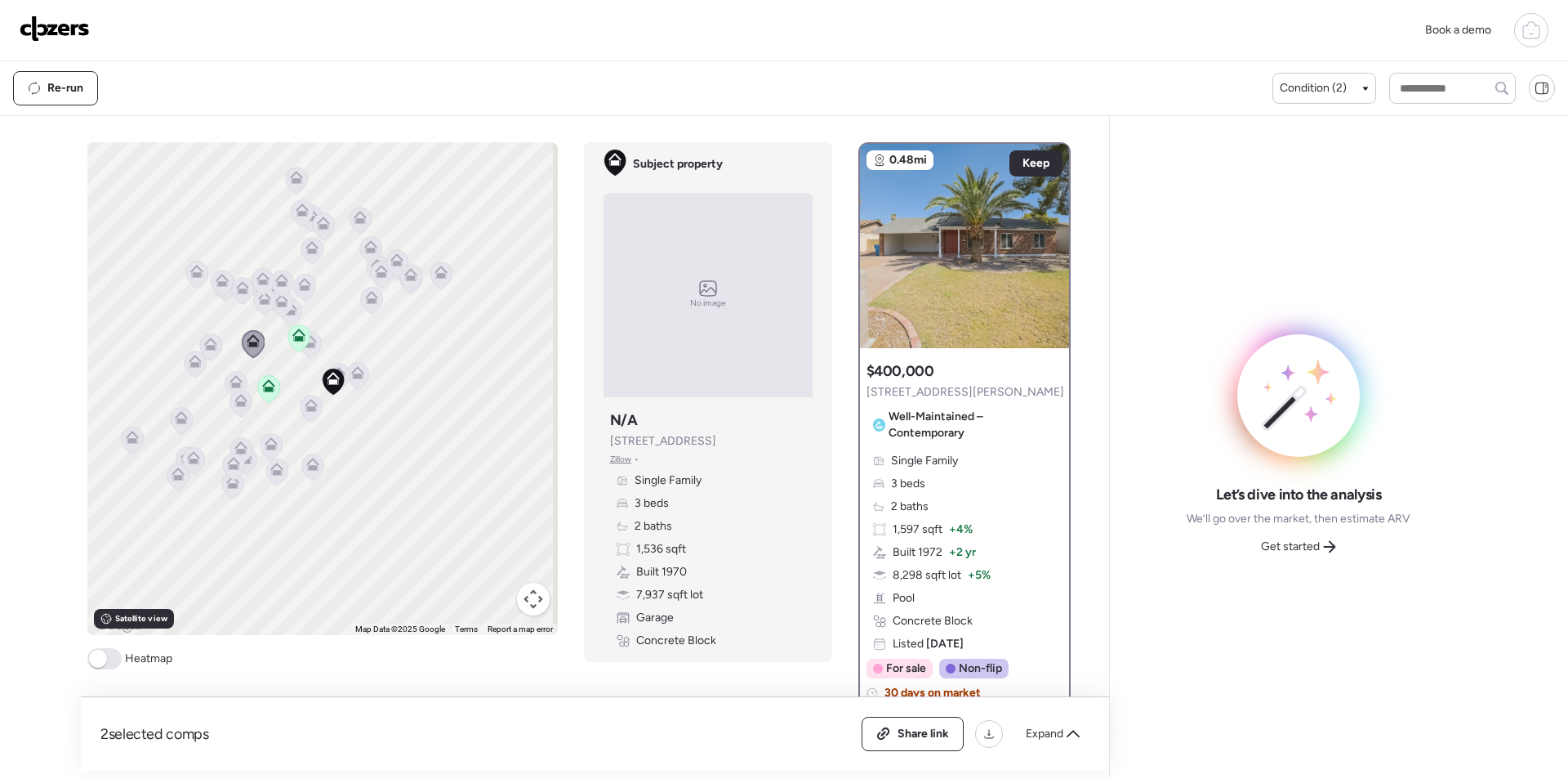
click at [205, 348] on icon at bounding box center [210, 348] width 11 height 5
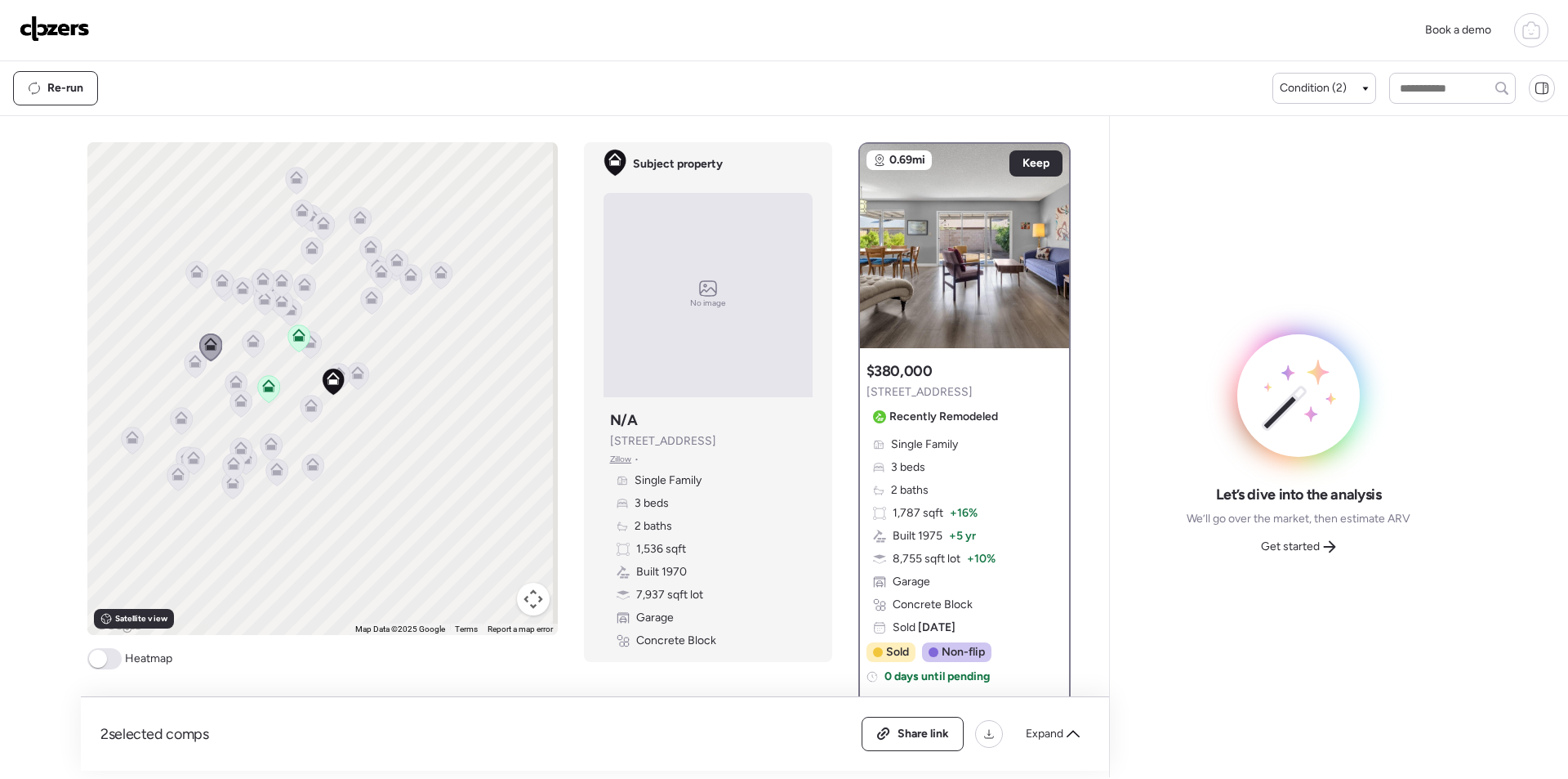
click at [188, 362] on icon at bounding box center [194, 361] width 13 height 13
click at [1048, 239] on icon at bounding box center [1051, 238] width 6 height 19
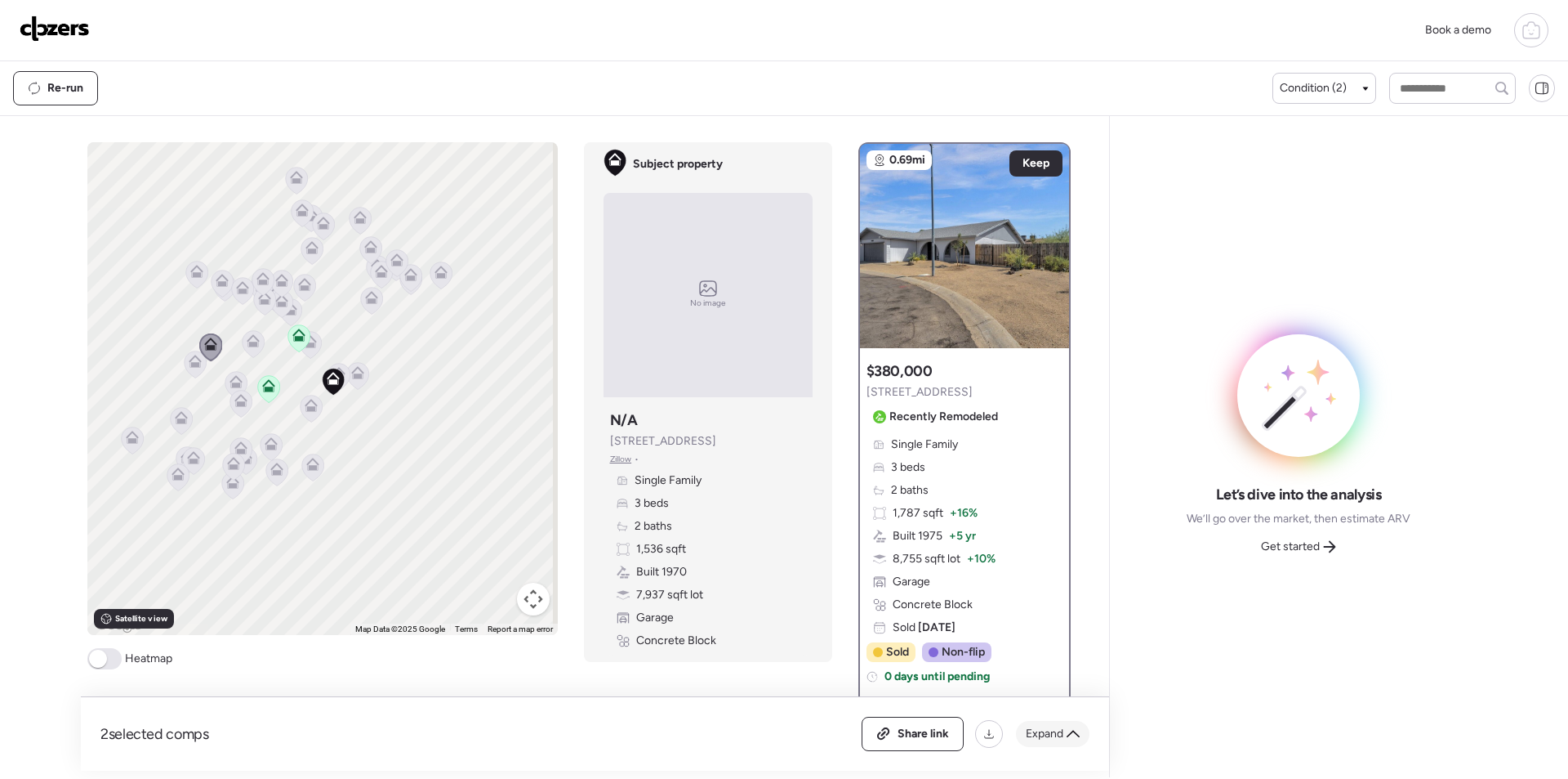
click at [1050, 731] on span "Expand" at bounding box center [1044, 733] width 38 height 17
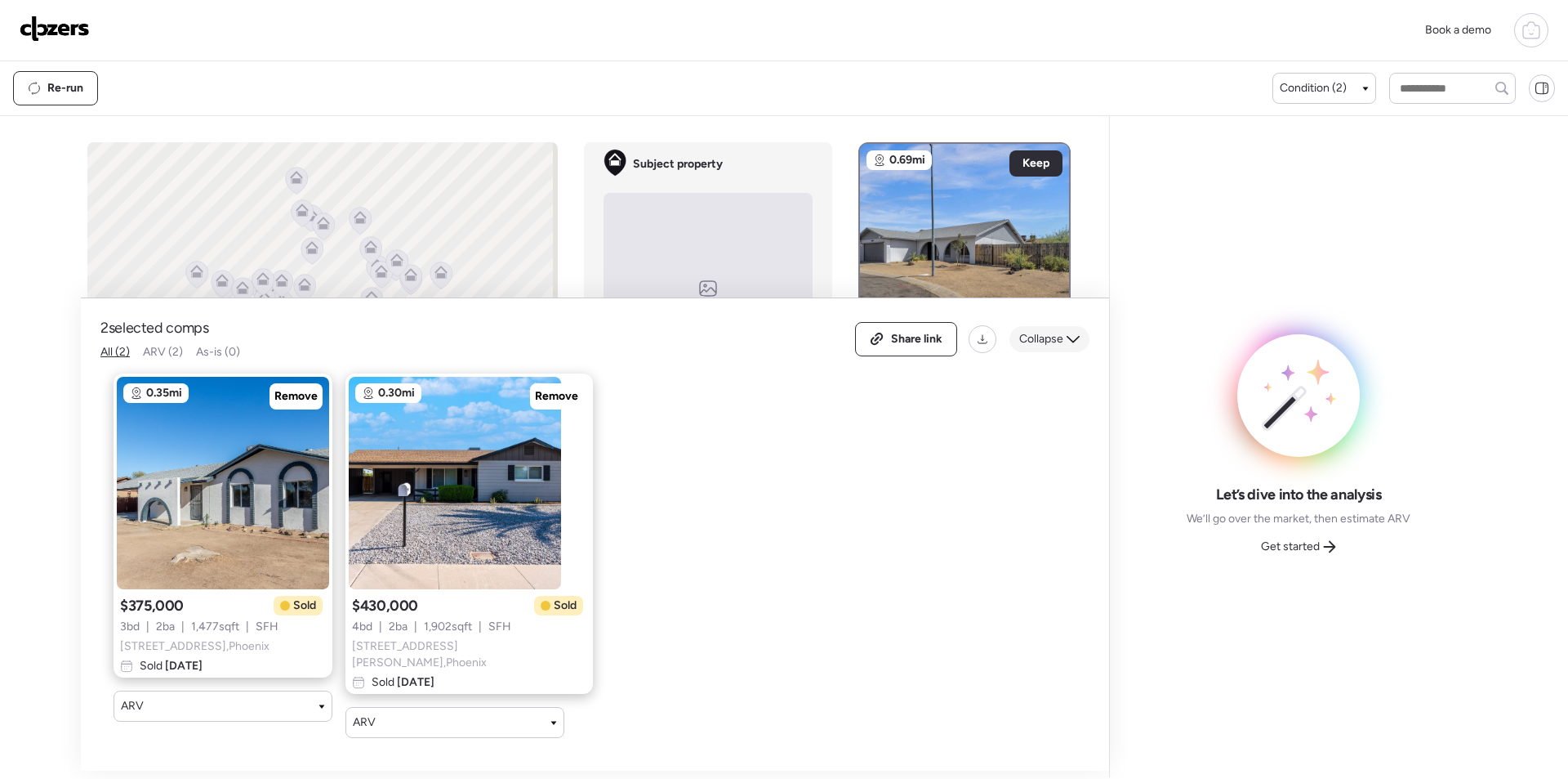
click at [1055, 352] on div "Collapse" at bounding box center [1049, 339] width 80 height 26
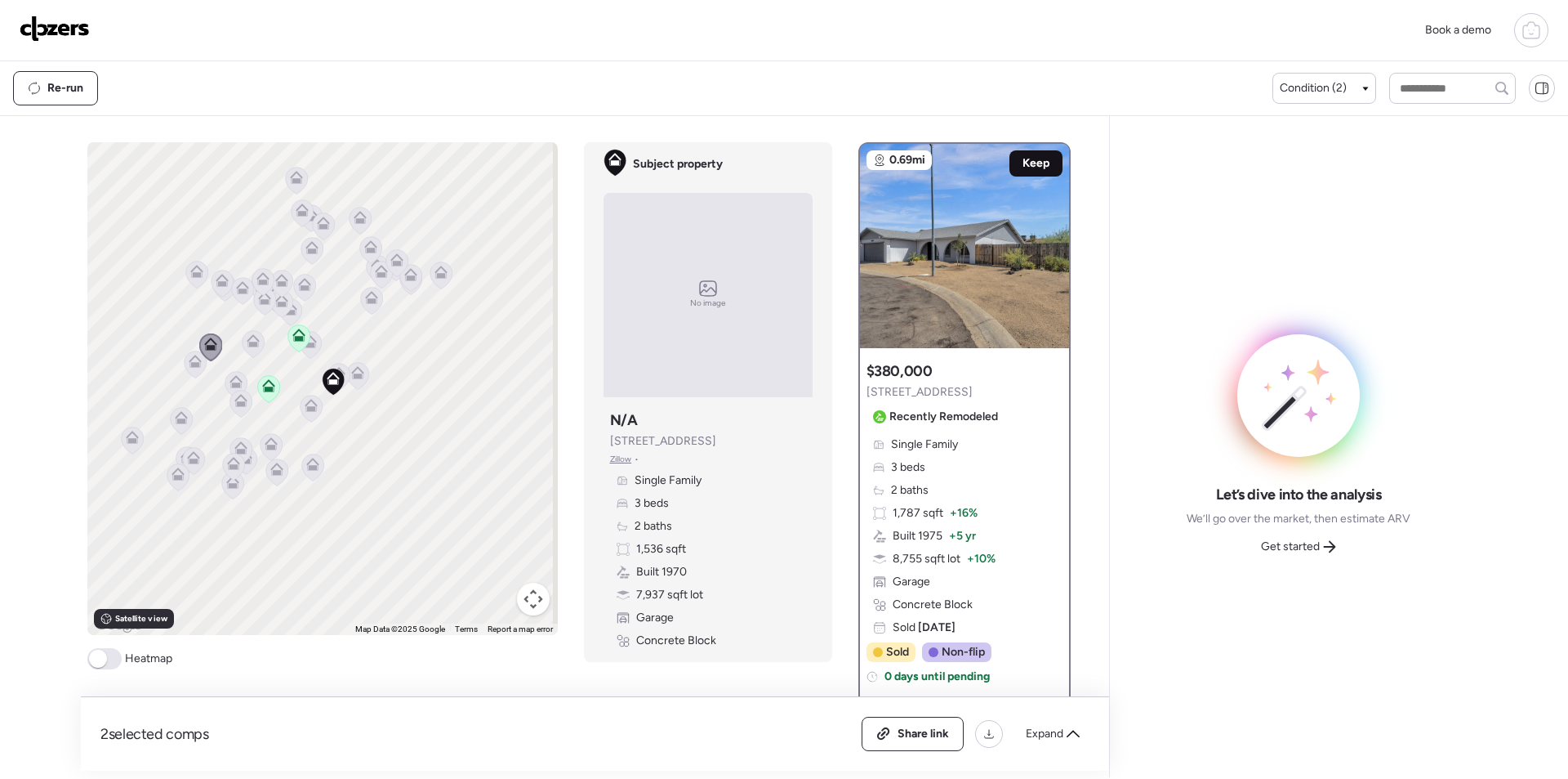
click at [1044, 163] on div "Keep" at bounding box center [1036, 164] width 53 height 26
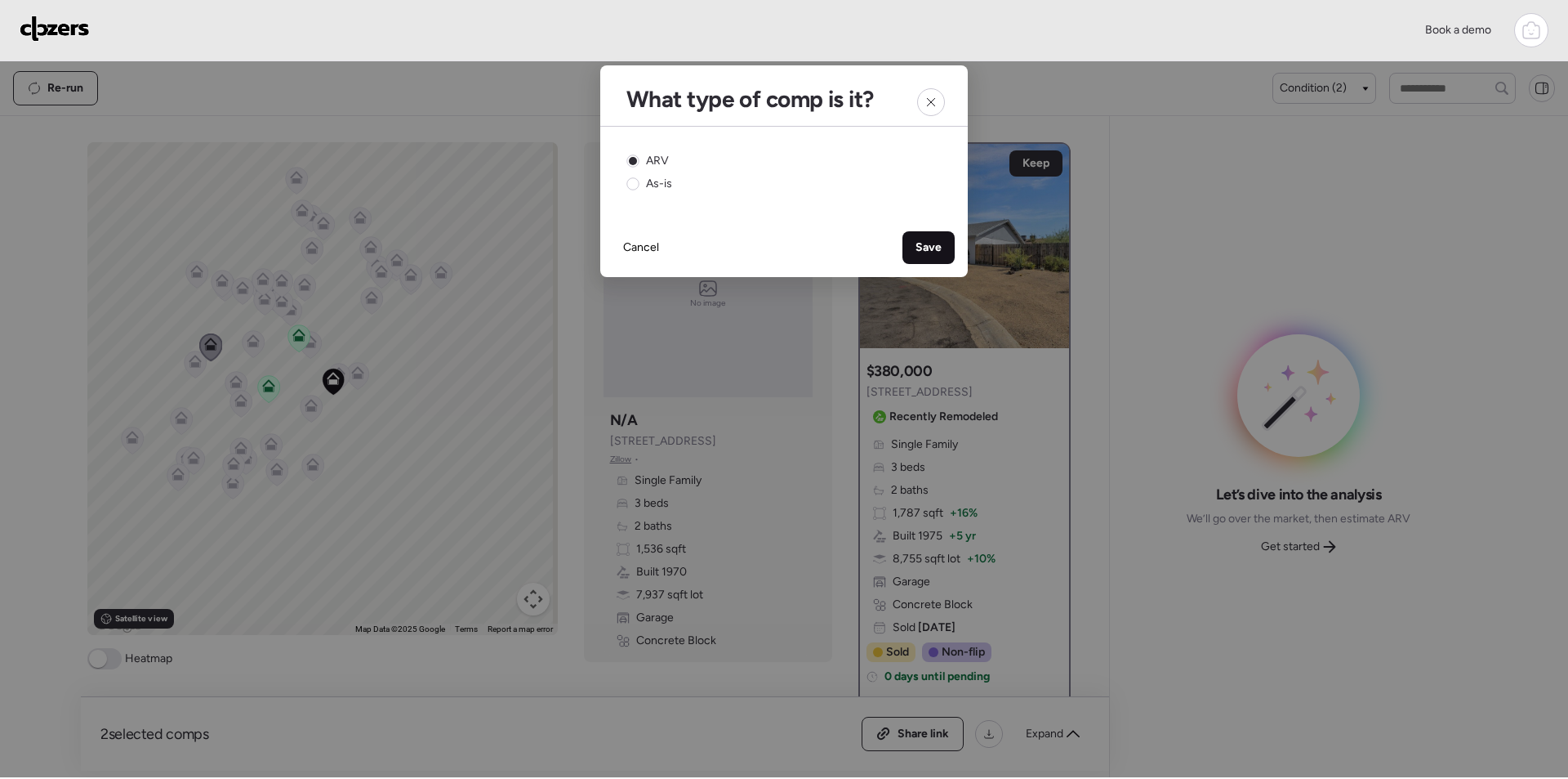
click at [940, 249] on span "Save" at bounding box center [929, 247] width 26 height 17
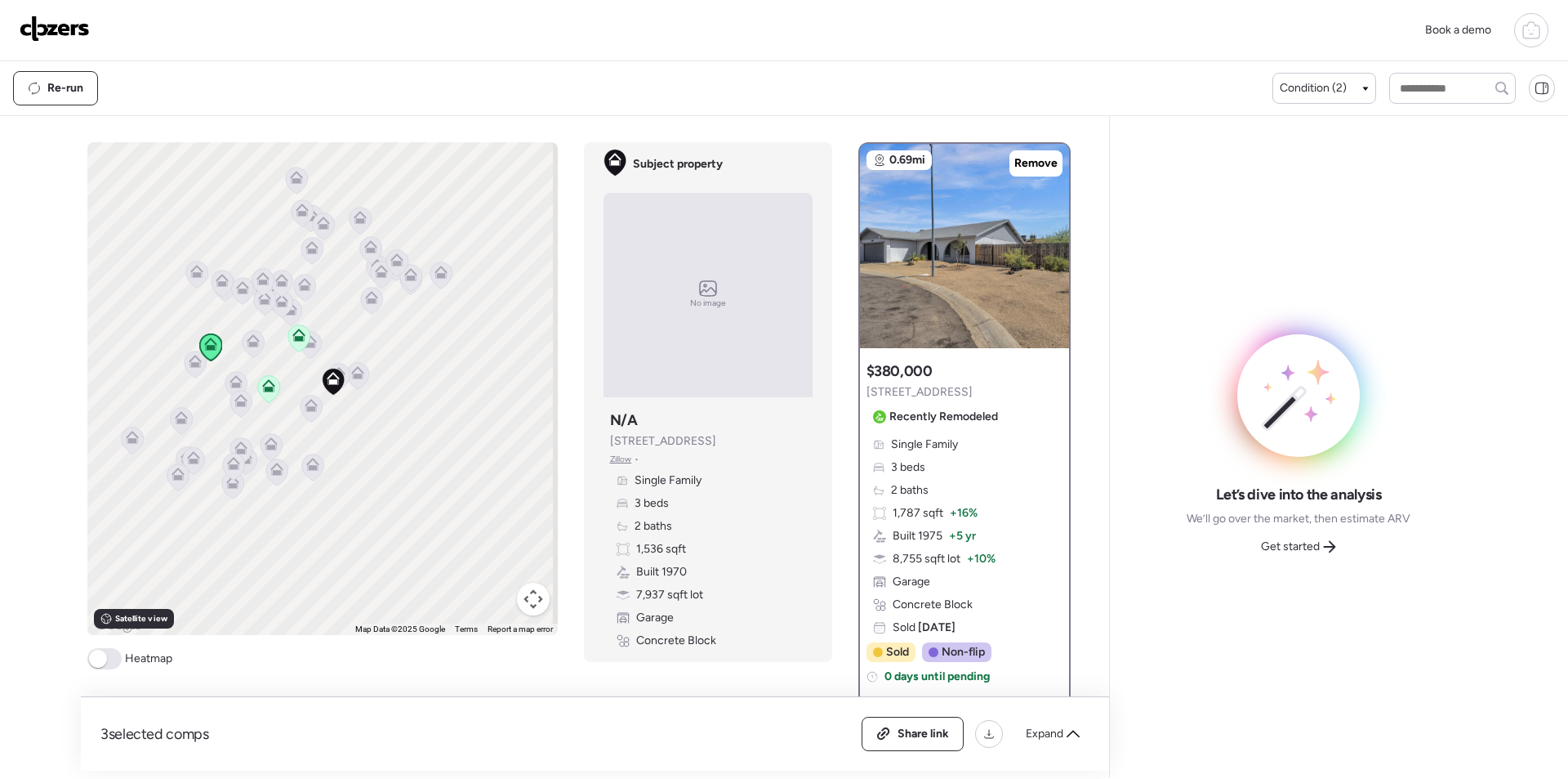
click at [195, 371] on icon at bounding box center [194, 364] width 22 height 27
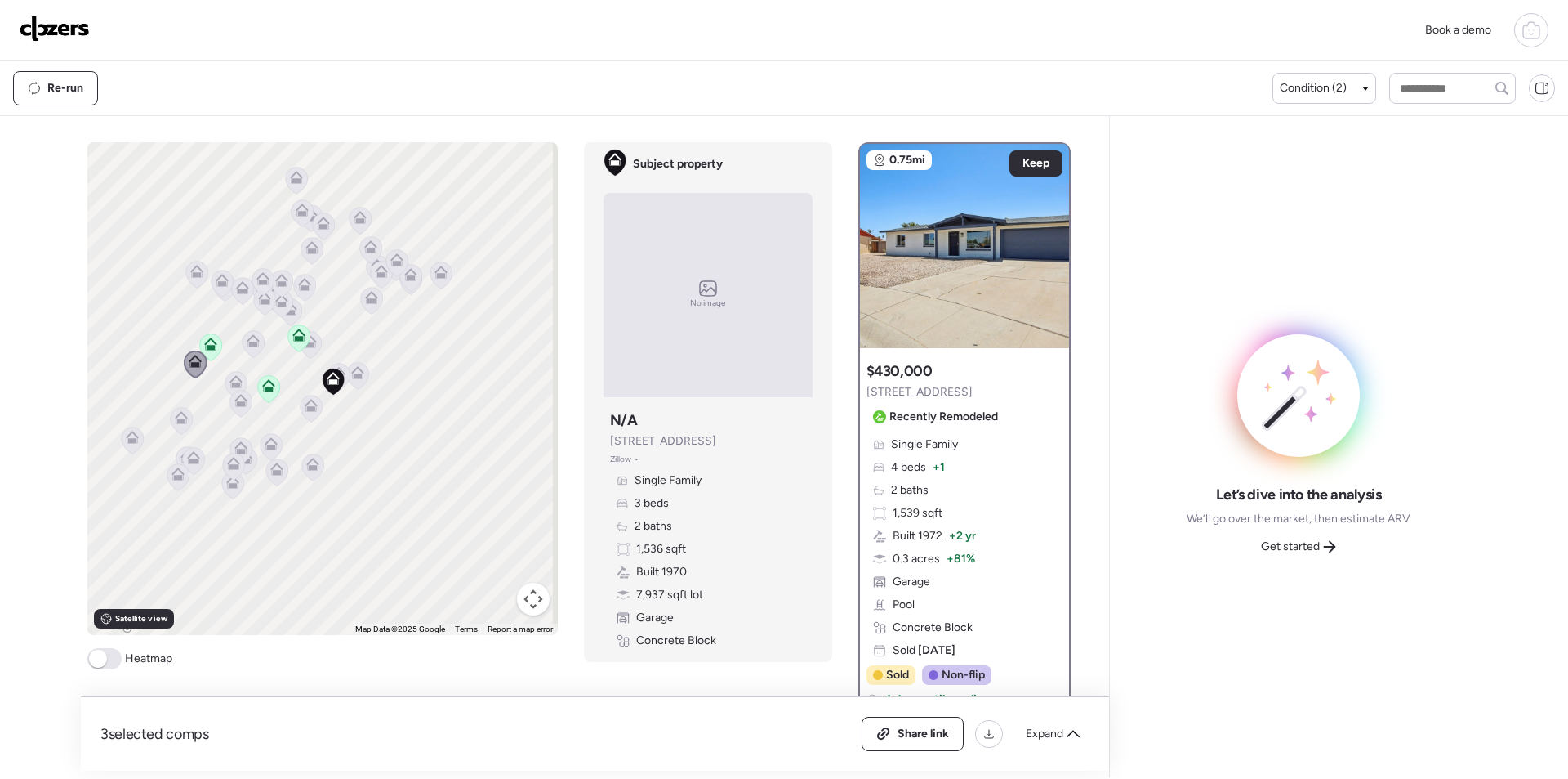
click at [231, 386] on icon at bounding box center [236, 385] width 11 height 5
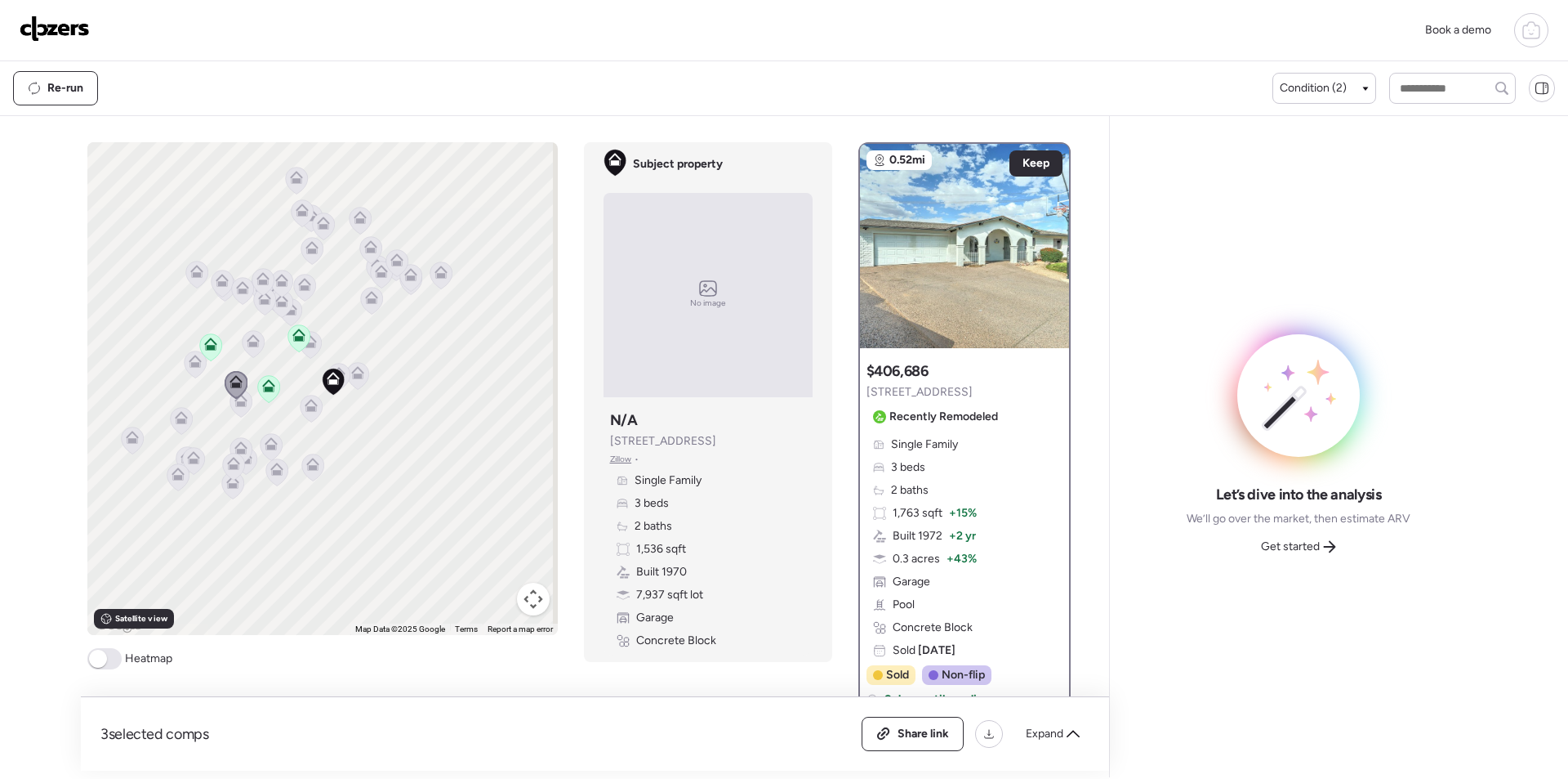
click at [238, 408] on icon at bounding box center [240, 403] width 22 height 27
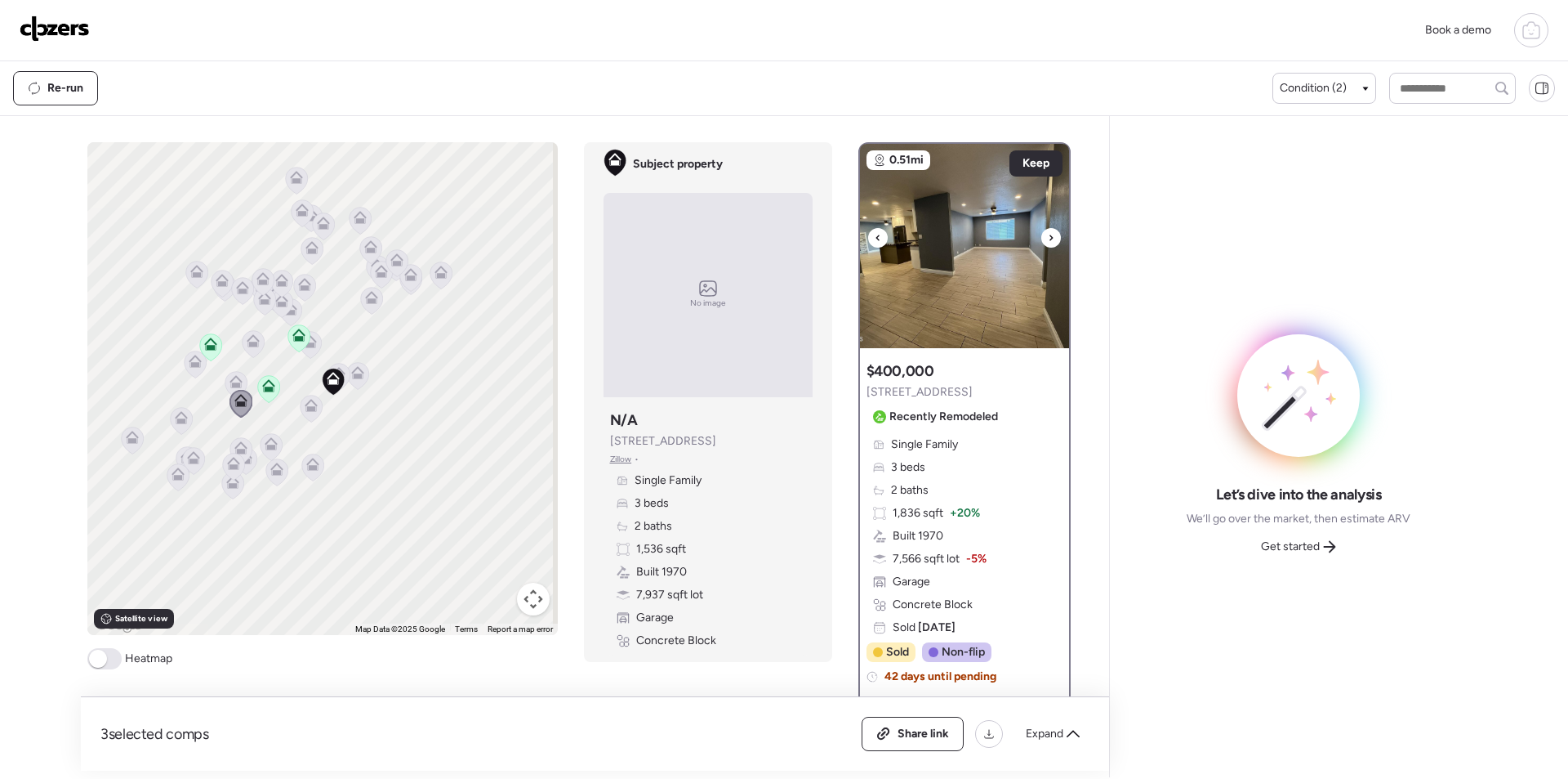
click at [1056, 254] on img at bounding box center [964, 246] width 209 height 204
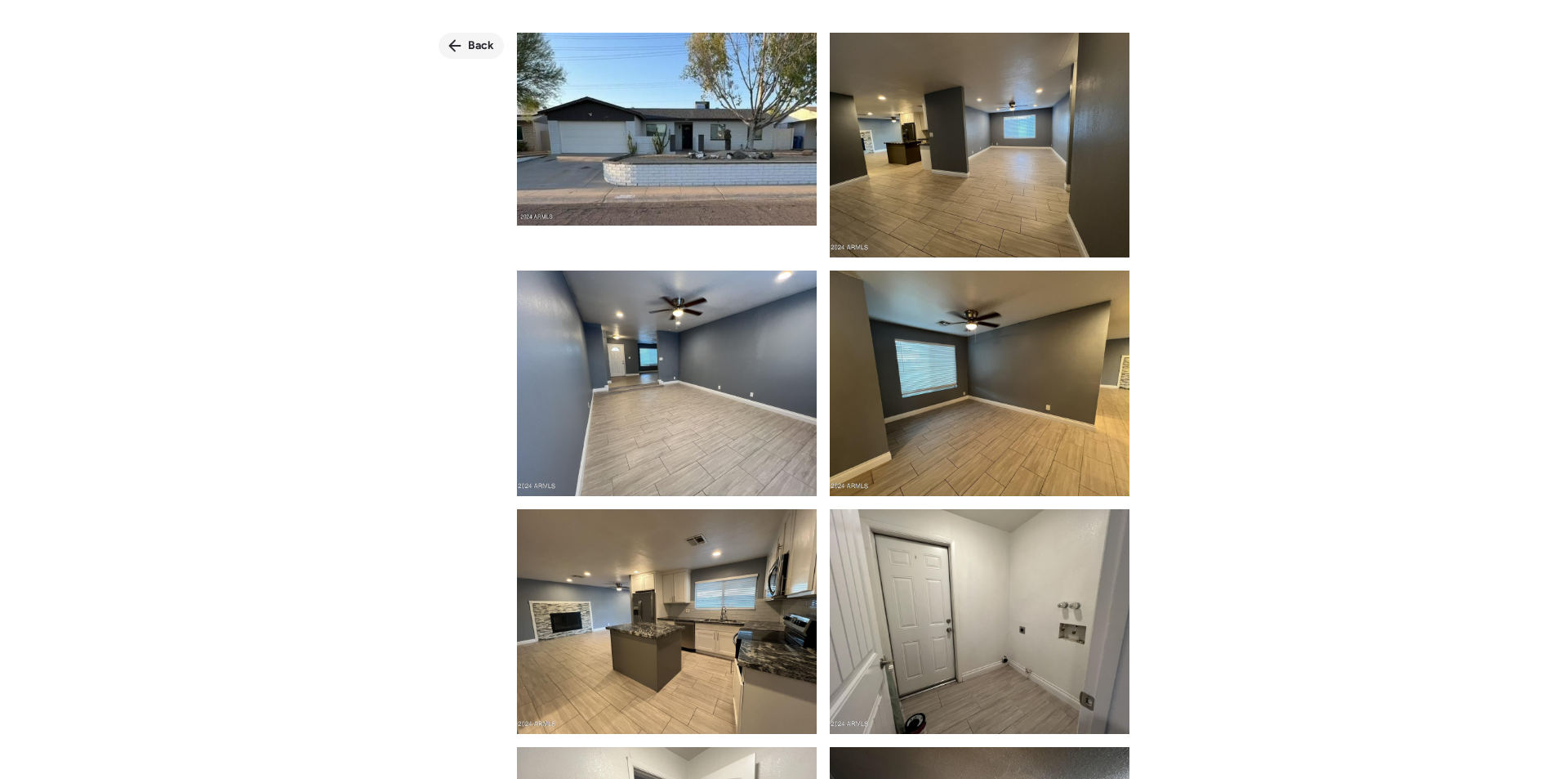
click at [488, 48] on span "Back" at bounding box center [481, 46] width 26 height 17
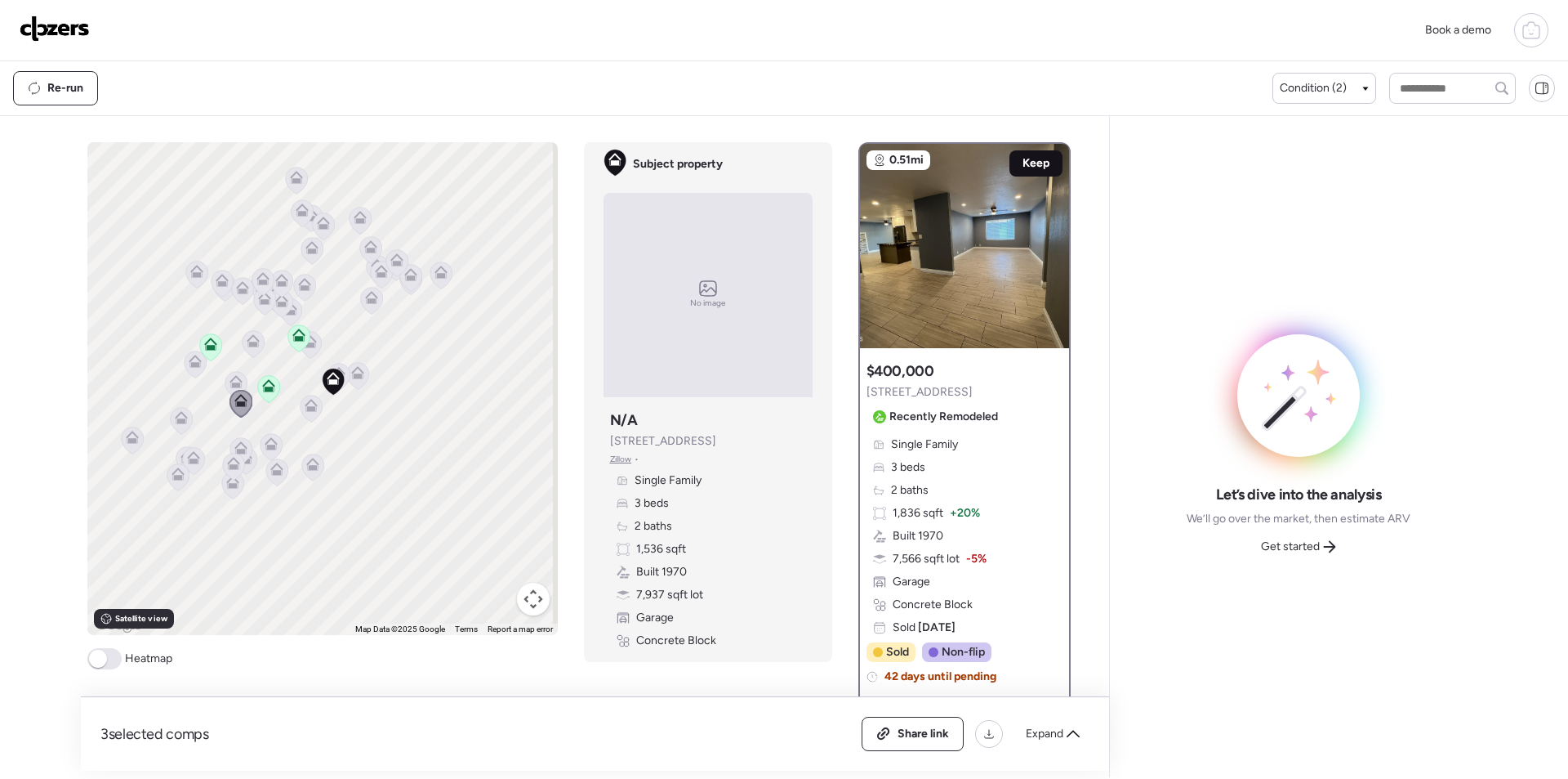
click at [1029, 156] on span "Keep" at bounding box center [1036, 163] width 27 height 17
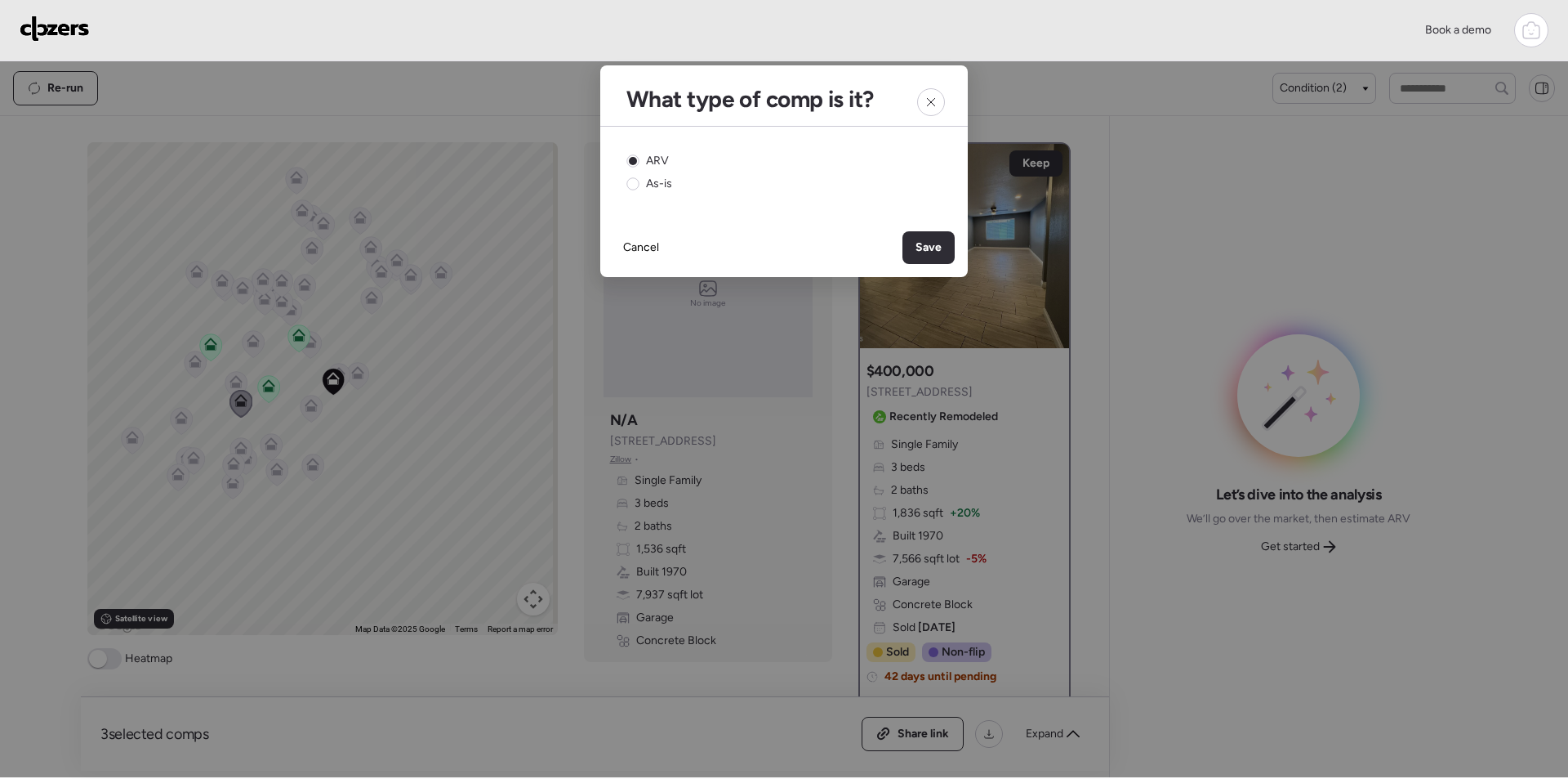
drag, startPoint x: 917, startPoint y: 245, endPoint x: 900, endPoint y: 253, distance: 18.8
click at [917, 245] on span "Save" at bounding box center [929, 247] width 26 height 17
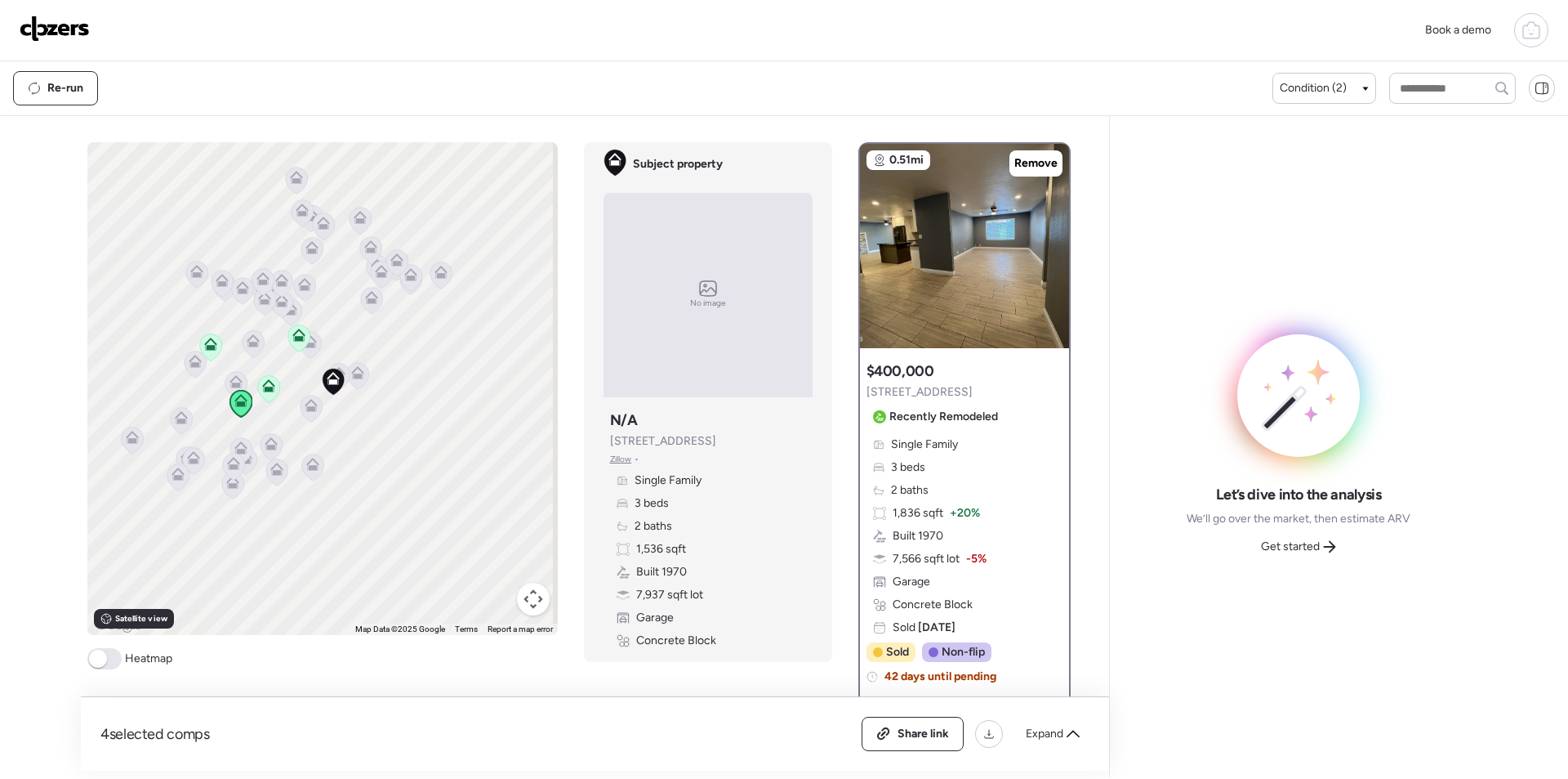
click at [315, 415] on icon at bounding box center [311, 408] width 23 height 28
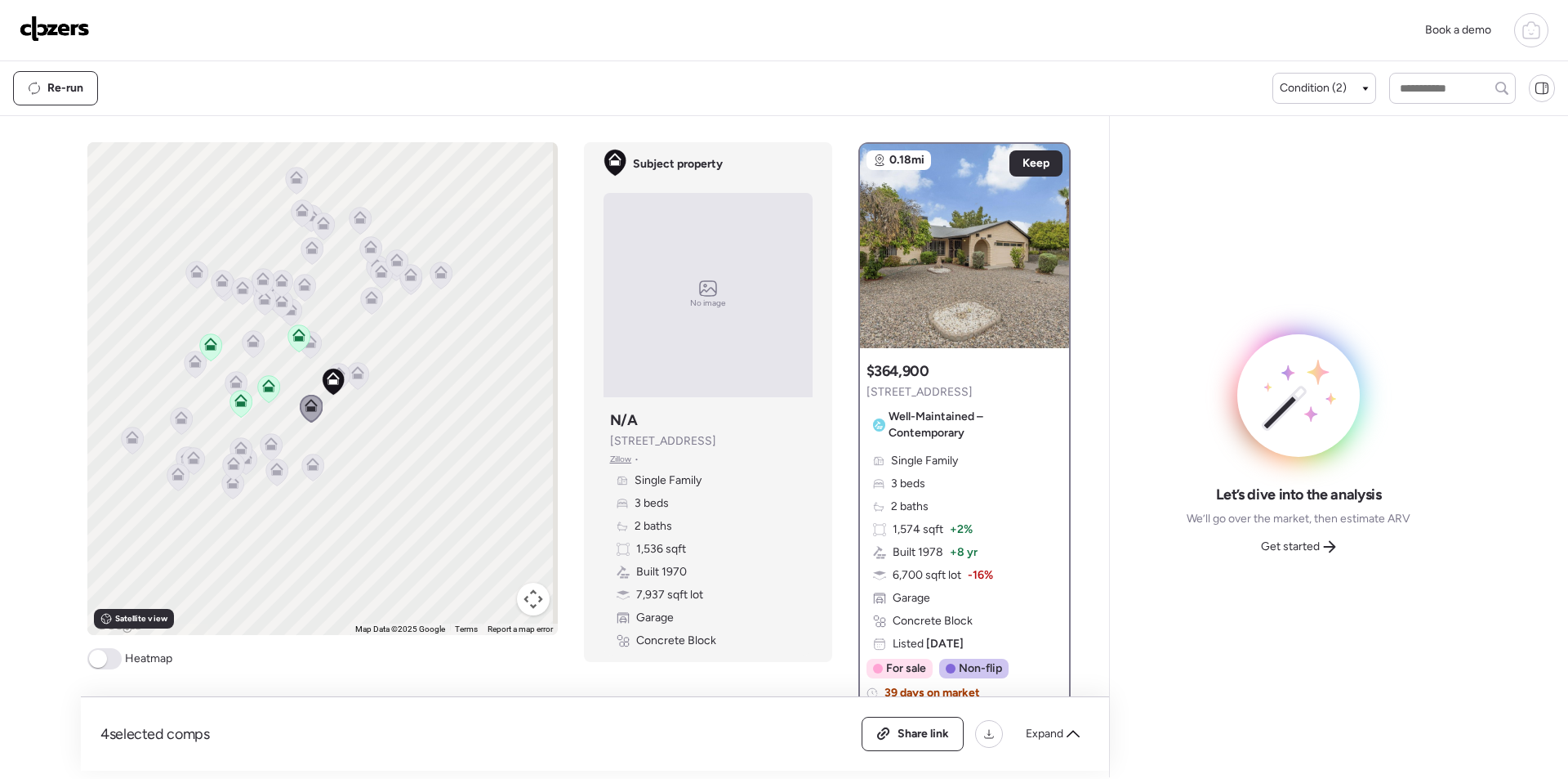
click at [312, 471] on icon at bounding box center [312, 467] width 22 height 27
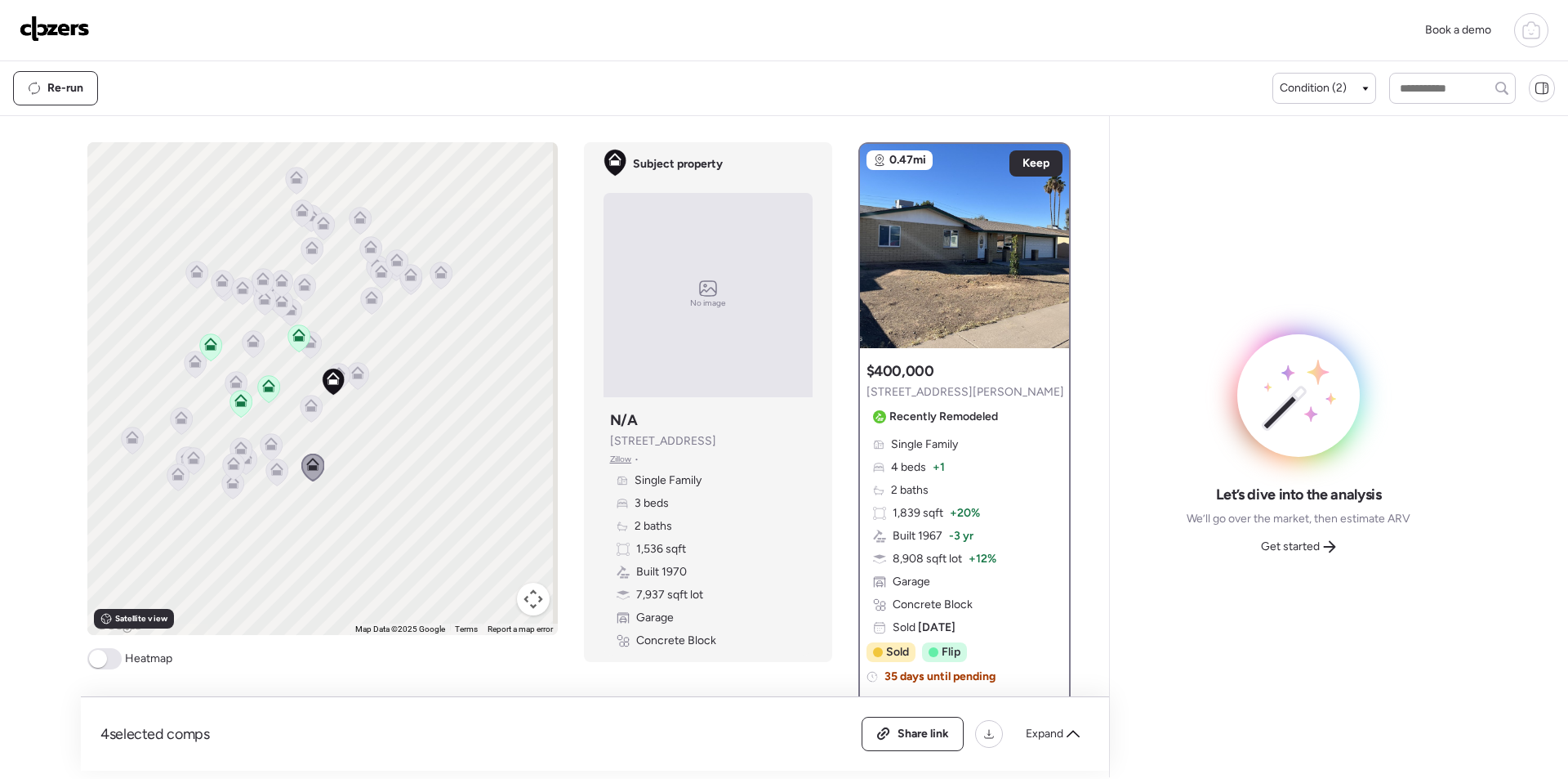
click at [351, 372] on icon at bounding box center [357, 372] width 13 height 13
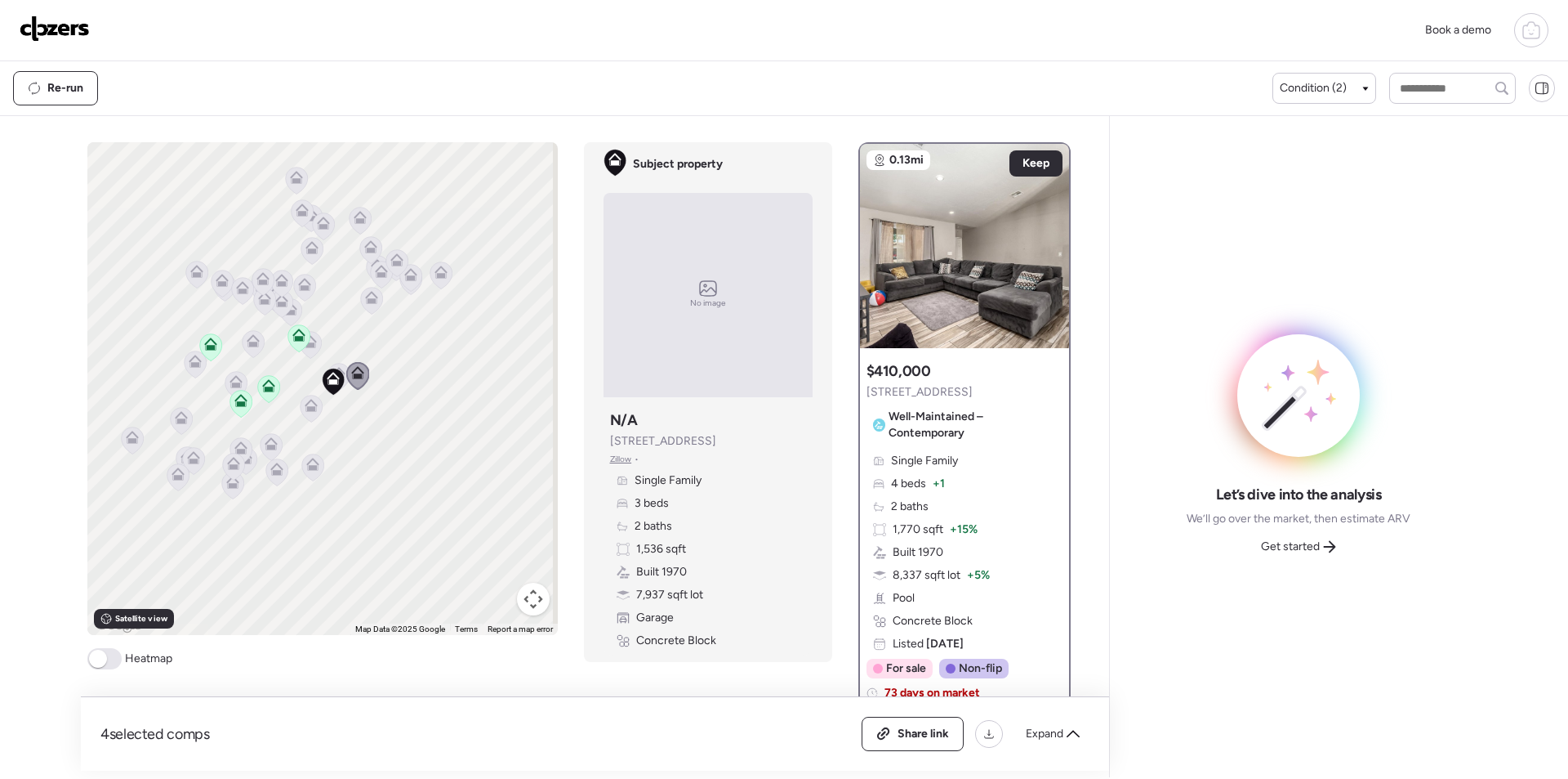
click at [308, 411] on icon at bounding box center [311, 408] width 11 height 5
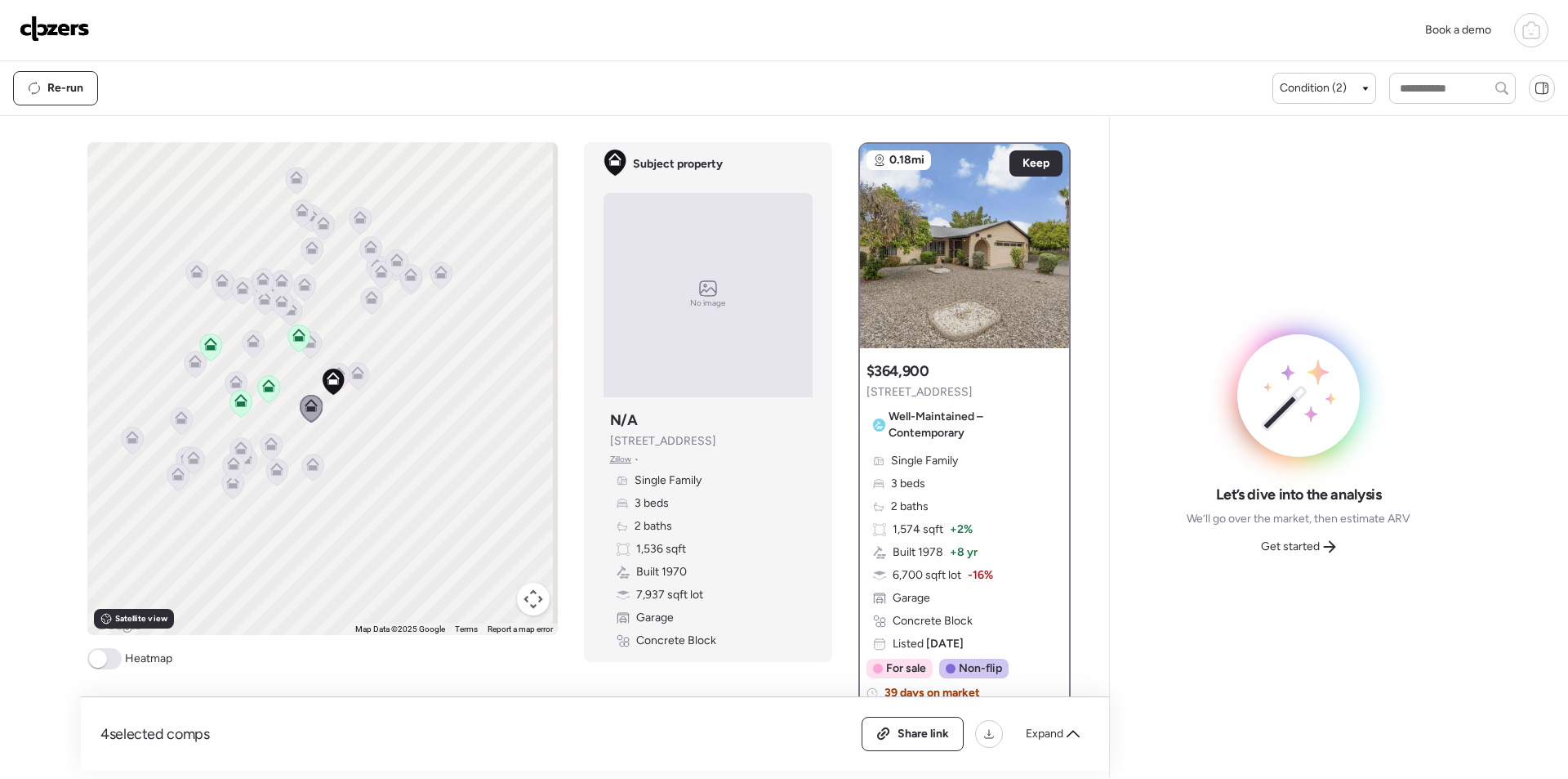
click at [302, 465] on div at bounding box center [313, 468] width 23 height 30
click at [277, 457] on div "To activate drag with keyboard, press Alt + Enter. Once in keyboard drag state,…" at bounding box center [322, 389] width 471 height 493
click at [279, 460] on icon at bounding box center [277, 473] width 23 height 28
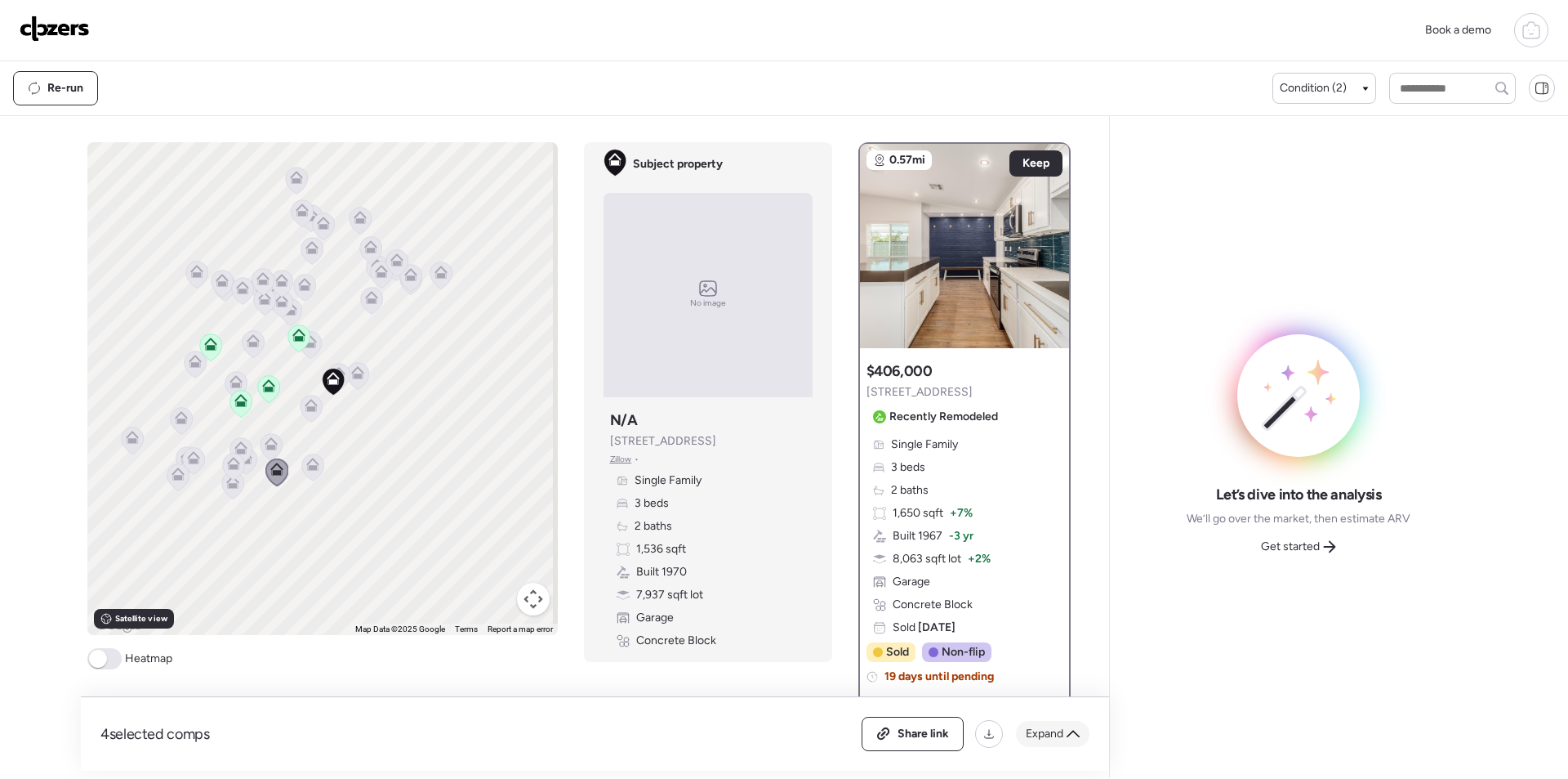
click at [1057, 729] on span "Expand" at bounding box center [1044, 733] width 38 height 17
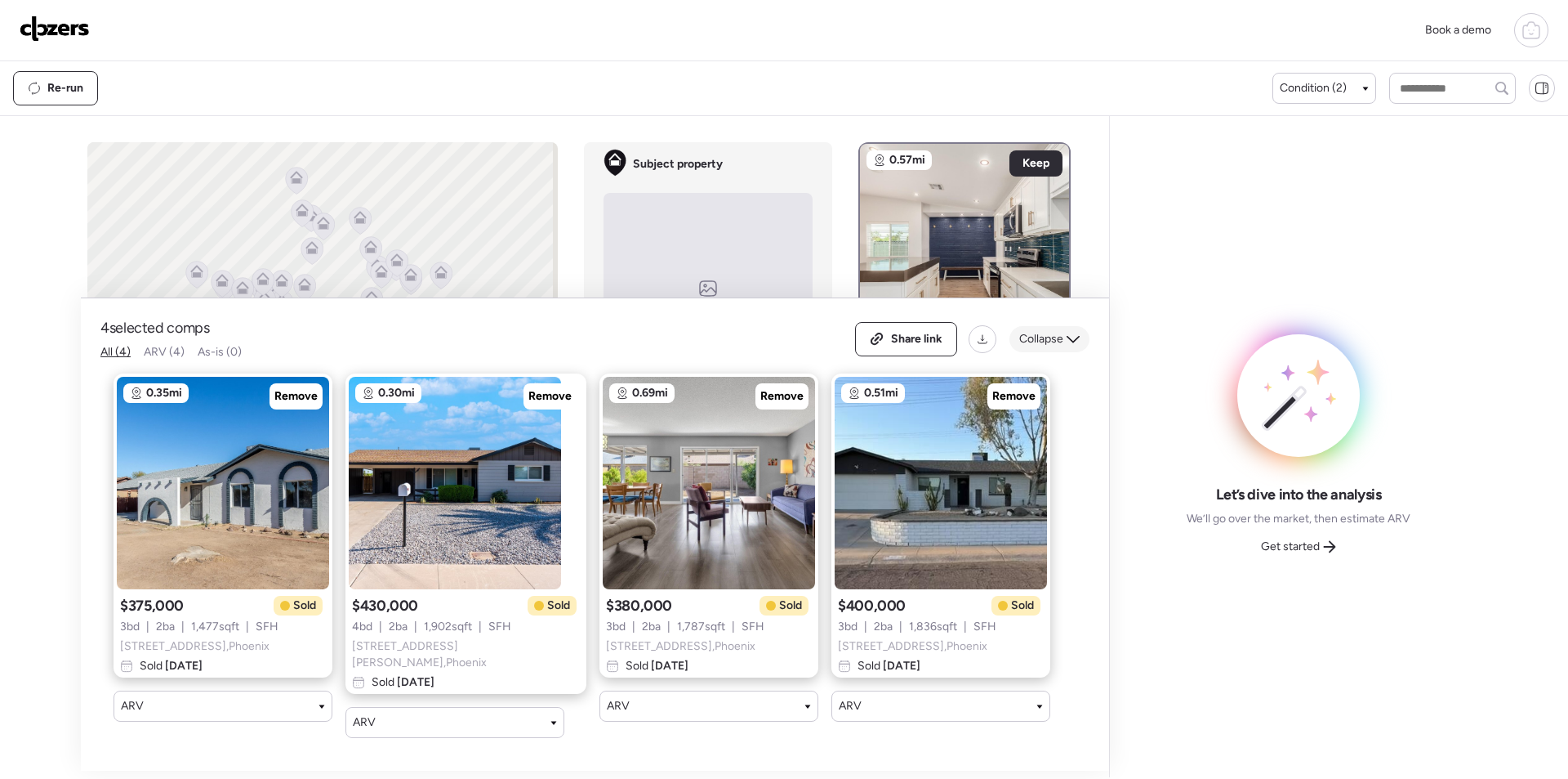
click at [1056, 352] on div "Collapse" at bounding box center [1049, 339] width 80 height 26
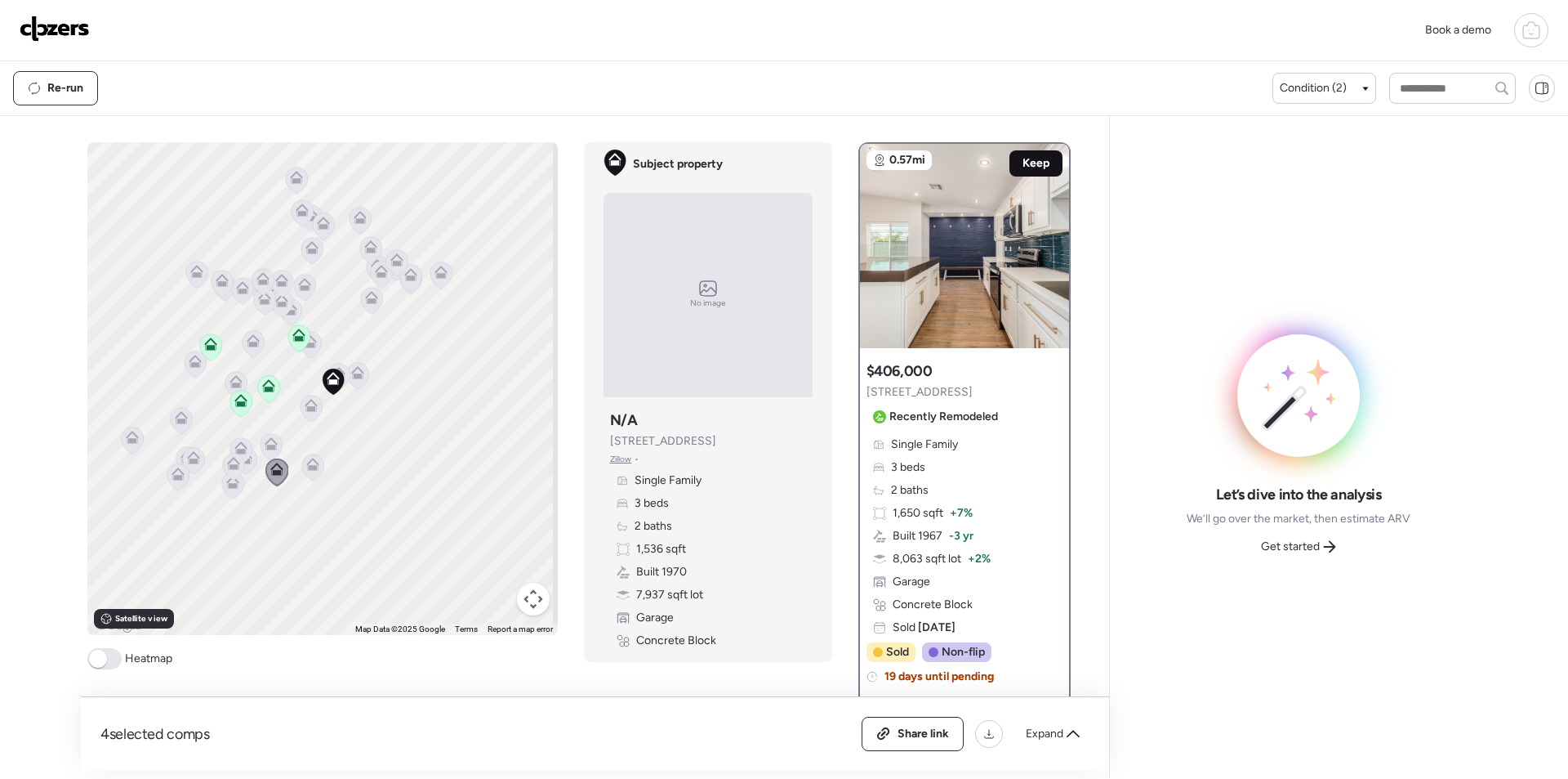
click at [1025, 160] on span "Keep" at bounding box center [1036, 163] width 27 height 17
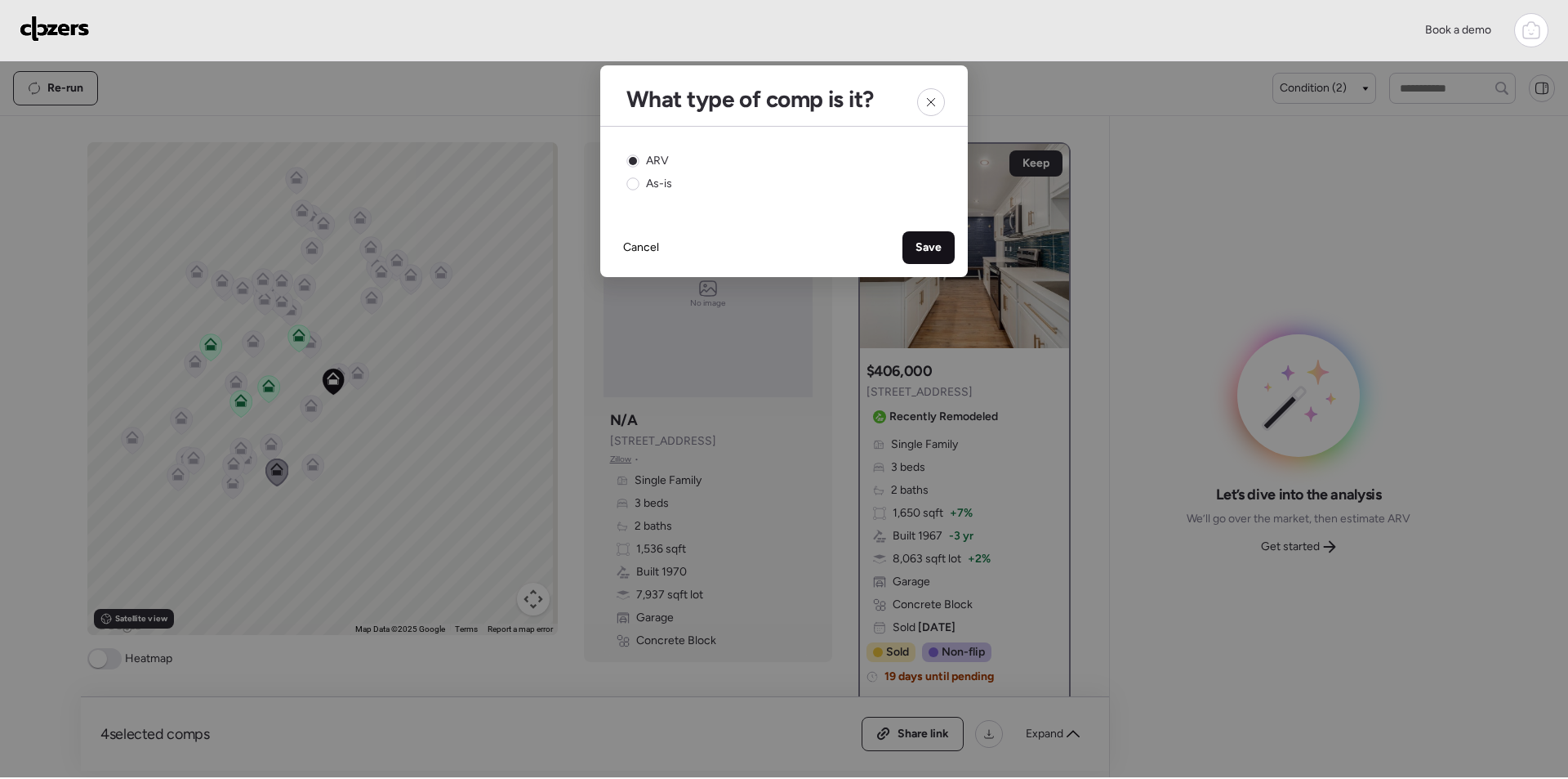
click at [926, 245] on span "Save" at bounding box center [929, 247] width 26 height 17
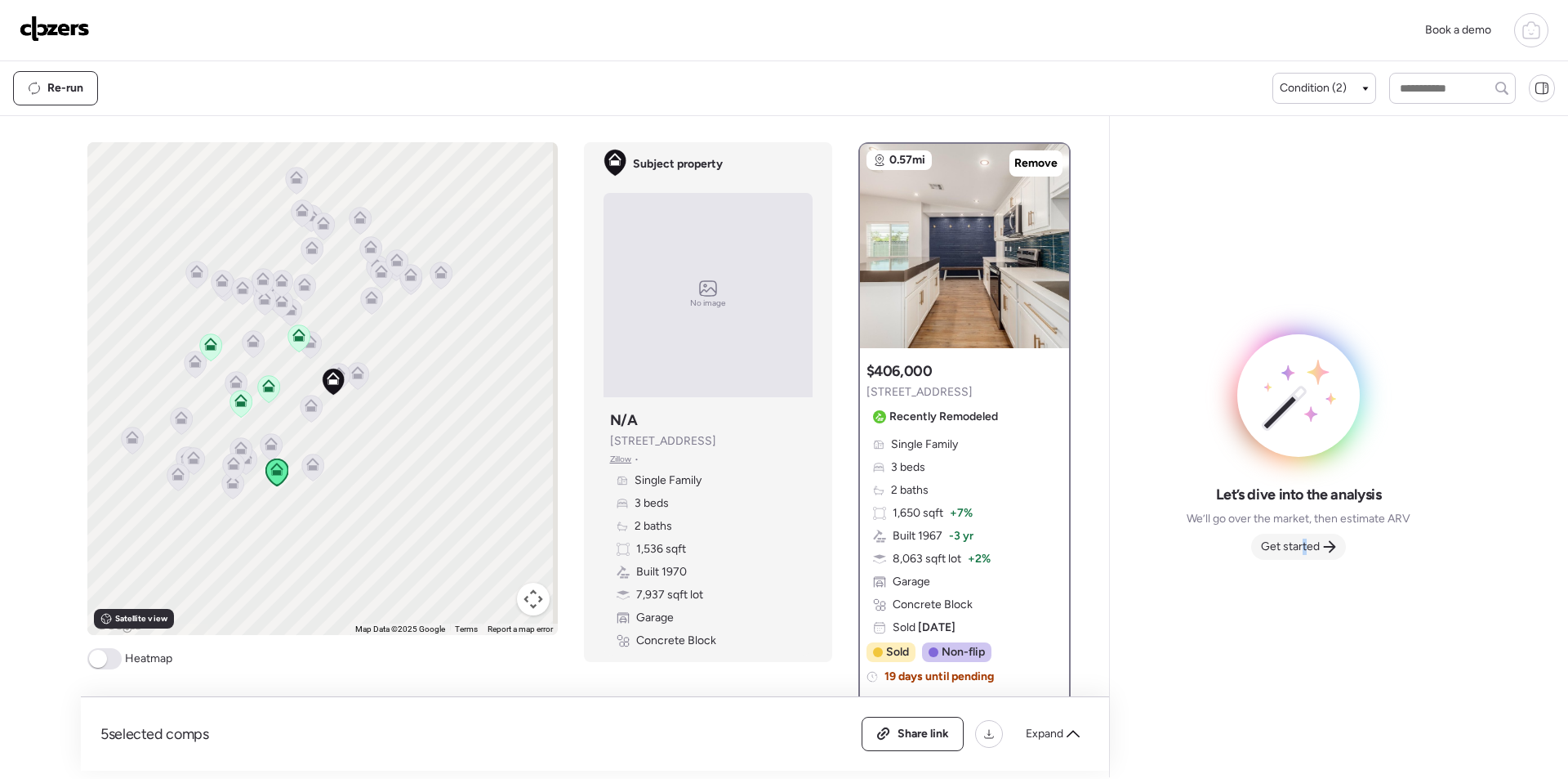
click at [1305, 547] on span "Get started" at bounding box center [1290, 547] width 59 height 17
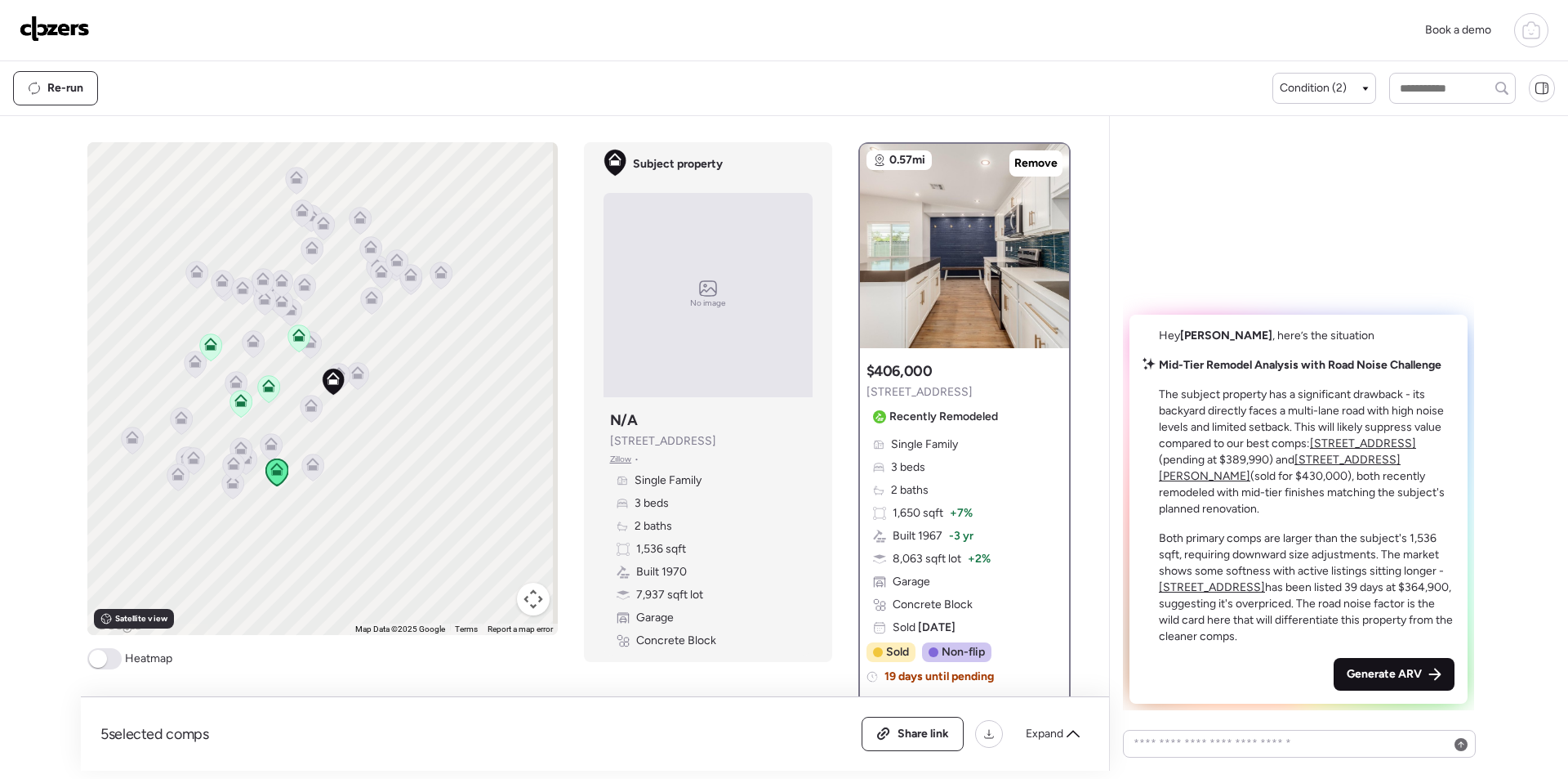
click at [1396, 681] on span "Generate ARV" at bounding box center [1384, 674] width 75 height 17
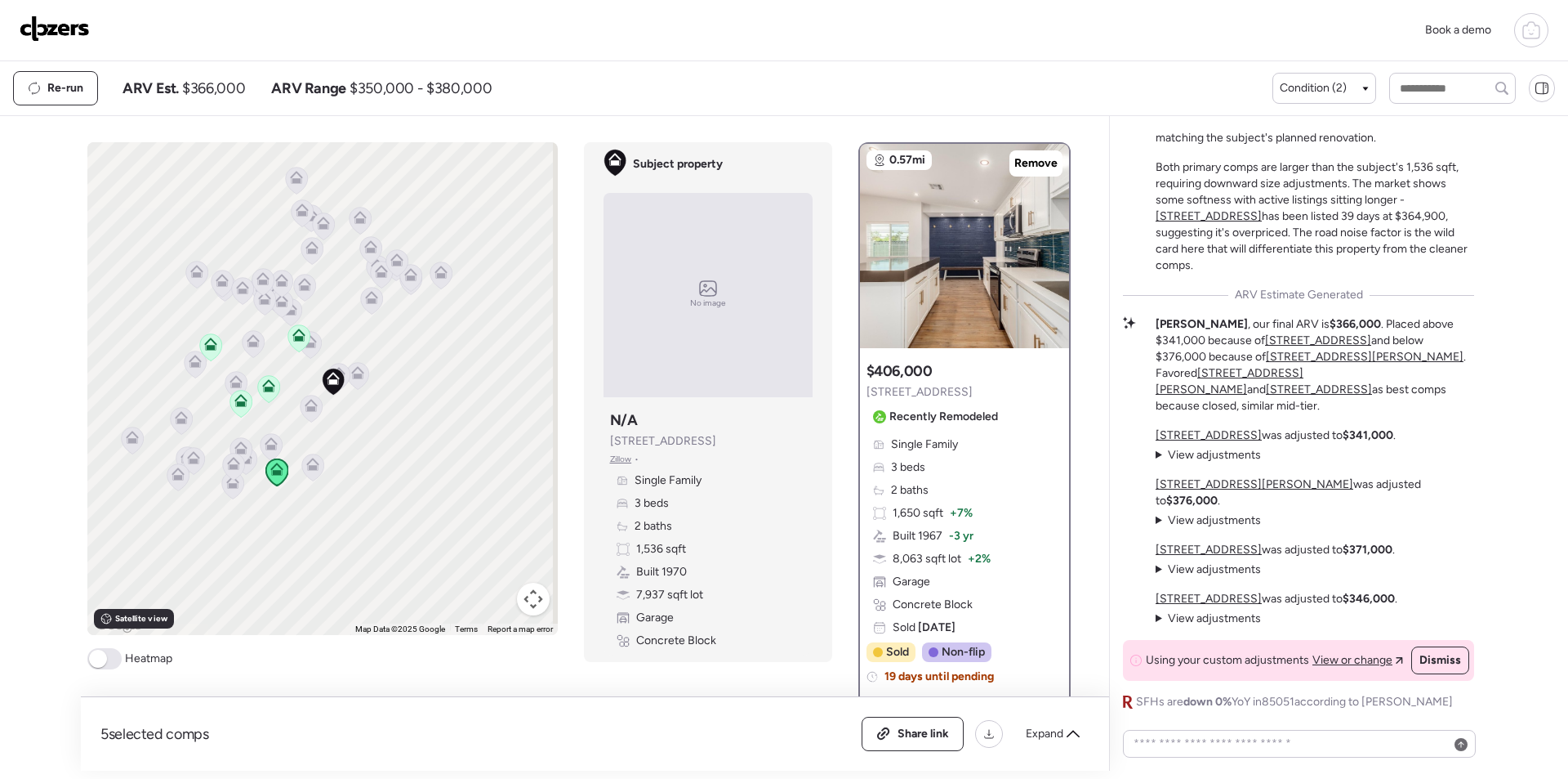
click at [211, 89] on span "$366,000" at bounding box center [213, 88] width 62 height 19
copy span "366,000"
click at [905, 738] on span "Share link" at bounding box center [923, 733] width 51 height 17
click at [70, 28] on img at bounding box center [55, 29] width 70 height 26
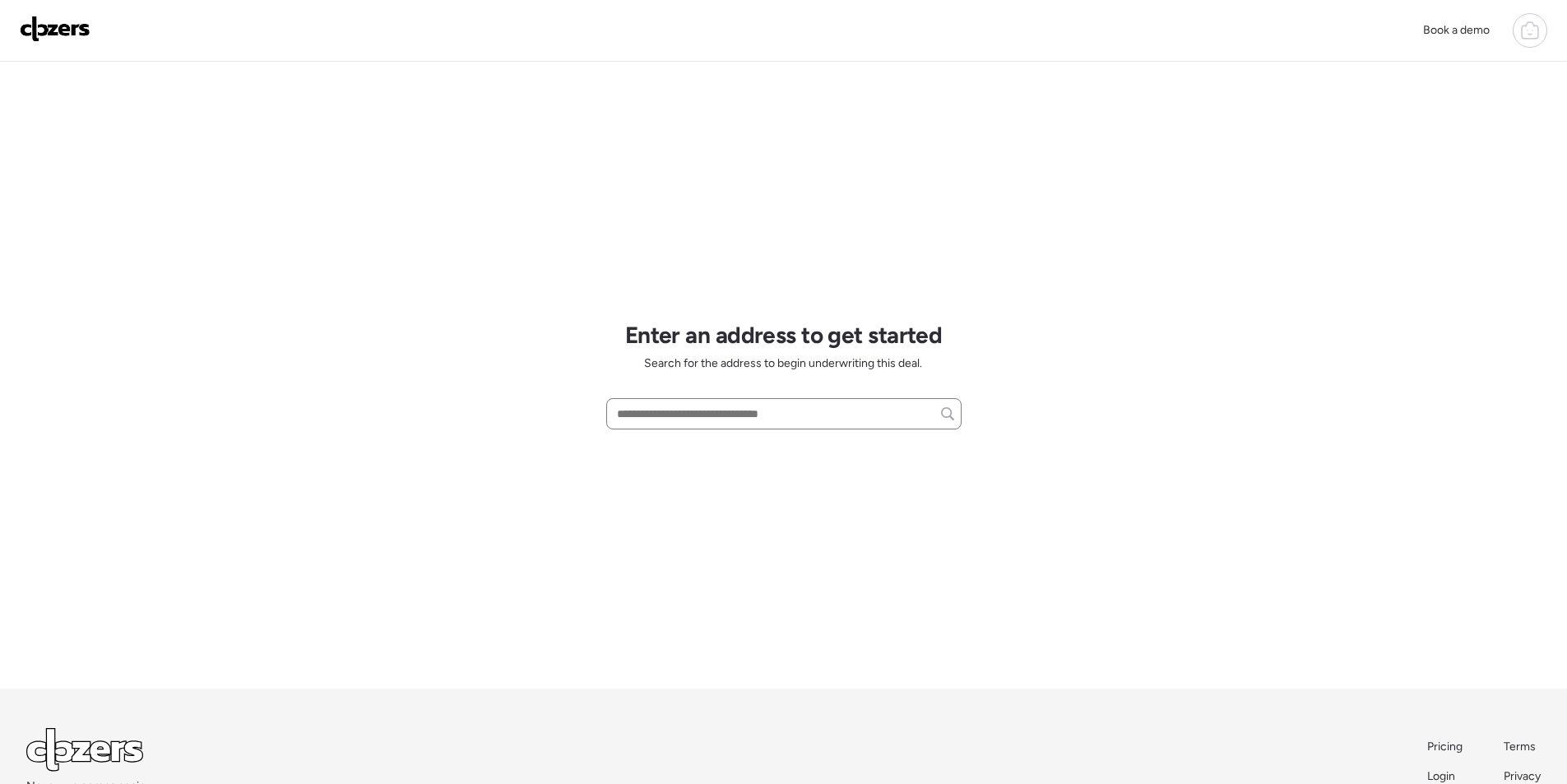
click at [744, 398] on div at bounding box center [784, 413] width 355 height 31
click at [745, 416] on input "text" at bounding box center [784, 414] width 340 height 23
paste input "**********"
click at [703, 451] on span "[STREET_ADDRESS][US_STATE]" at bounding box center [698, 444] width 169 height 17
type input "**********"
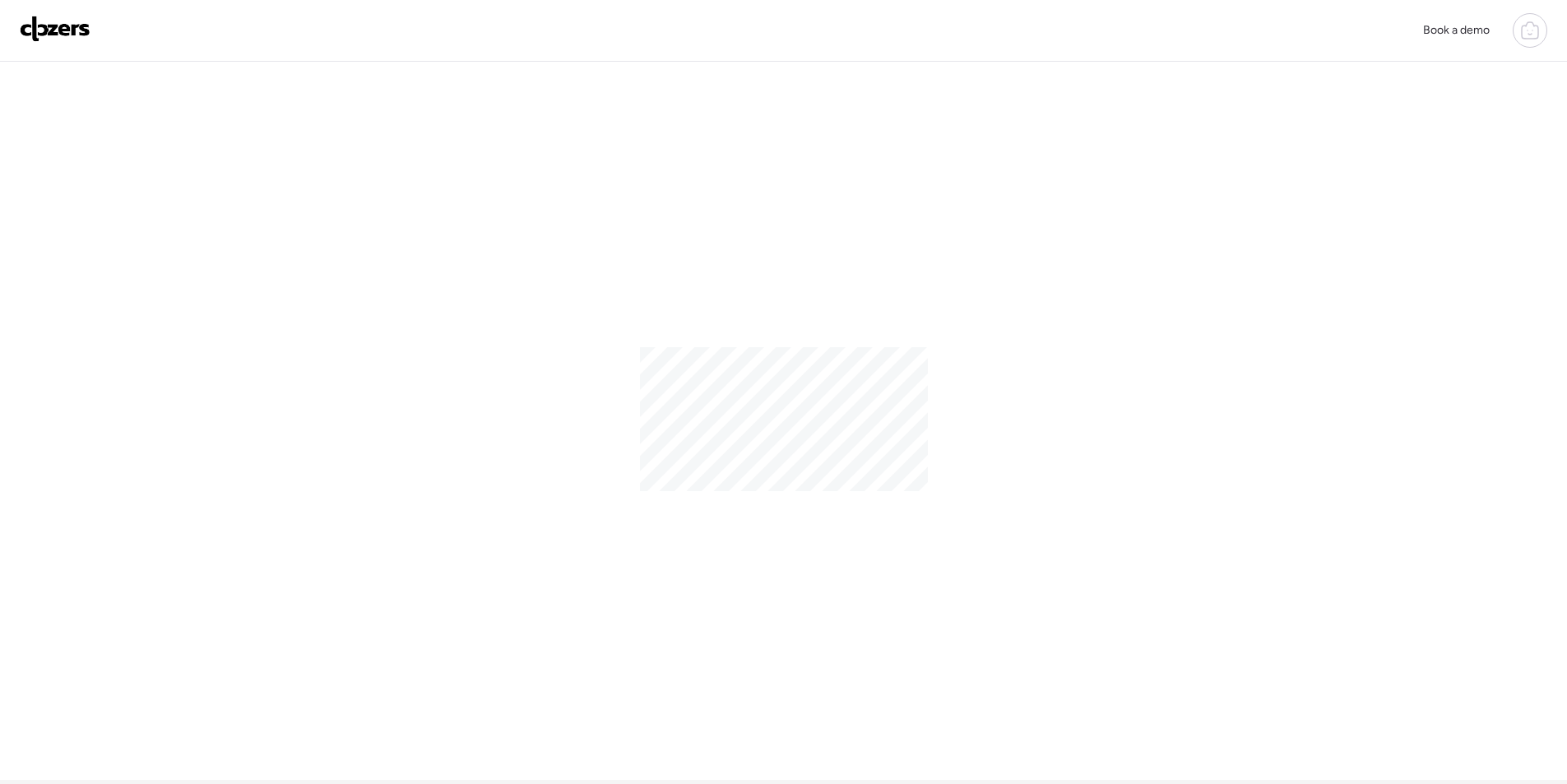
scroll to position [93, 0]
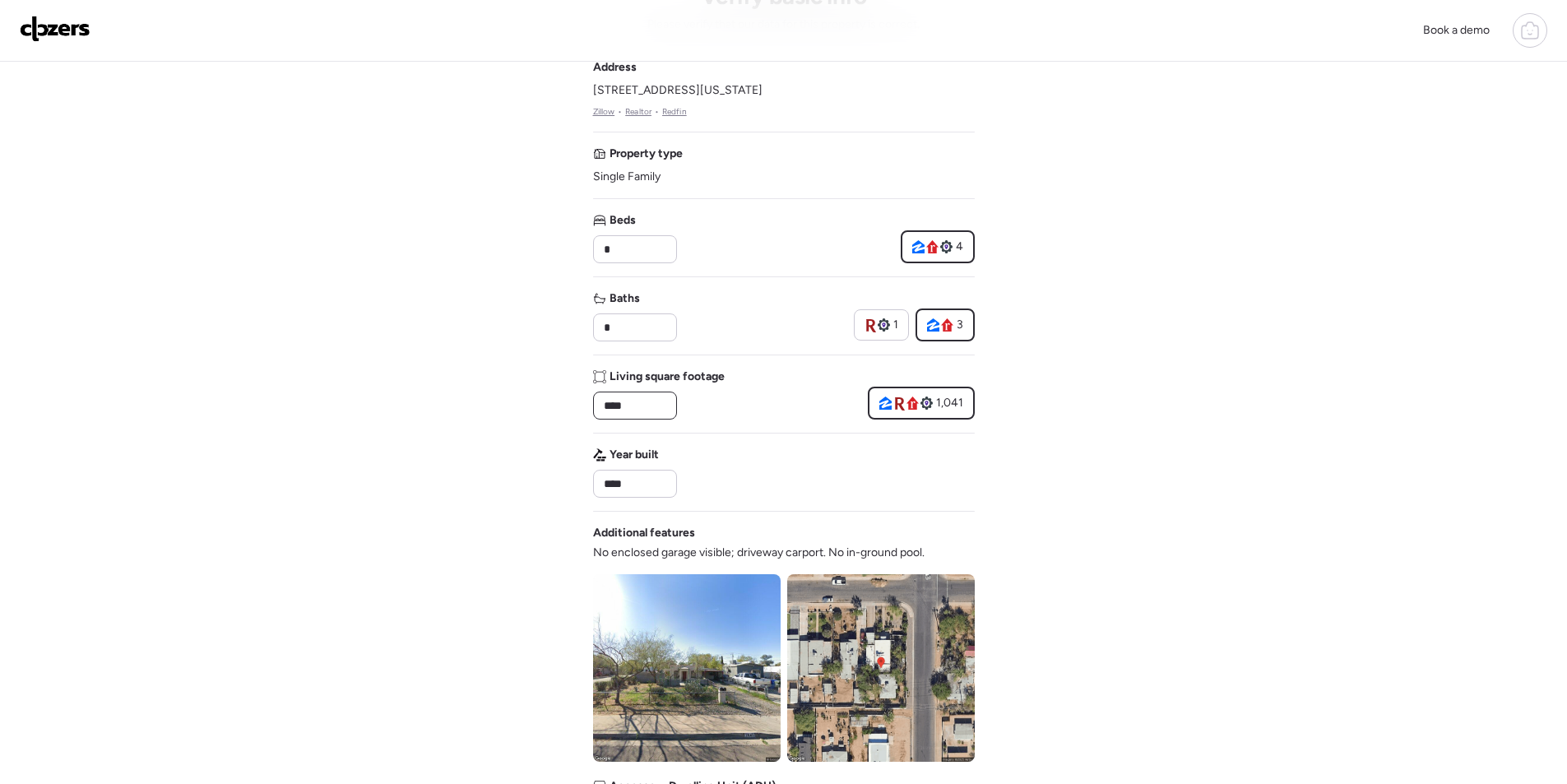
click at [651, 410] on input "****" at bounding box center [635, 406] width 69 height 23
paste input "*"
click at [616, 410] on input "*****" at bounding box center [635, 406] width 69 height 23
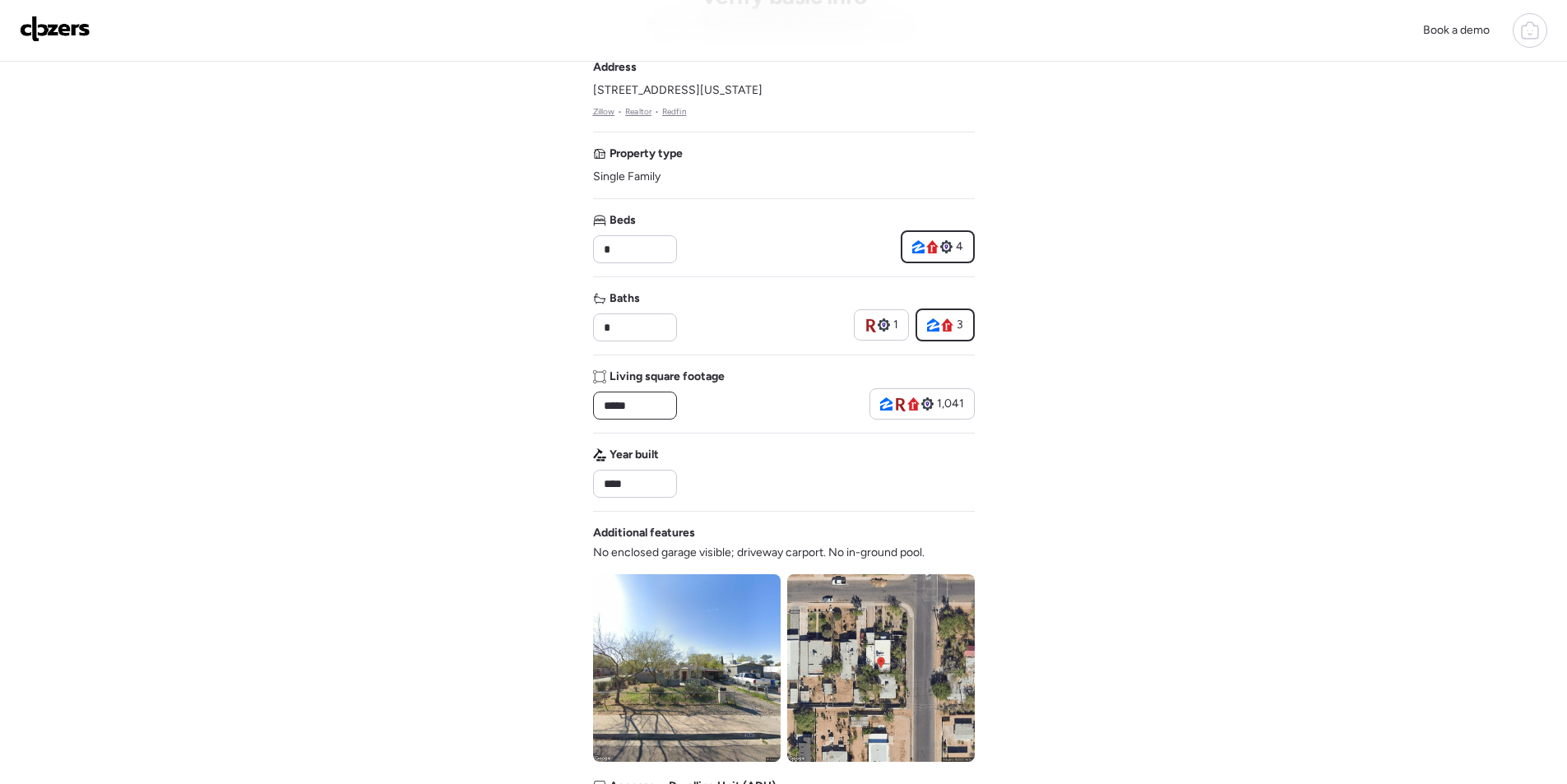
click at [612, 410] on input "*****" at bounding box center [635, 406] width 69 height 23
type input "****"
click at [659, 424] on div "Address [STREET_ADDRESS][US_STATE] • Realtor • Redfin Property type Single Fami…" at bounding box center [784, 498] width 382 height 878
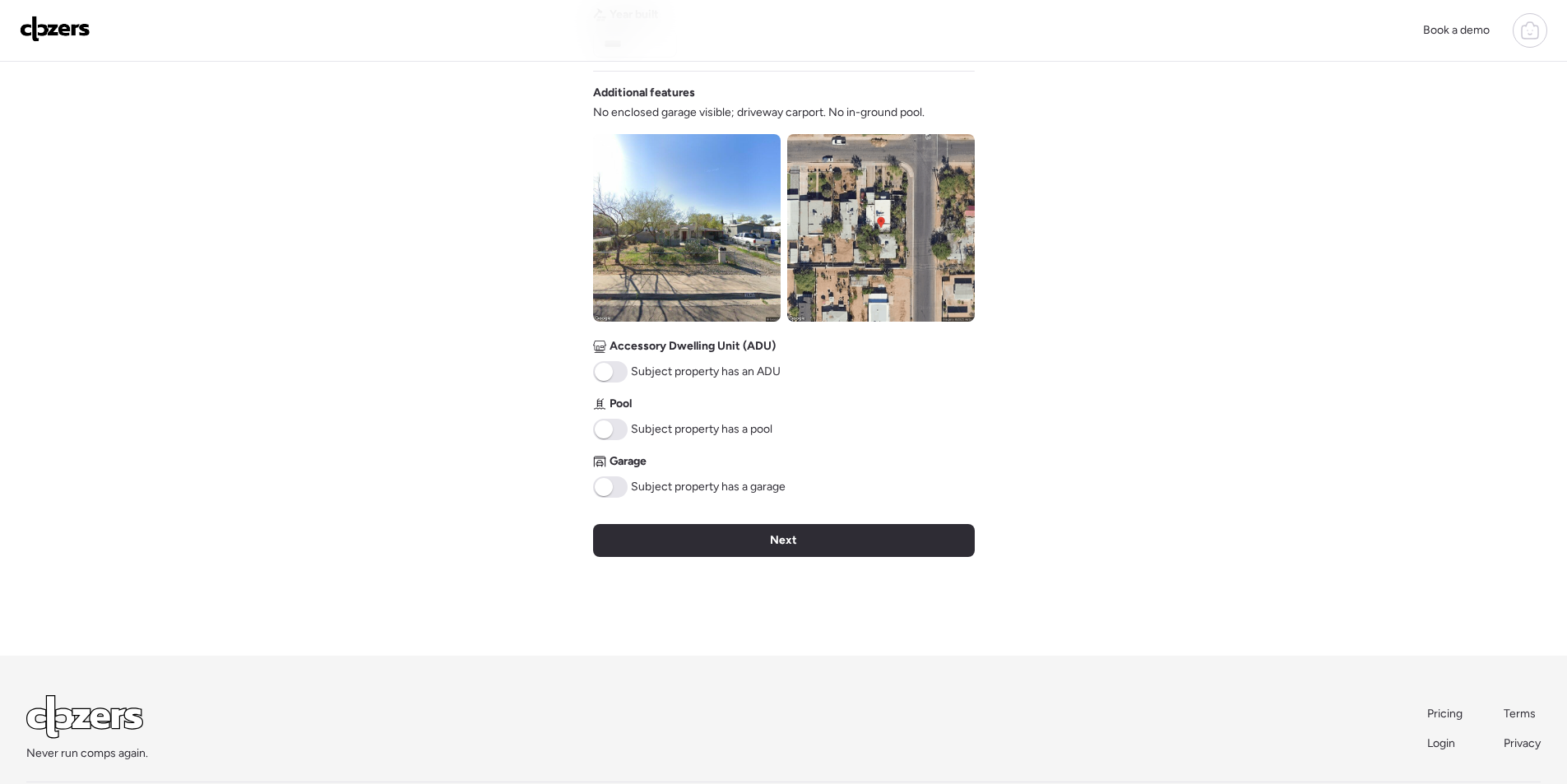
scroll to position [609, 0]
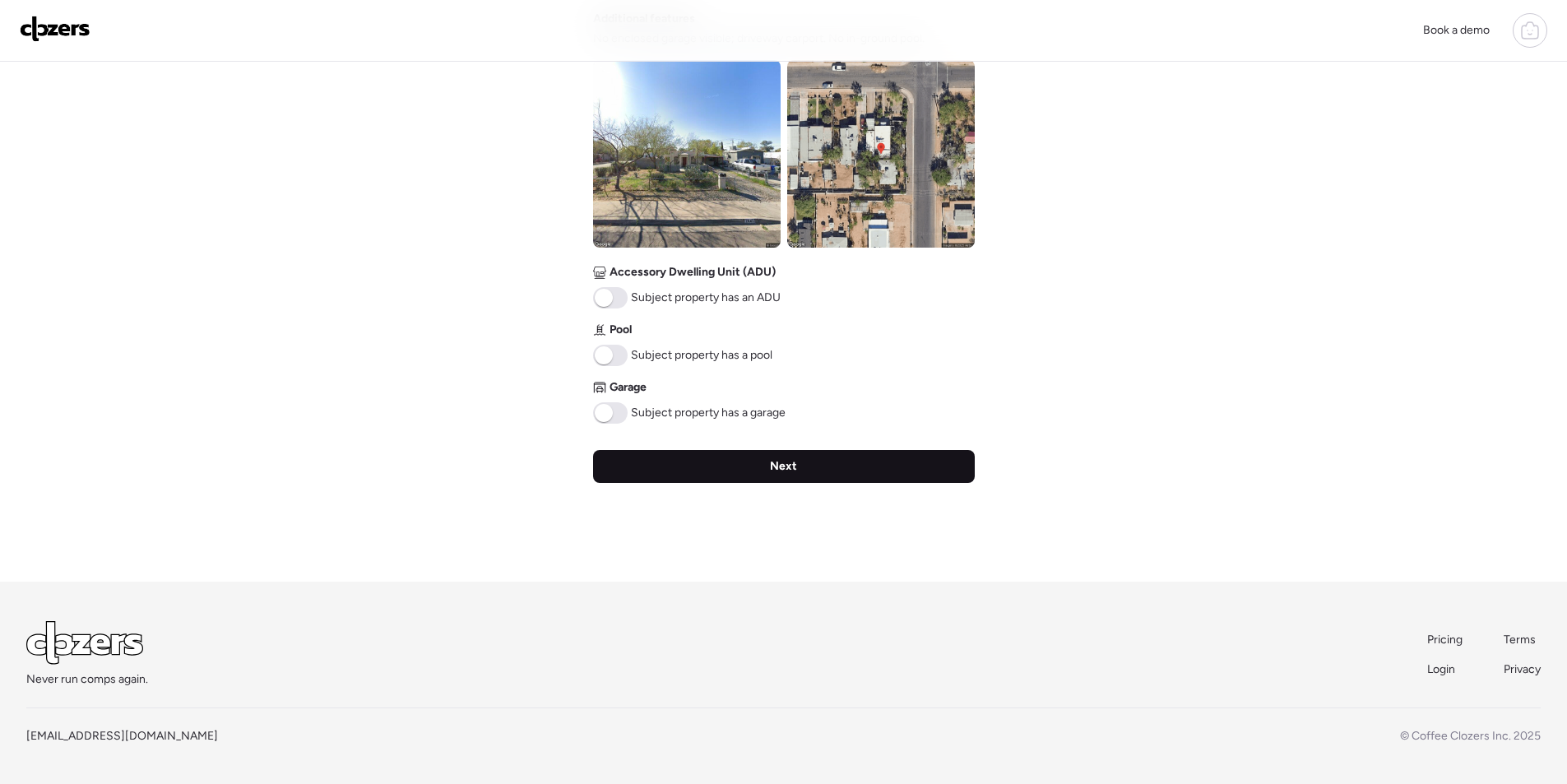
click at [798, 462] on div "Next" at bounding box center [784, 466] width 382 height 33
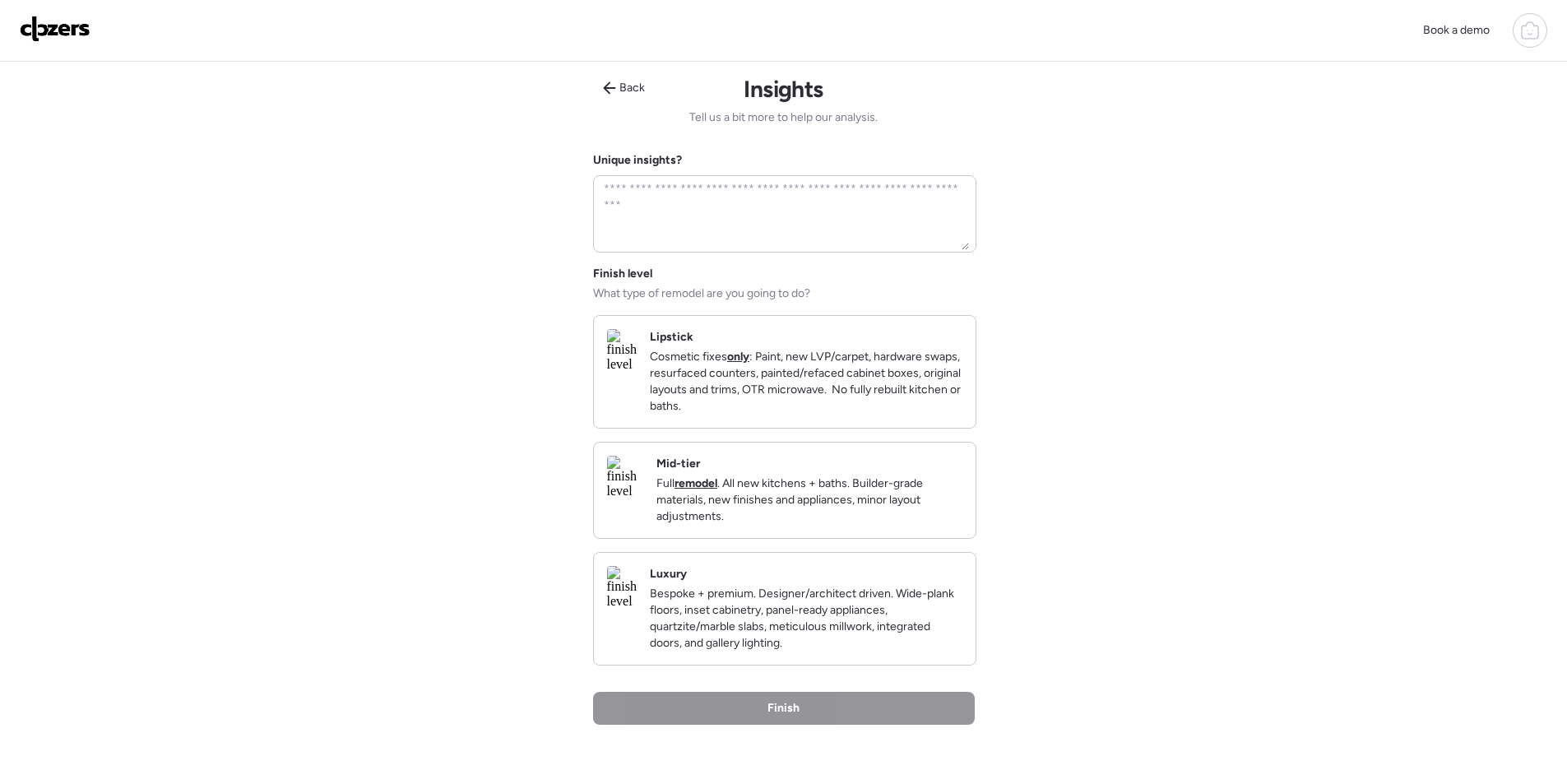
click at [830, 408] on p "Cosmetic fixes only : Paint, new LVP/carpet, hardware swaps, resurfaced counter…" at bounding box center [806, 382] width 313 height 66
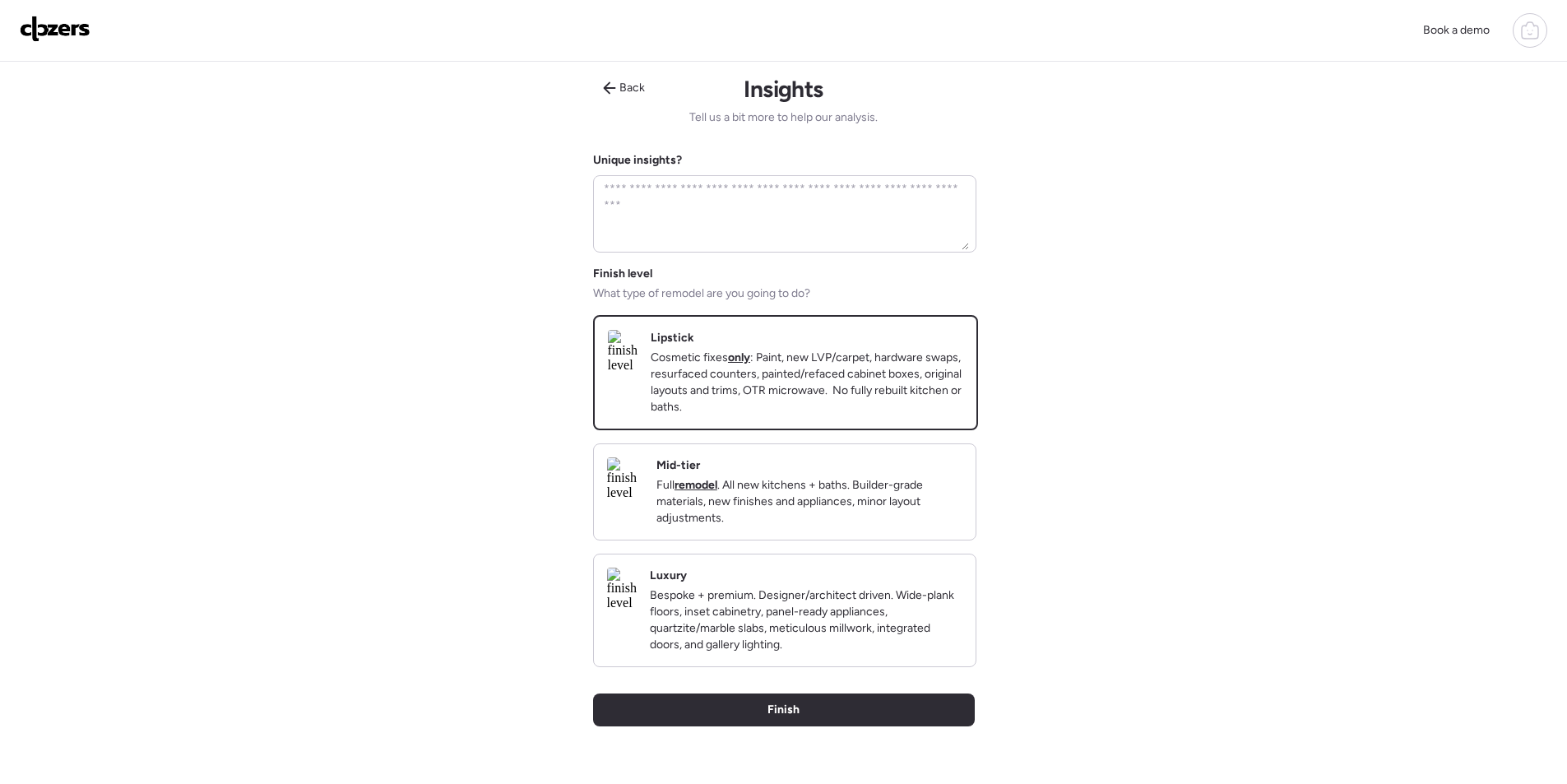
click at [843, 465] on div "Mid-tier Full remodel . All new kitchens + baths. Builder-grade materials, new …" at bounding box center [784, 492] width 382 height 96
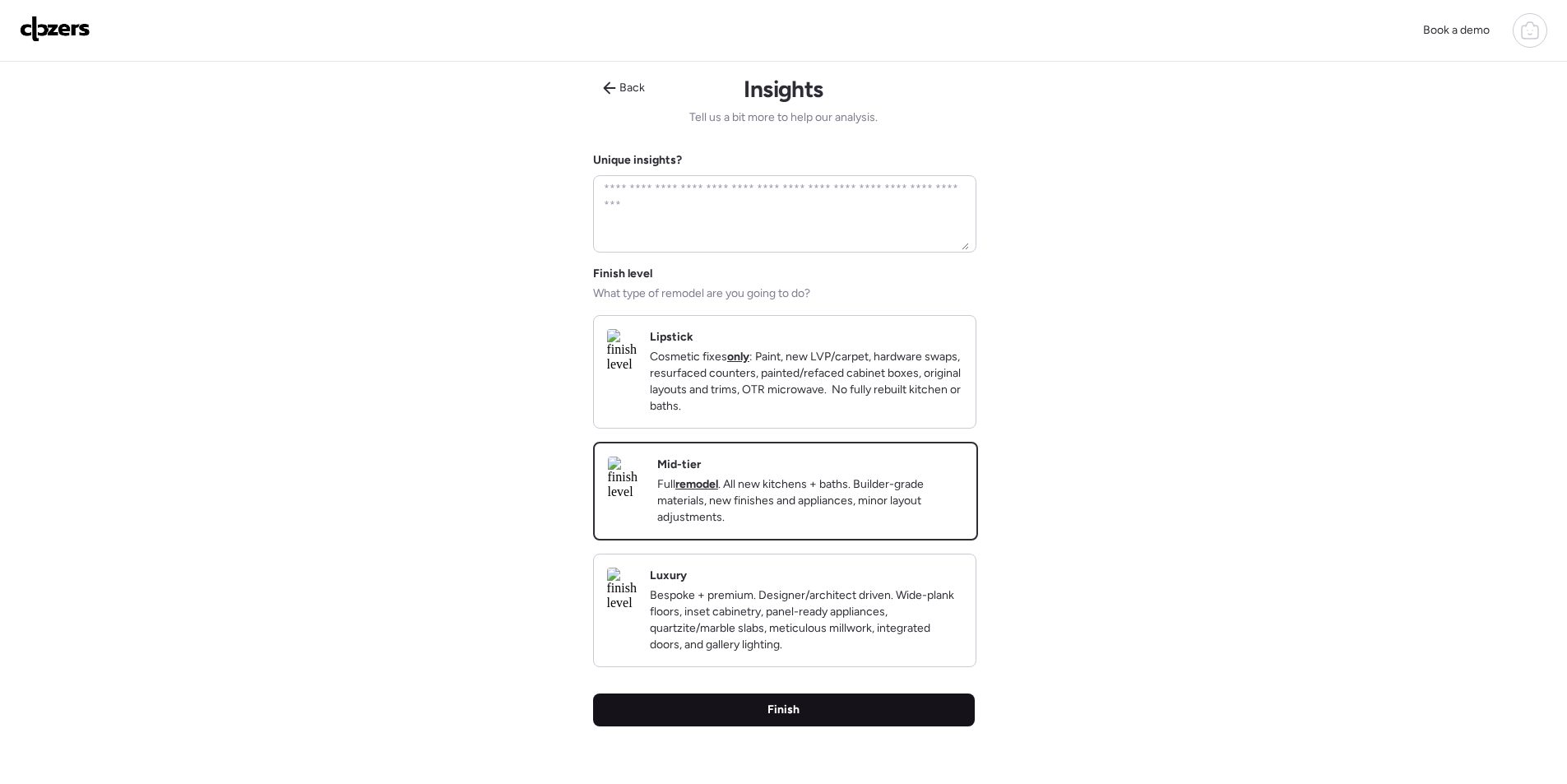
click at [814, 726] on div "Finish" at bounding box center [784, 710] width 382 height 33
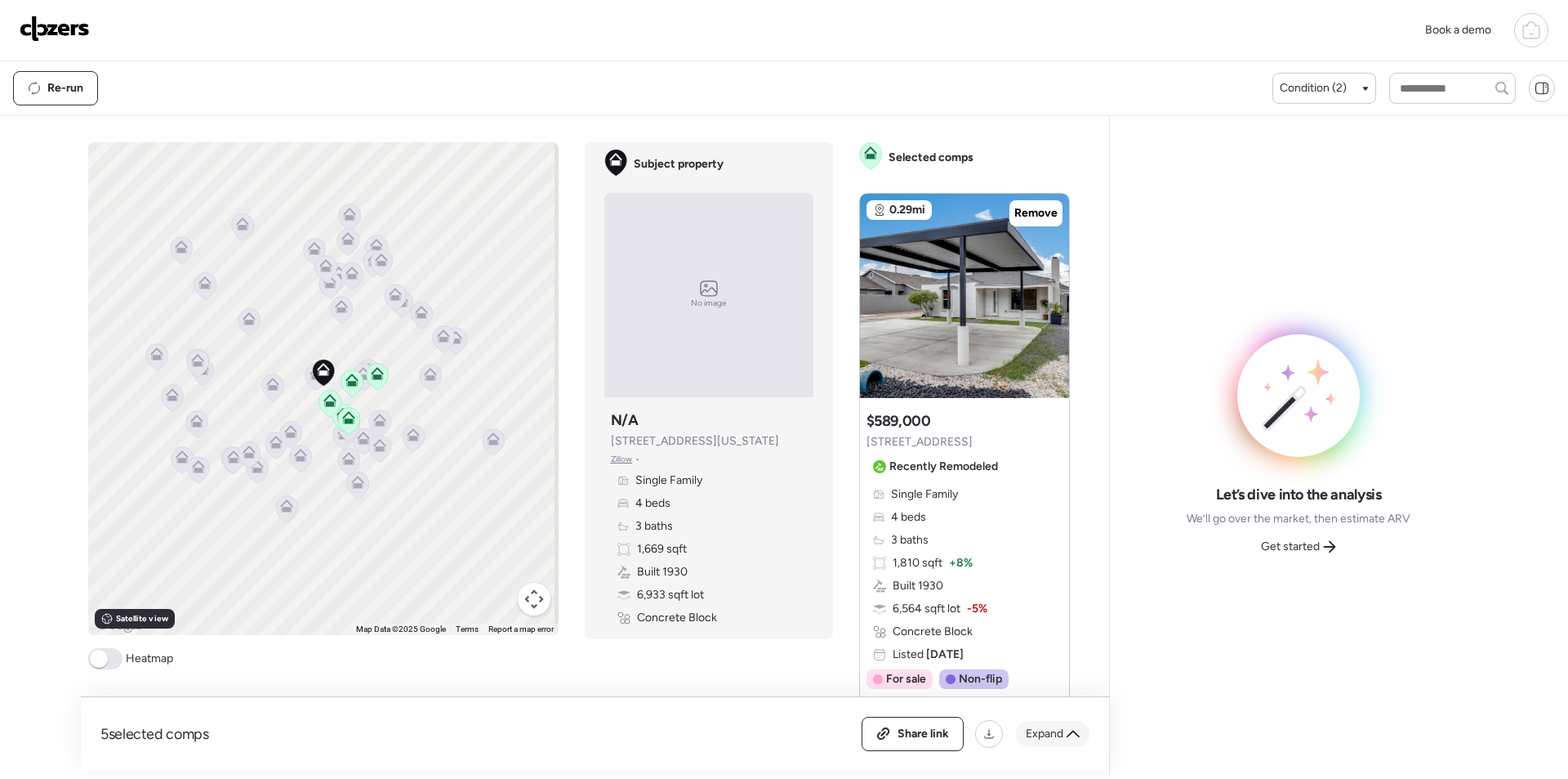
click at [1076, 738] on icon at bounding box center [1073, 733] width 13 height 13
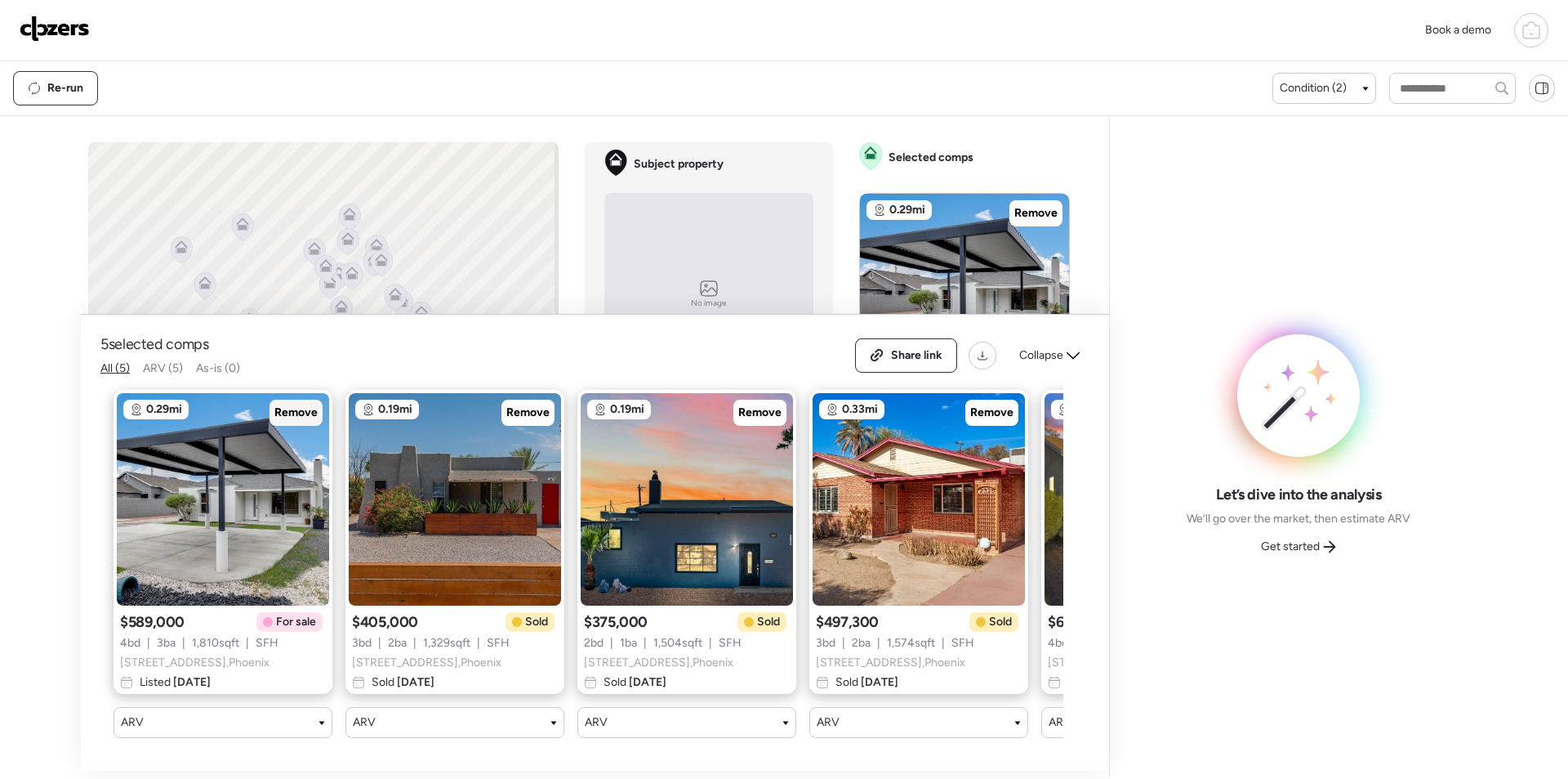
click at [294, 405] on span "Remove" at bounding box center [296, 413] width 43 height 17
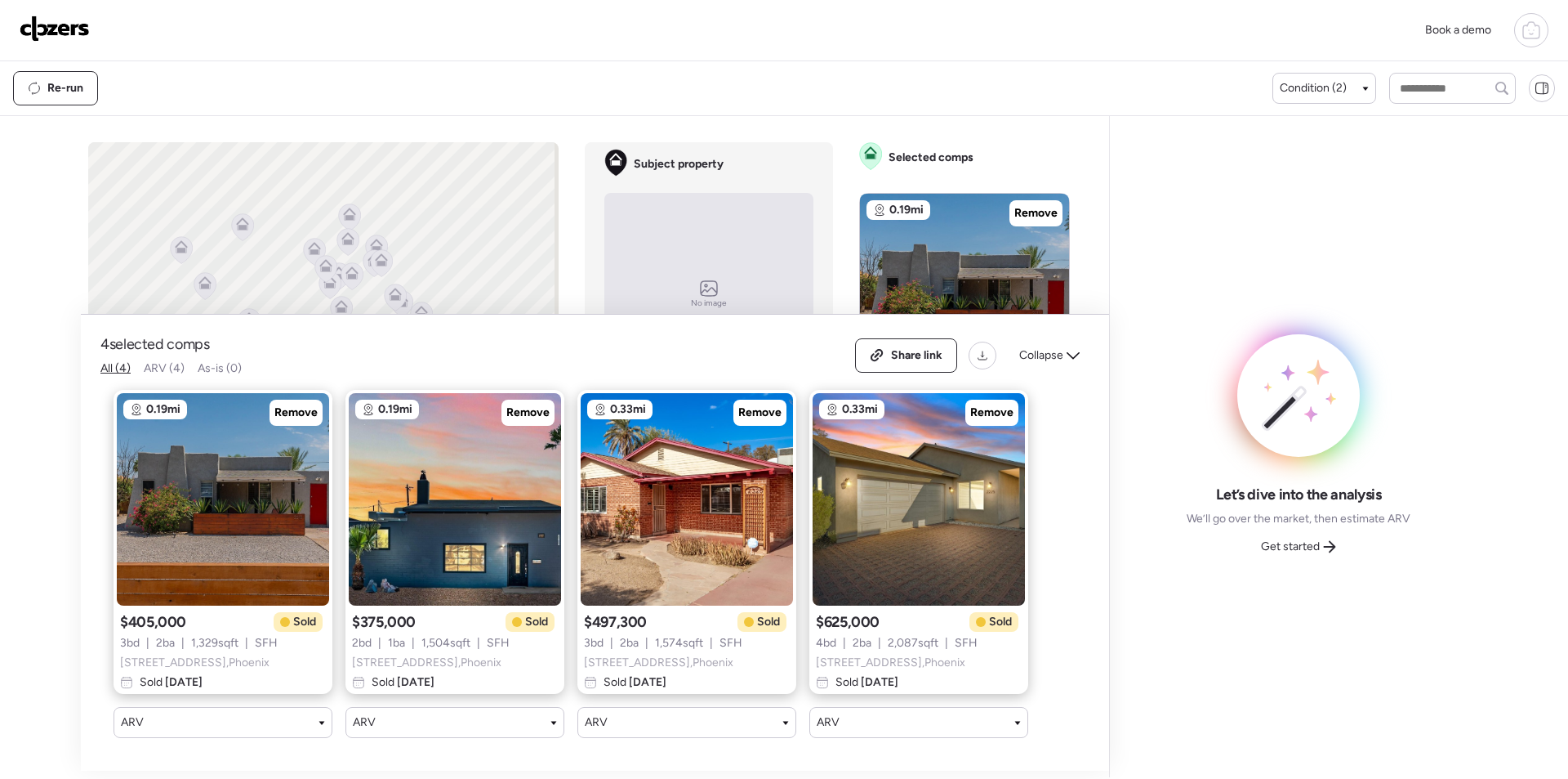
click at [1338, 575] on div "Let’s dive into the analysis We’ll go over the market, then estimate ARV Get st…" at bounding box center [1298, 446] width 351 height 635
click at [1329, 550] on icon at bounding box center [1330, 547] width 13 height 13
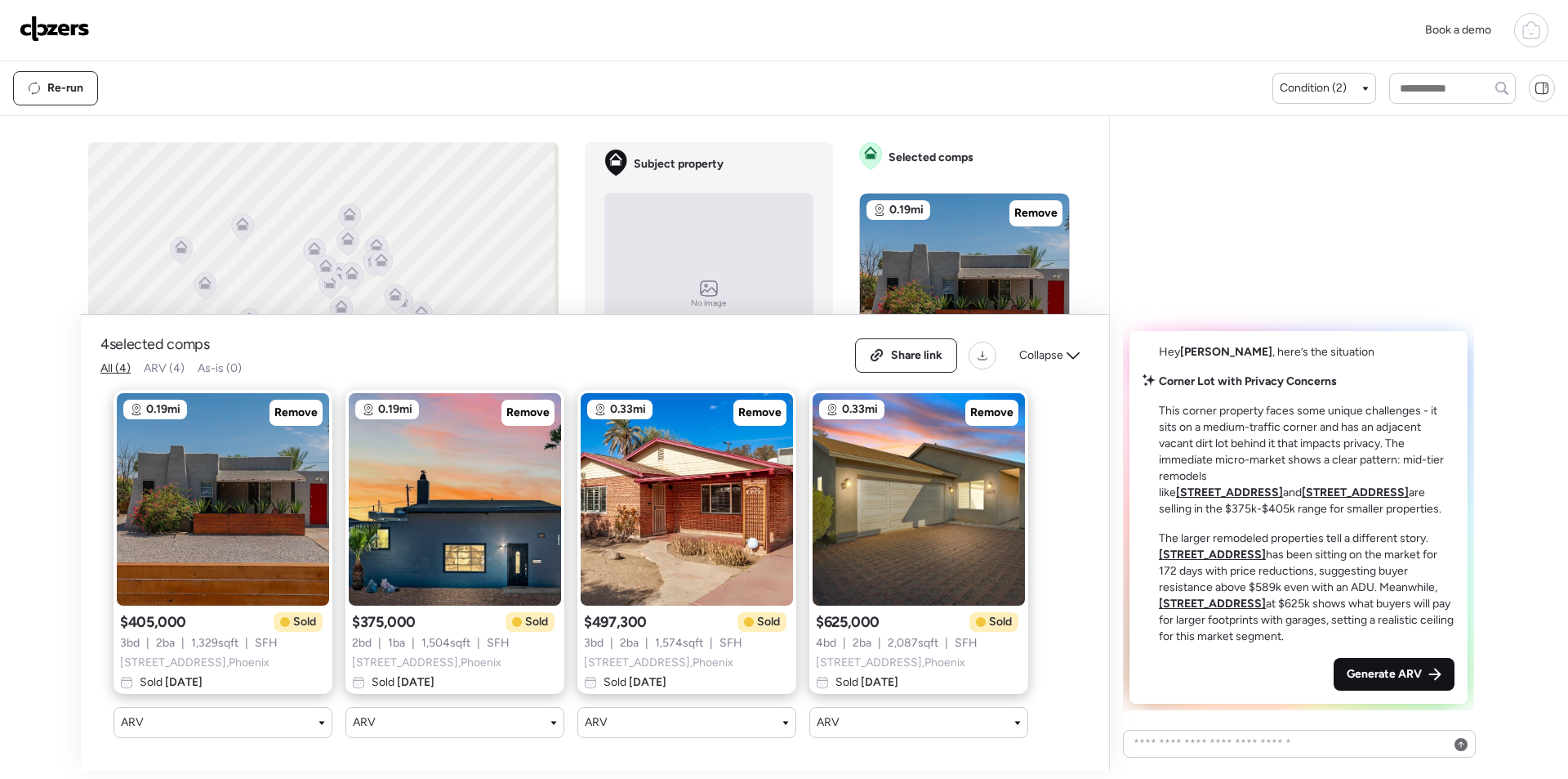
click at [1384, 675] on span "Generate ARV" at bounding box center [1384, 674] width 75 height 17
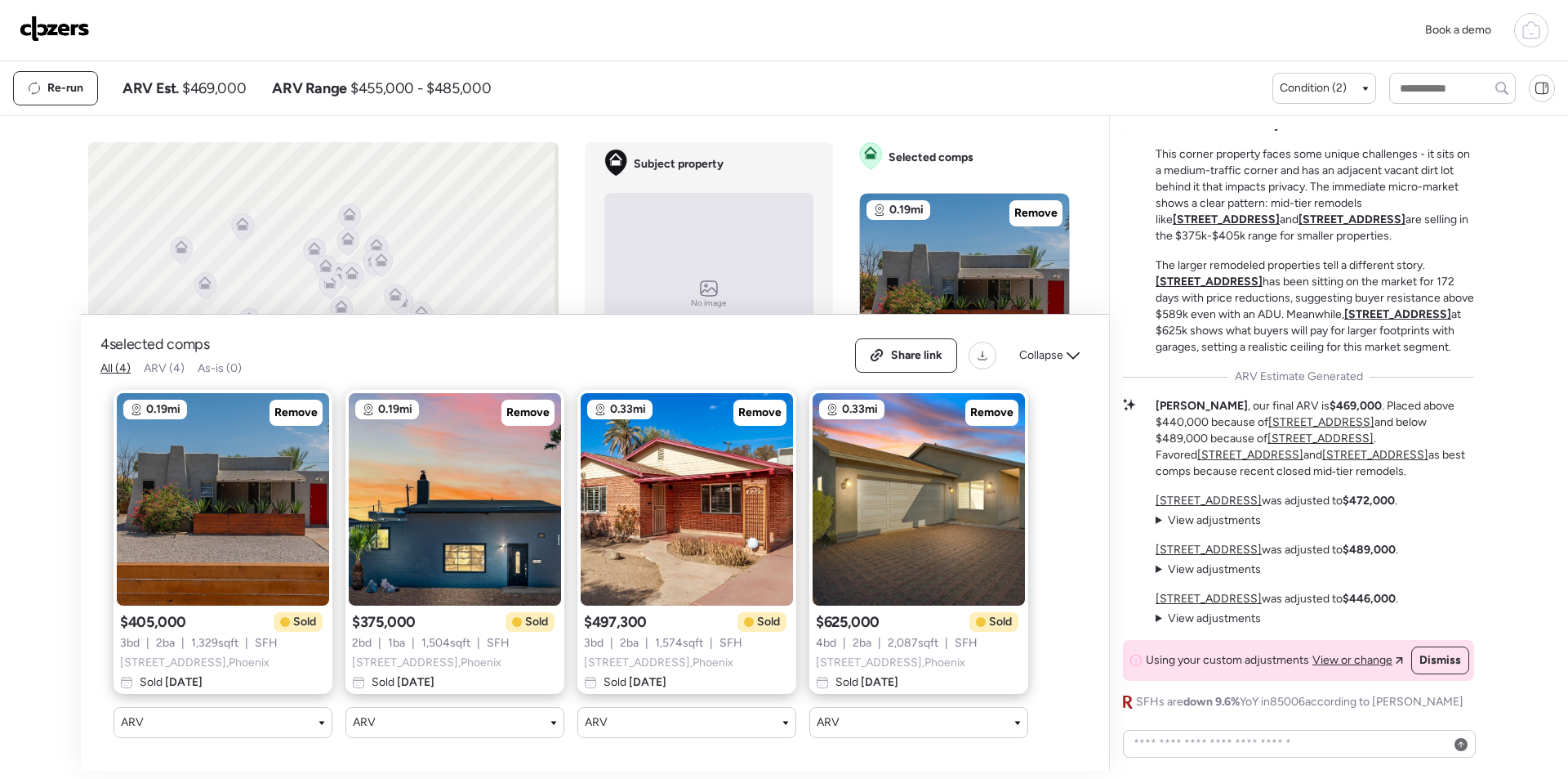
click at [238, 95] on span "$469,000" at bounding box center [214, 88] width 63 height 19
copy span "469,000"
click at [942, 343] on div "Share link" at bounding box center [906, 355] width 100 height 33
click at [62, 27] on img at bounding box center [55, 29] width 70 height 26
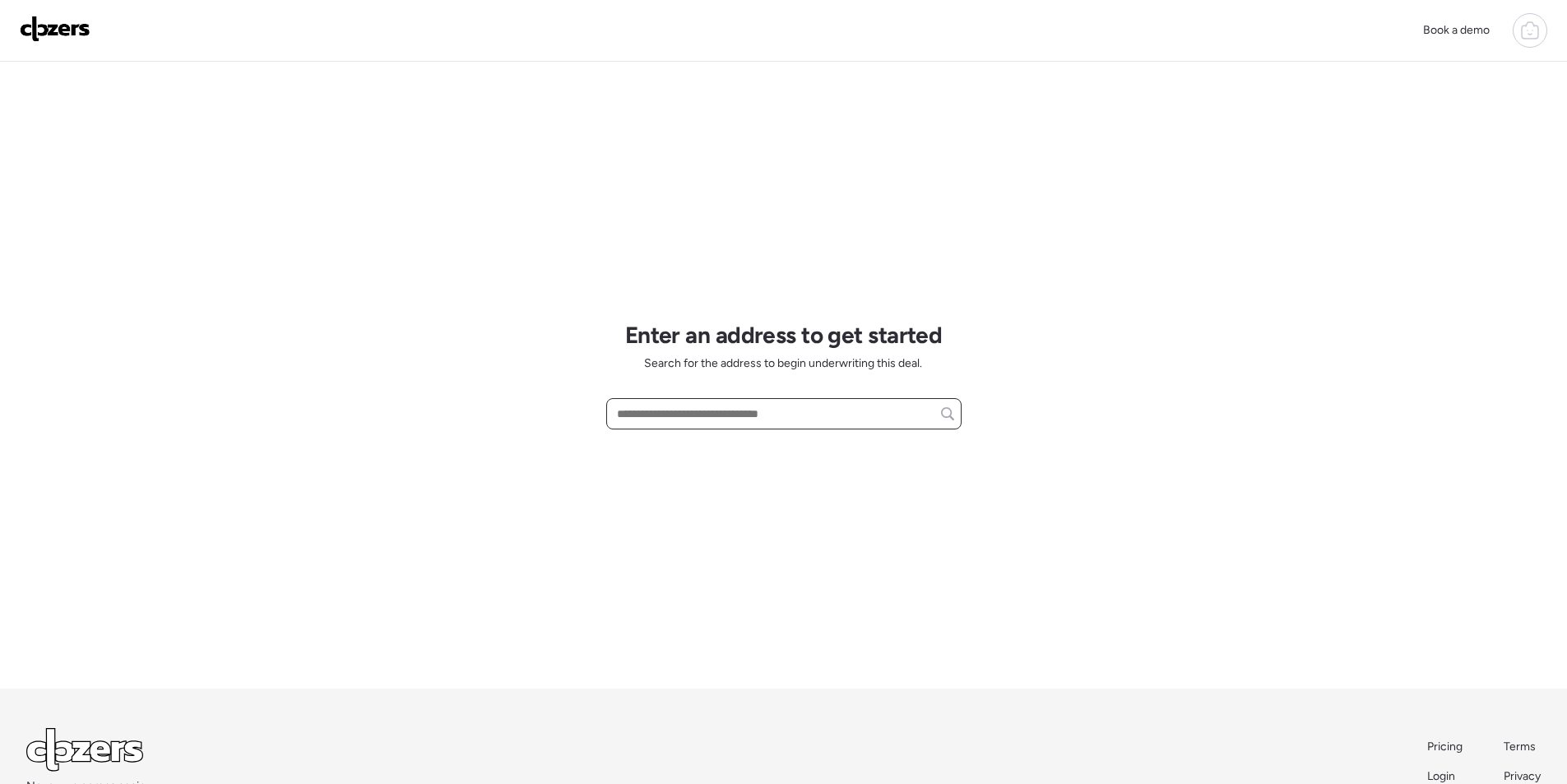
click at [733, 400] on div at bounding box center [784, 413] width 355 height 31
paste input "**********"
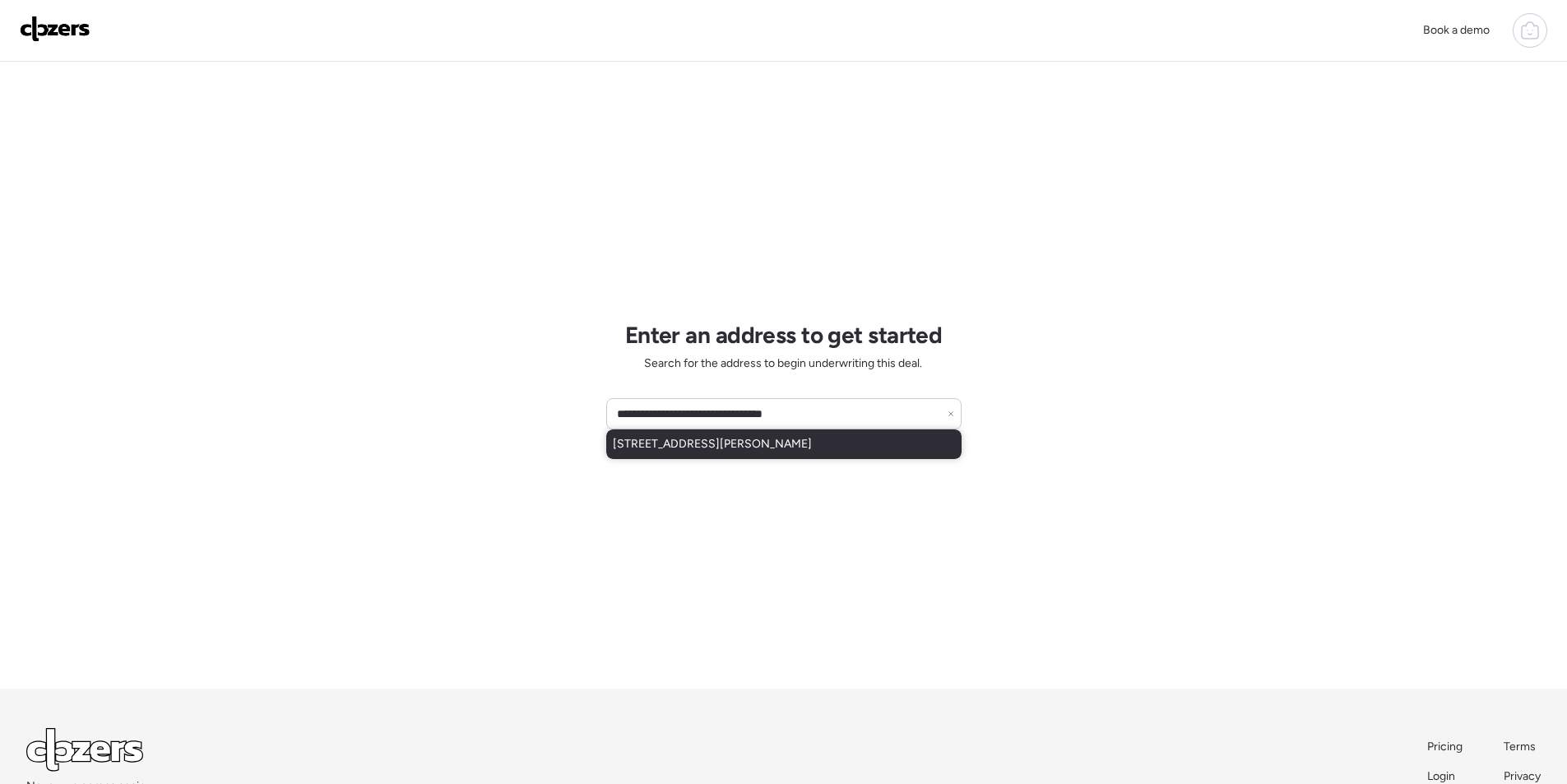
click at [726, 438] on span "[STREET_ADDRESS][PERSON_NAME]" at bounding box center [713, 444] width 199 height 17
type input "**********"
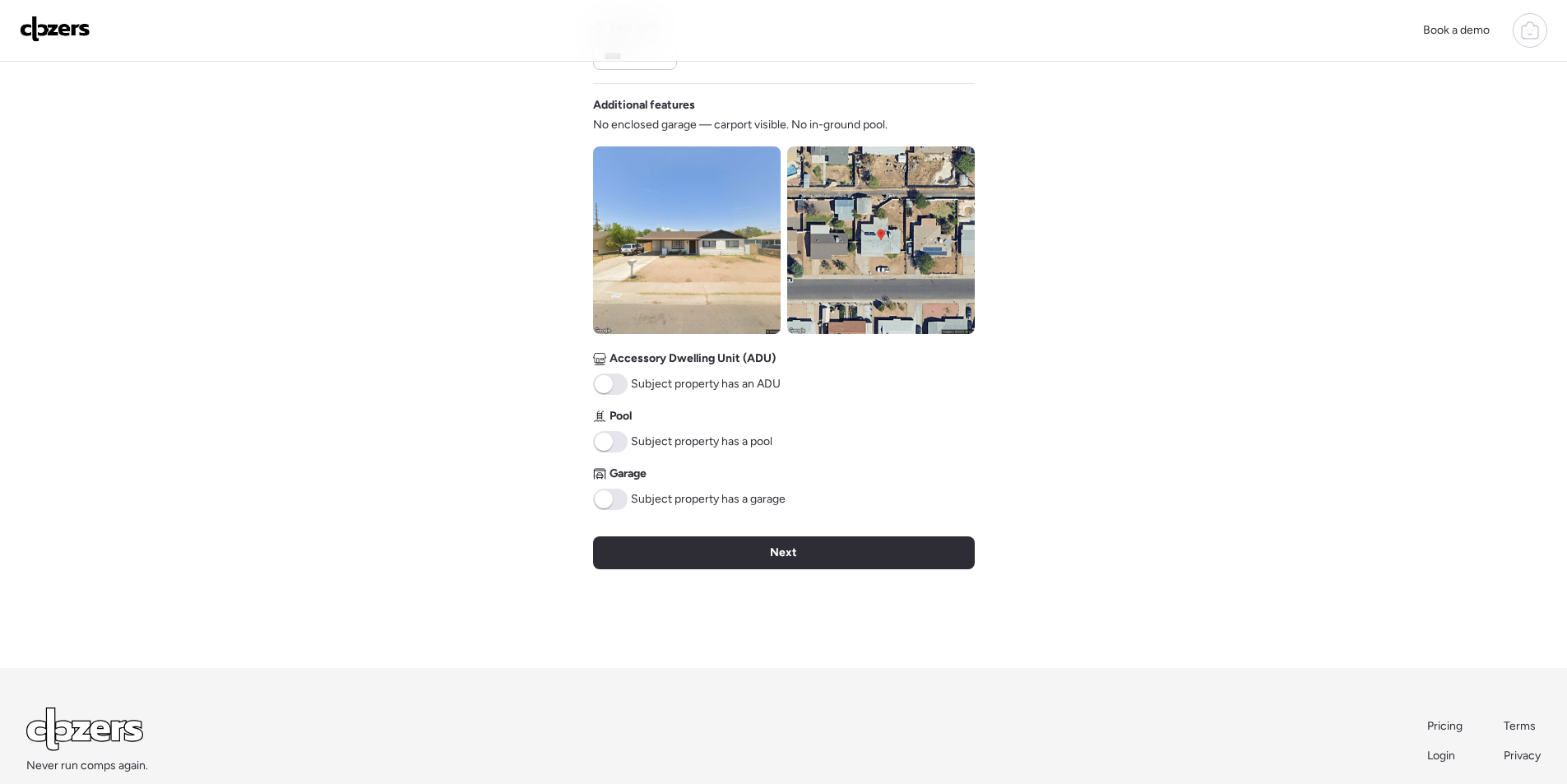
scroll to position [524, 0]
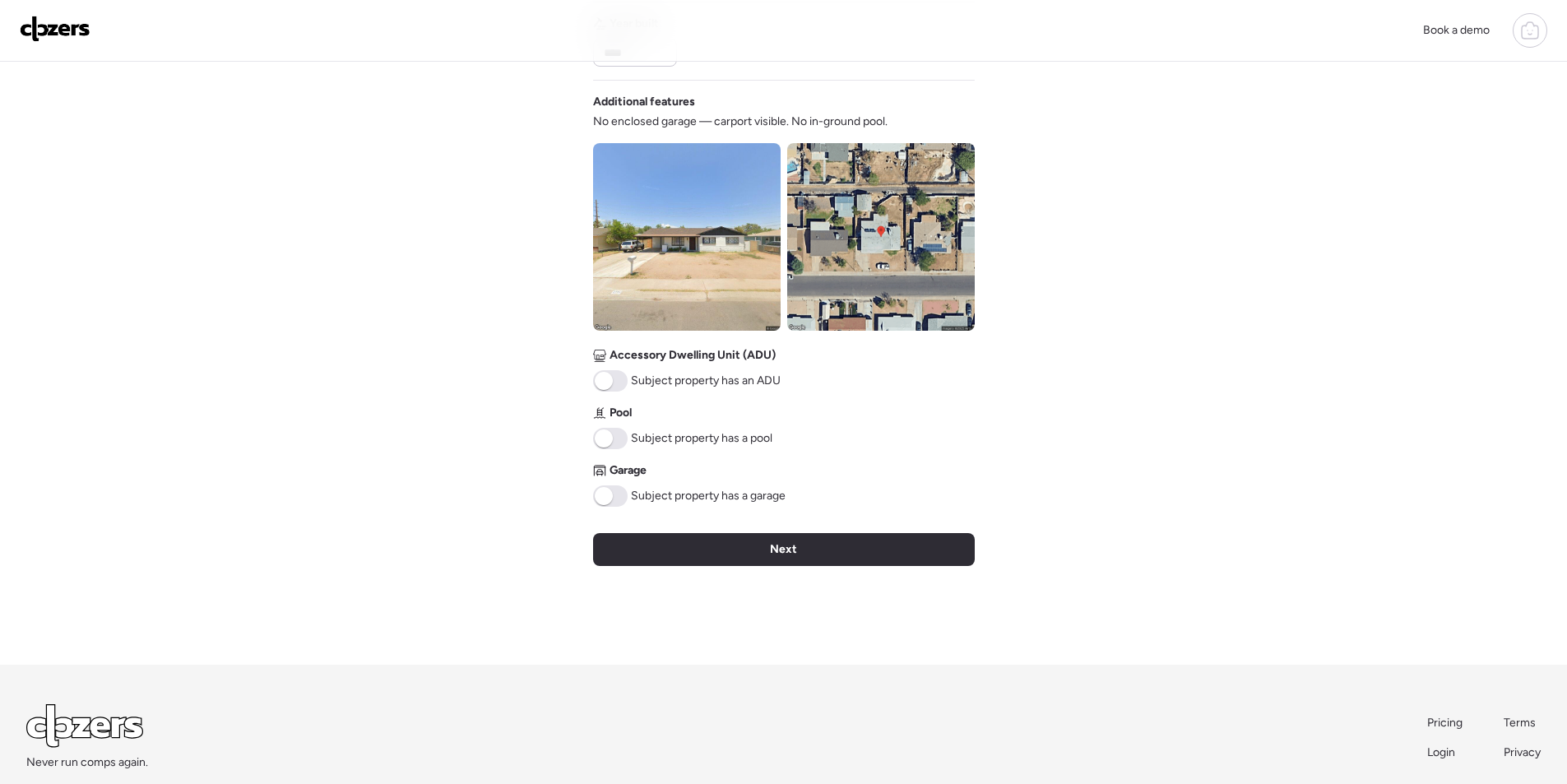
click at [676, 237] on img at bounding box center [687, 237] width 188 height 188
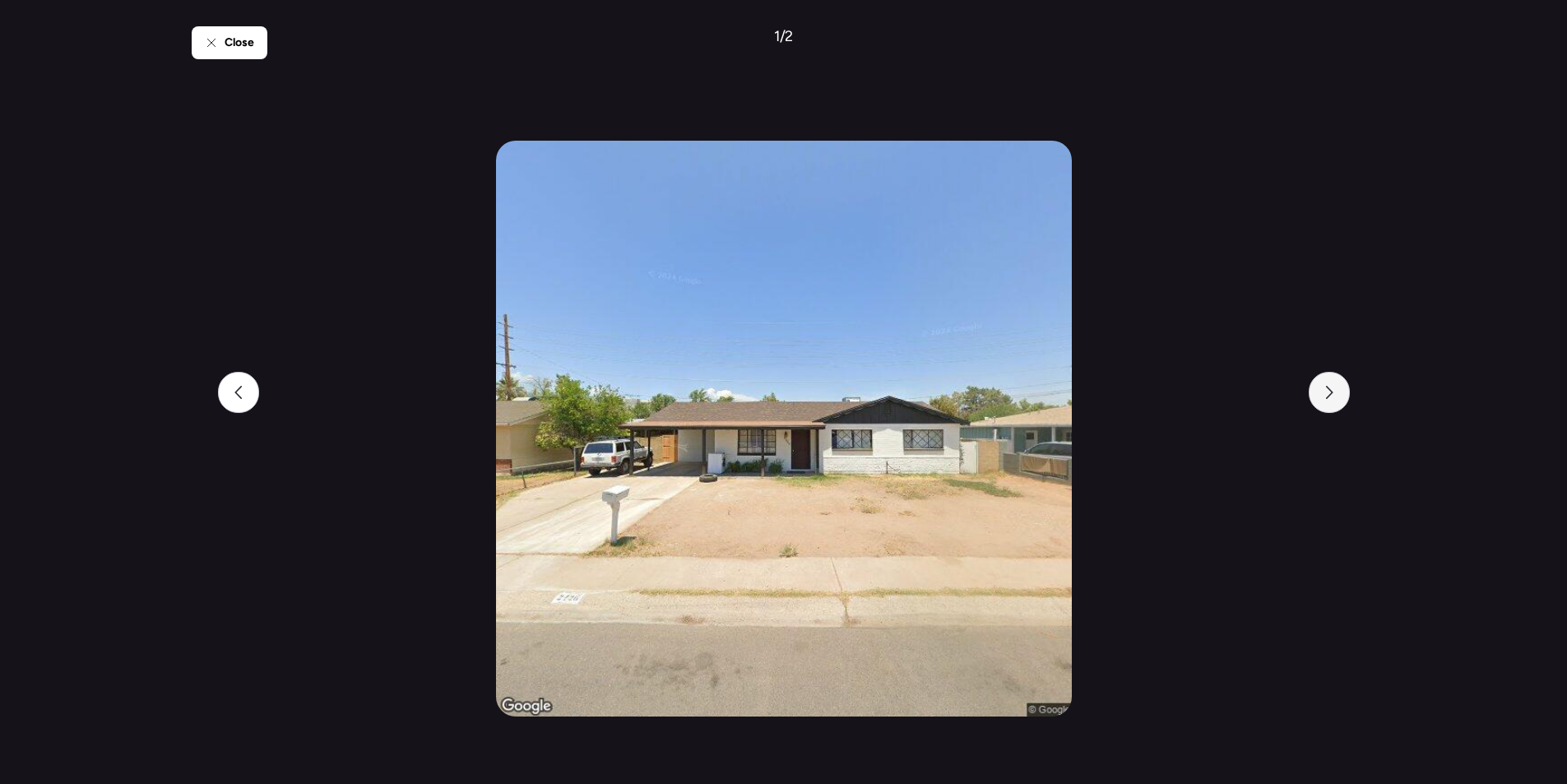
click at [1334, 384] on div at bounding box center [1329, 392] width 41 height 41
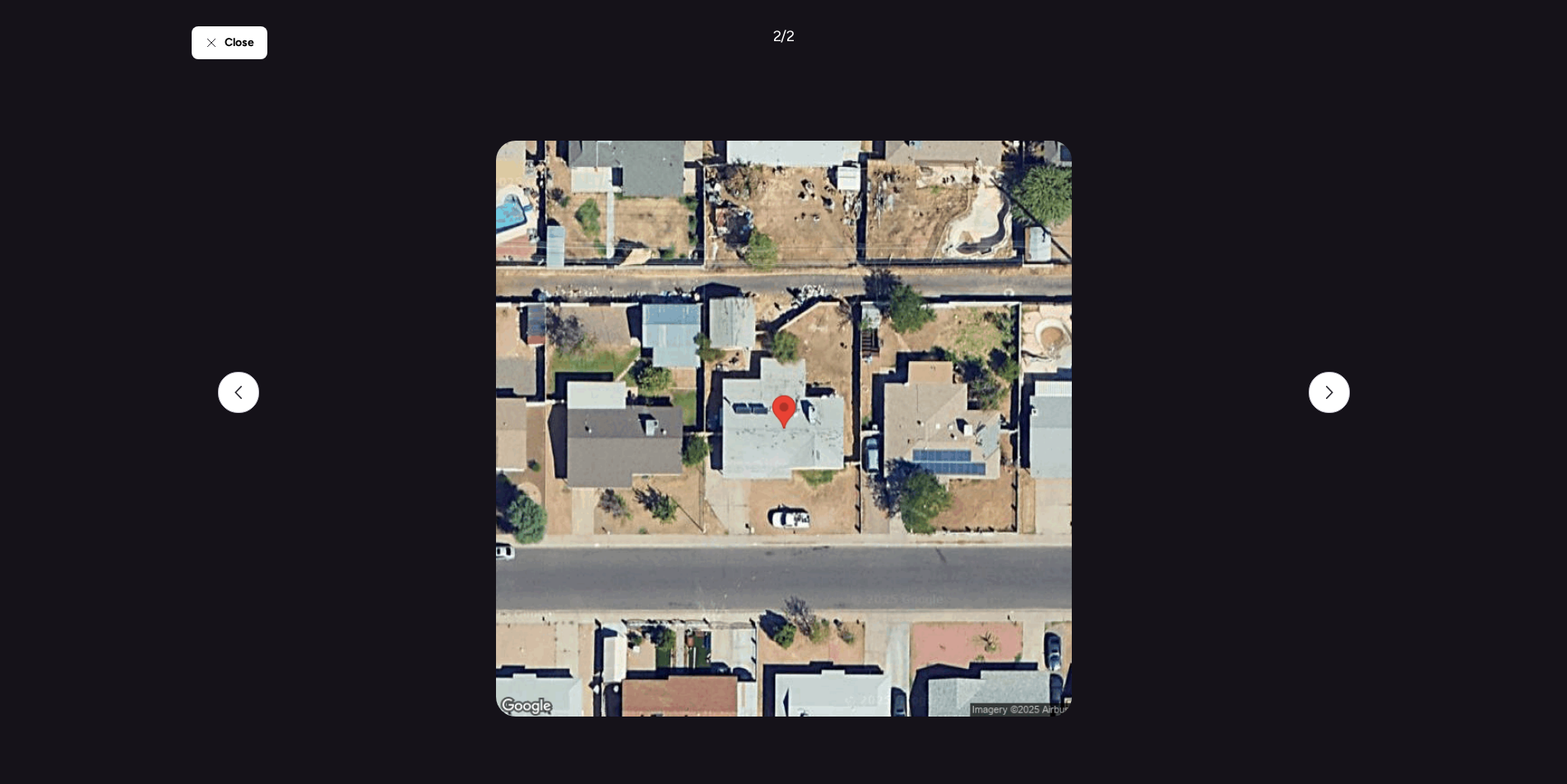
click at [250, 60] on div "Close 2 / 2" at bounding box center [784, 392] width 1185 height 784
click at [246, 52] on div "Close" at bounding box center [229, 43] width 75 height 33
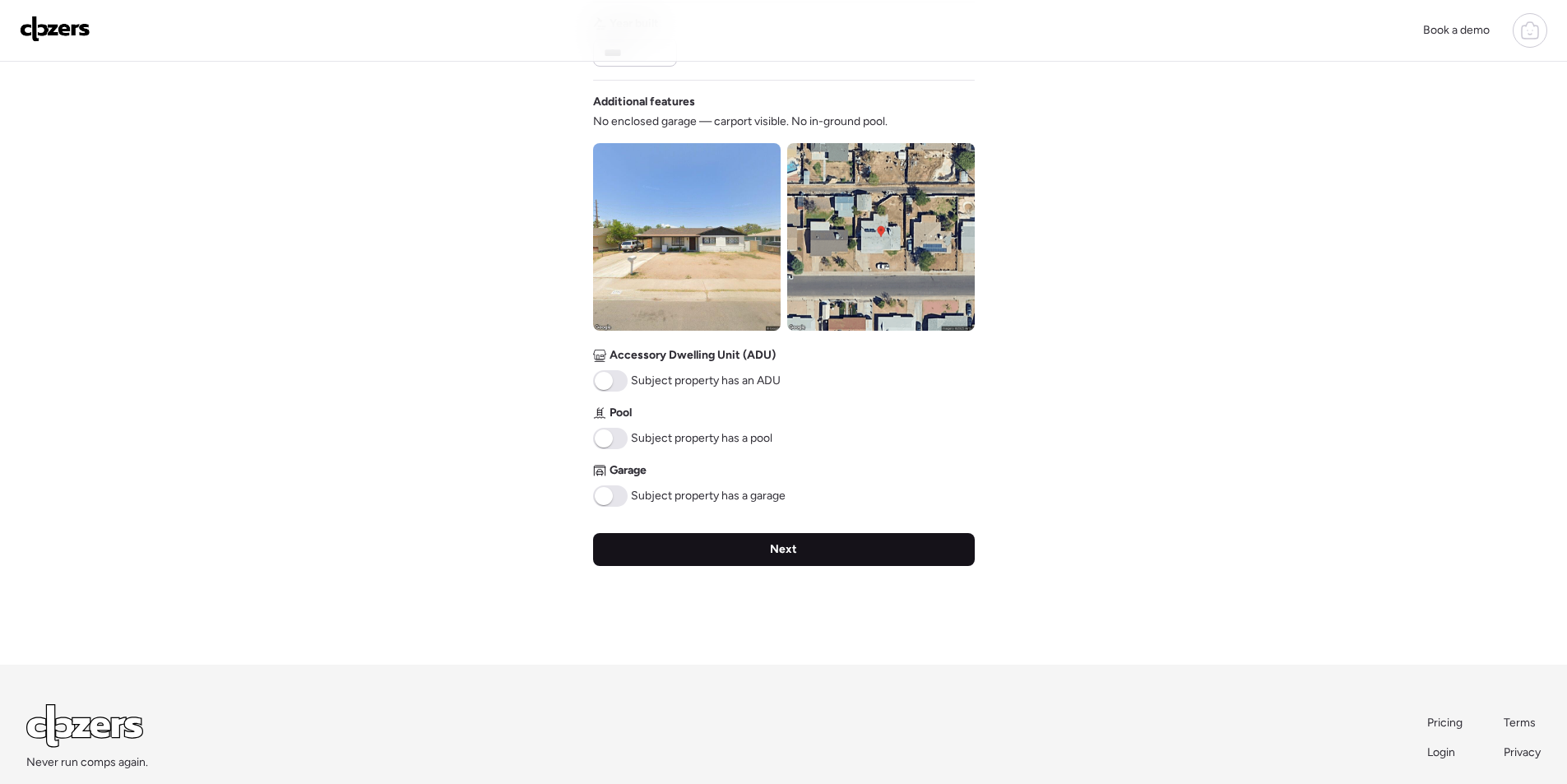
click at [805, 549] on div "Next" at bounding box center [784, 549] width 382 height 33
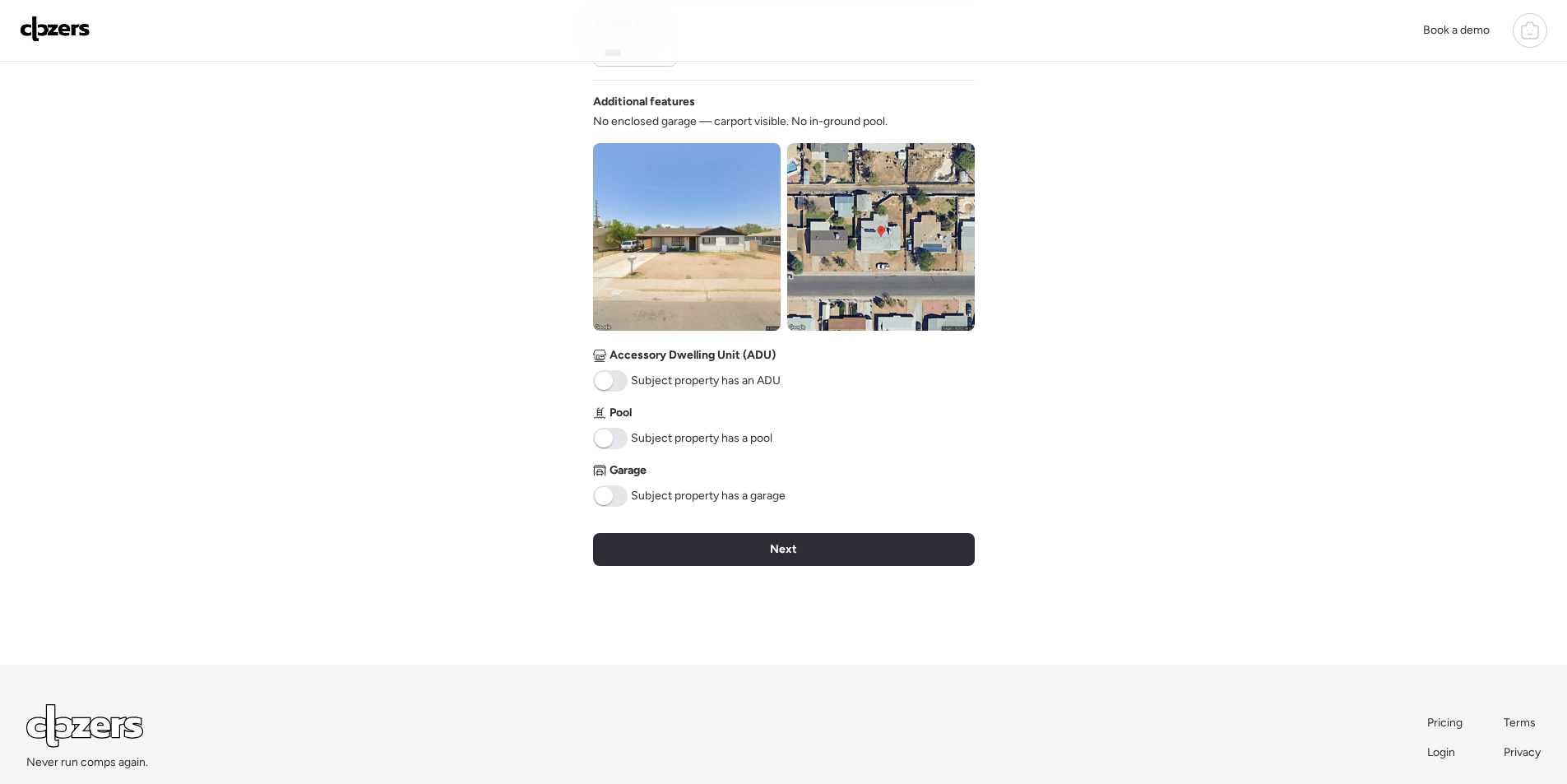
scroll to position [0, 0]
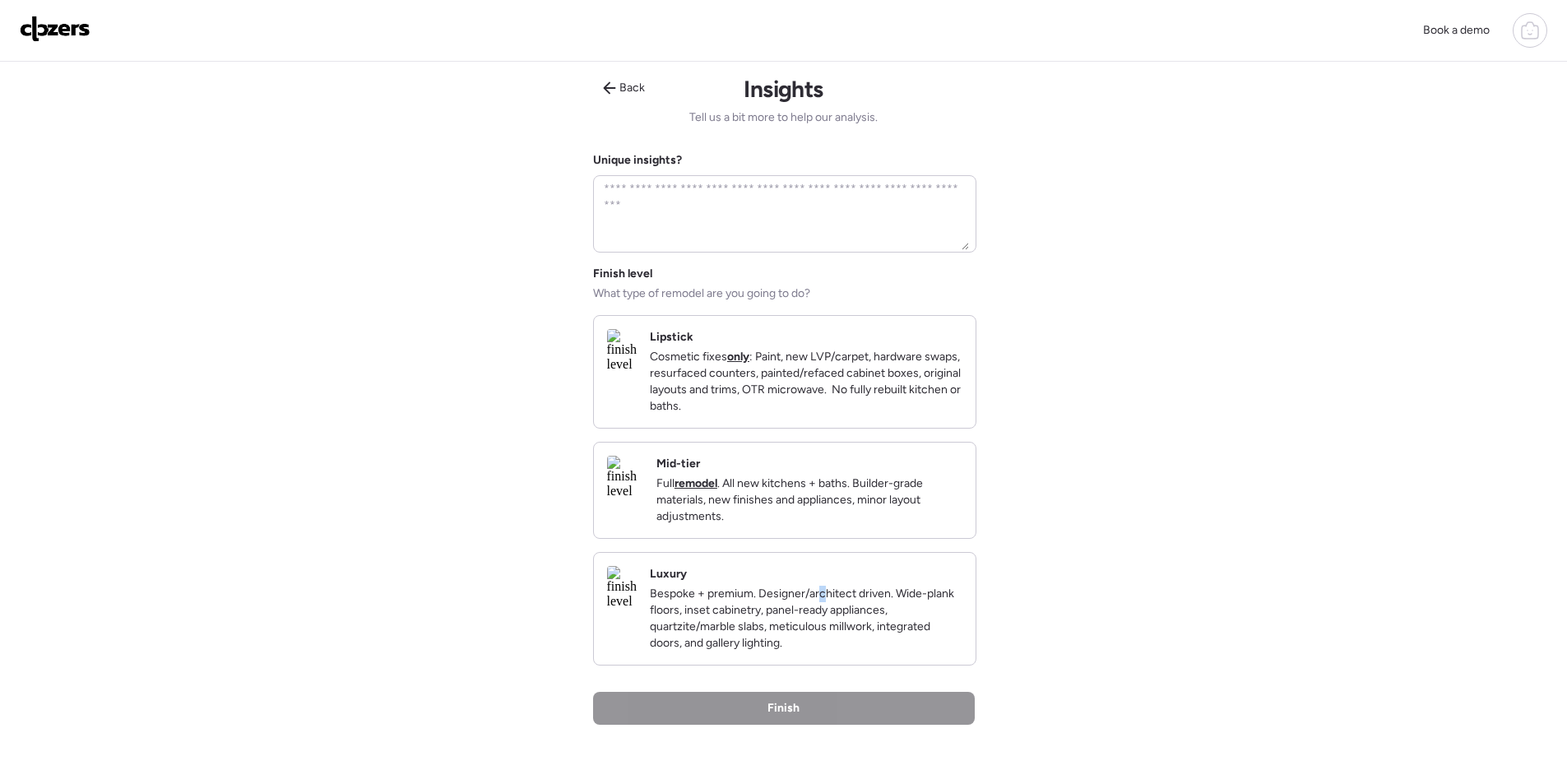
click at [878, 564] on div "Finish level What type of remodel are you going to do? Lipstick Cosmetic fixes …" at bounding box center [784, 465] width 382 height 400
click at [879, 538] on div "Mid-tier Full remodel . All new kitchens + baths. Builder-grade materials, new …" at bounding box center [784, 490] width 382 height 96
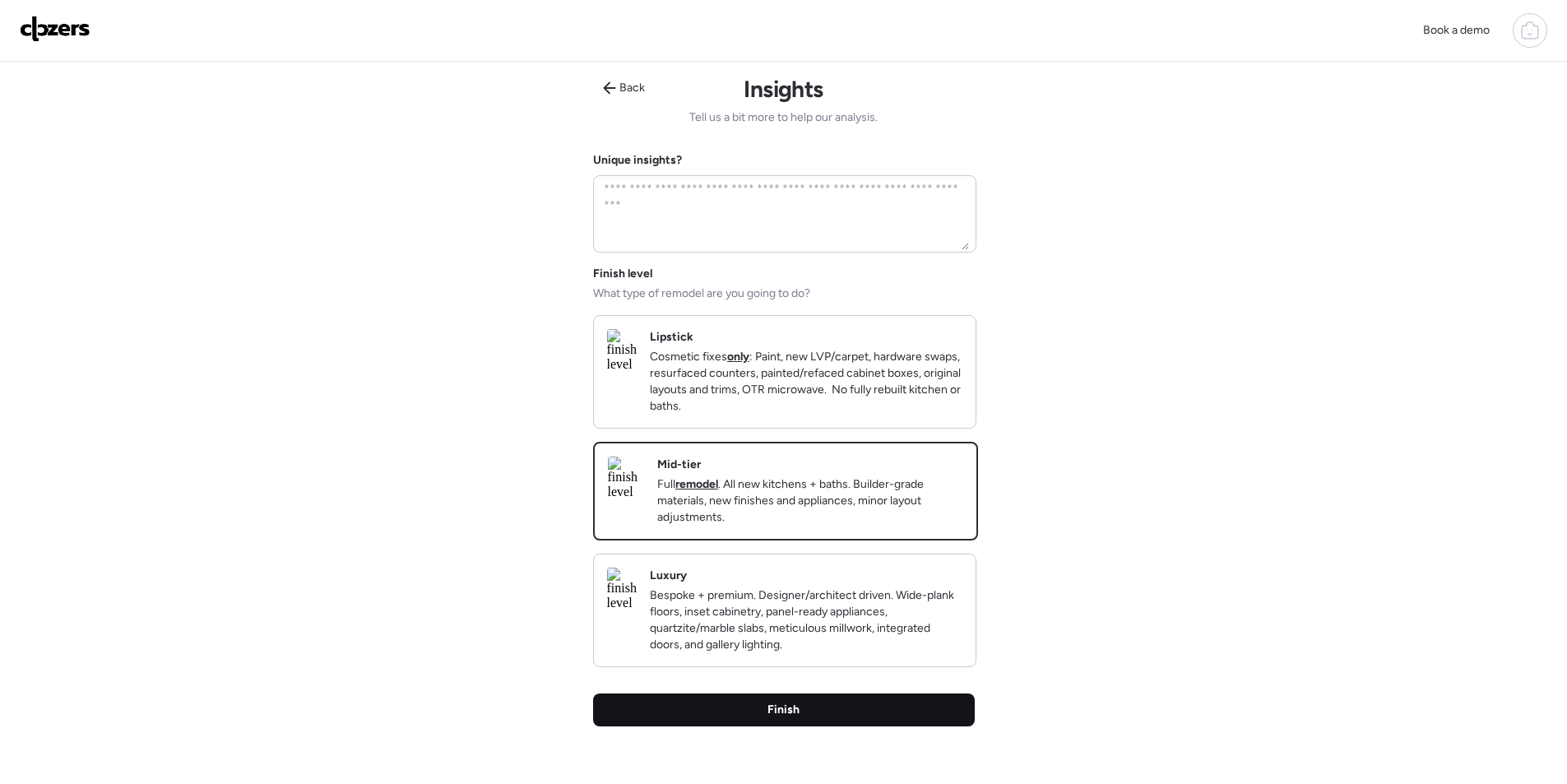
click at [827, 726] on div "Finish" at bounding box center [784, 710] width 382 height 33
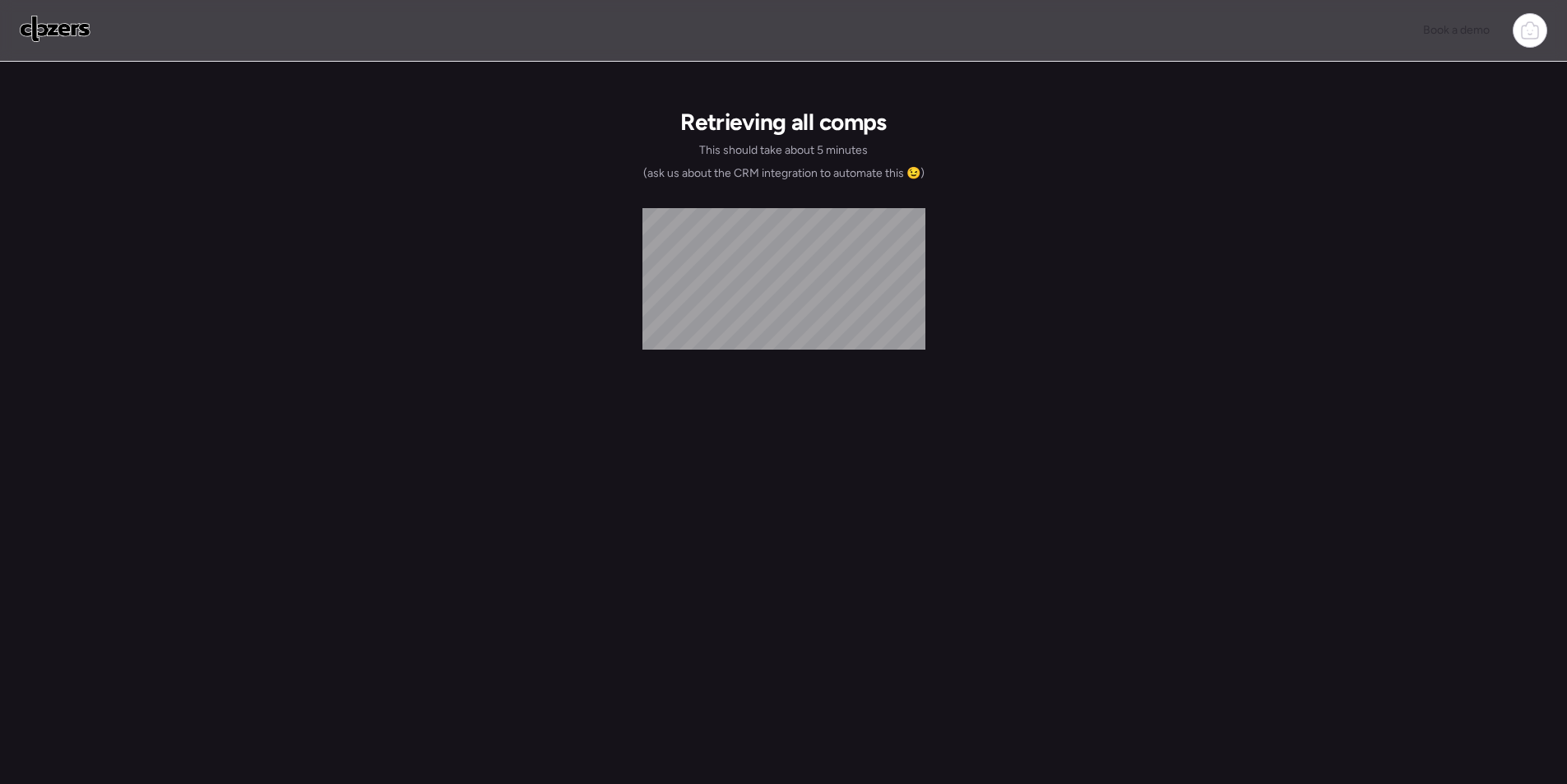
scroll to position [17, 0]
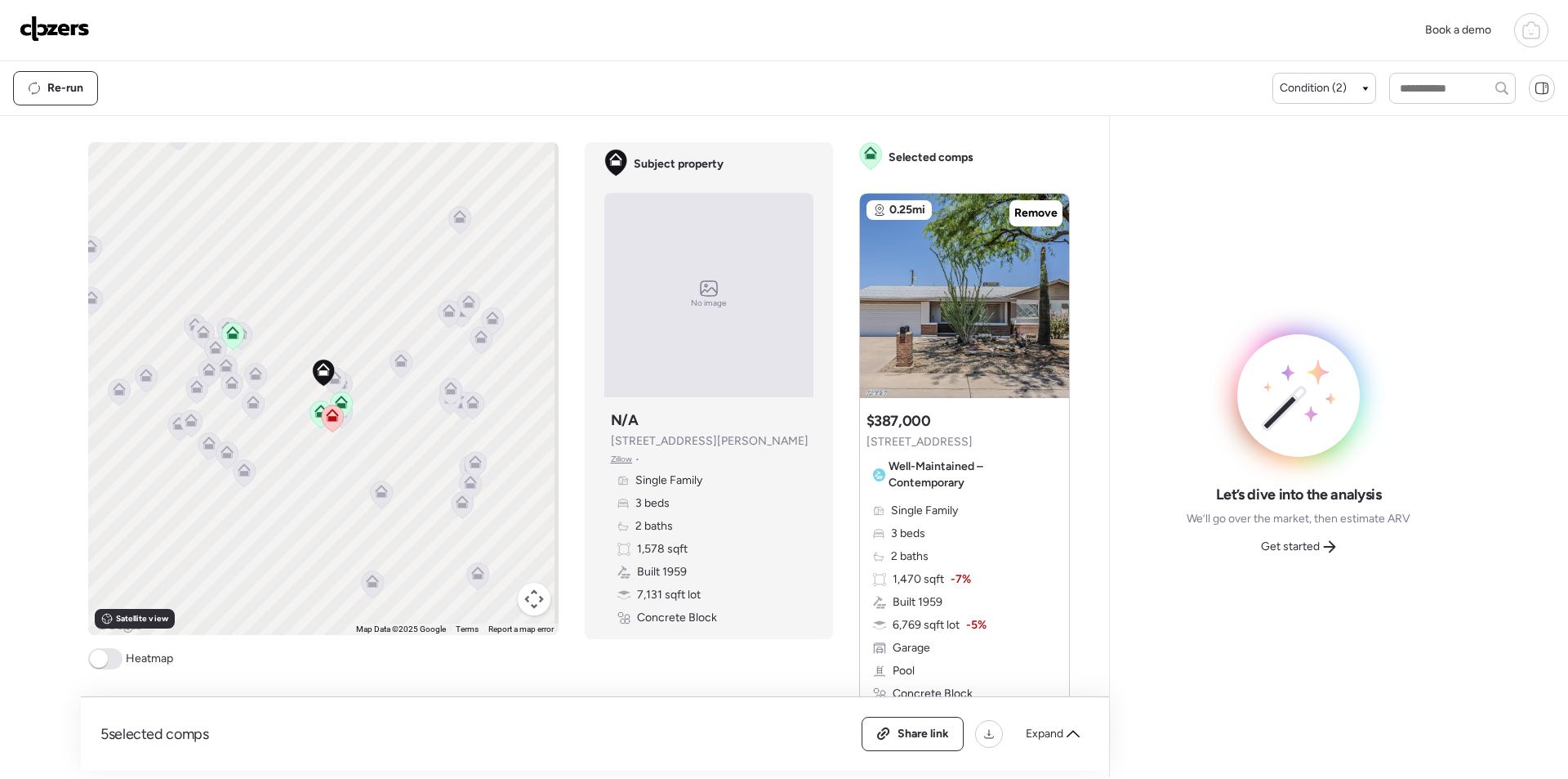
click at [1073, 752] on div "5 selected comps All (5) ARV (5) As-is (0) Share link Expand" at bounding box center [595, 734] width 1029 height 74
click at [1062, 726] on span "Expand" at bounding box center [1044, 733] width 38 height 17
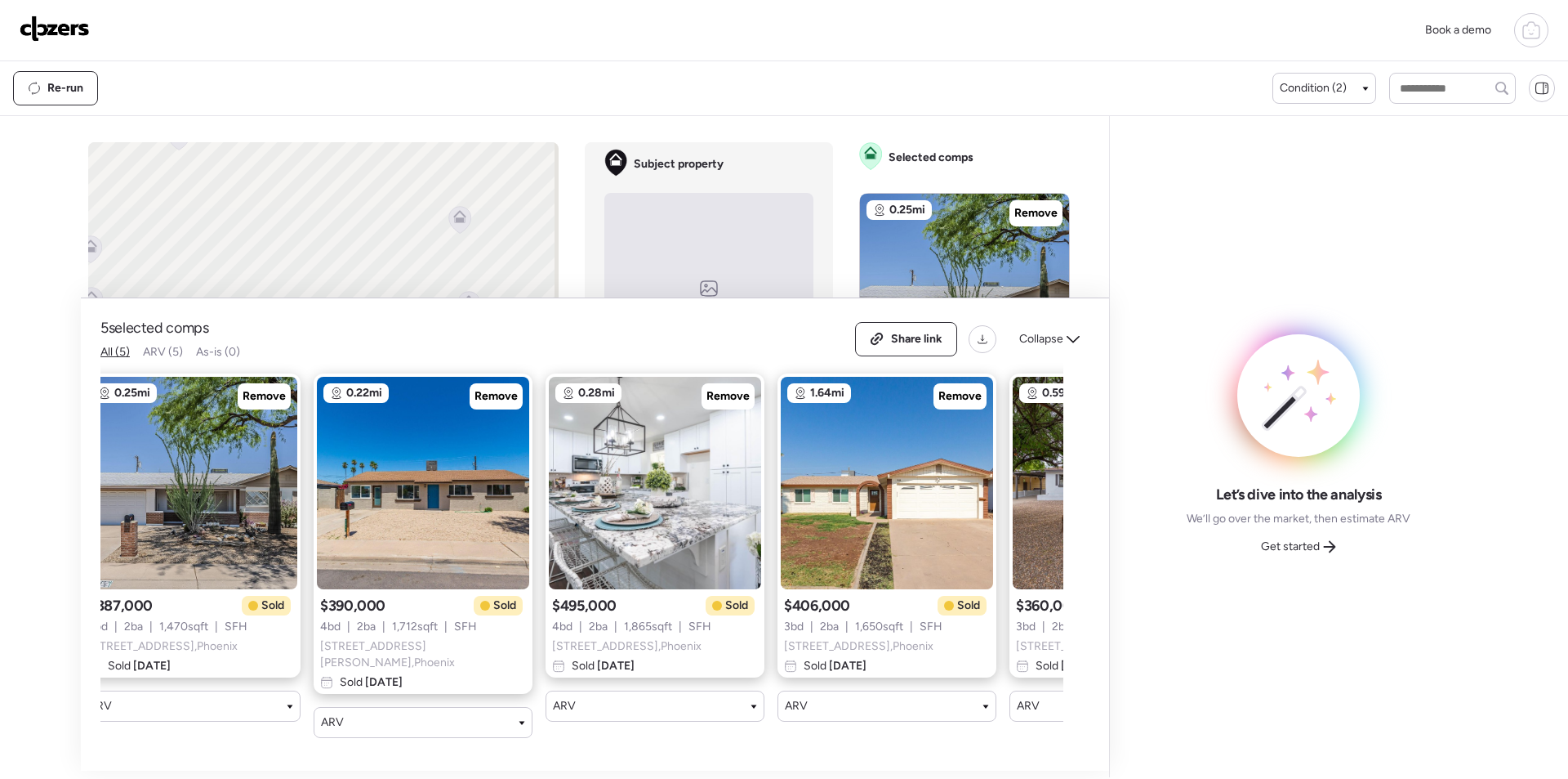
scroll to position [0, 210]
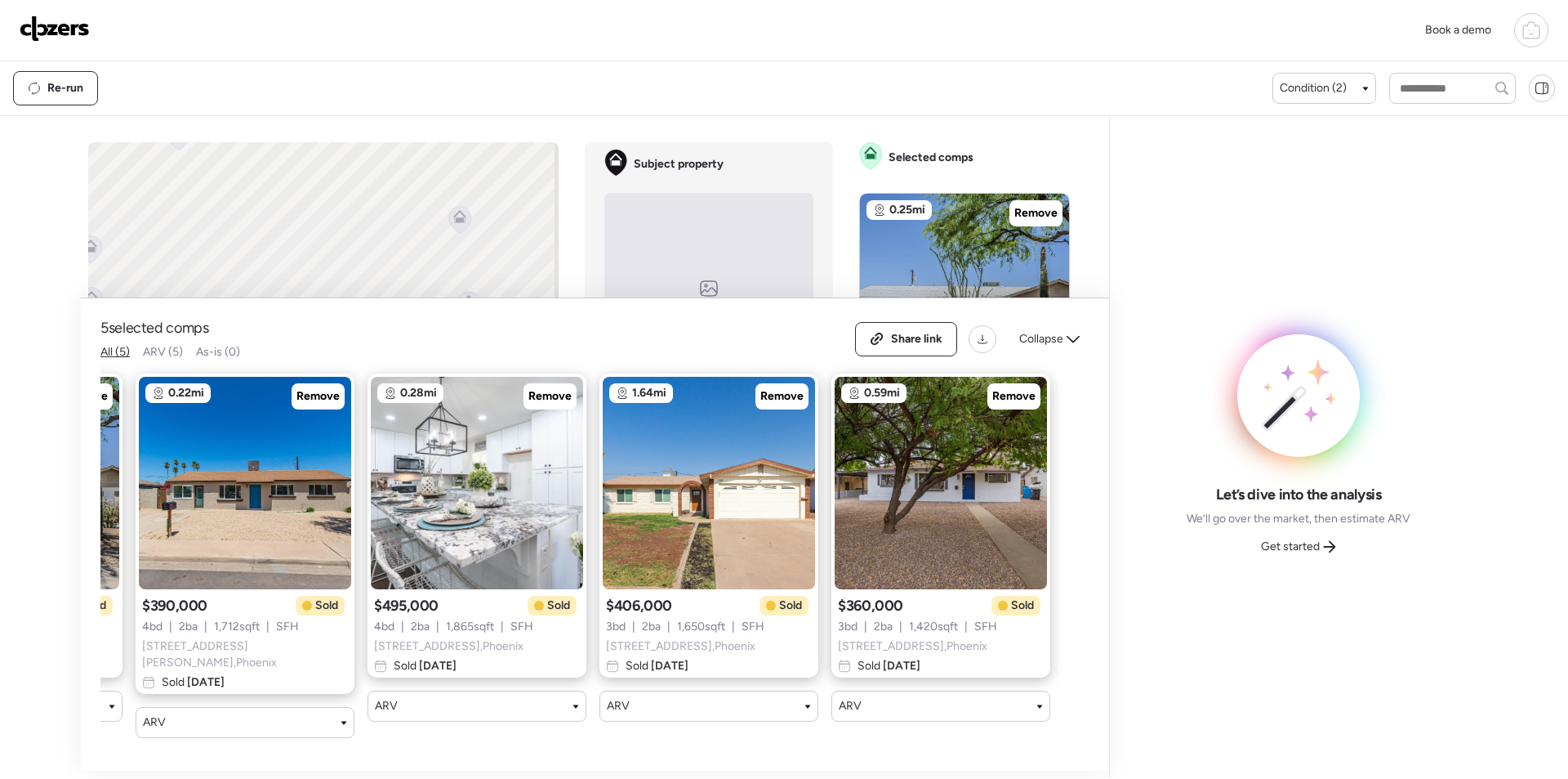
click at [1072, 351] on div "Collapse" at bounding box center [1049, 339] width 80 height 26
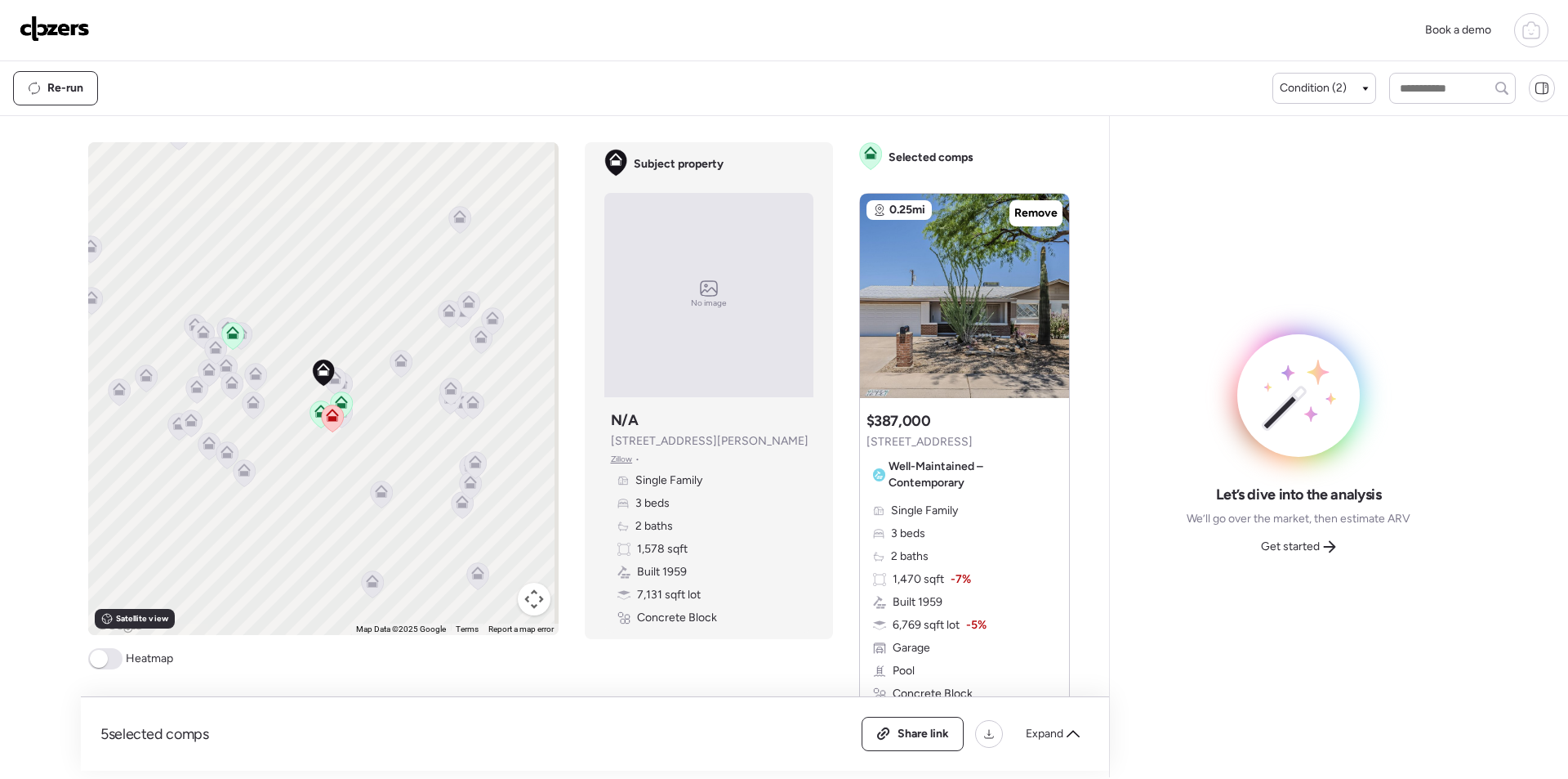
click at [1288, 560] on div "Let’s dive into the analysis We’ll go over the market, then estimate ARV Get st…" at bounding box center [1298, 446] width 351 height 635
click at [1335, 540] on icon at bounding box center [1330, 547] width 13 height 13
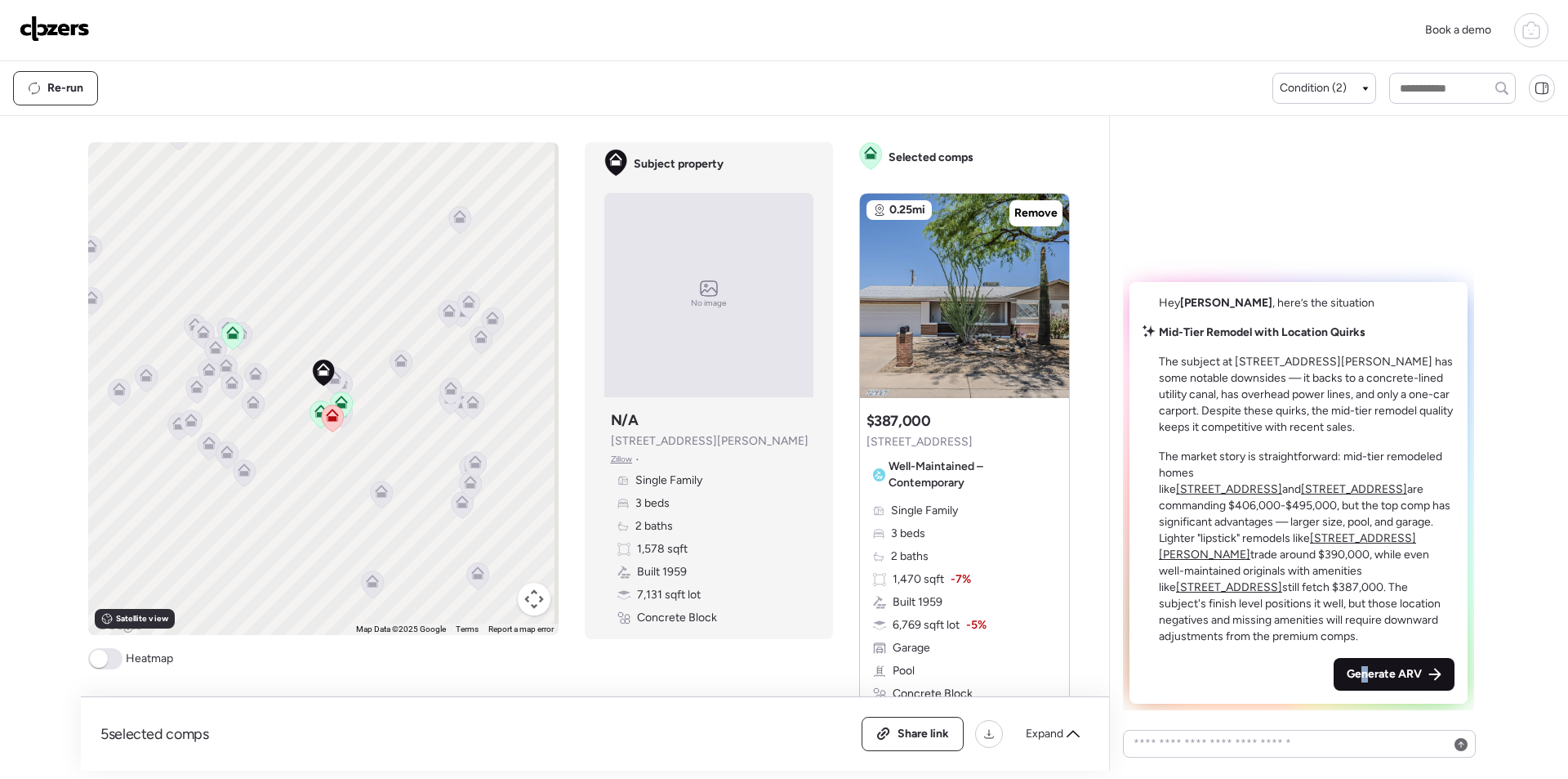
click at [1366, 687] on div "Generate ARV" at bounding box center [1394, 673] width 121 height 33
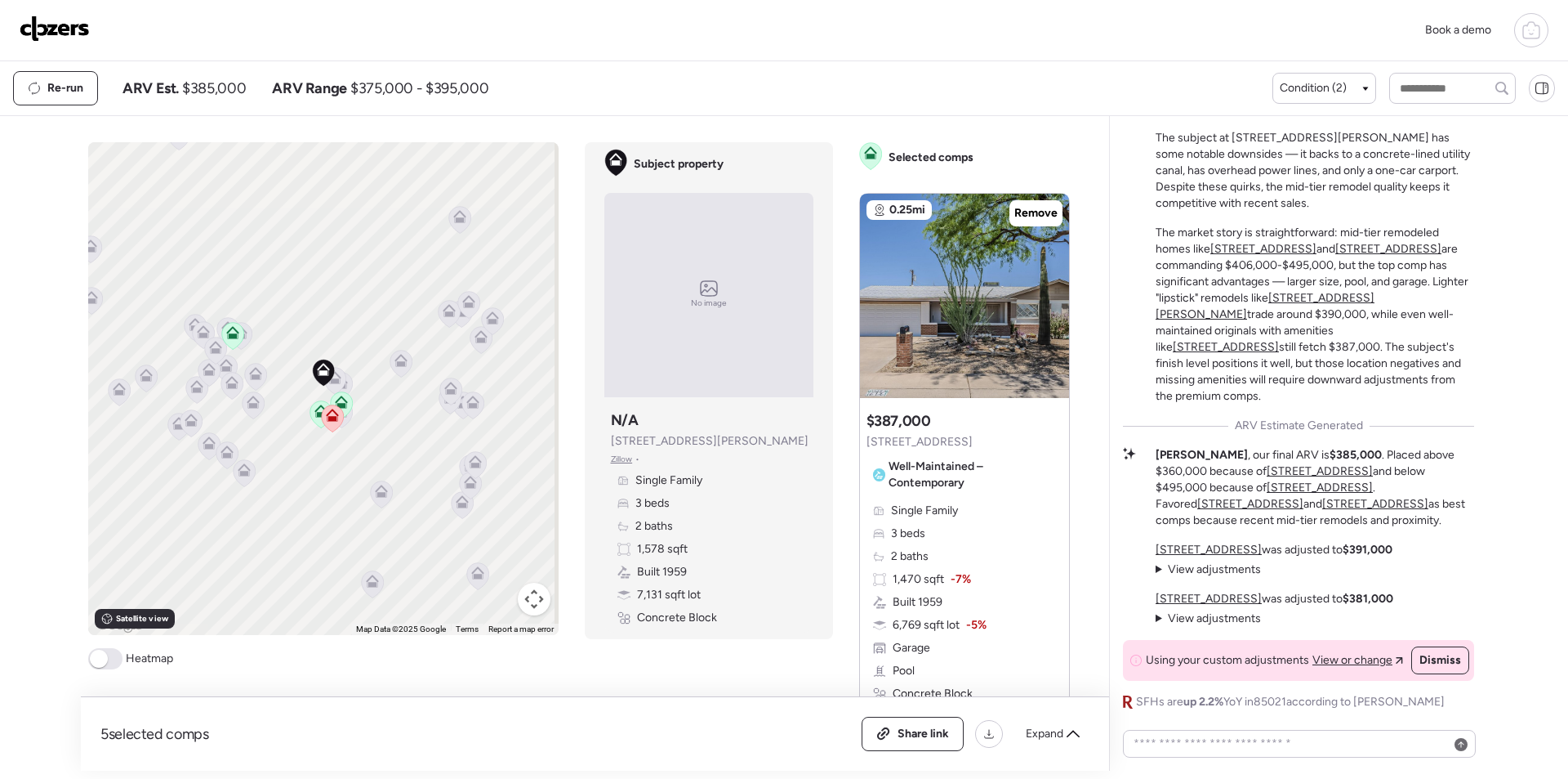
click at [208, 90] on span "$385,000" at bounding box center [214, 88] width 63 height 19
copy span "385,000"
click at [887, 746] on div "Share link" at bounding box center [912, 733] width 100 height 33
click at [72, 40] on img at bounding box center [55, 29] width 70 height 26
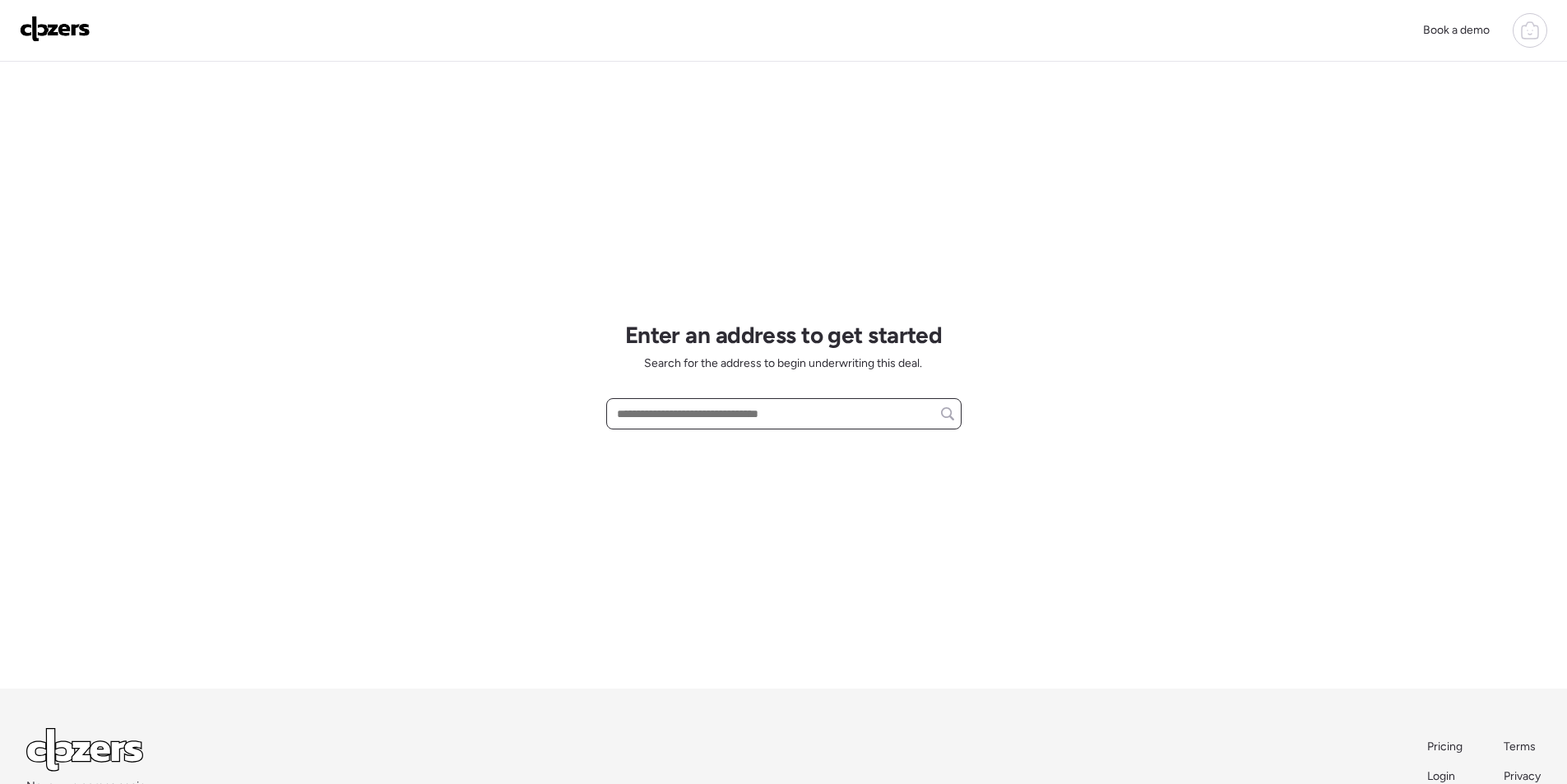
click at [758, 423] on input "text" at bounding box center [784, 414] width 340 height 23
paste input "**********"
click at [695, 437] on span "[STREET_ADDRESS][PERSON_NAME]" at bounding box center [713, 444] width 199 height 17
type input "**********"
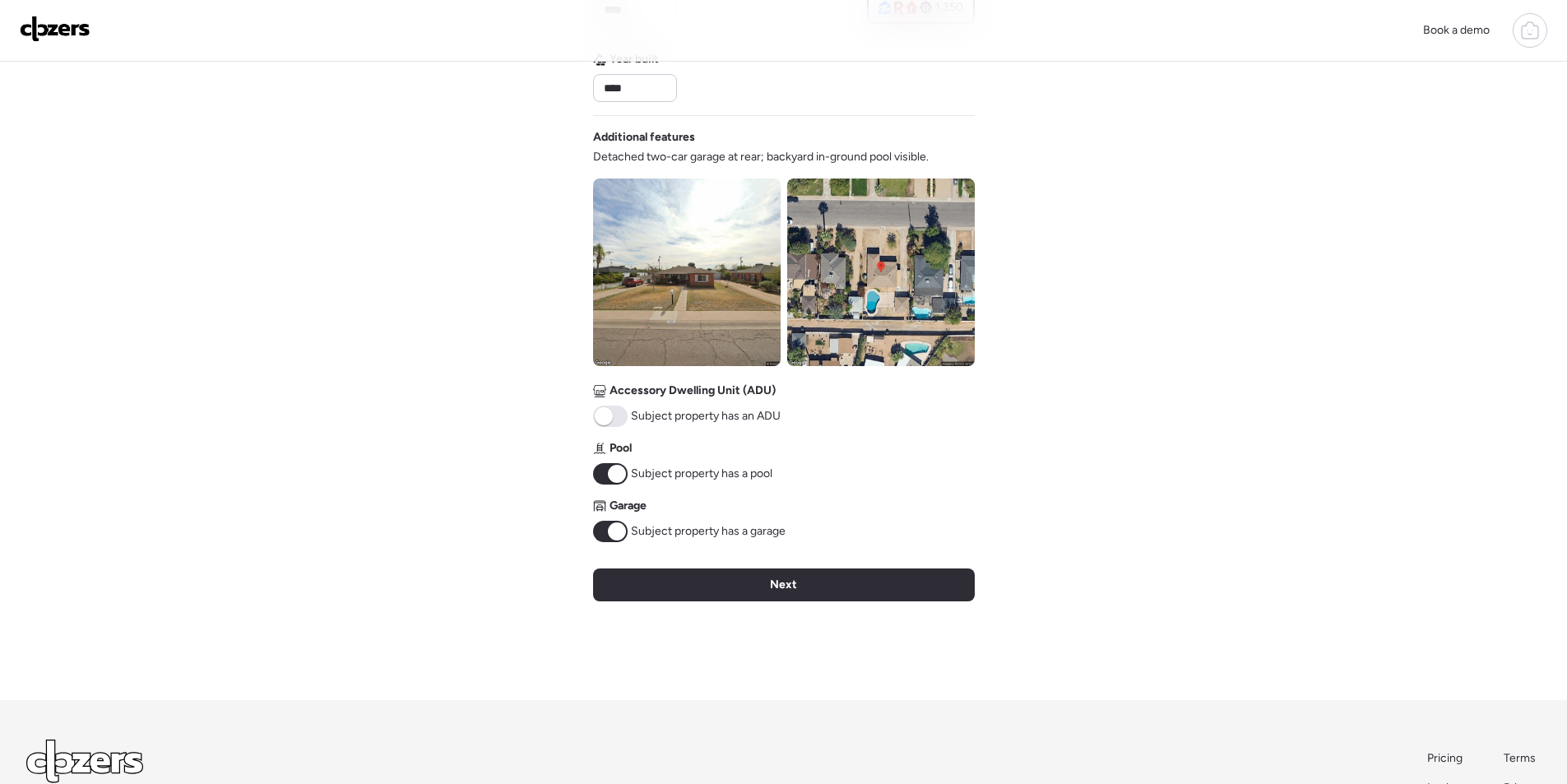
scroll to position [490, 0]
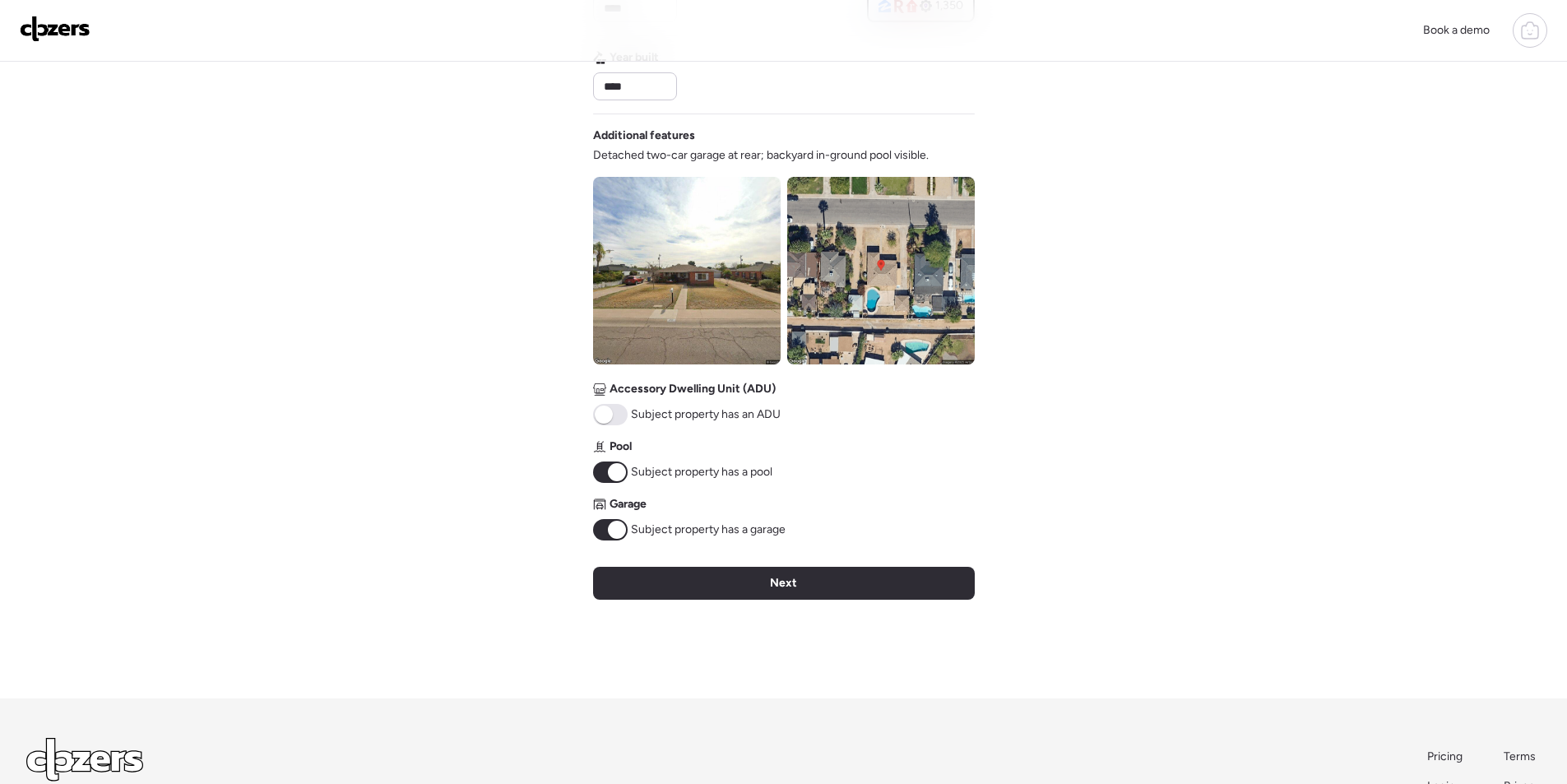
click at [784, 579] on span "Next" at bounding box center [784, 583] width 27 height 17
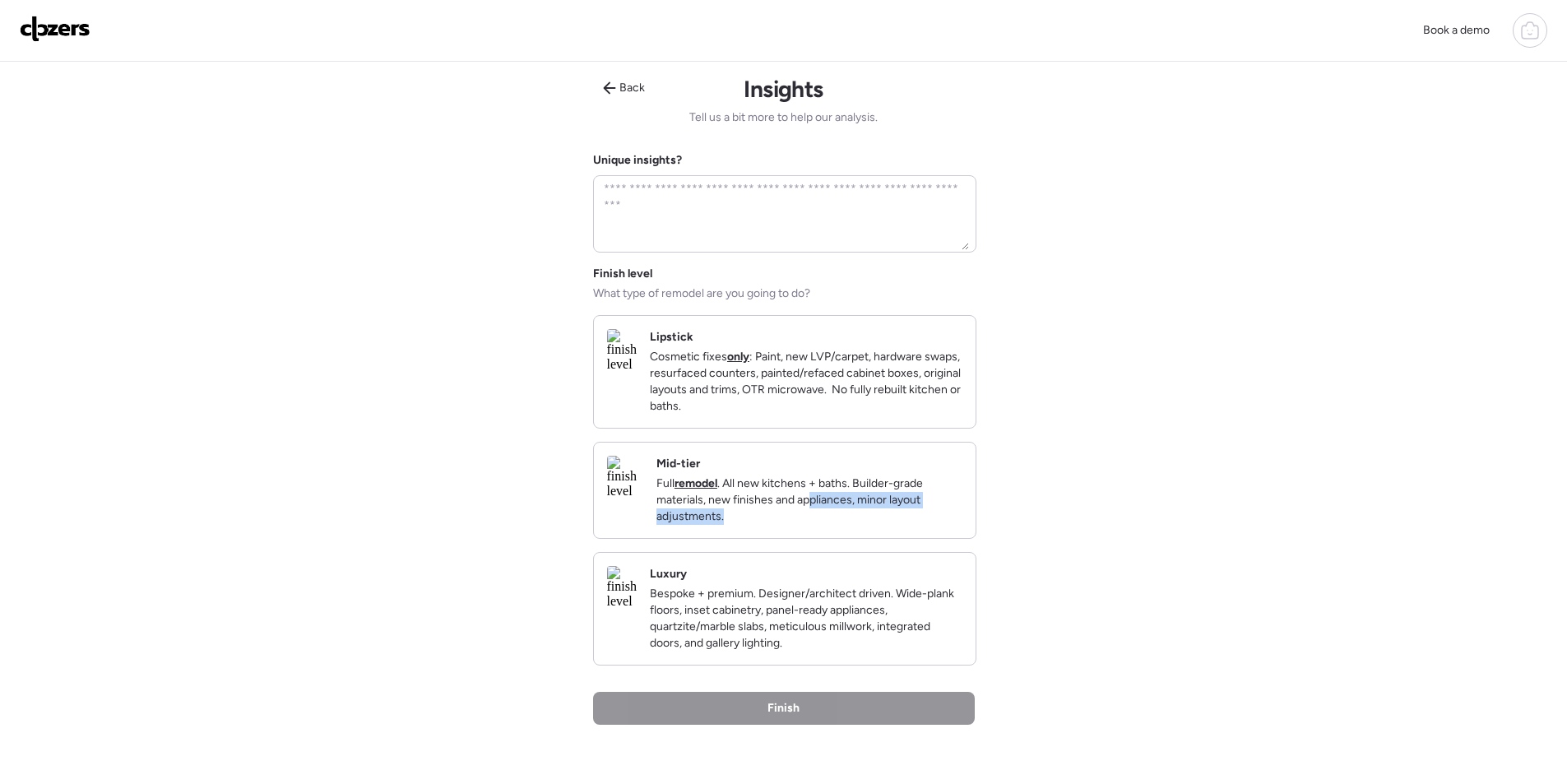
click at [889, 524] on p "Full remodel . All new kitchens + baths. Builder-grade materials, new finishes …" at bounding box center [809, 501] width 306 height 50
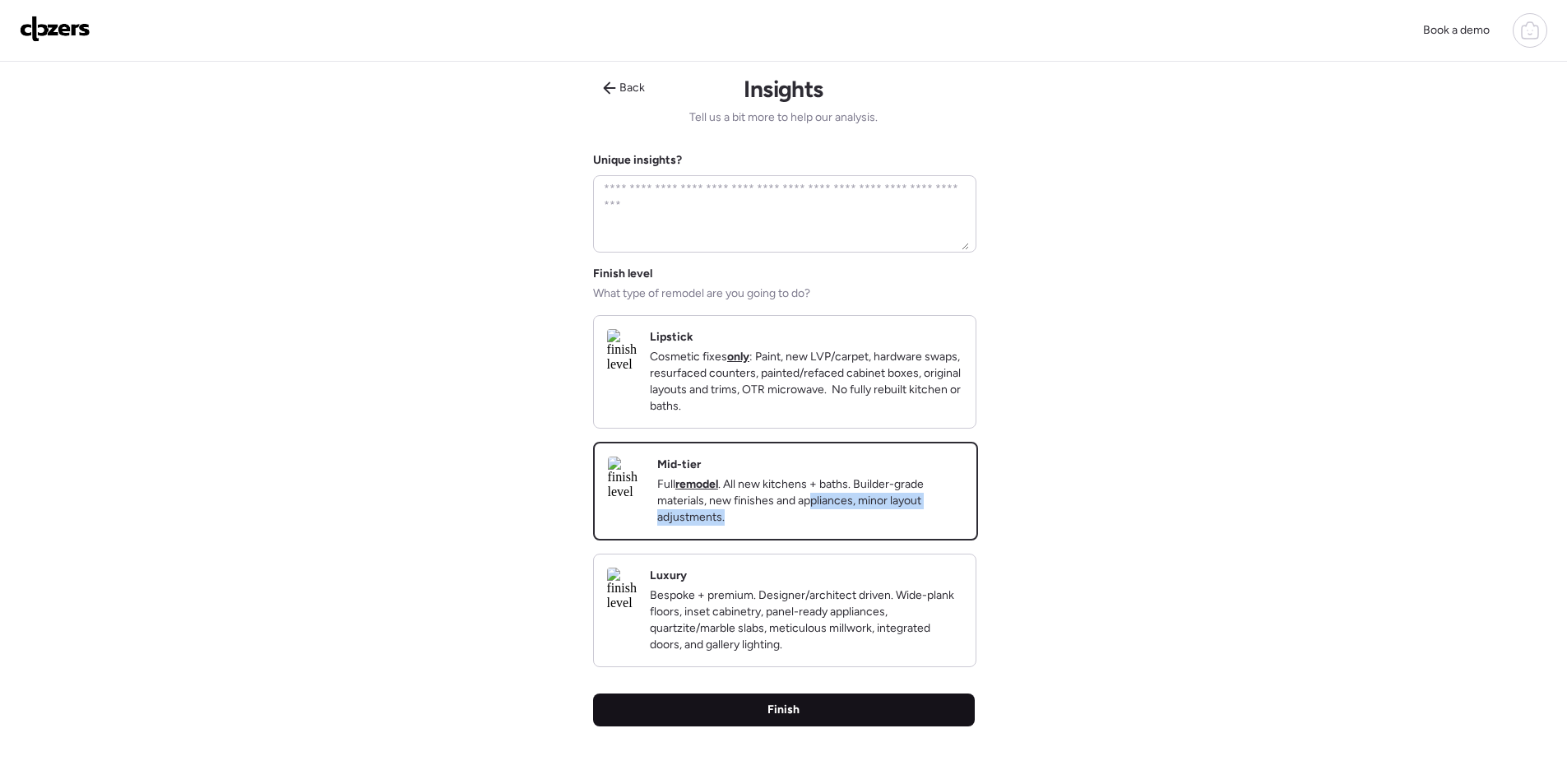
click at [851, 712] on div "Finish" at bounding box center [784, 710] width 382 height 33
